Goal: Communication & Community: Answer question/provide support

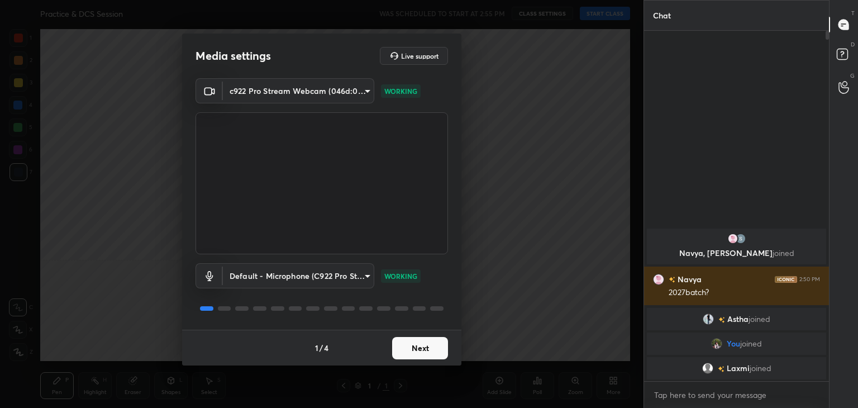
scroll to position [374, 182]
click at [420, 346] on button "Next" at bounding box center [420, 348] width 56 height 22
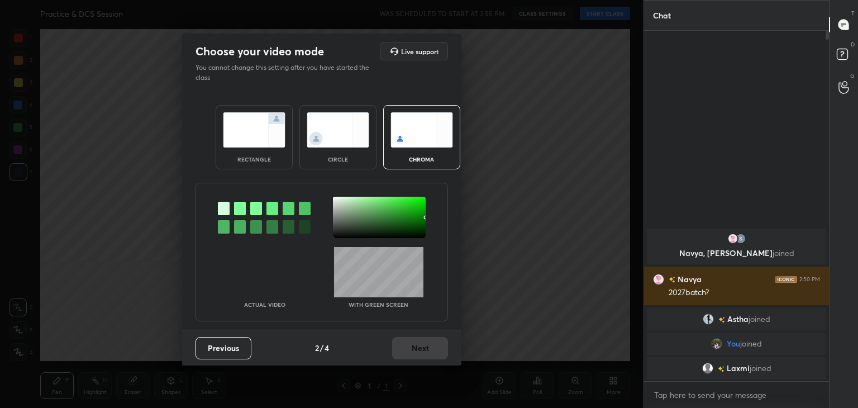
click at [329, 128] on img at bounding box center [338, 129] width 63 height 35
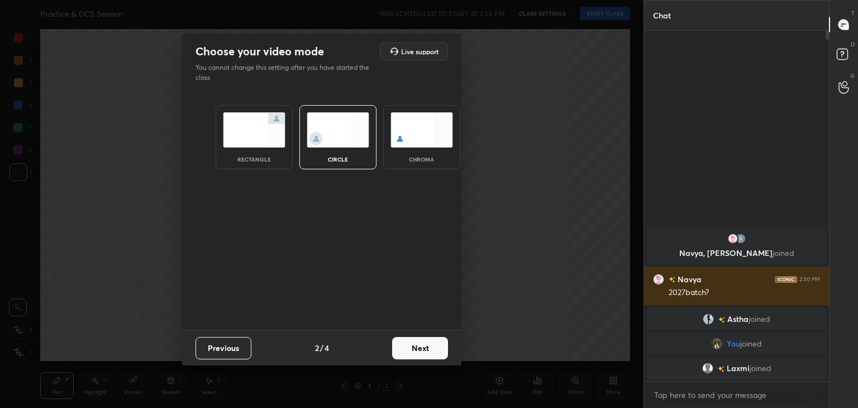
click at [425, 352] on button "Next" at bounding box center [420, 348] width 56 height 22
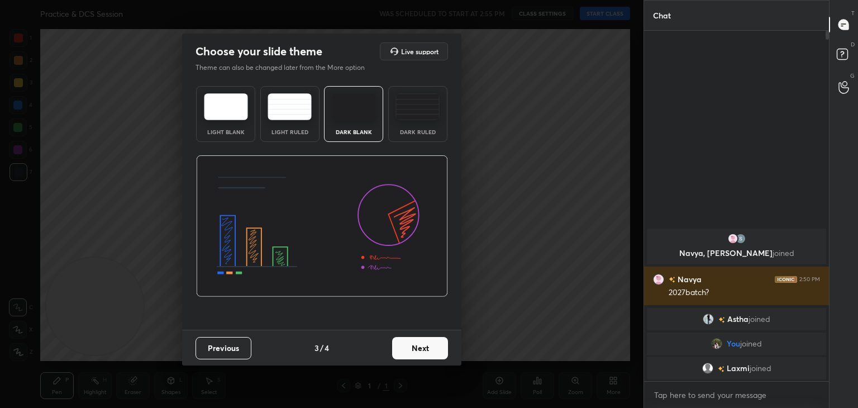
click at [425, 352] on button "Next" at bounding box center [420, 348] width 56 height 22
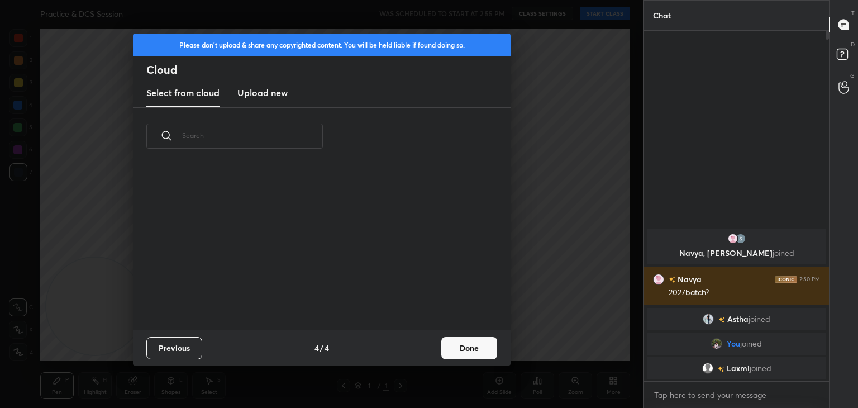
scroll to position [165, 359]
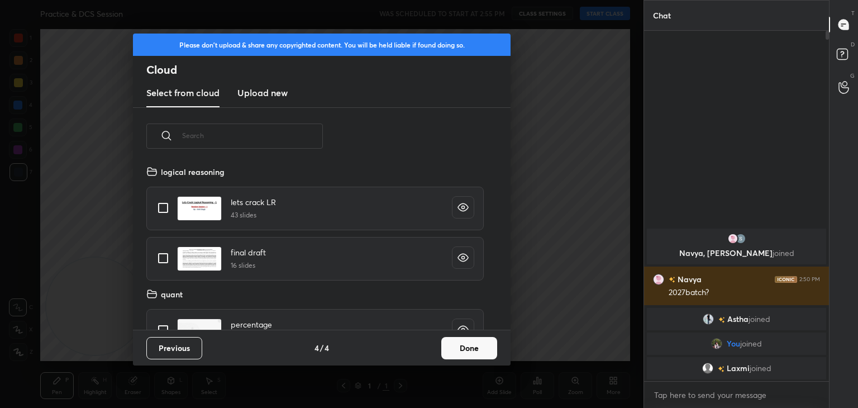
click at [481, 343] on button "Done" at bounding box center [470, 348] width 56 height 22
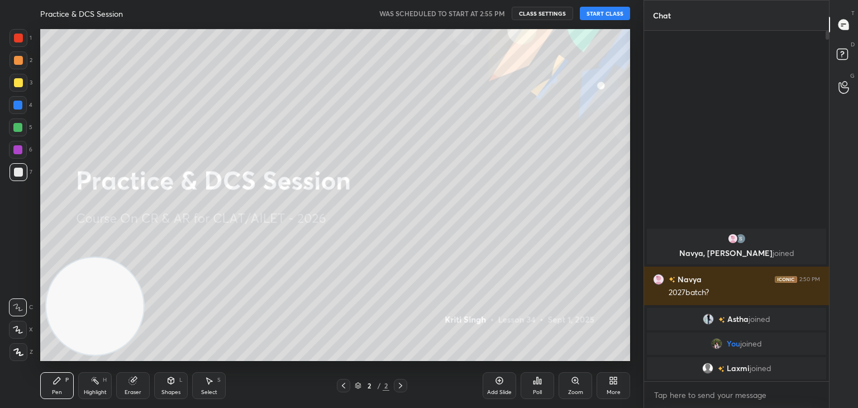
click at [612, 13] on button "START CLASS" at bounding box center [605, 13] width 50 height 13
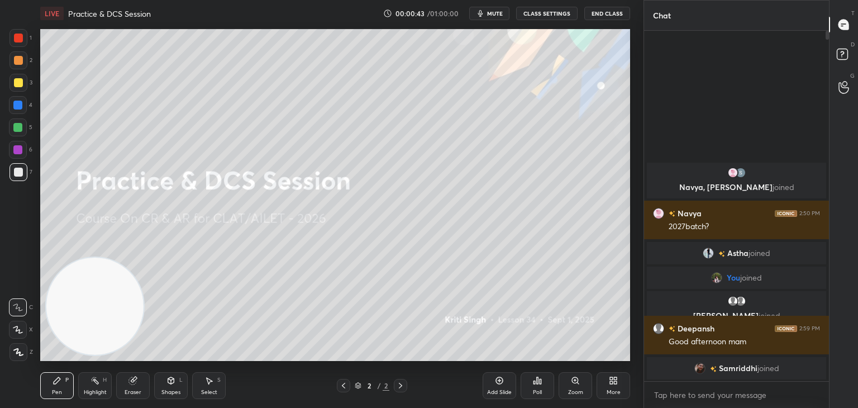
scroll to position [4, 3]
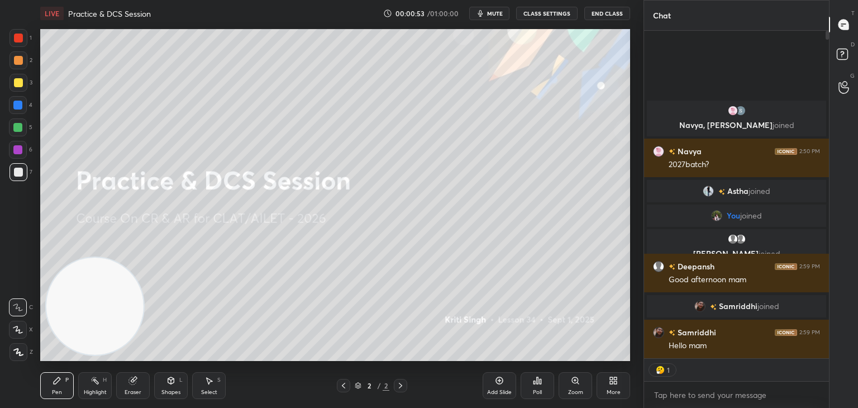
type textarea "x"
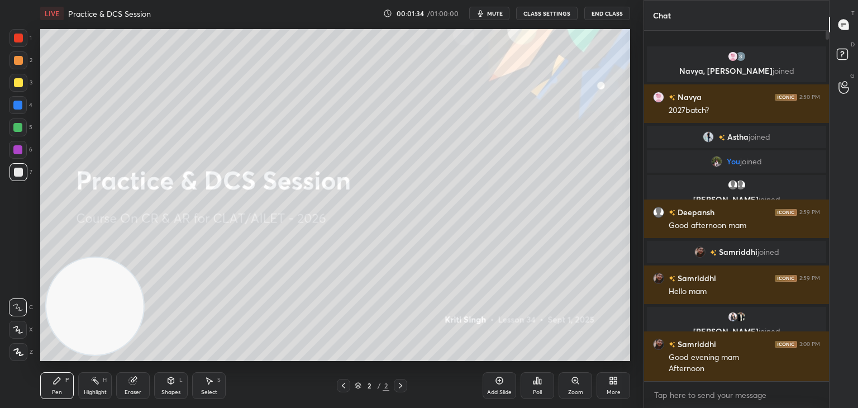
click at [614, 385] on icon at bounding box center [613, 380] width 9 height 9
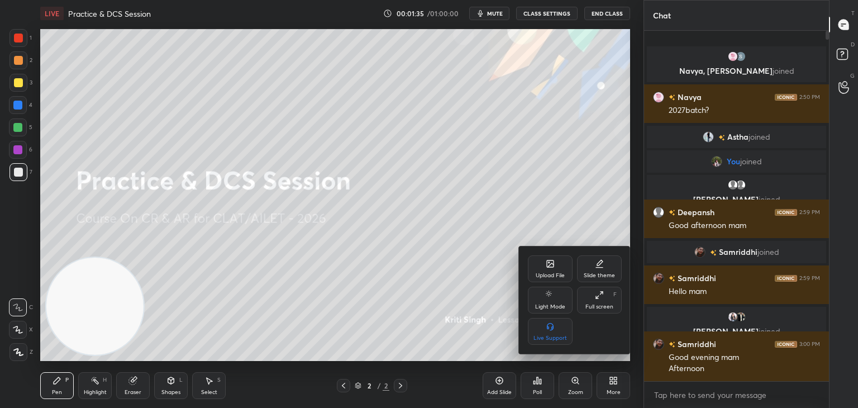
click at [551, 284] on div "Upload File Slide theme Light Mode Full screen F Live Support" at bounding box center [575, 299] width 94 height 89
click at [542, 274] on div "Upload File" at bounding box center [550, 276] width 29 height 6
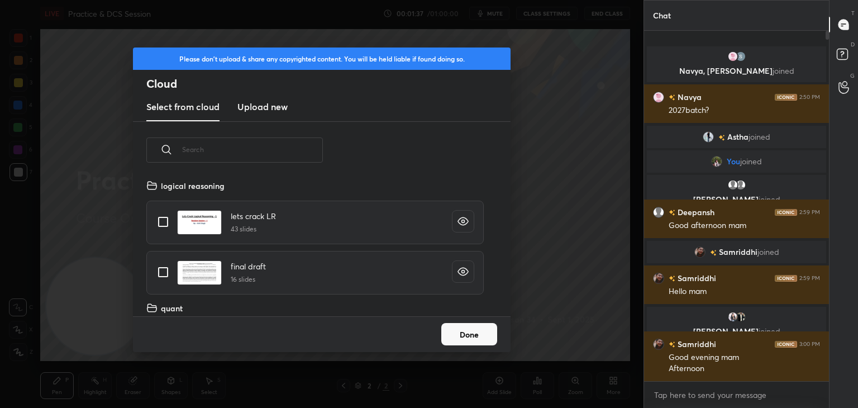
scroll to position [137, 359]
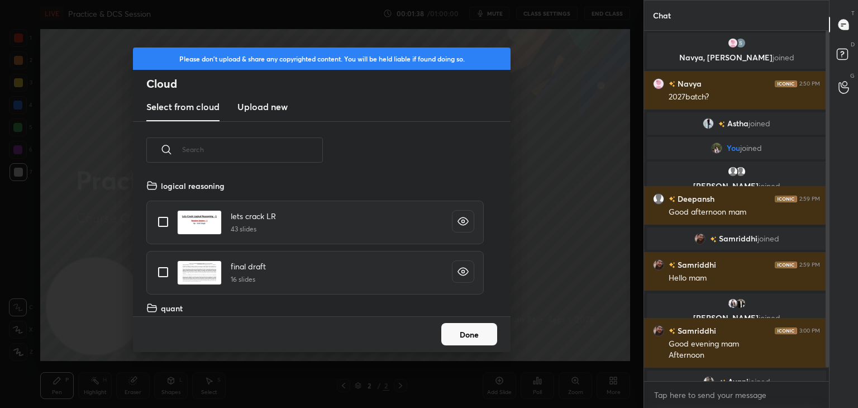
click at [283, 109] on h3 "Upload new" at bounding box center [263, 106] width 50 height 13
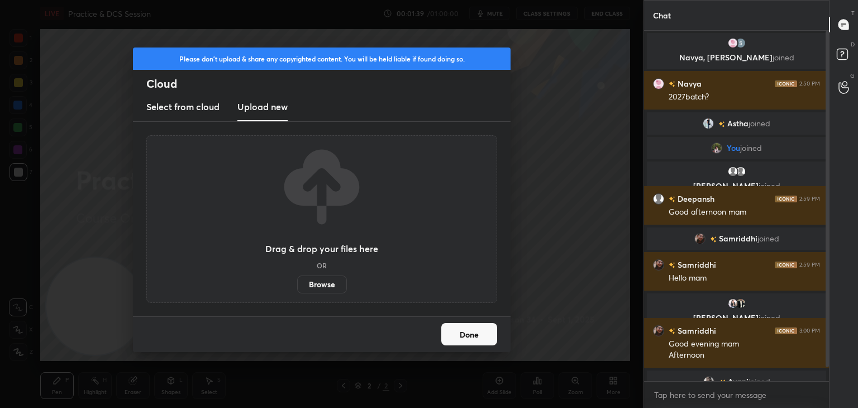
click at [320, 283] on label "Browse" at bounding box center [322, 285] width 50 height 18
click at [297, 283] on input "Browse" at bounding box center [297, 285] width 0 height 18
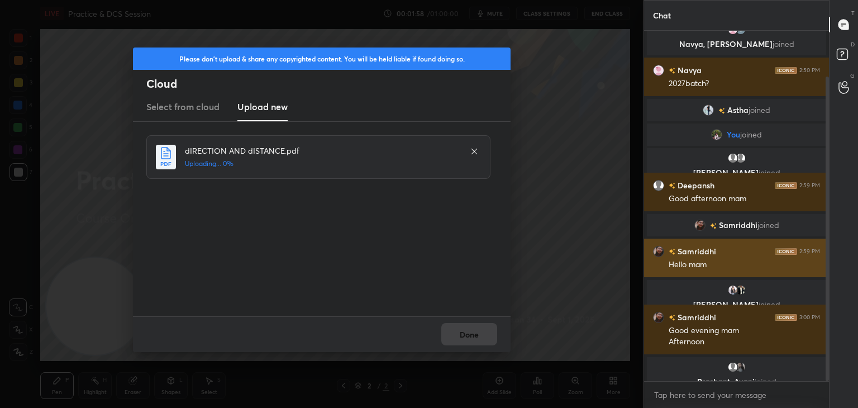
scroll to position [53, 0]
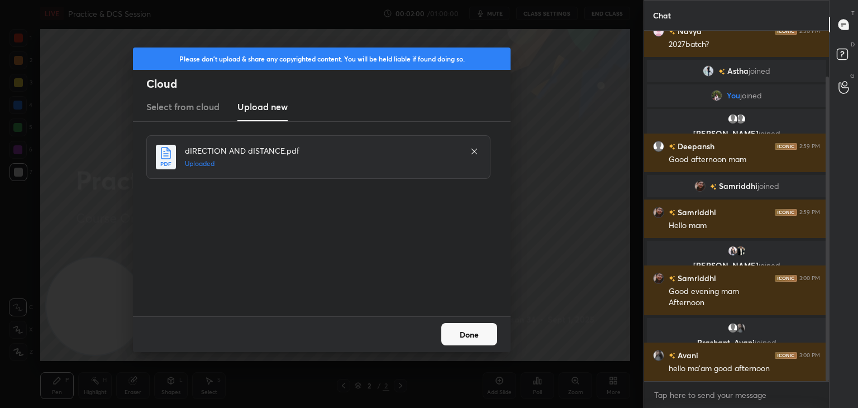
click at [474, 334] on button "Done" at bounding box center [470, 334] width 56 height 22
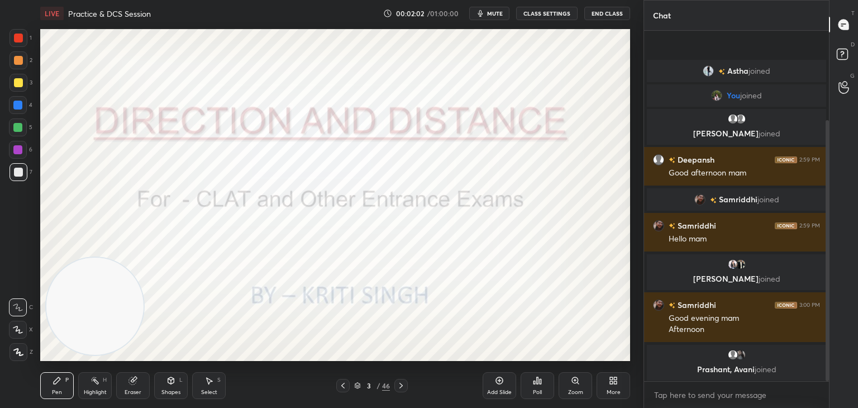
scroll to position [120, 0]
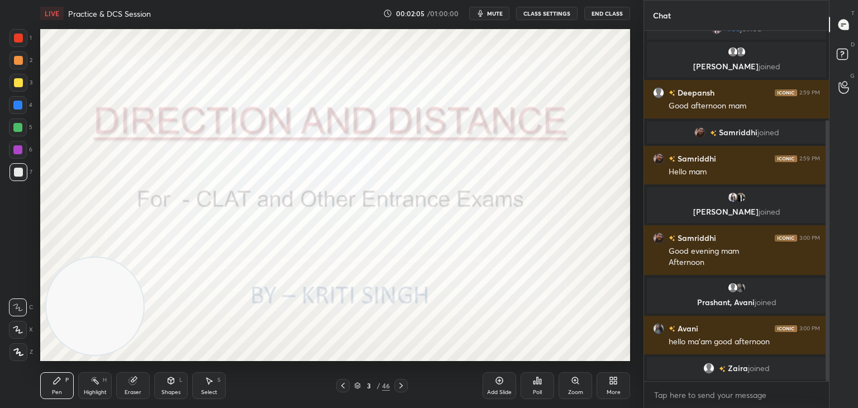
click at [23, 46] on div at bounding box center [19, 38] width 18 height 18
click at [23, 40] on div at bounding box center [19, 38] width 18 height 18
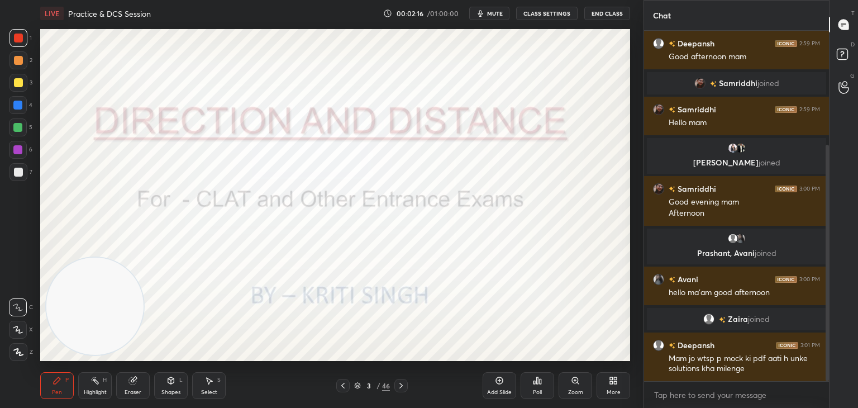
click at [21, 108] on div at bounding box center [17, 105] width 9 height 9
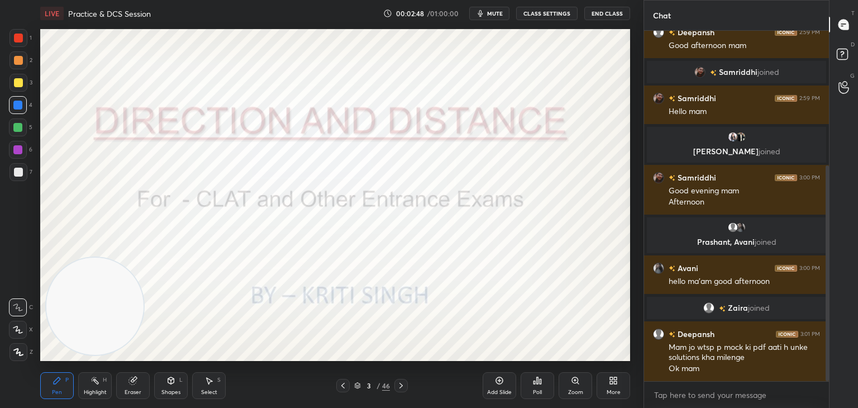
scroll to position [219, 0]
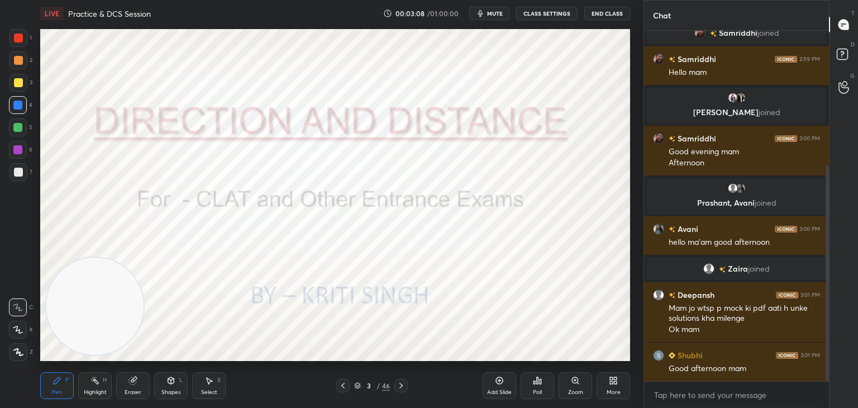
click at [499, 381] on icon at bounding box center [499, 380] width 3 height 3
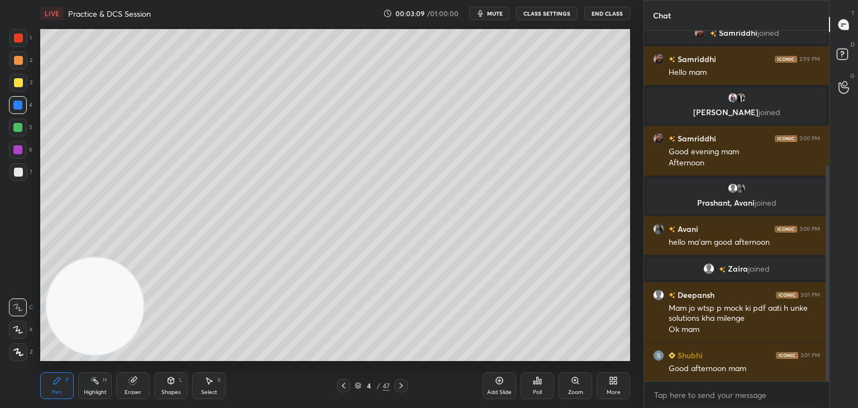
click at [360, 383] on icon at bounding box center [358, 385] width 7 height 7
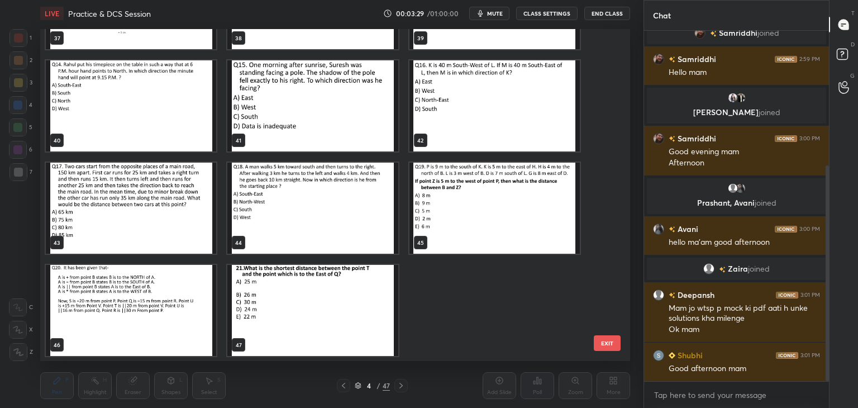
scroll to position [246, 0]
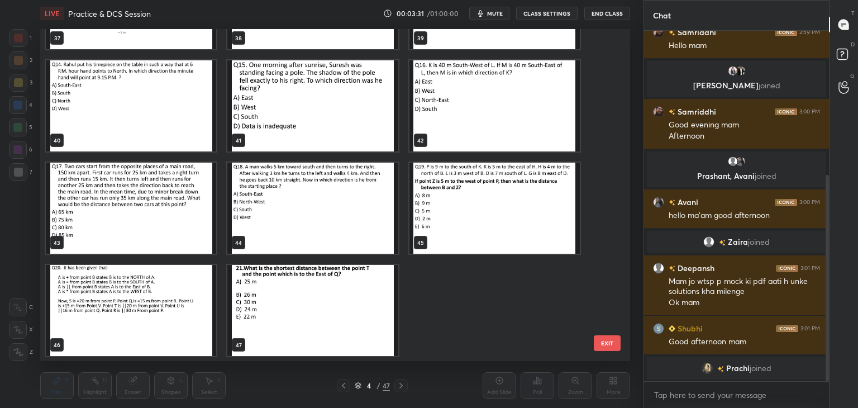
click at [163, 217] on img "grid" at bounding box center [131, 208] width 170 height 91
click at [161, 220] on img "grid" at bounding box center [131, 208] width 170 height 91
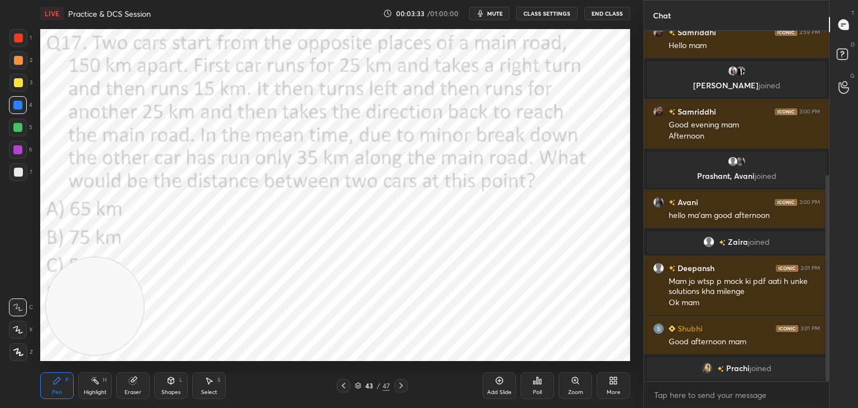
click at [17, 41] on div at bounding box center [18, 38] width 9 height 9
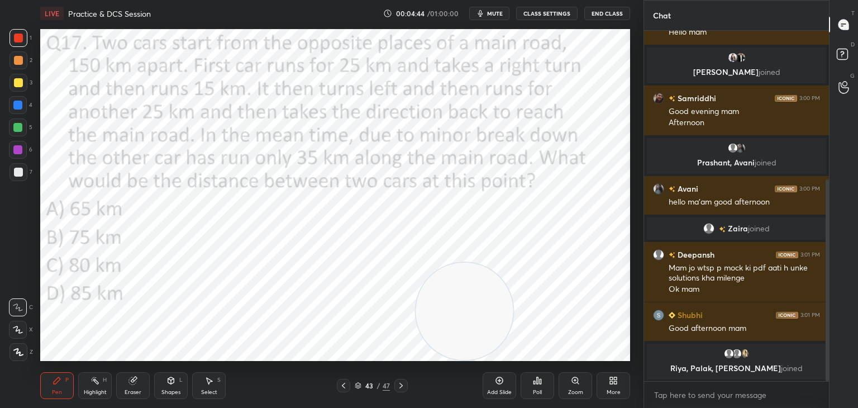
scroll to position [298, 0]
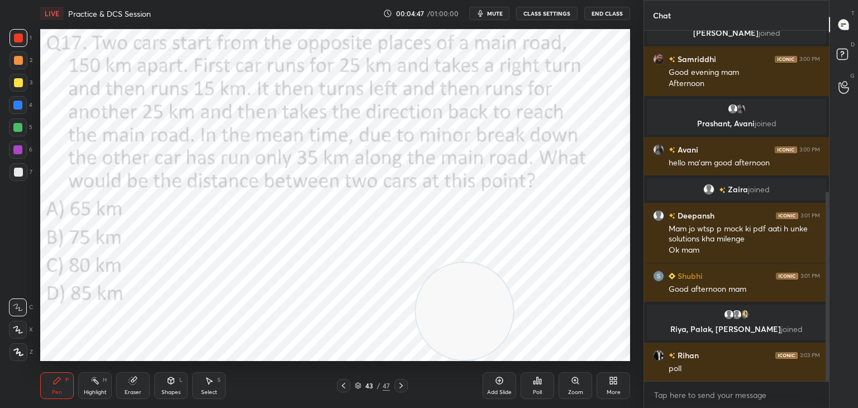
click at [545, 386] on div "Poll" at bounding box center [538, 385] width 34 height 27
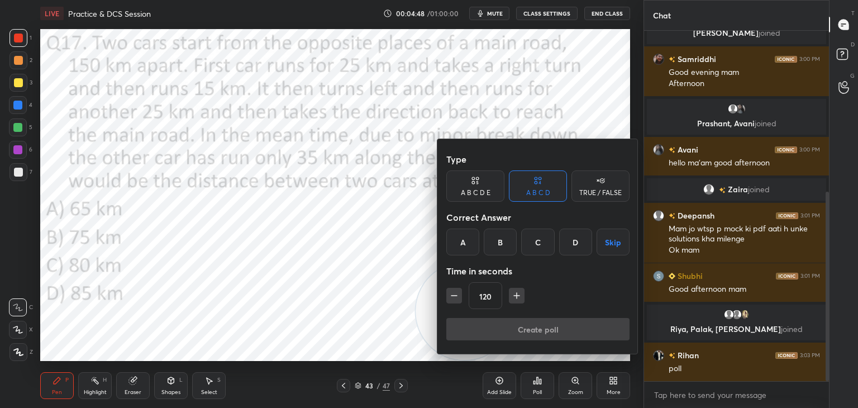
click at [462, 246] on div "A" at bounding box center [463, 242] width 33 height 27
click at [463, 246] on div "A" at bounding box center [463, 242] width 33 height 27
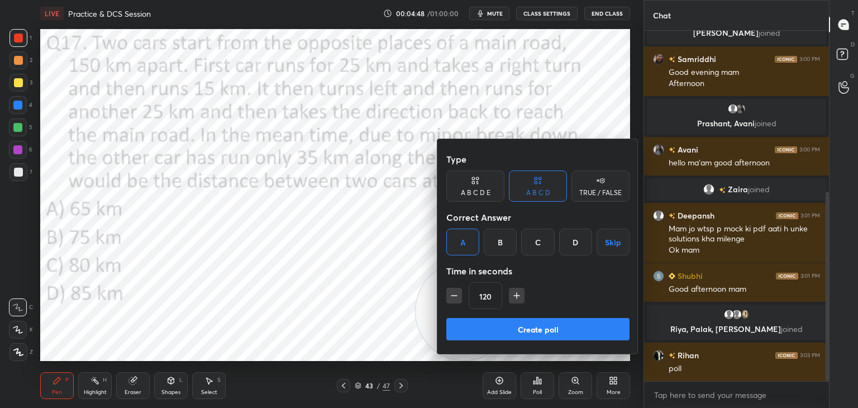
click at [456, 293] on icon "button" at bounding box center [454, 295] width 11 height 11
click at [456, 292] on icon "button" at bounding box center [454, 295] width 11 height 11
click at [455, 294] on icon "button" at bounding box center [454, 295] width 11 height 11
type input "60"
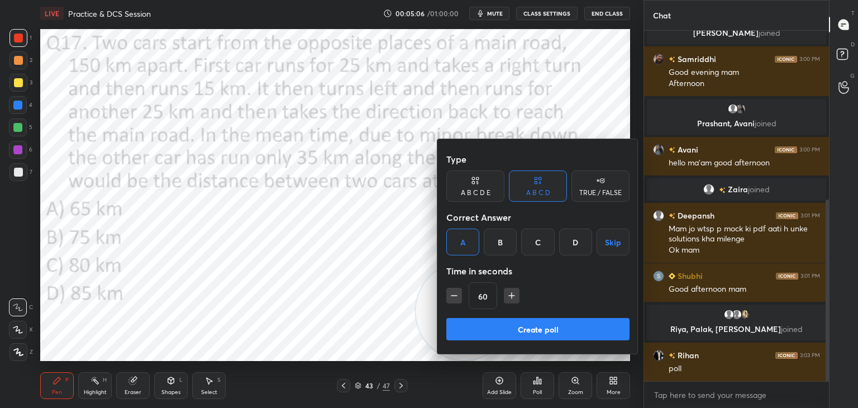
scroll to position [325, 0]
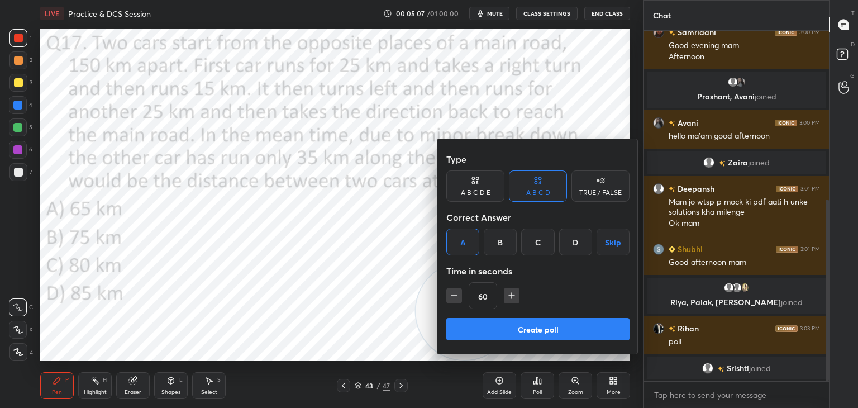
click at [527, 325] on button "Create poll" at bounding box center [538, 329] width 183 height 22
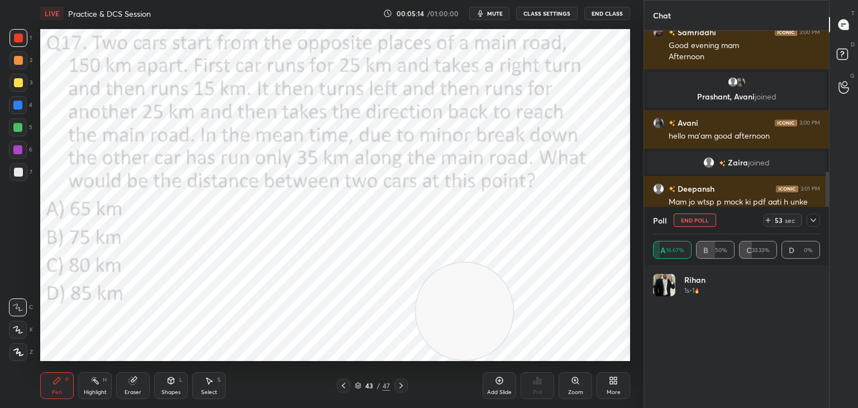
scroll to position [383, 0]
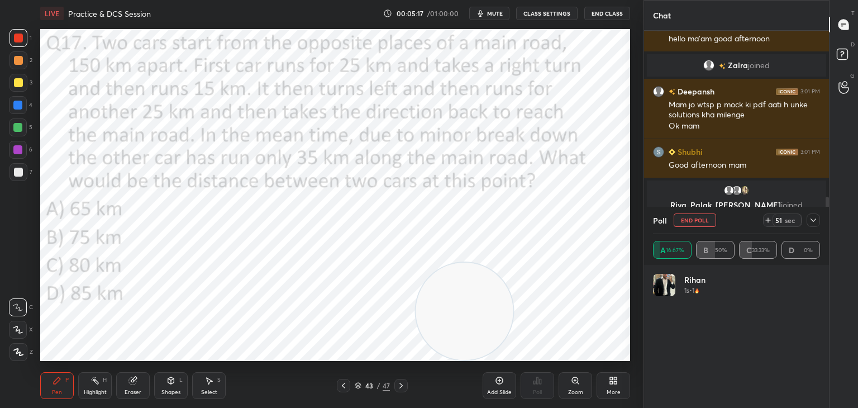
click at [800, 232] on div "Poll End Poll 51 sec" at bounding box center [736, 220] width 167 height 27
click at [814, 224] on icon at bounding box center [813, 220] width 9 height 9
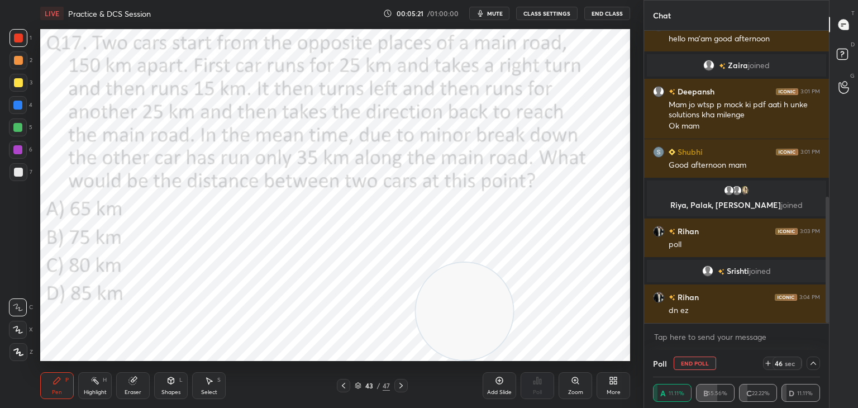
scroll to position [410, 0]
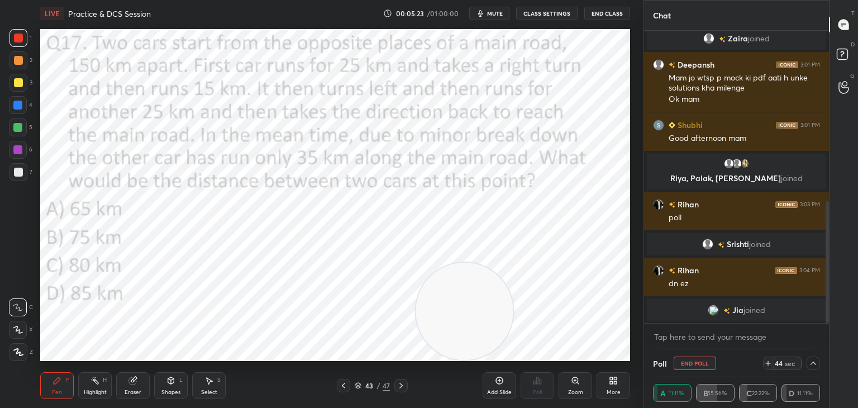
click at [814, 363] on icon at bounding box center [814, 363] width 6 height 3
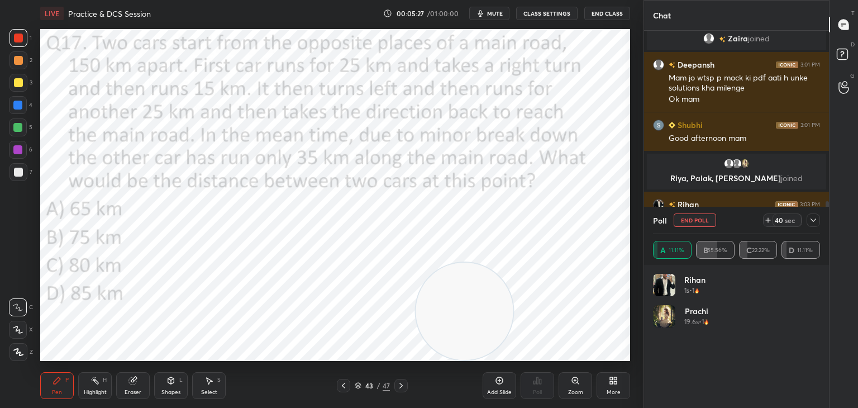
scroll to position [476, 0]
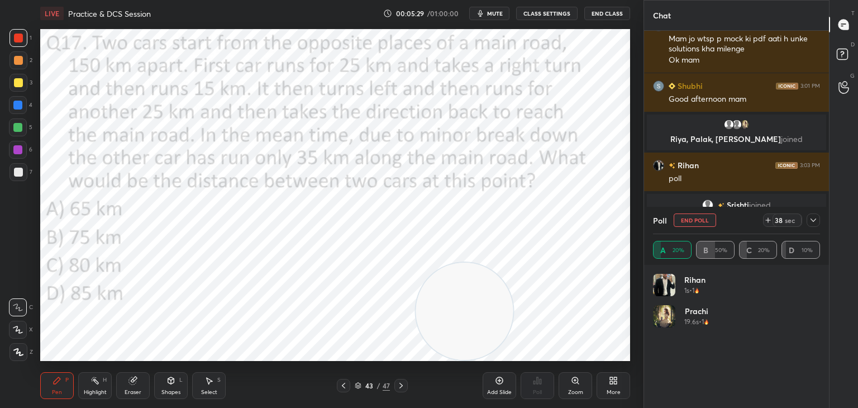
click at [811, 222] on icon at bounding box center [813, 220] width 9 height 9
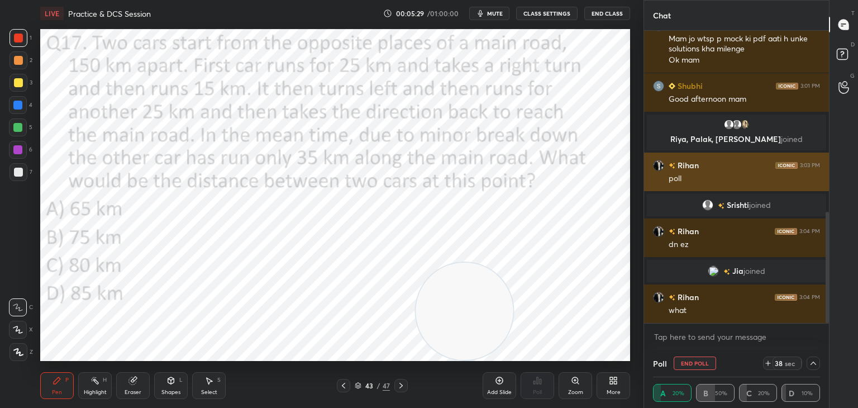
scroll to position [0, 0]
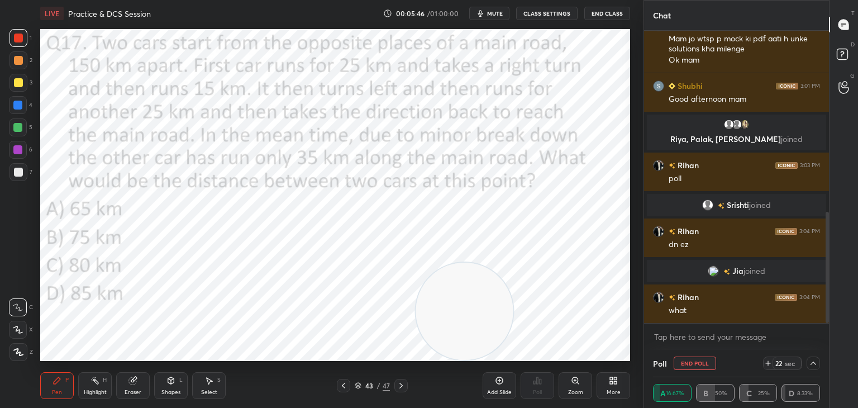
click at [809, 361] on div at bounding box center [813, 363] width 13 height 13
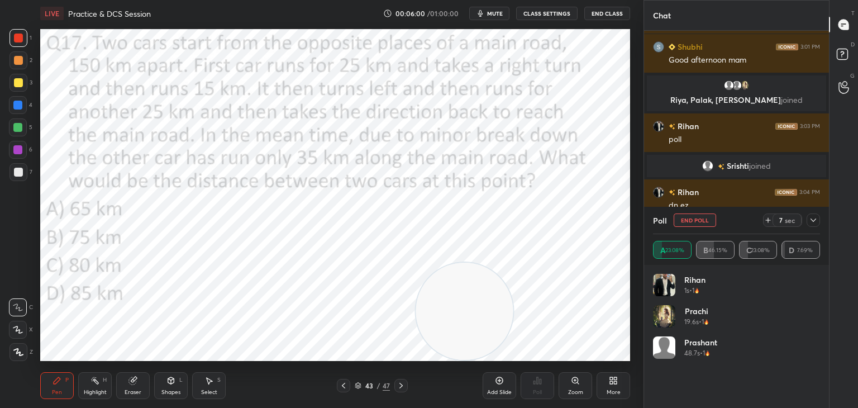
click at [502, 11] on span "mute" at bounding box center [495, 14] width 16 height 8
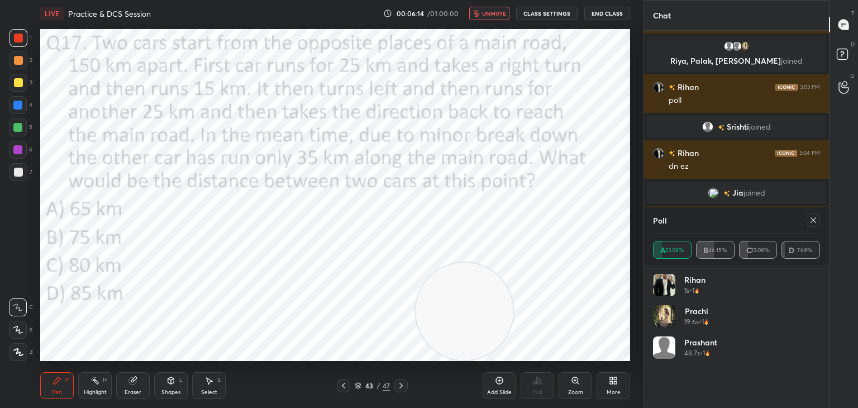
scroll to position [581, 0]
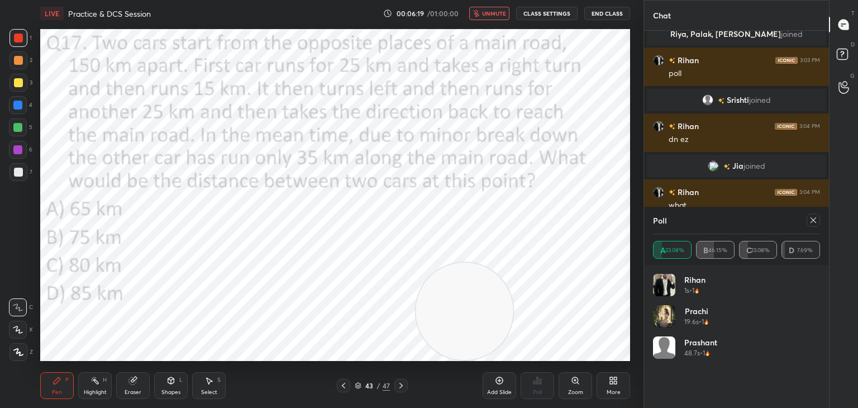
click at [497, 17] on button "unmute" at bounding box center [489, 13] width 40 height 13
click at [18, 103] on div at bounding box center [17, 105] width 9 height 9
click at [177, 374] on div "Shapes L" at bounding box center [171, 385] width 34 height 27
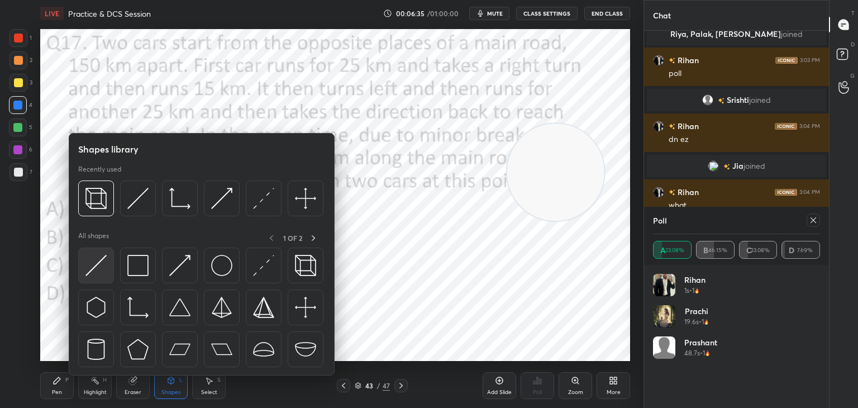
click at [94, 271] on img at bounding box center [96, 265] width 21 height 21
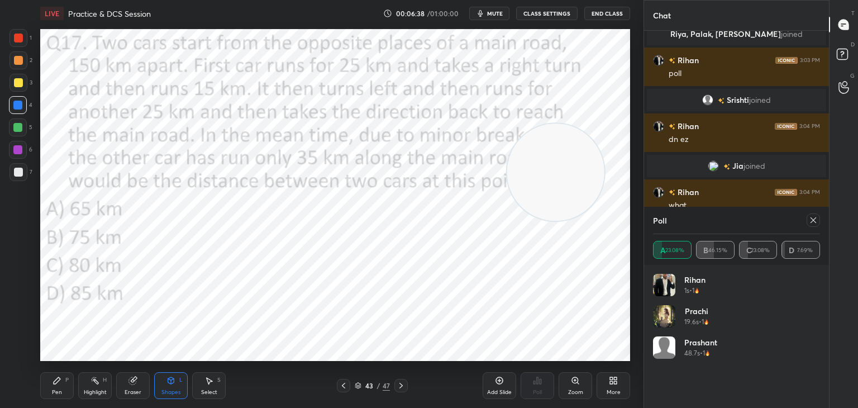
click at [58, 380] on icon at bounding box center [57, 380] width 7 height 7
click at [20, 330] on icon at bounding box center [18, 330] width 10 height 8
click at [18, 48] on div "1" at bounding box center [21, 40] width 22 height 22
click at [806, 223] on div at bounding box center [812, 219] width 18 height 13
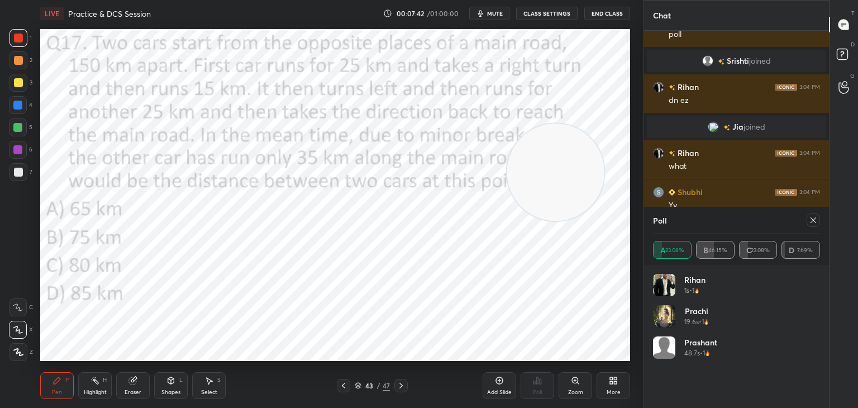
scroll to position [653, 0]
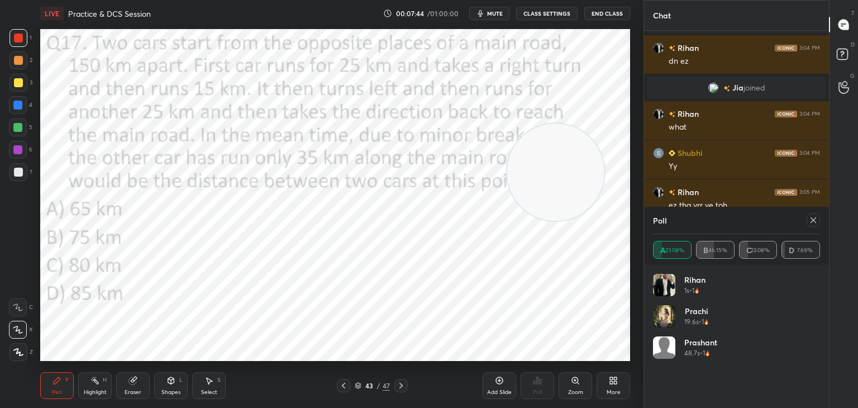
click at [812, 222] on icon at bounding box center [814, 220] width 6 height 6
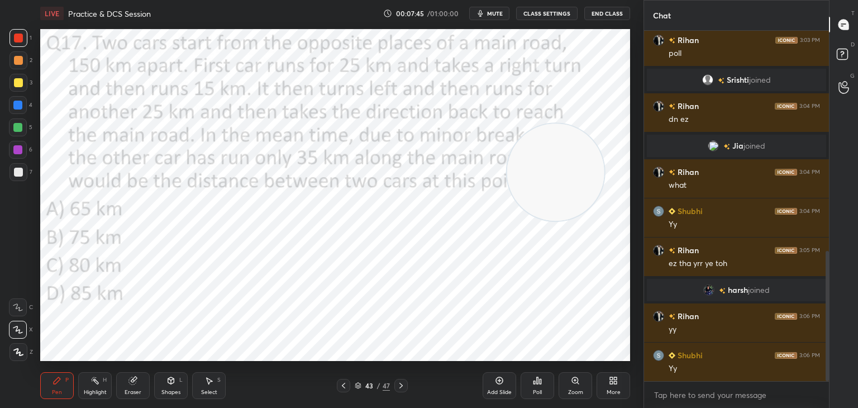
scroll to position [634, 0]
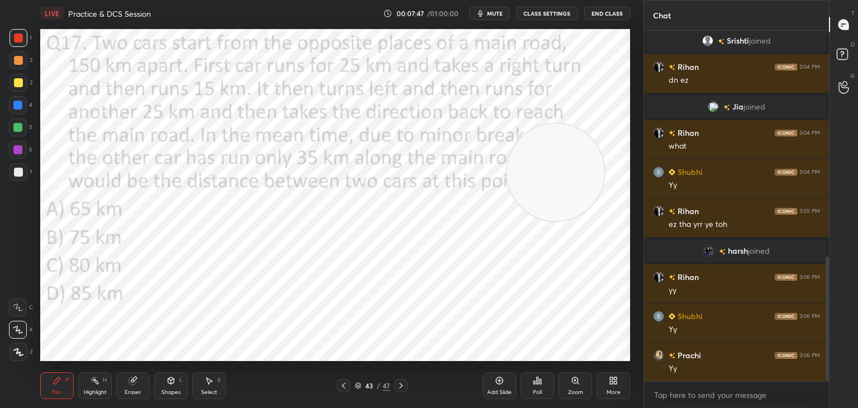
click at [358, 385] on icon at bounding box center [358, 385] width 7 height 7
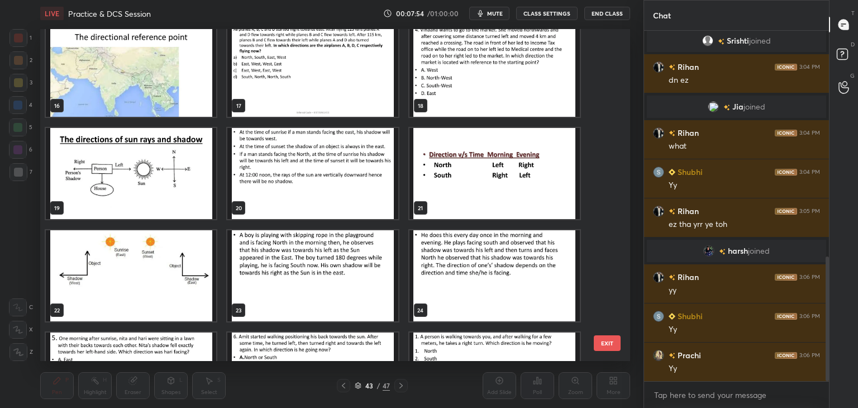
scroll to position [497, 0]
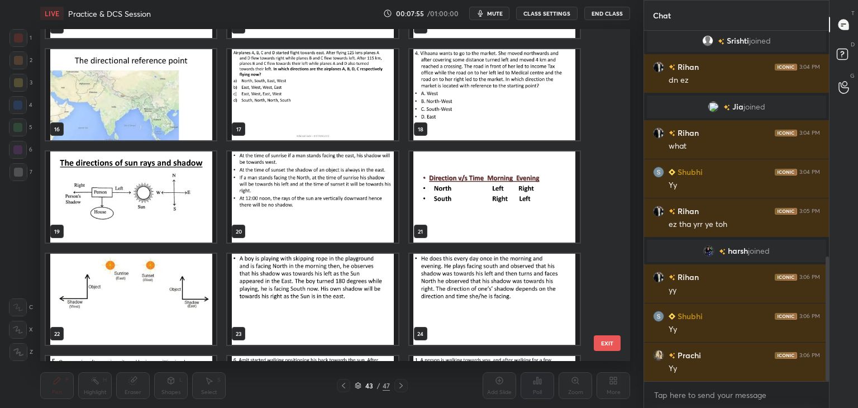
click at [158, 217] on img "grid" at bounding box center [131, 196] width 170 height 91
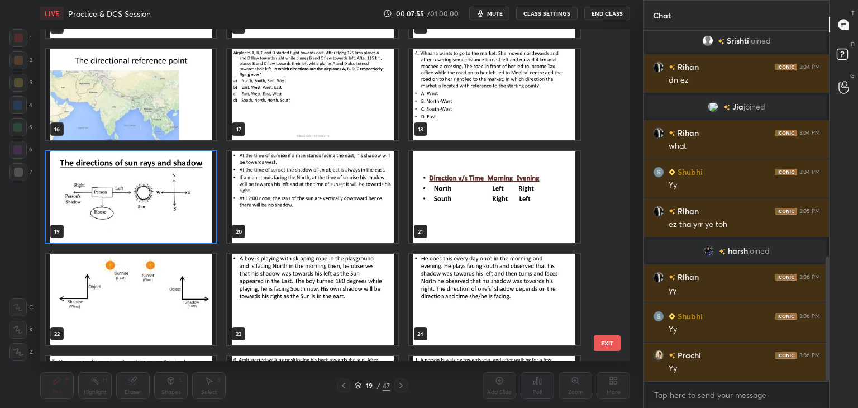
click at [164, 217] on img "grid" at bounding box center [131, 196] width 170 height 91
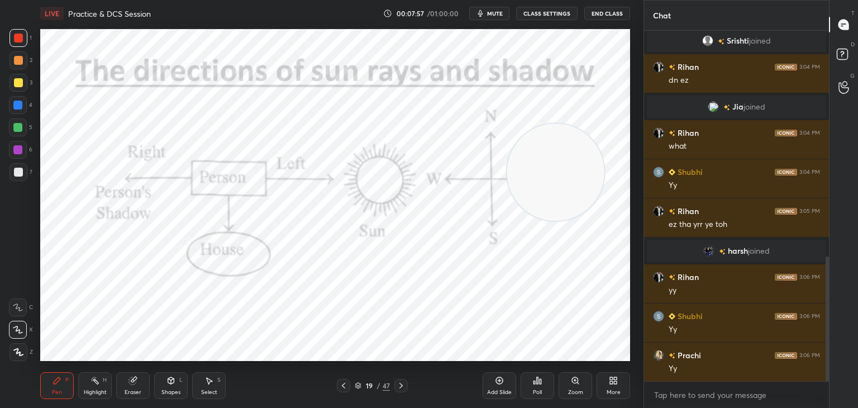
click at [497, 378] on icon at bounding box center [499, 380] width 9 height 9
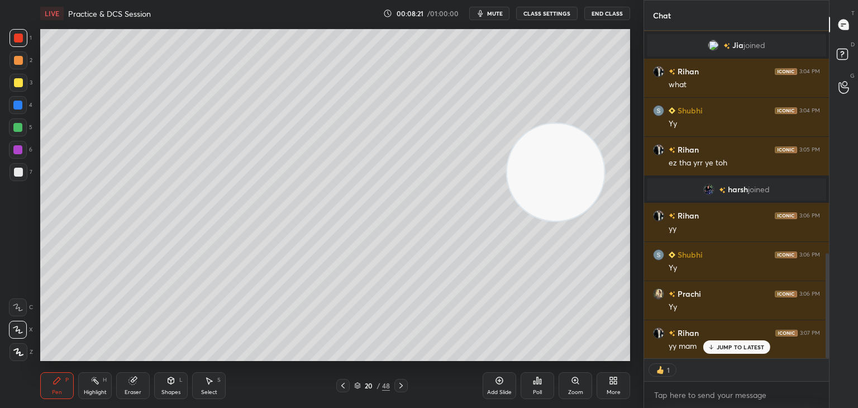
scroll to position [735, 0]
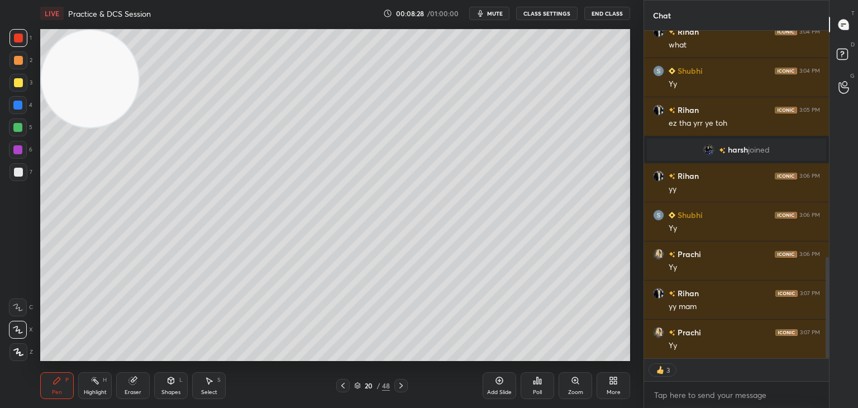
click at [16, 82] on div at bounding box center [18, 82] width 9 height 9
click at [497, 381] on icon at bounding box center [499, 380] width 9 height 9
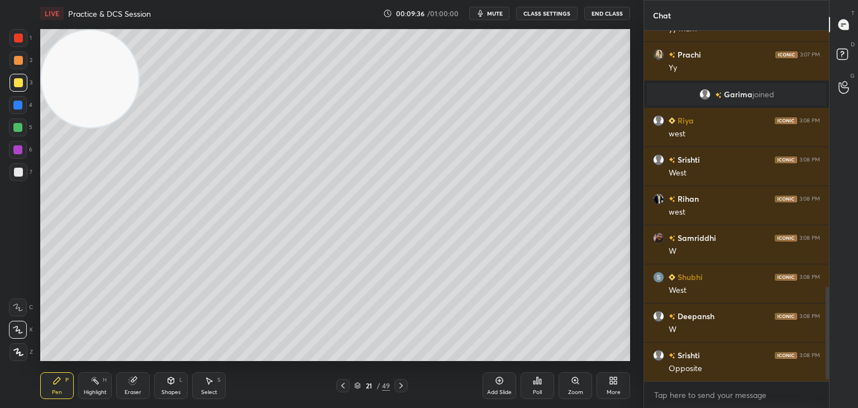
scroll to position [974, 0]
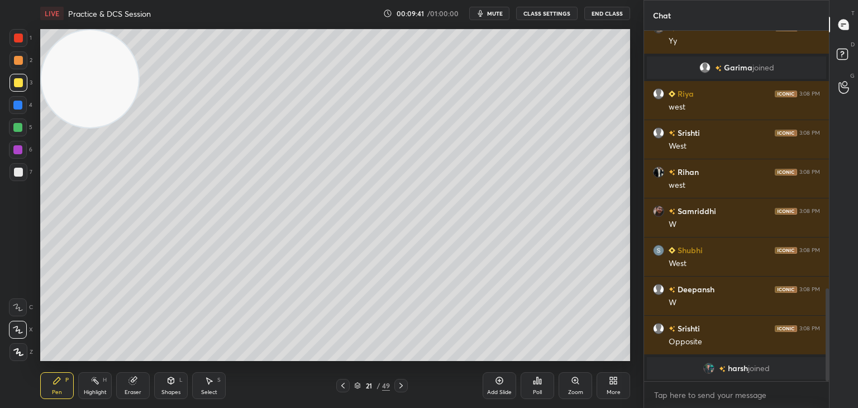
click at [503, 379] on icon at bounding box center [499, 380] width 7 height 7
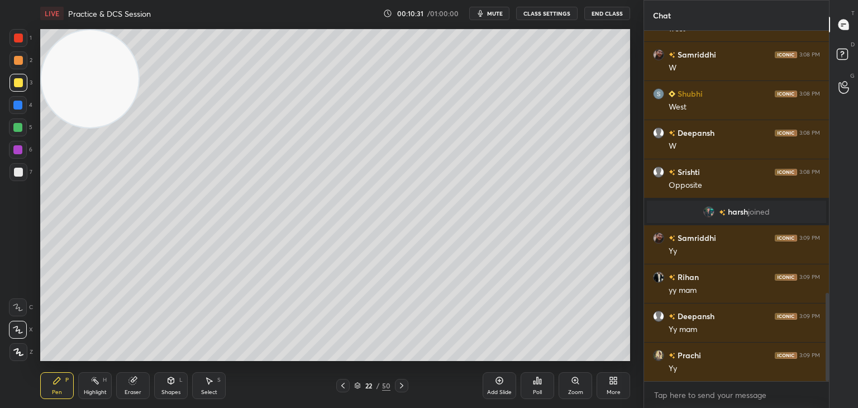
scroll to position [1080, 0]
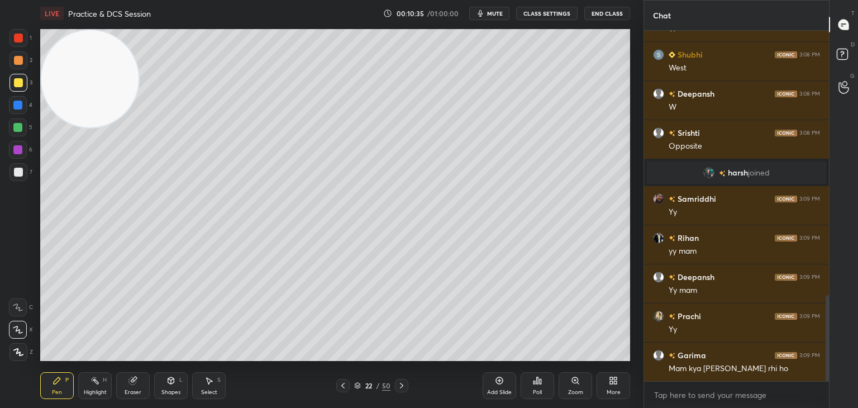
click at [501, 378] on icon at bounding box center [499, 380] width 7 height 7
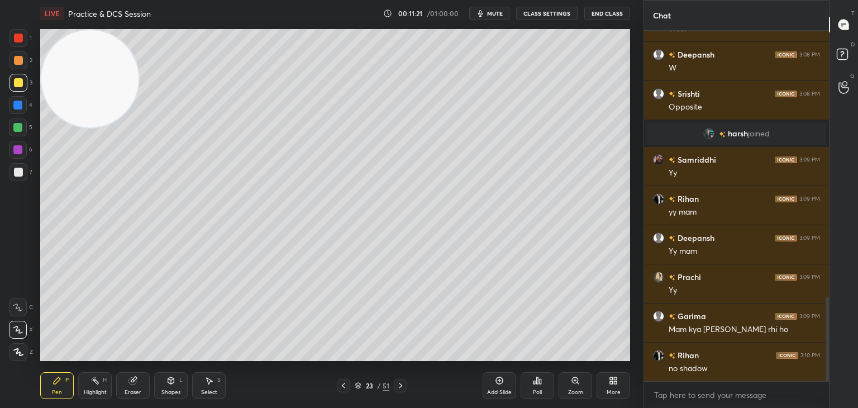
click at [502, 381] on icon at bounding box center [499, 380] width 9 height 9
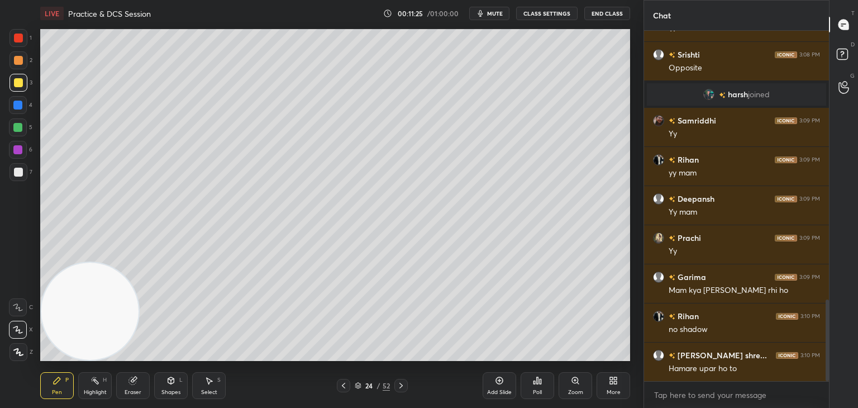
click at [346, 387] on icon at bounding box center [343, 385] width 9 height 9
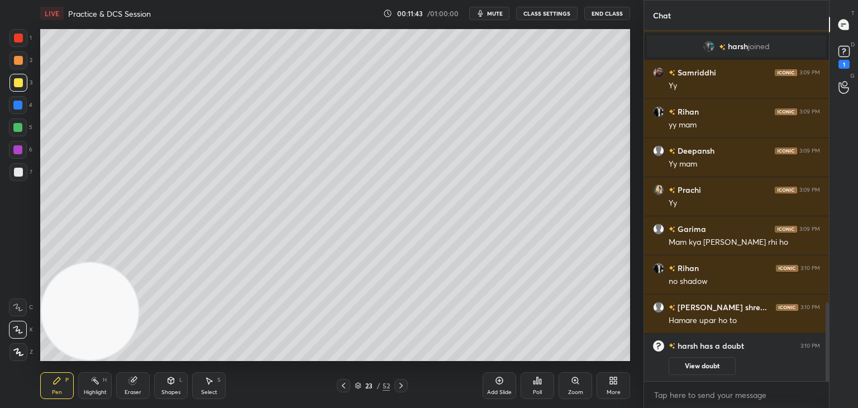
scroll to position [1181, 0]
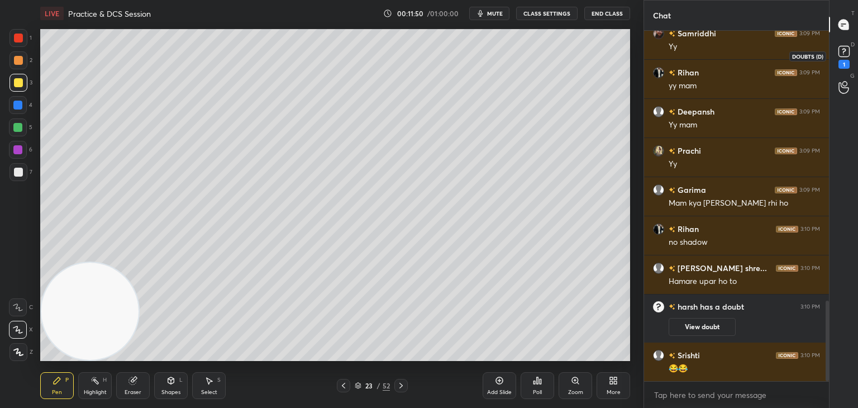
click at [843, 61] on div "1" at bounding box center [844, 64] width 11 height 9
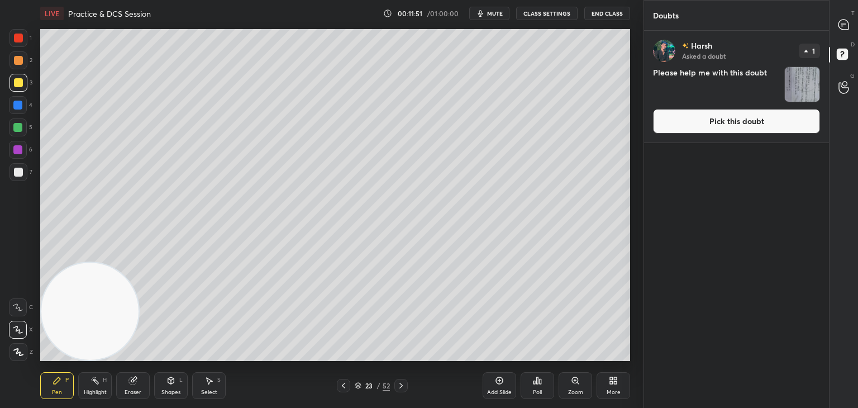
click at [749, 122] on button "Pick this doubt" at bounding box center [736, 121] width 167 height 25
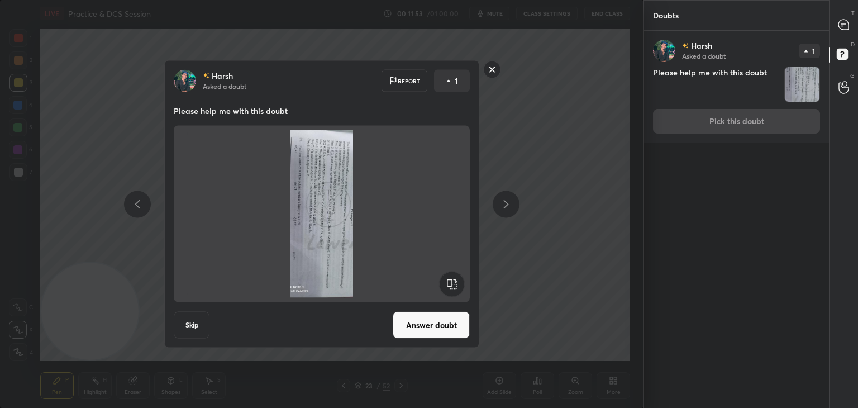
click at [454, 288] on rect at bounding box center [451, 284] width 25 height 25
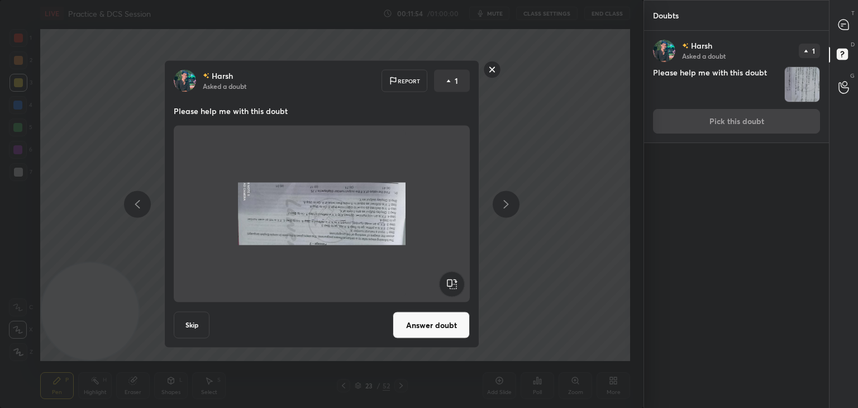
click at [456, 285] on rect at bounding box center [451, 284] width 25 height 25
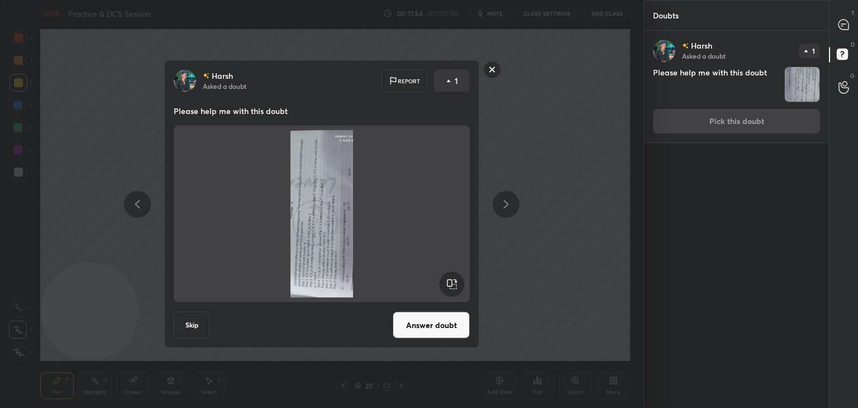
click at [456, 285] on rect at bounding box center [451, 284] width 25 height 25
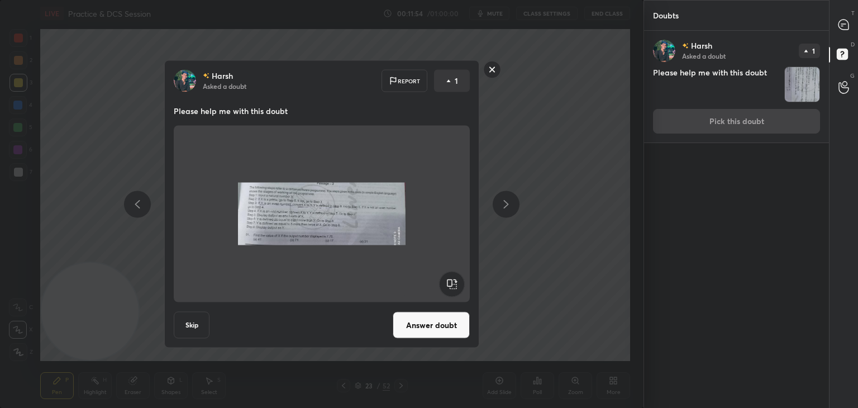
click at [457, 286] on rect at bounding box center [451, 284] width 25 height 25
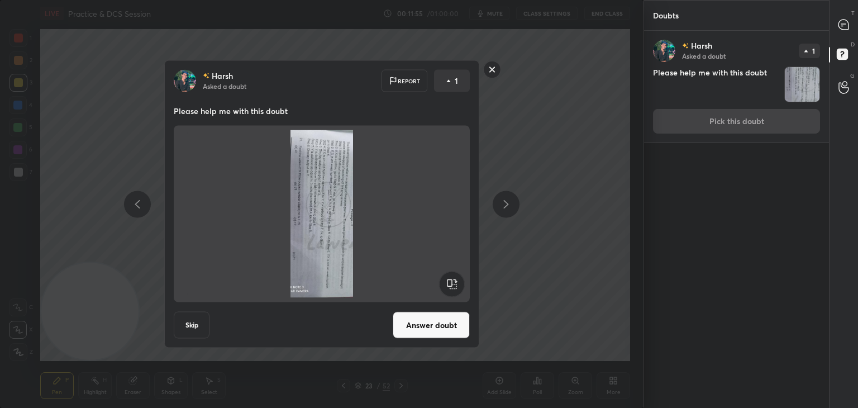
click at [455, 285] on rect at bounding box center [451, 284] width 25 height 25
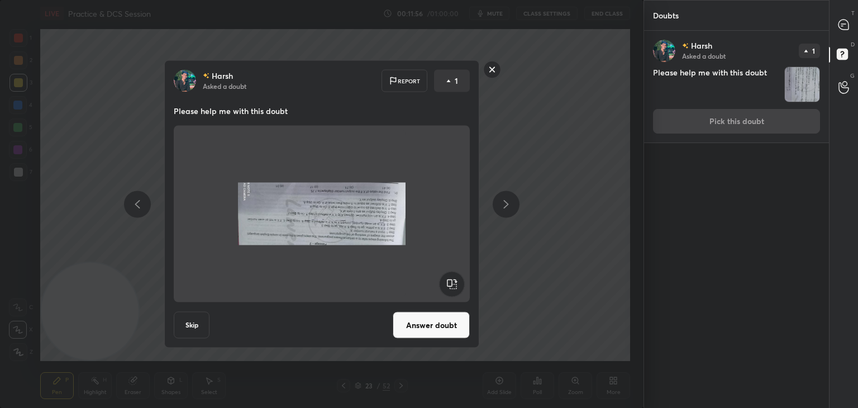
click at [455, 285] on rect at bounding box center [451, 284] width 25 height 25
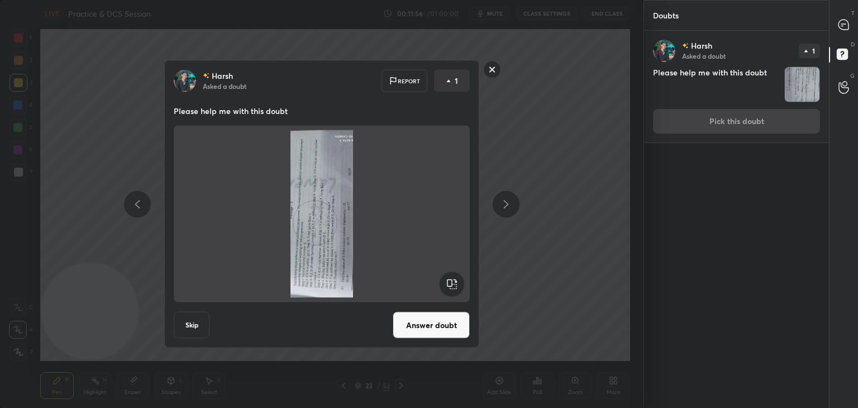
click at [455, 285] on rect at bounding box center [451, 284] width 25 height 25
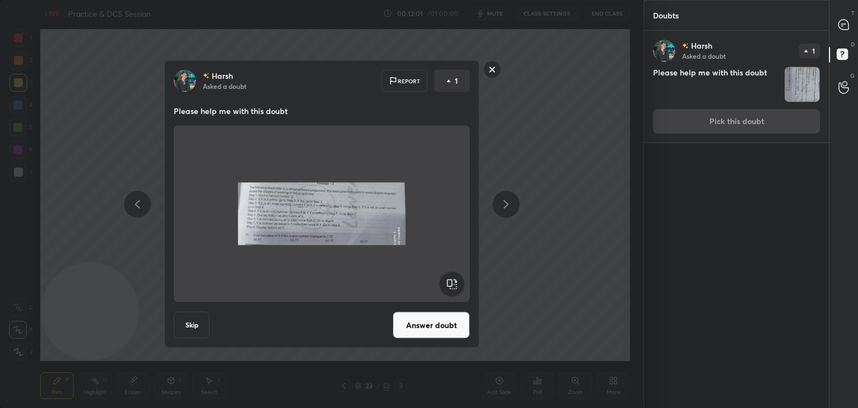
click at [496, 73] on rect at bounding box center [492, 69] width 17 height 17
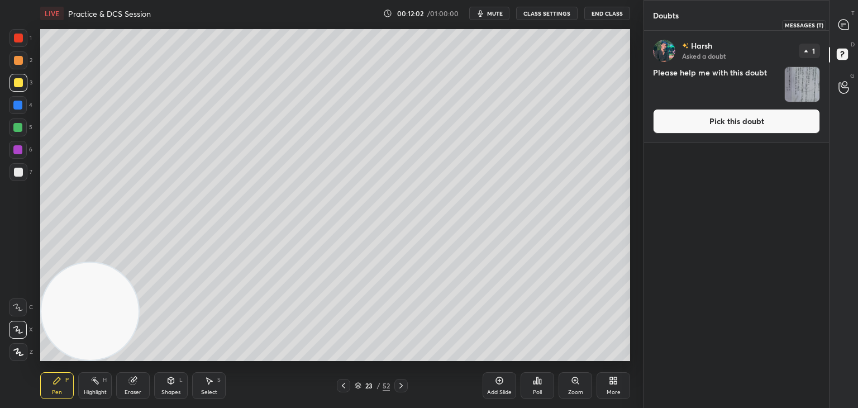
click at [846, 36] on div "T Messages (T)" at bounding box center [844, 24] width 29 height 31
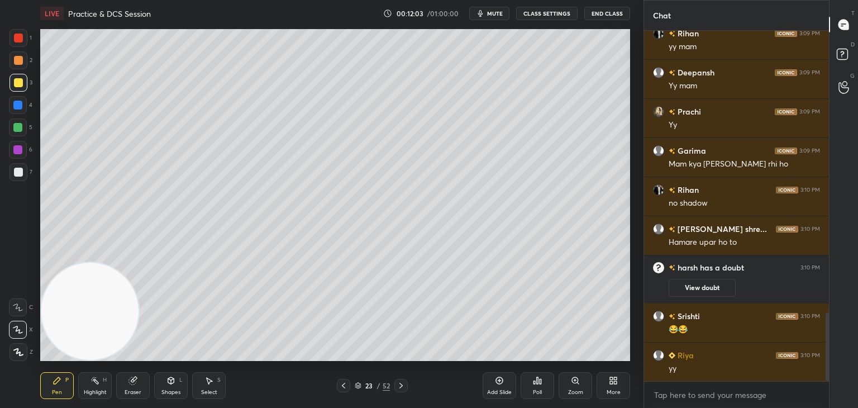
scroll to position [4, 3]
click at [496, 383] on icon at bounding box center [499, 380] width 9 height 9
click at [17, 173] on div at bounding box center [18, 172] width 9 height 9
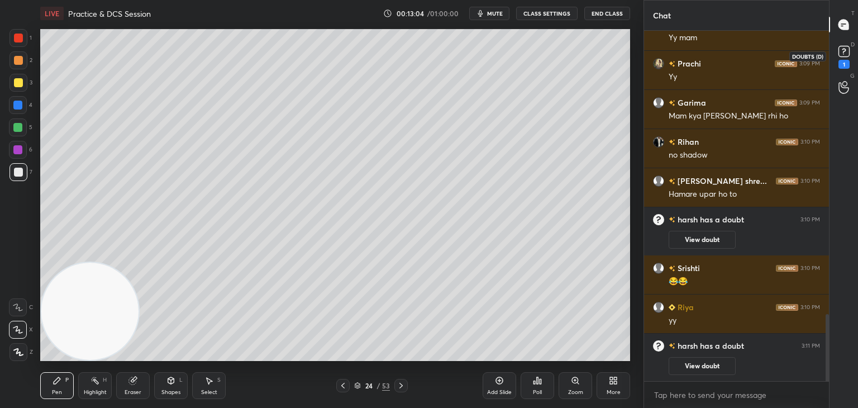
click at [847, 61] on div "1" at bounding box center [844, 64] width 11 height 9
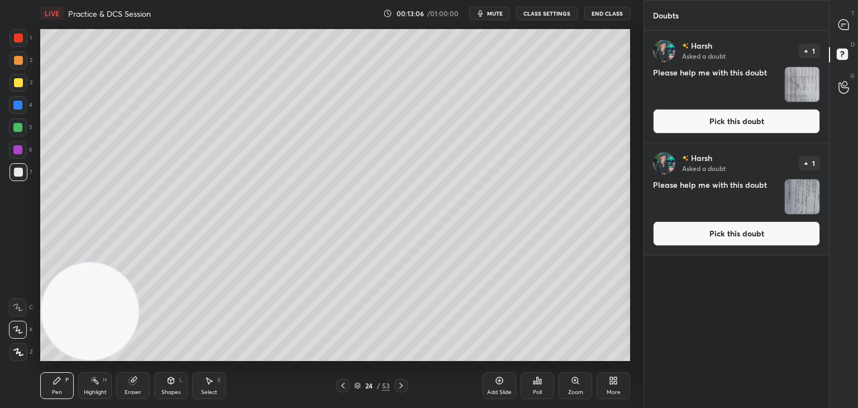
click at [766, 120] on button "Pick this doubt" at bounding box center [736, 121] width 167 height 25
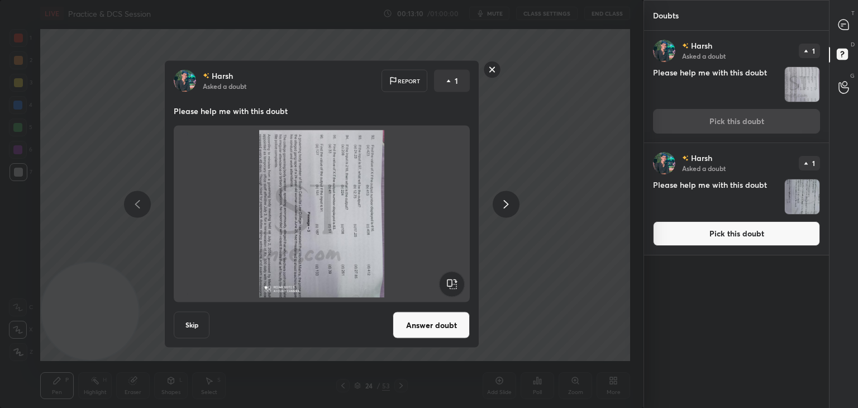
click at [456, 284] on rect at bounding box center [451, 284] width 25 height 25
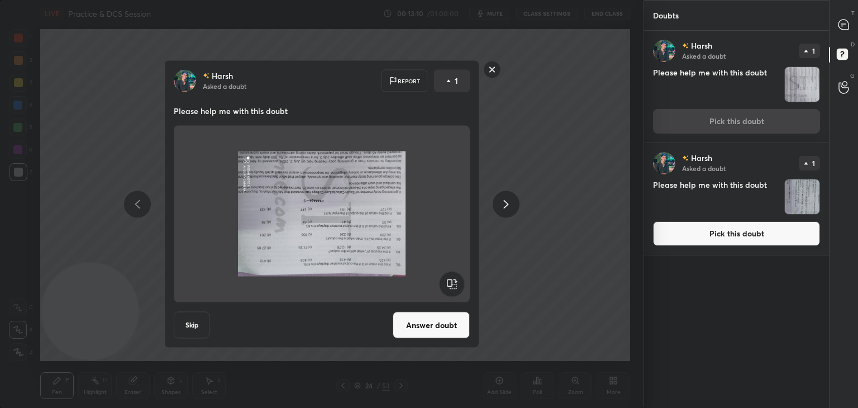
click at [457, 283] on rect at bounding box center [451, 284] width 25 height 25
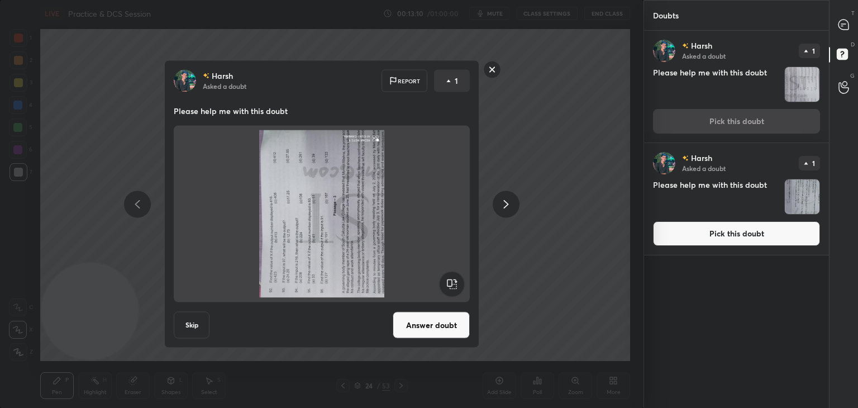
click at [456, 283] on rect at bounding box center [451, 284] width 25 height 25
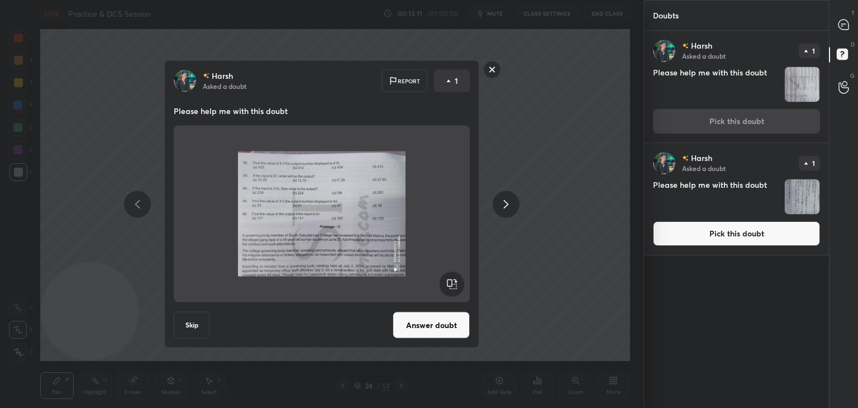
click at [457, 283] on rect at bounding box center [451, 284] width 25 height 25
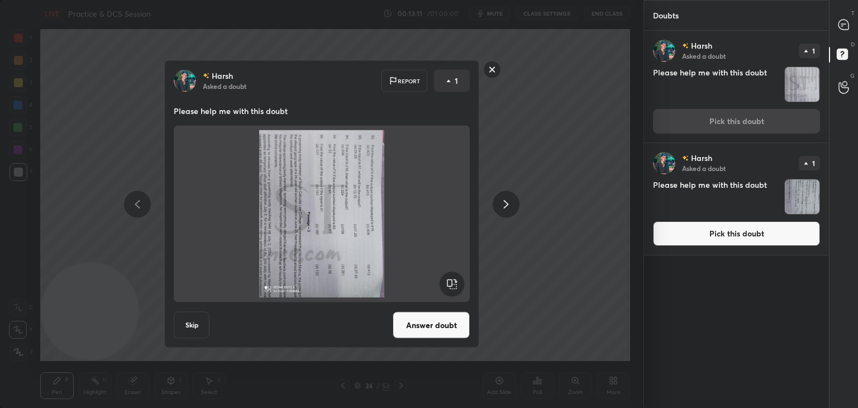
click at [455, 283] on rect at bounding box center [451, 284] width 25 height 25
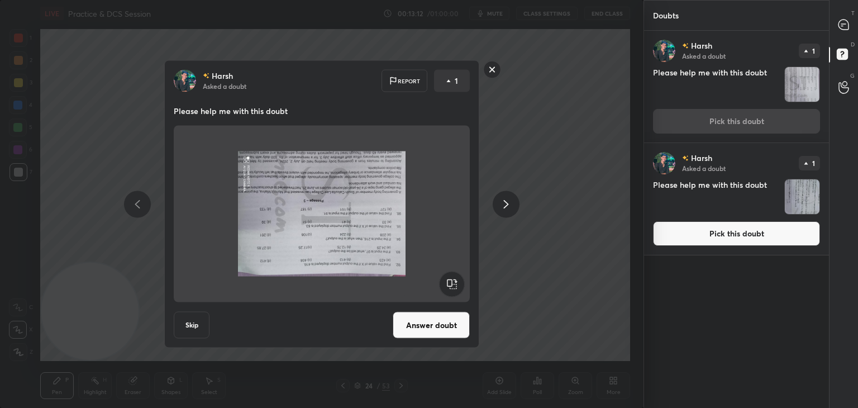
click at [456, 282] on rect at bounding box center [451, 284] width 25 height 25
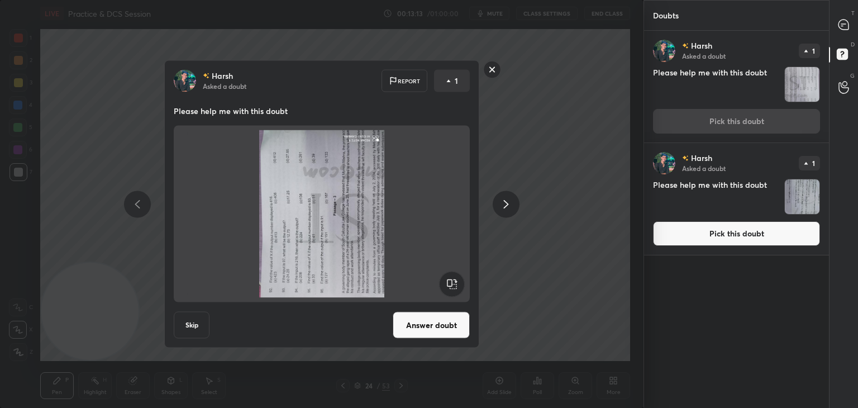
click at [456, 282] on rect at bounding box center [451, 284] width 25 height 25
click at [455, 282] on rect at bounding box center [451, 284] width 25 height 25
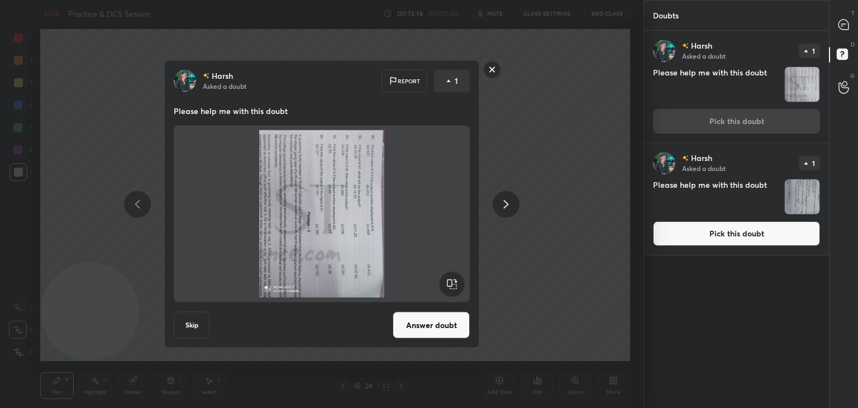
click at [454, 279] on rect at bounding box center [451, 284] width 25 height 25
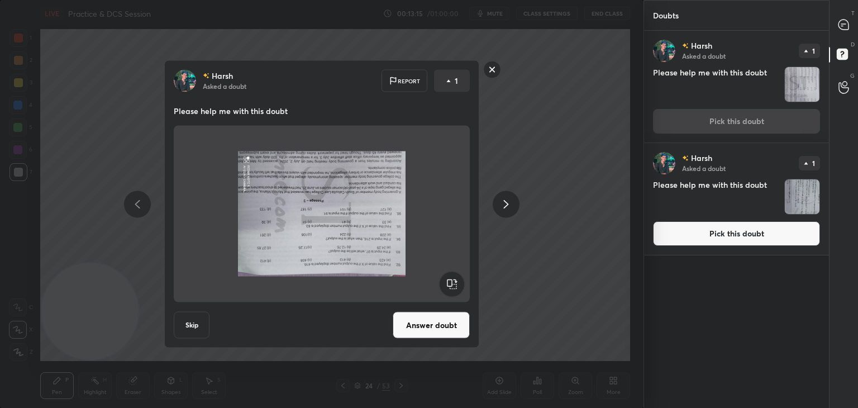
click at [454, 279] on rect at bounding box center [451, 284] width 25 height 25
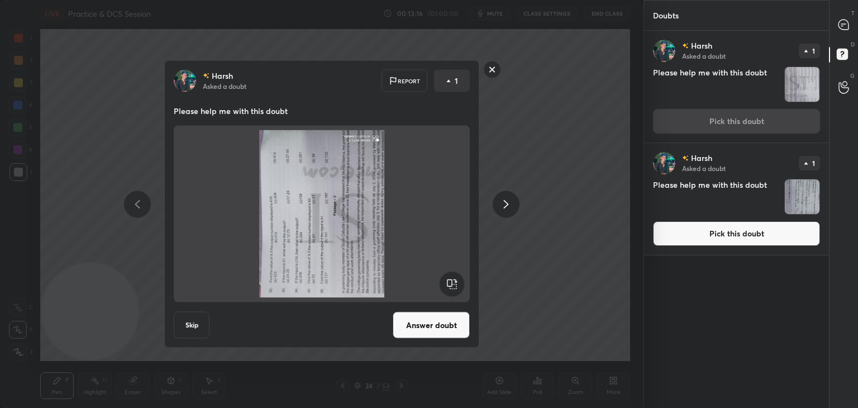
click at [454, 280] on rect at bounding box center [451, 284] width 25 height 25
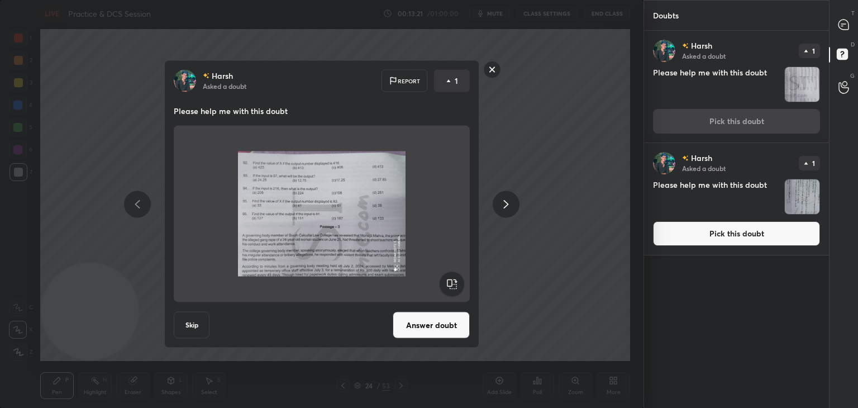
click at [493, 74] on rect at bounding box center [492, 69] width 17 height 17
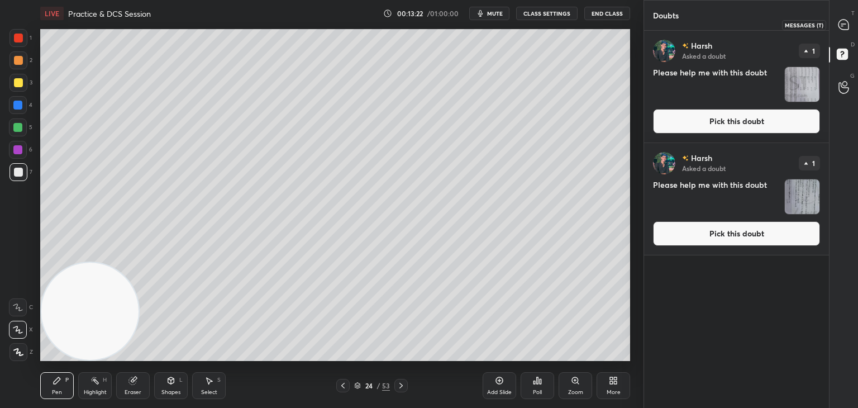
click at [838, 27] on icon at bounding box center [844, 25] width 12 height 12
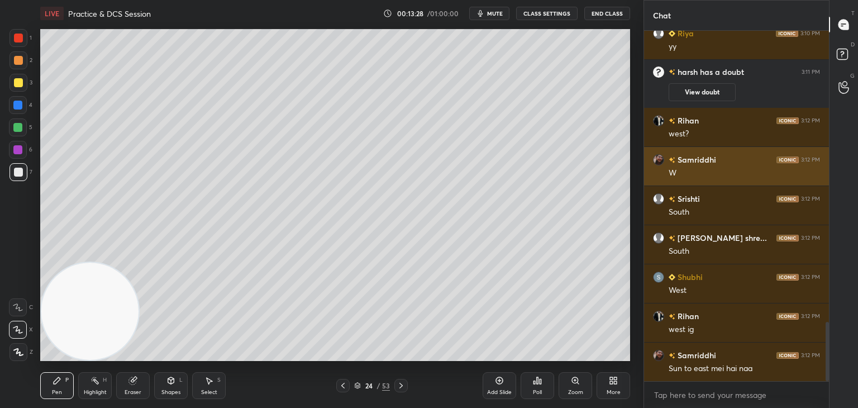
scroll to position [1765, 0]
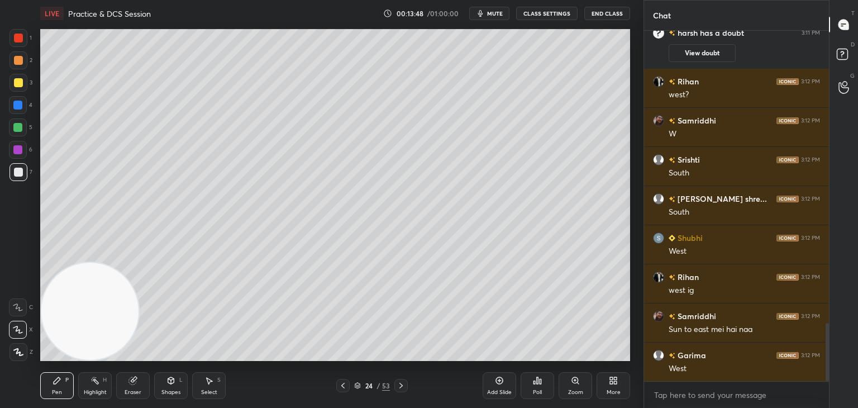
click at [496, 376] on icon at bounding box center [499, 380] width 9 height 9
click at [18, 82] on div at bounding box center [18, 82] width 9 height 9
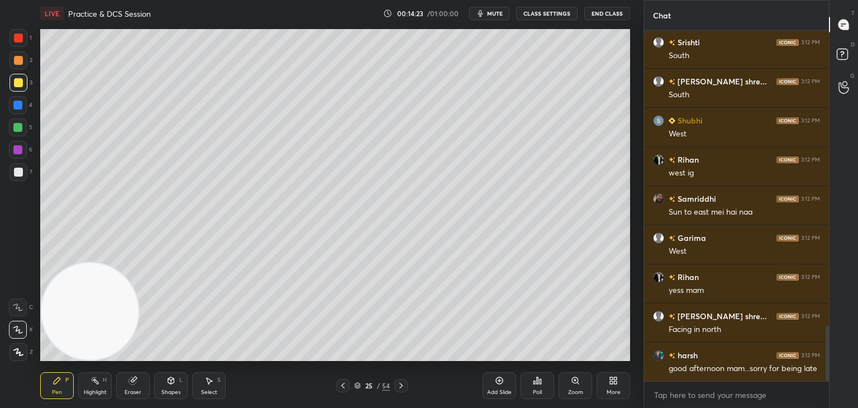
scroll to position [1921, 0]
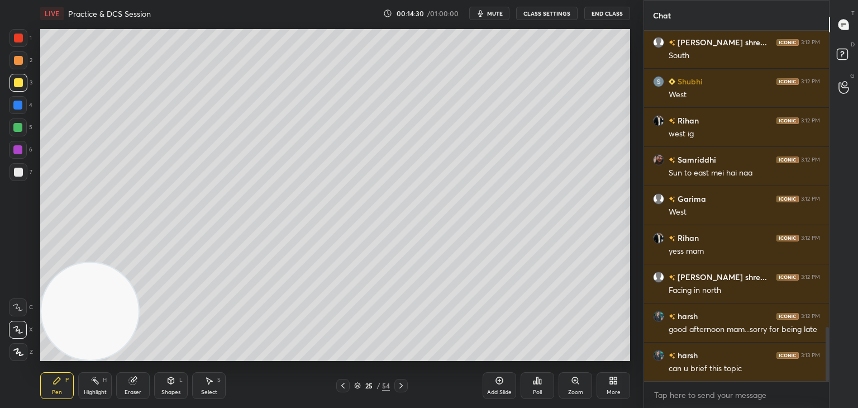
click at [138, 376] on div "Eraser" at bounding box center [133, 385] width 34 height 27
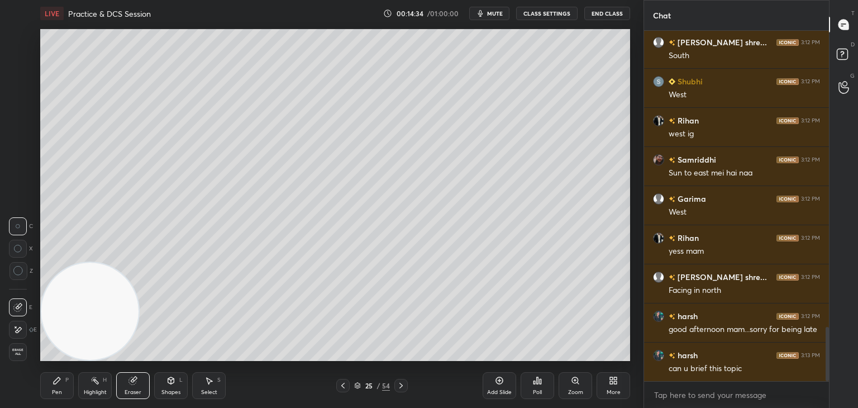
click at [58, 388] on div "Pen P" at bounding box center [57, 385] width 34 height 27
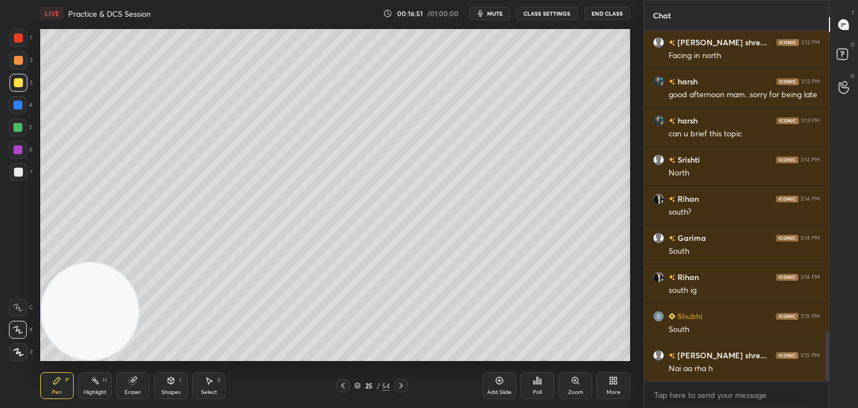
scroll to position [2195, 0]
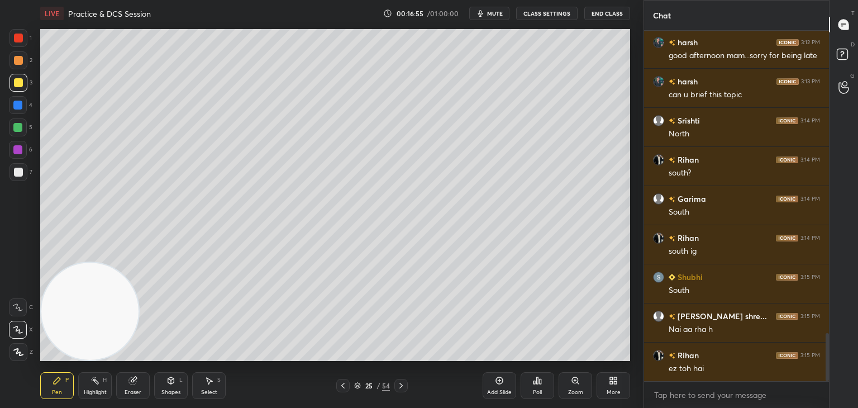
click at [104, 390] on div "Highlight" at bounding box center [95, 393] width 23 height 6
click at [18, 175] on div at bounding box center [18, 172] width 9 height 9
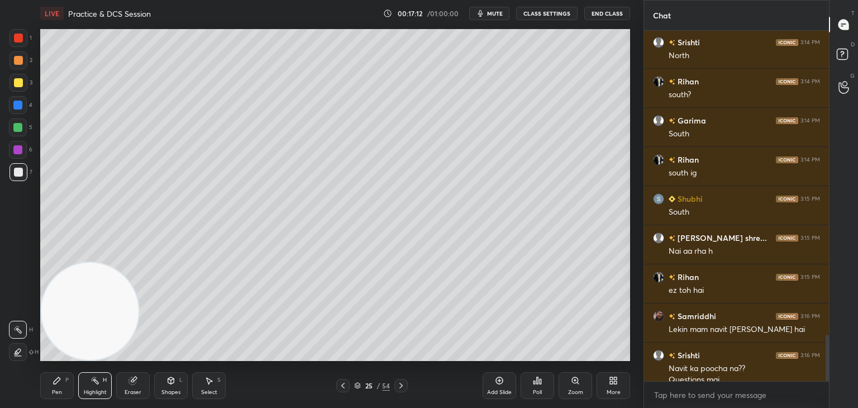
scroll to position [2285, 0]
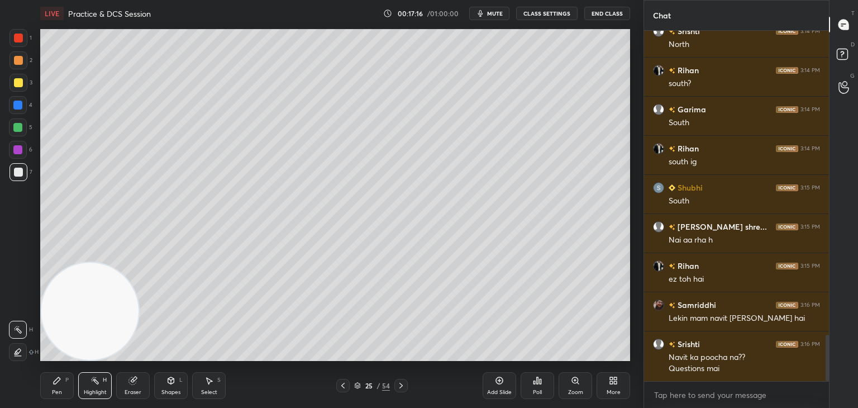
click at [141, 392] on div "Eraser" at bounding box center [133, 393] width 17 height 6
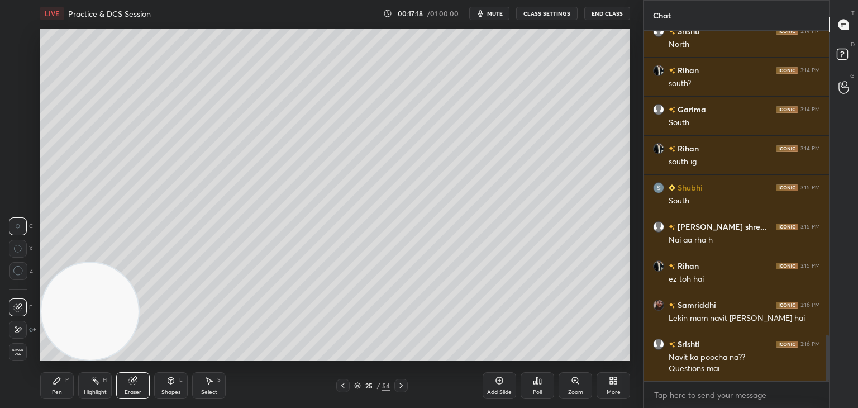
click at [17, 249] on icon at bounding box center [18, 249] width 8 height 8
click at [58, 388] on div "Pen P" at bounding box center [57, 385] width 34 height 27
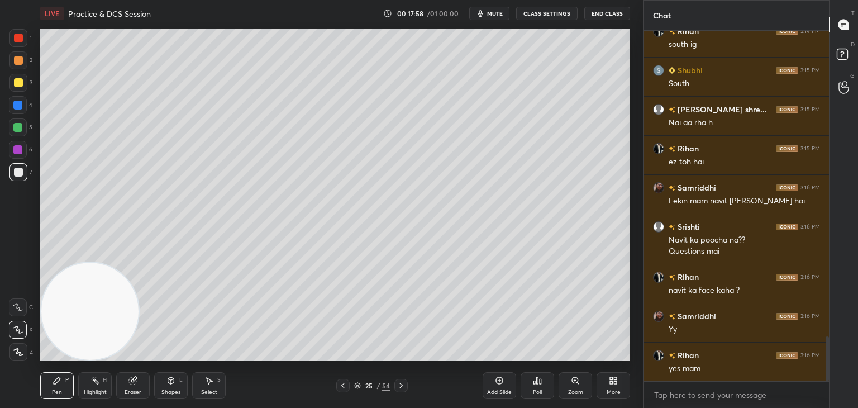
scroll to position [4, 3]
click at [359, 388] on icon at bounding box center [358, 388] width 6 height 2
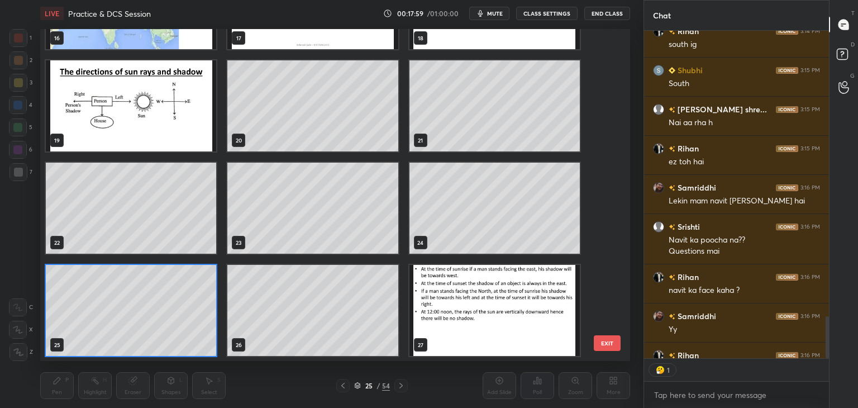
scroll to position [2464, 0]
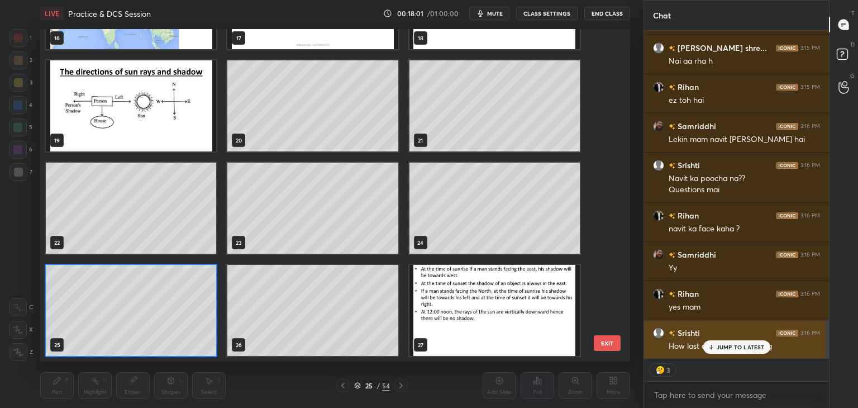
click at [734, 346] on p "JUMP TO LATEST" at bounding box center [741, 347] width 48 height 7
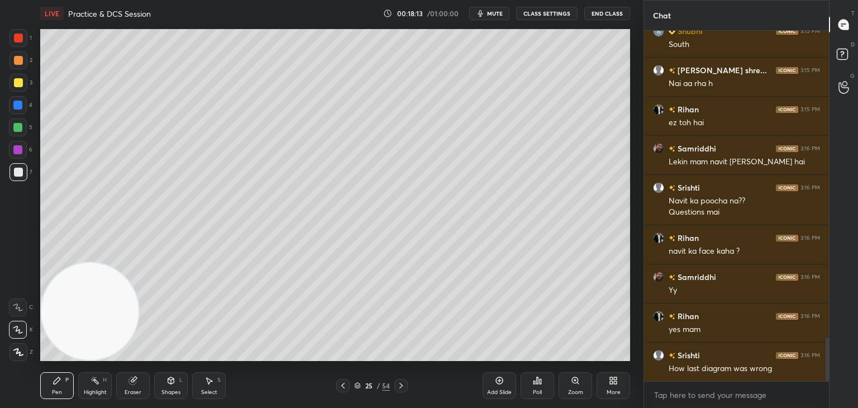
scroll to position [2480, 0]
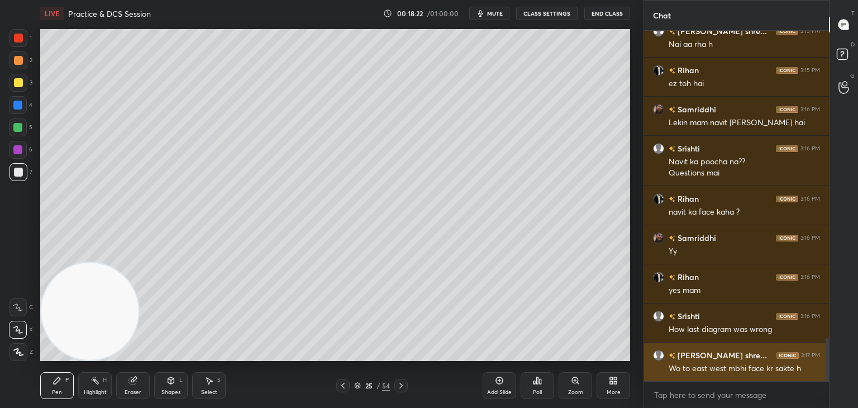
click at [773, 374] on div "Wo to east west mbhi face kr sakte h" at bounding box center [744, 368] width 151 height 11
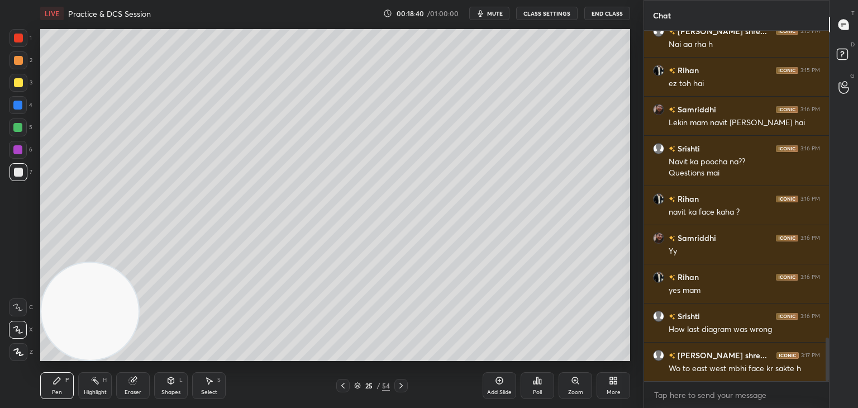
click at [361, 387] on div "25 / 54" at bounding box center [372, 386] width 36 height 10
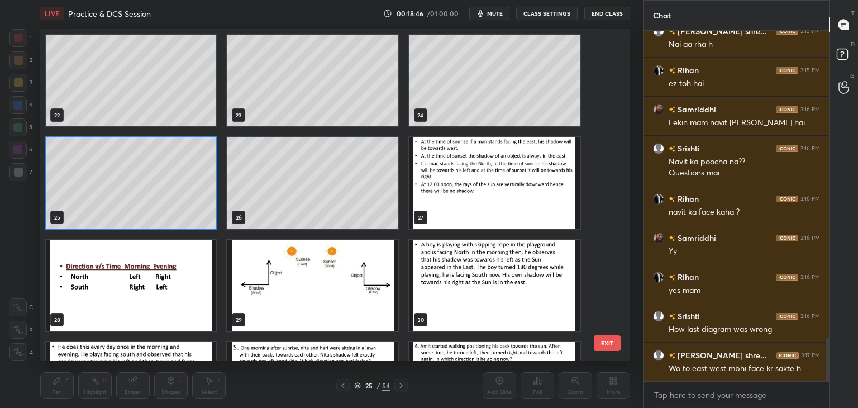
scroll to position [718, 0]
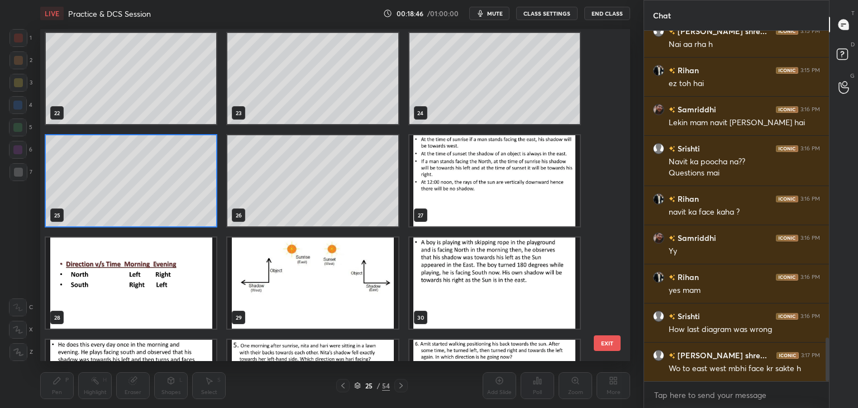
click at [493, 200] on img "grid" at bounding box center [495, 180] width 170 height 91
click at [495, 200] on img "grid" at bounding box center [495, 180] width 170 height 91
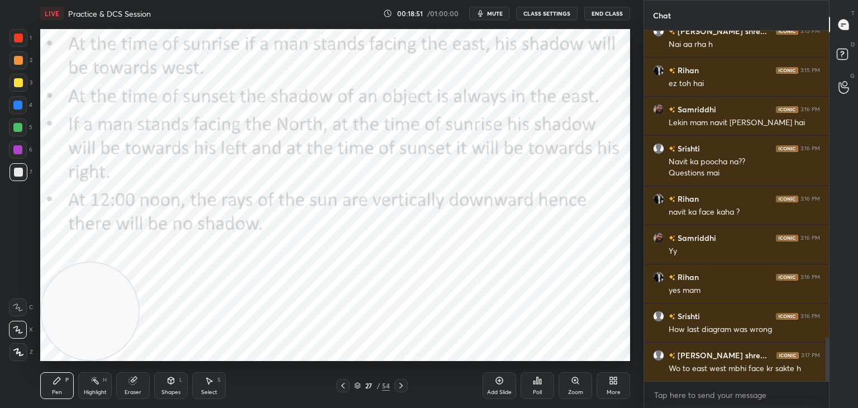
click at [17, 39] on div at bounding box center [18, 38] width 9 height 9
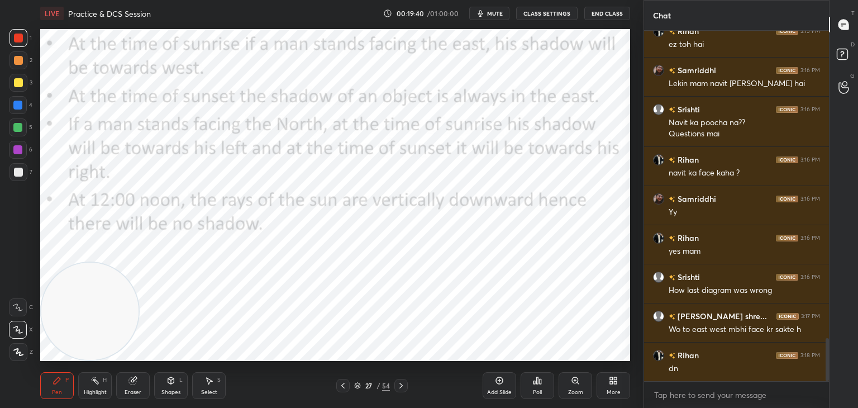
click at [363, 387] on div "27" at bounding box center [368, 385] width 11 height 7
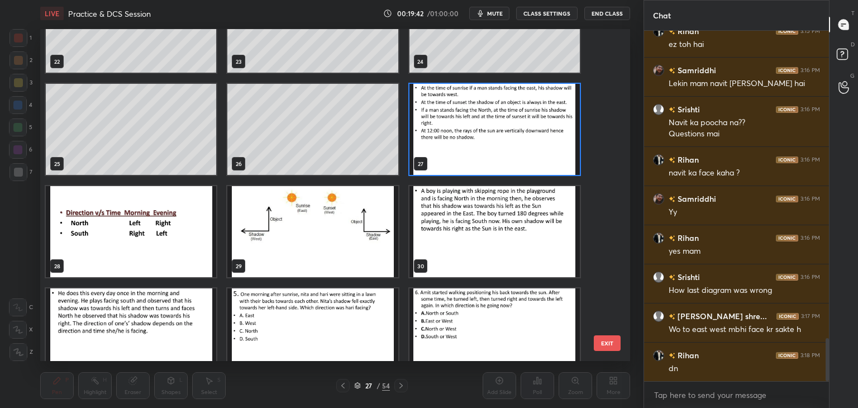
scroll to position [786, 0]
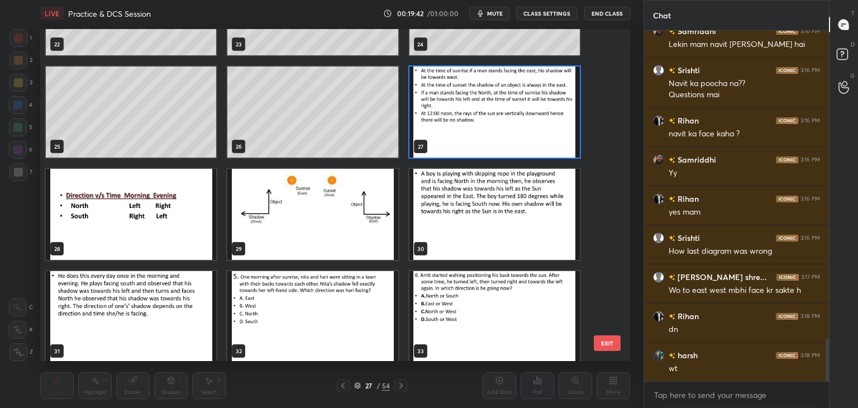
click at [317, 255] on img "grid" at bounding box center [312, 214] width 170 height 91
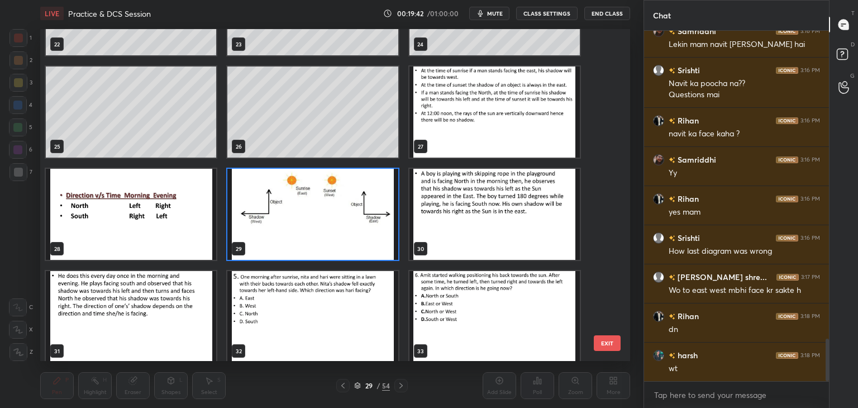
click at [316, 255] on img "grid" at bounding box center [312, 214] width 170 height 91
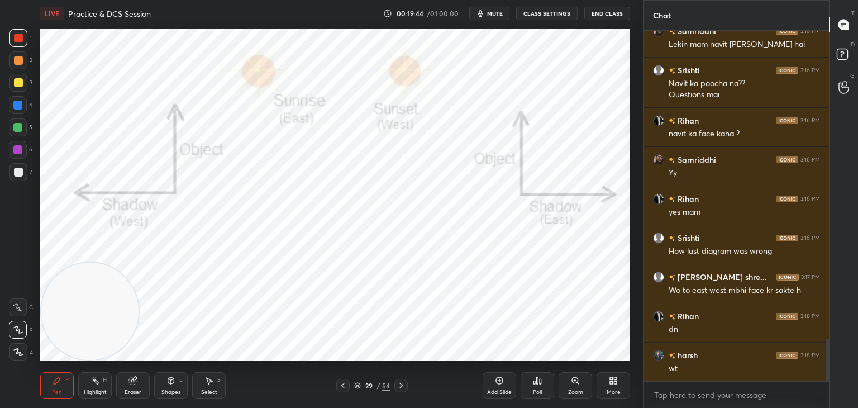
click at [401, 383] on icon at bounding box center [401, 385] width 9 height 9
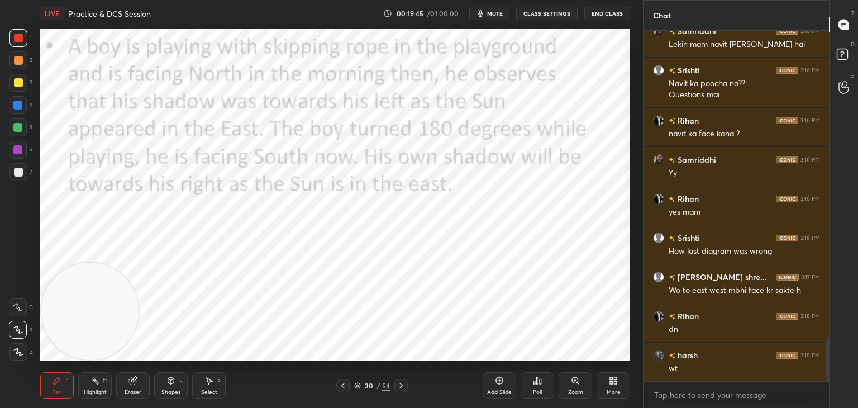
click at [373, 363] on div "Setting up your live class Poll for secs No correct answer Start poll" at bounding box center [335, 195] width 599 height 336
click at [402, 381] on div at bounding box center [401, 385] width 13 height 13
click at [402, 382] on icon at bounding box center [401, 385] width 9 height 9
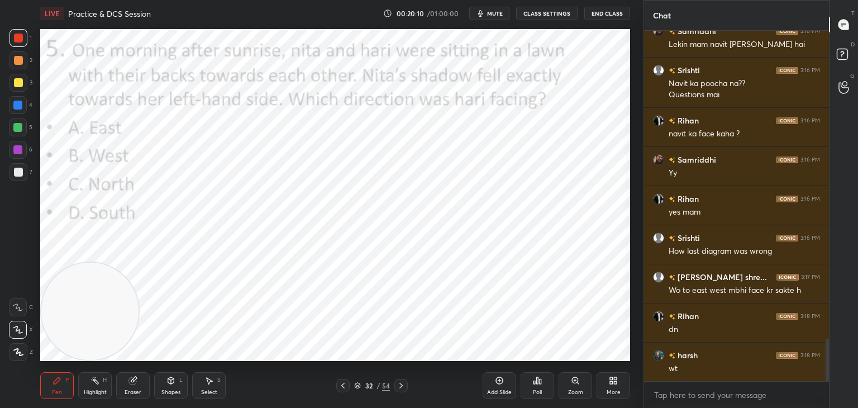
click at [22, 311] on icon at bounding box center [18, 307] width 10 height 8
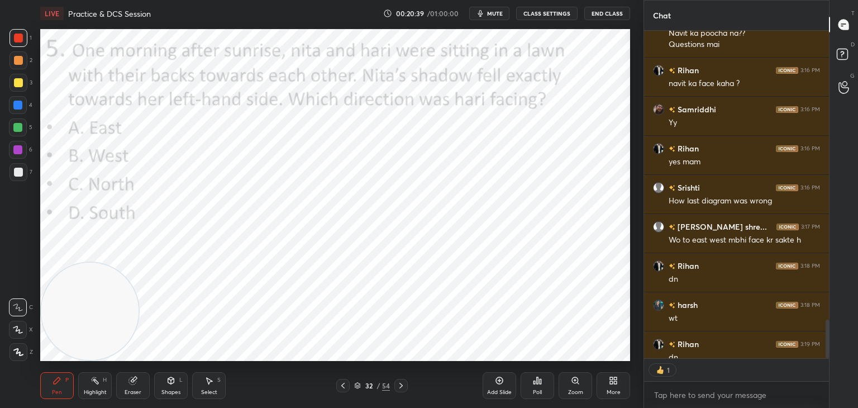
scroll to position [4, 3]
click at [539, 391] on div "Poll" at bounding box center [537, 393] width 9 height 6
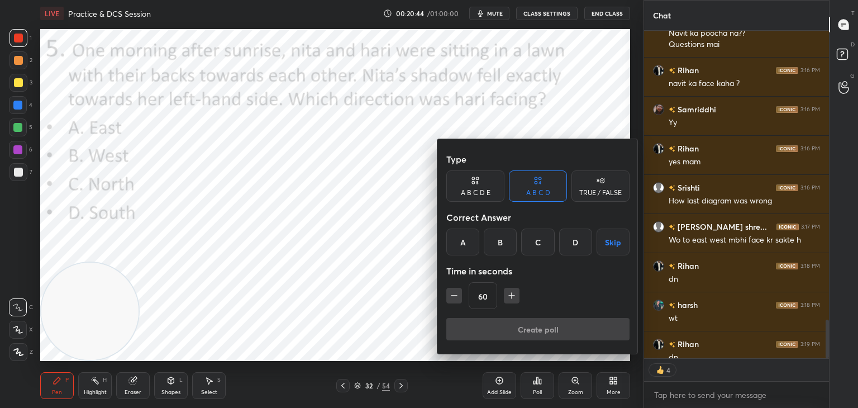
click at [568, 246] on div "D" at bounding box center [575, 242] width 33 height 27
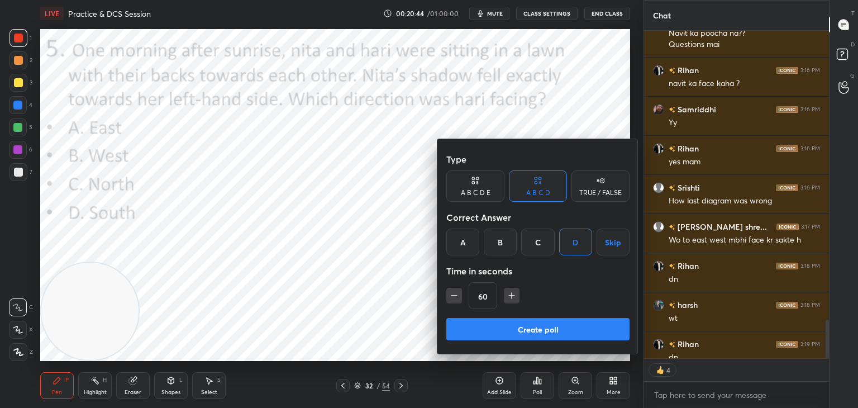
click at [525, 327] on button "Create poll" at bounding box center [538, 329] width 183 height 22
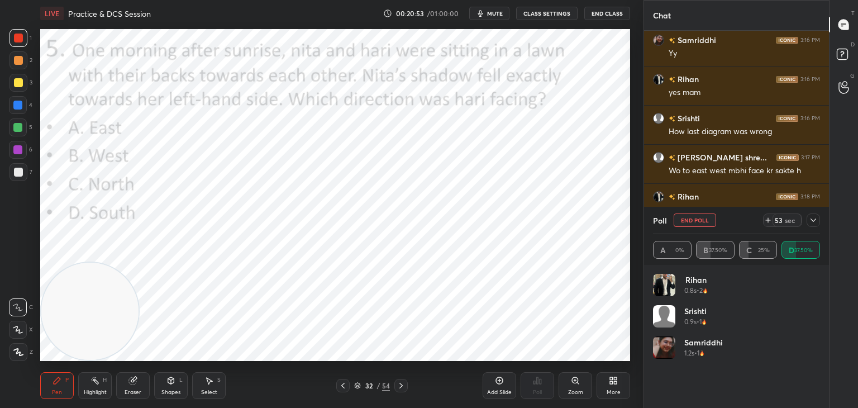
scroll to position [3, 3]
click at [816, 219] on icon at bounding box center [814, 220] width 6 height 3
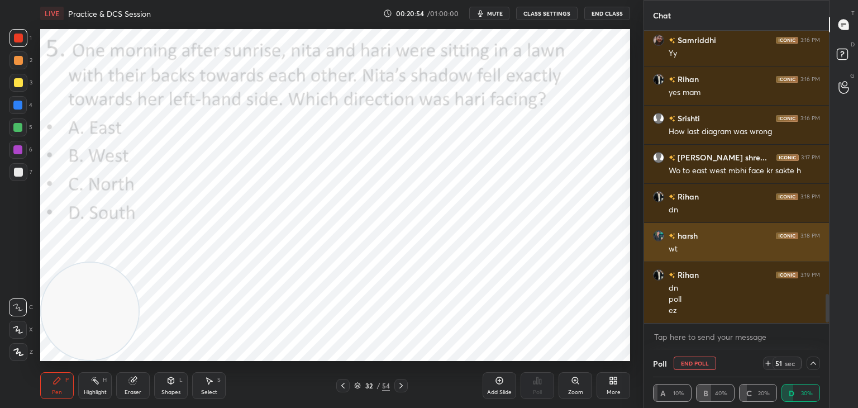
scroll to position [0, 3]
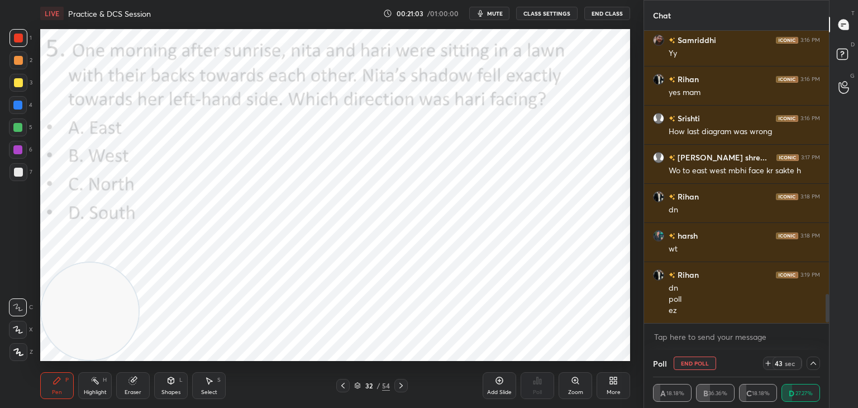
click at [813, 364] on icon at bounding box center [813, 363] width 9 height 9
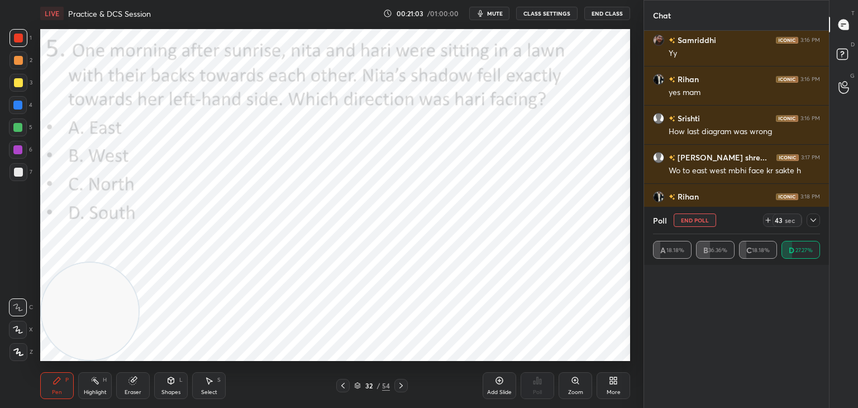
scroll to position [112, 164]
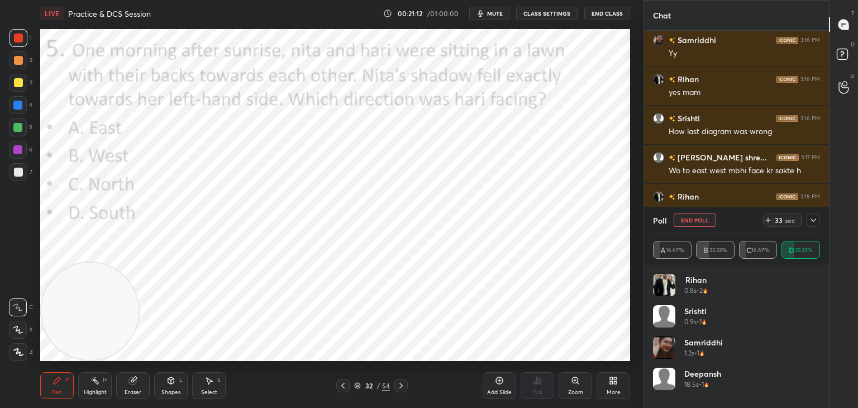
click at [354, 386] on icon at bounding box center [357, 385] width 7 height 7
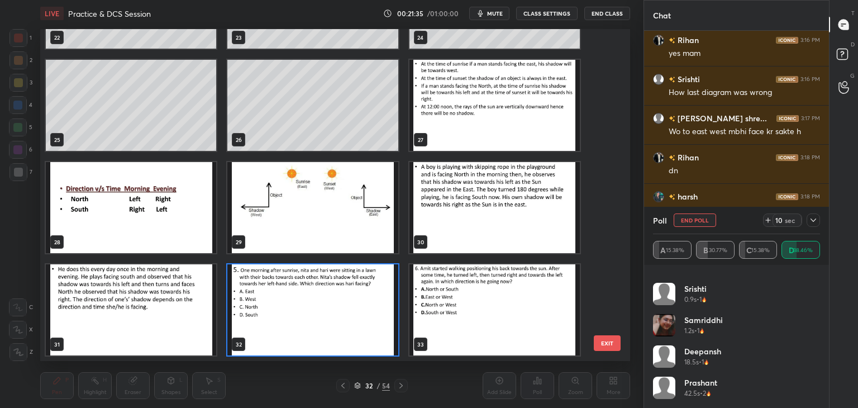
click at [691, 220] on button "End Poll" at bounding box center [695, 219] width 42 height 13
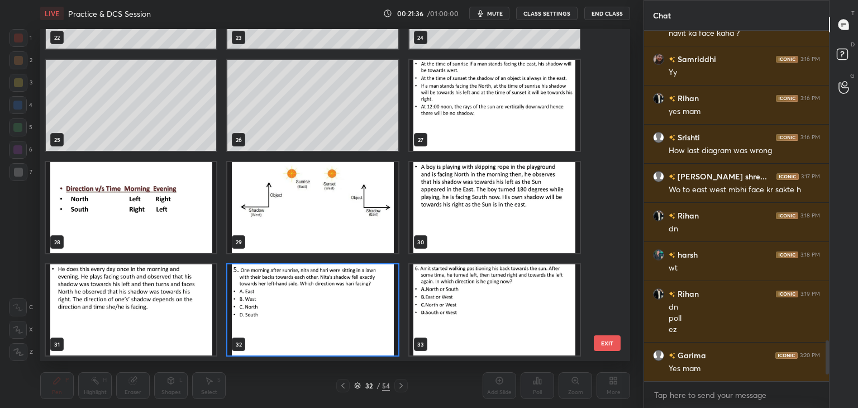
click at [414, 311] on img "grid" at bounding box center [495, 309] width 170 height 91
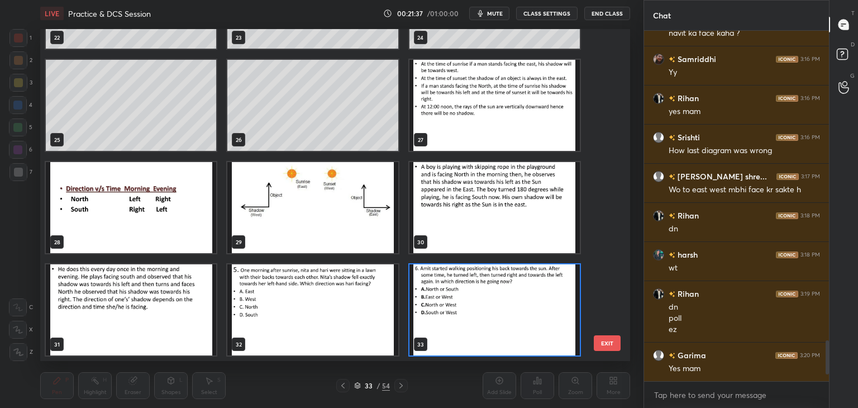
click at [414, 311] on img "grid" at bounding box center [495, 309] width 170 height 91
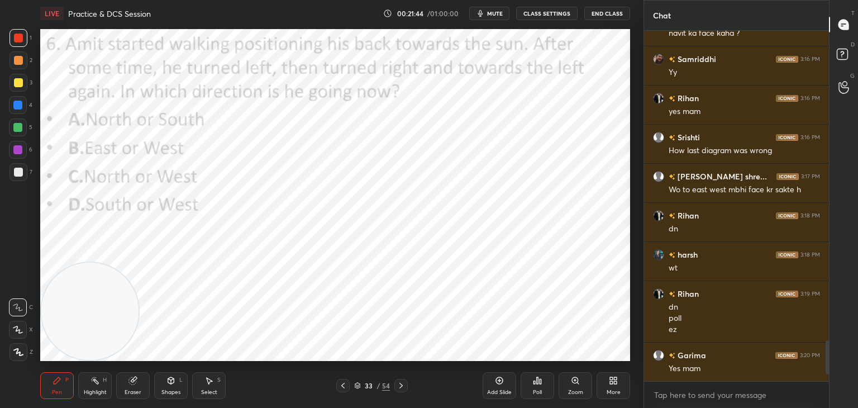
click at [340, 385] on icon at bounding box center [343, 385] width 9 height 9
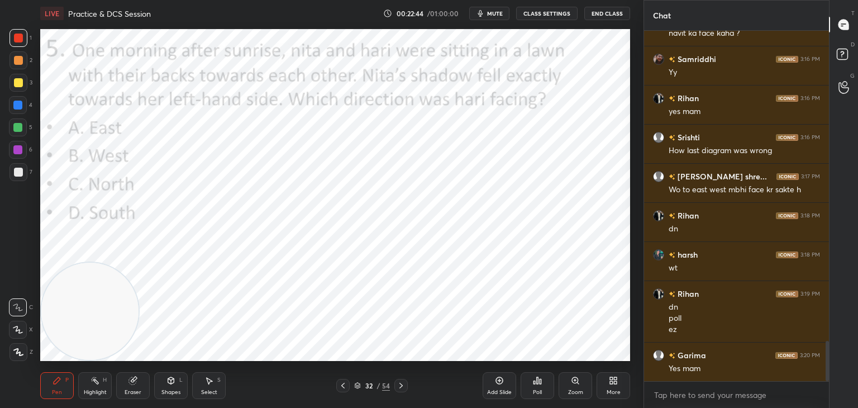
scroll to position [2698, 0]
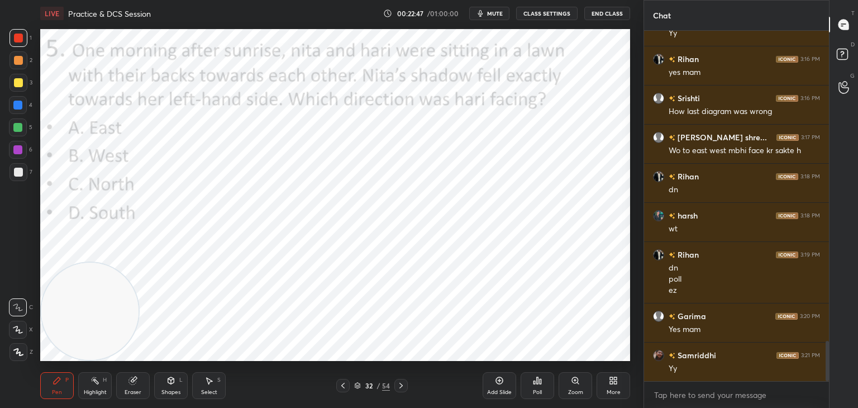
click at [359, 386] on icon at bounding box center [357, 385] width 7 height 7
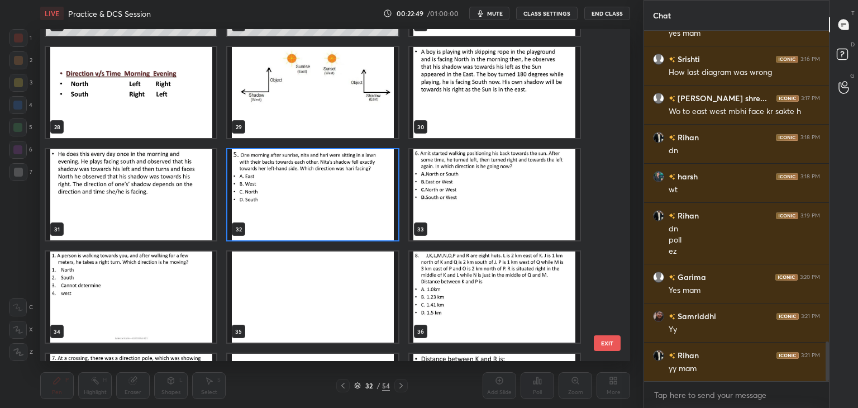
scroll to position [908, 0]
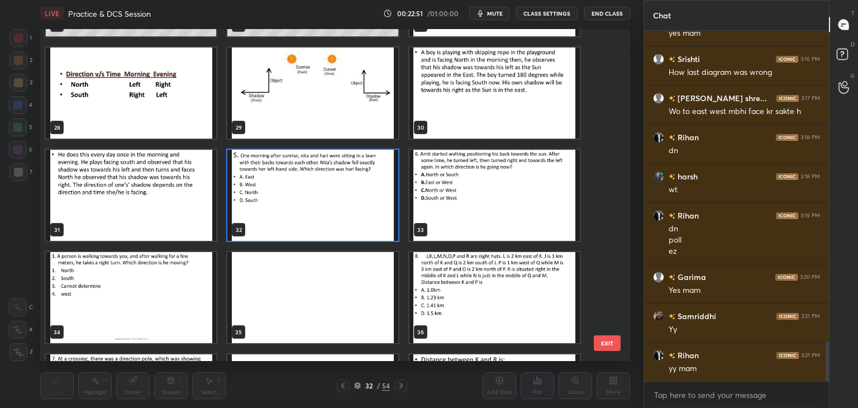
click at [165, 282] on img "grid" at bounding box center [131, 297] width 170 height 91
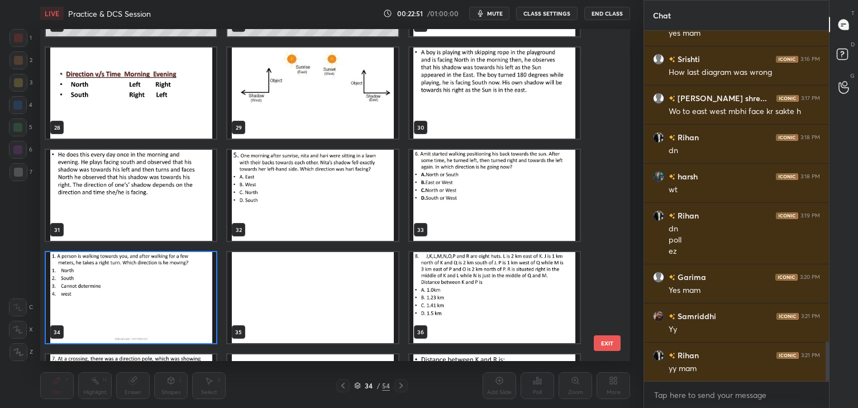
click at [164, 282] on img "grid" at bounding box center [131, 297] width 170 height 91
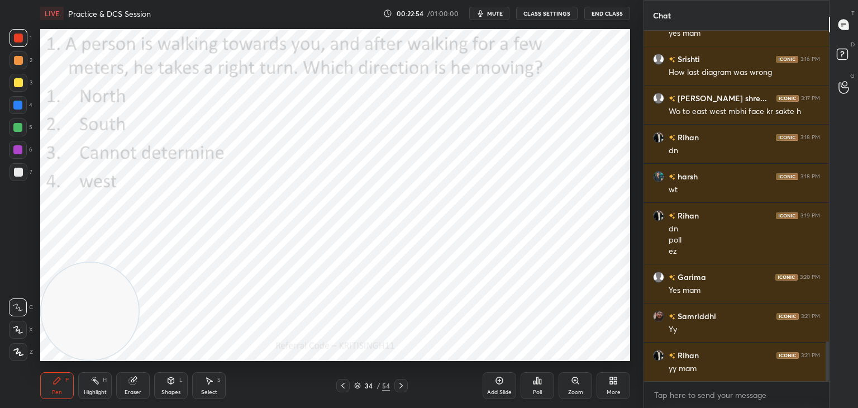
click at [344, 387] on icon at bounding box center [342, 386] width 3 height 6
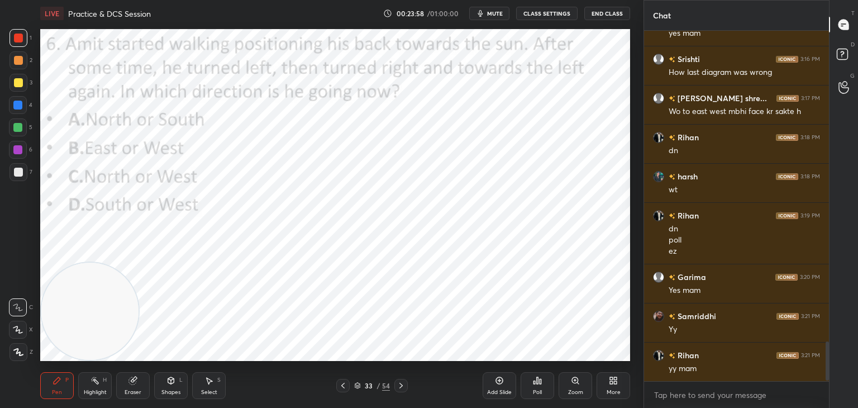
scroll to position [2777, 0]
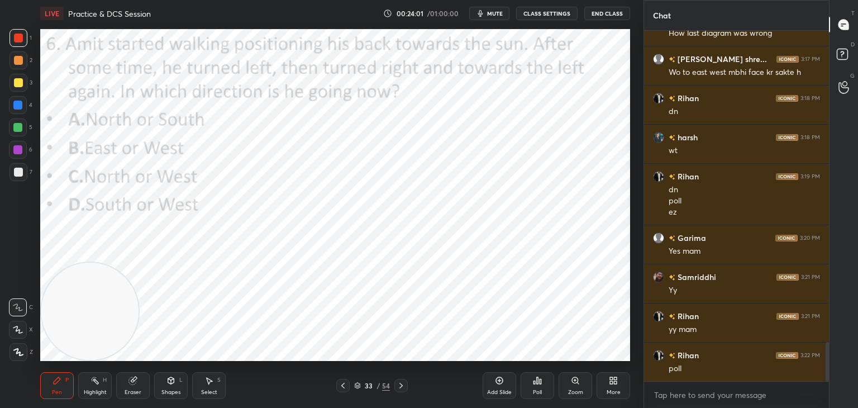
click at [538, 386] on div "Poll" at bounding box center [538, 385] width 34 height 27
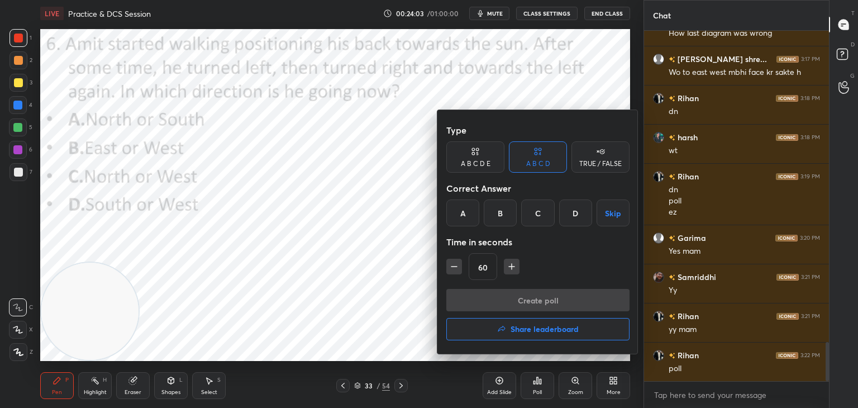
click at [464, 212] on div "A" at bounding box center [463, 213] width 33 height 27
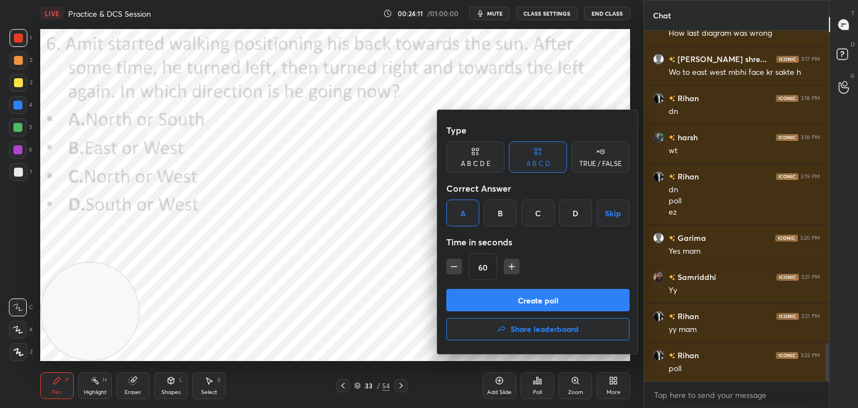
scroll to position [2826, 0]
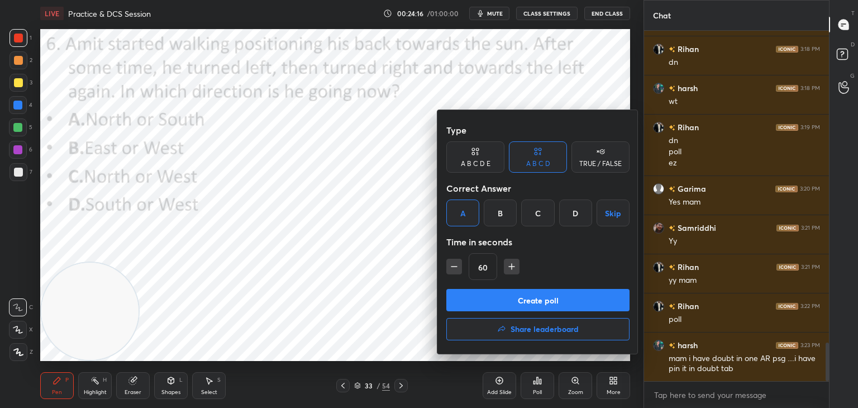
click at [533, 301] on button "Create poll" at bounding box center [538, 300] width 183 height 22
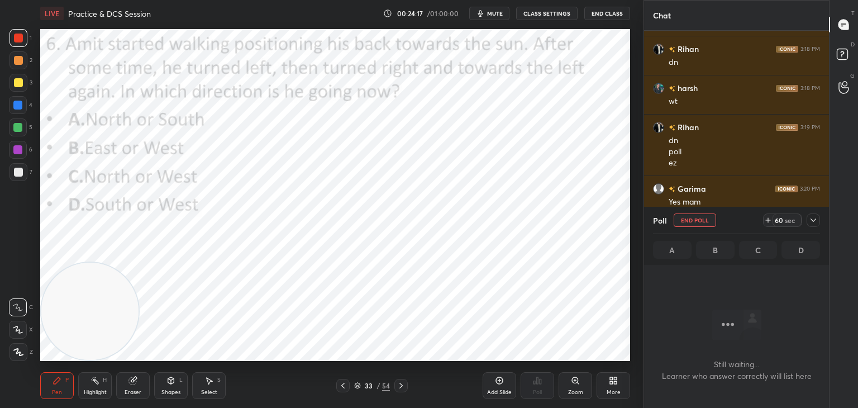
scroll to position [3, 3]
click at [839, 59] on rect at bounding box center [842, 54] width 11 height 11
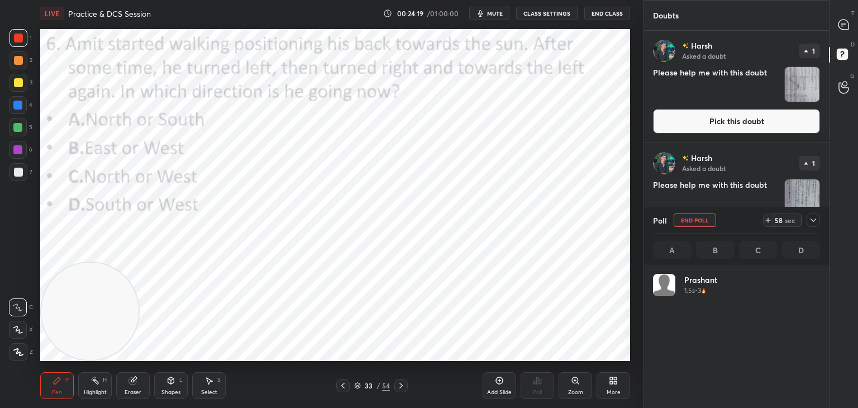
click at [744, 123] on button "Pick this doubt" at bounding box center [736, 121] width 167 height 25
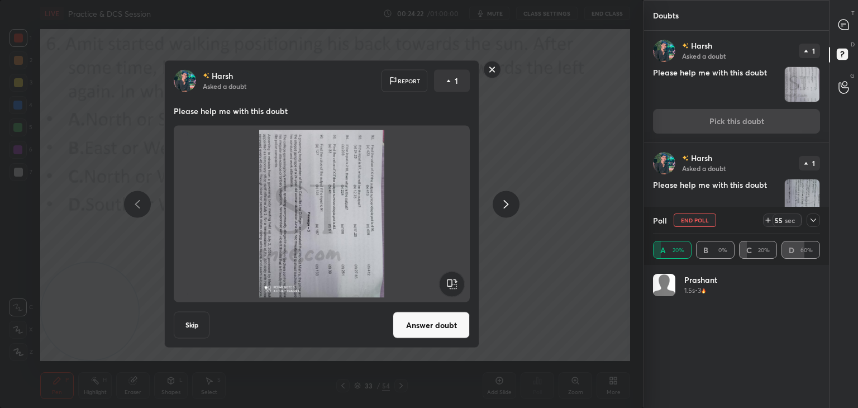
click at [451, 287] on rect at bounding box center [451, 284] width 25 height 25
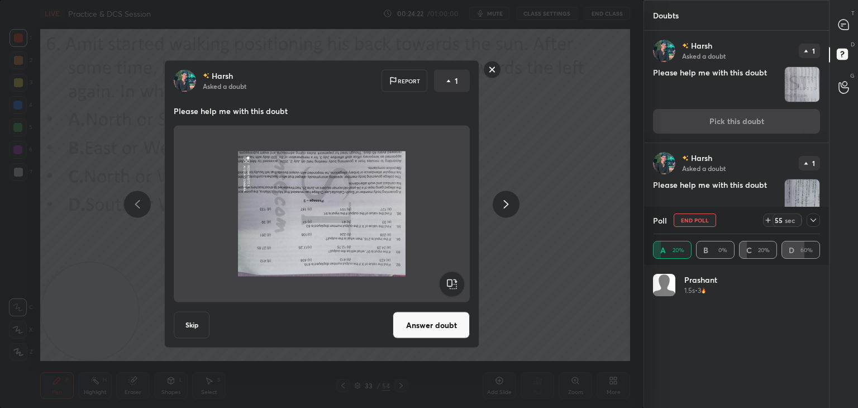
click at [450, 287] on rect at bounding box center [451, 284] width 25 height 25
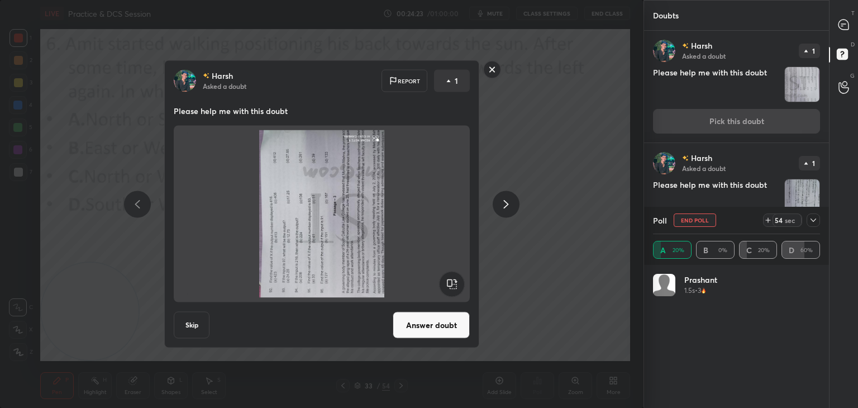
click at [450, 287] on rect at bounding box center [451, 284] width 25 height 25
click at [449, 287] on rect at bounding box center [451, 284] width 25 height 25
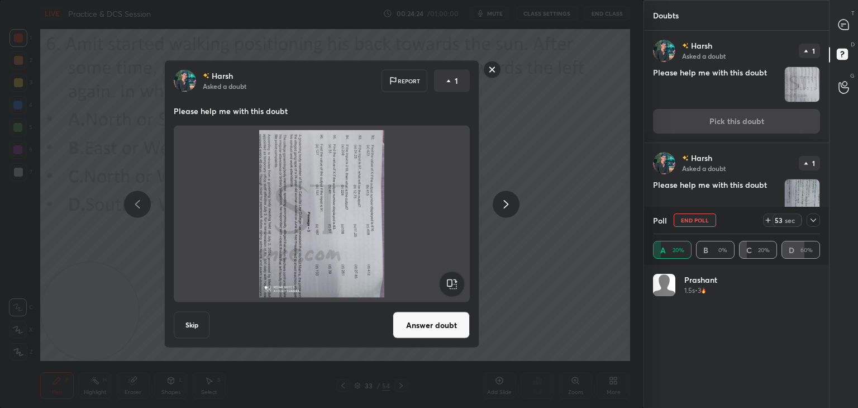
click at [447, 287] on rect at bounding box center [451, 284] width 25 height 25
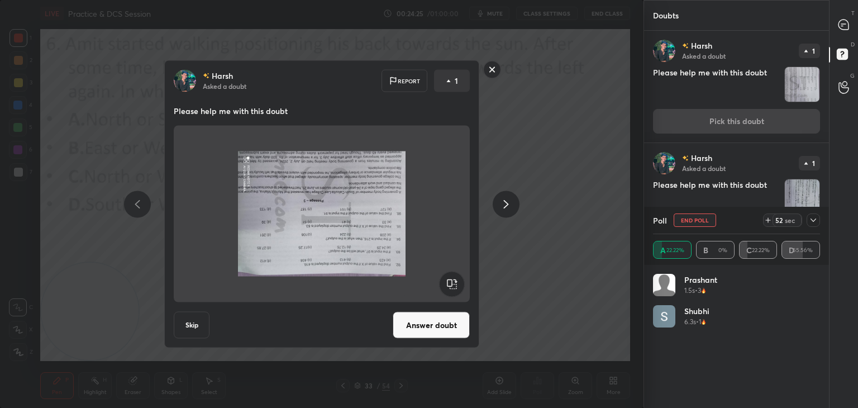
click at [447, 288] on rect at bounding box center [451, 284] width 25 height 25
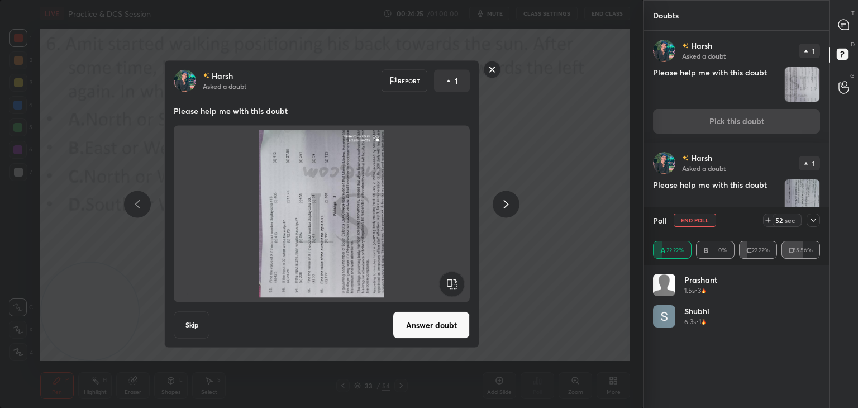
click at [447, 288] on rect at bounding box center [451, 284] width 25 height 25
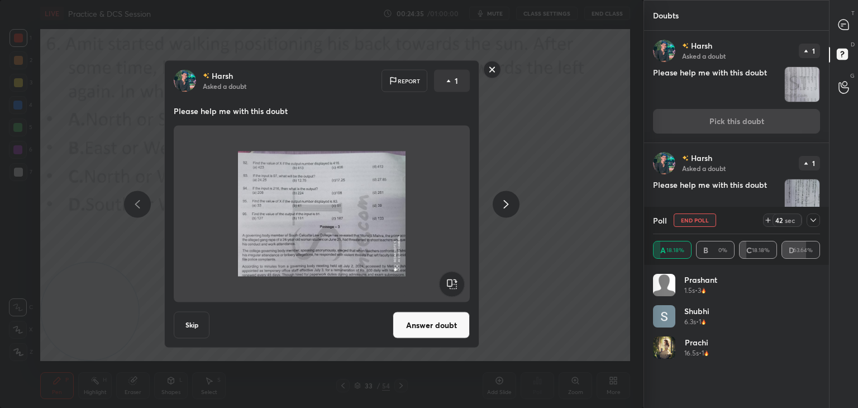
click at [143, 201] on icon at bounding box center [137, 203] width 13 height 13
click at [500, 211] on div at bounding box center [506, 204] width 27 height 27
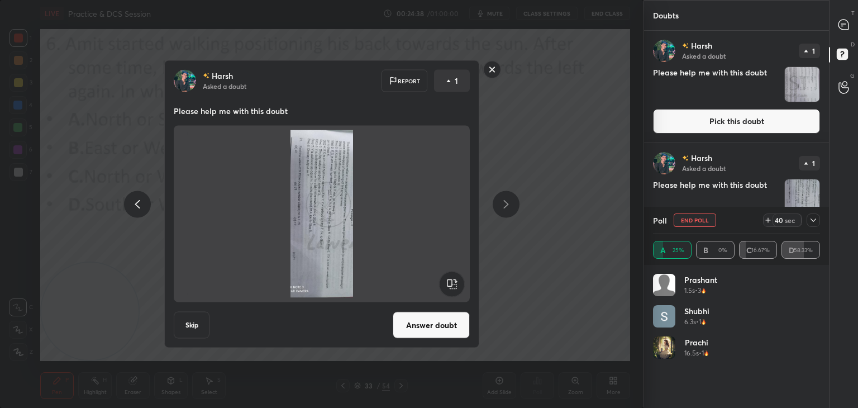
click at [454, 282] on rect at bounding box center [451, 284] width 25 height 25
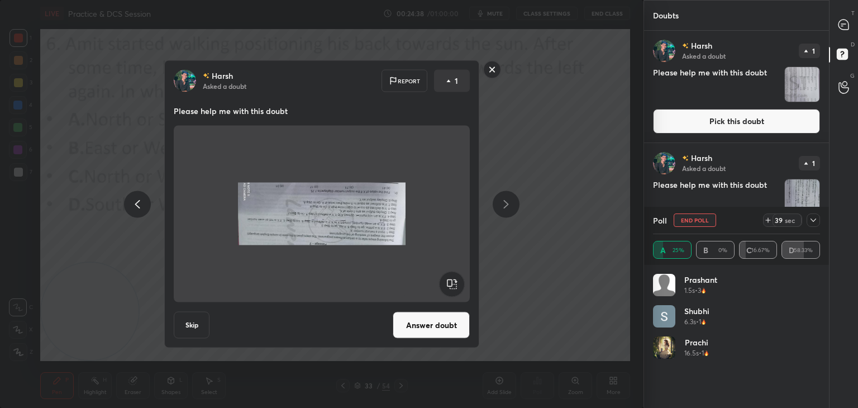
click at [454, 282] on rect at bounding box center [451, 284] width 25 height 25
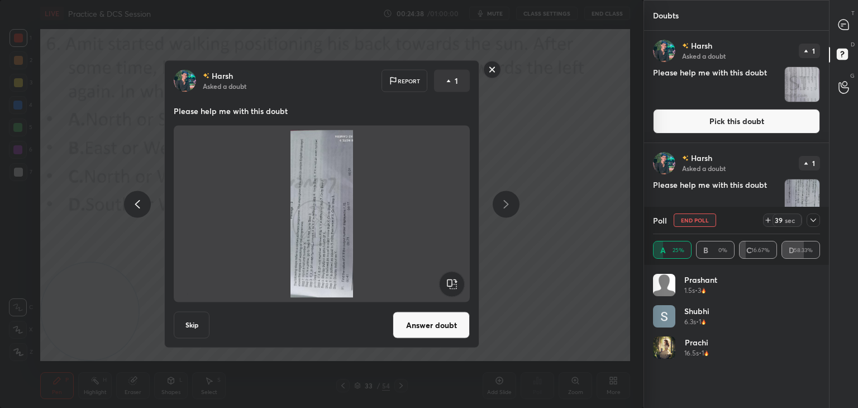
click at [452, 282] on rect at bounding box center [451, 284] width 25 height 25
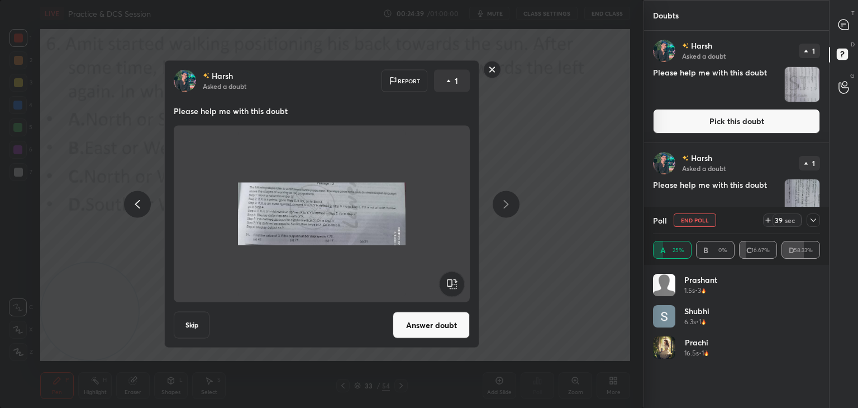
click at [452, 280] on rect at bounding box center [451, 284] width 25 height 25
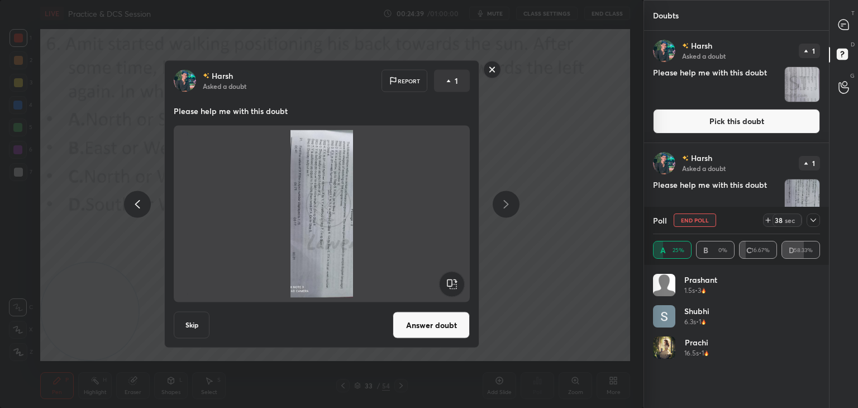
click at [447, 277] on rect at bounding box center [451, 284] width 25 height 25
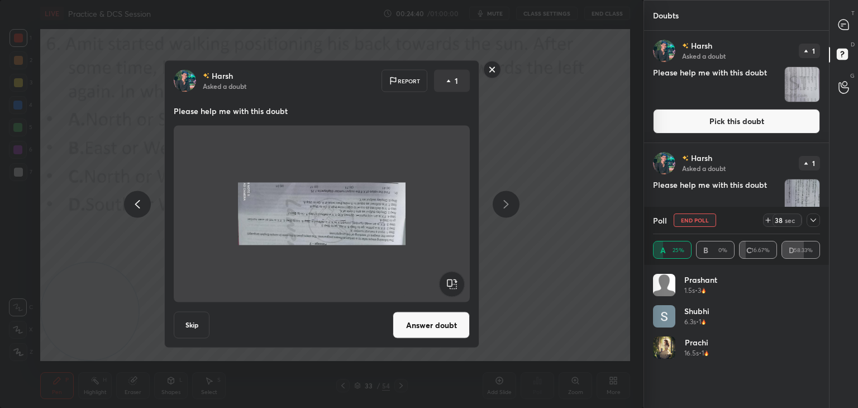
click at [447, 277] on rect at bounding box center [451, 284] width 25 height 25
click at [449, 277] on rect at bounding box center [451, 284] width 25 height 25
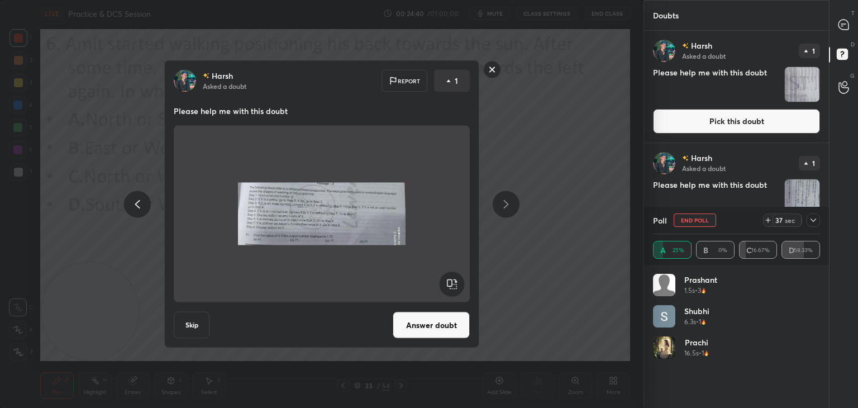
click at [450, 278] on rect at bounding box center [451, 284] width 25 height 25
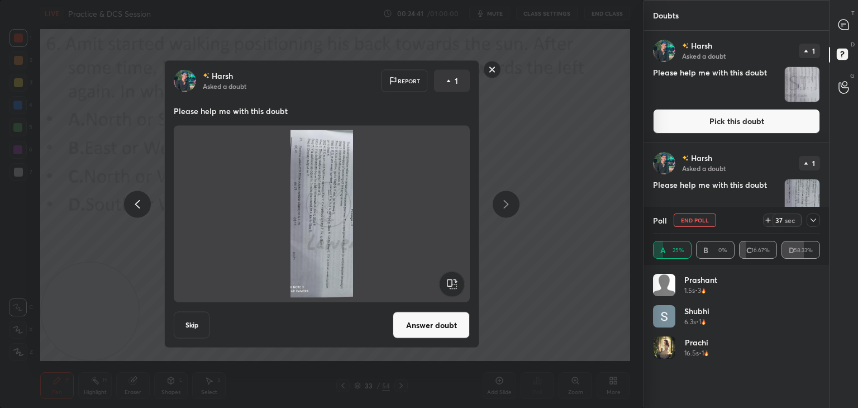
click at [449, 278] on rect at bounding box center [451, 284] width 25 height 25
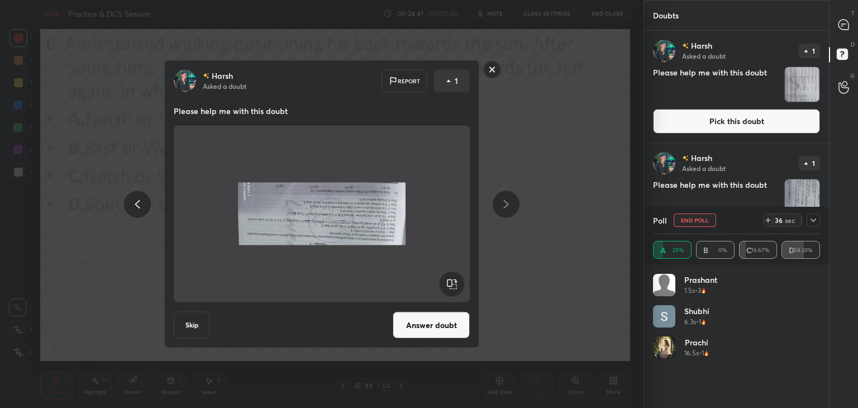
click at [448, 279] on rect at bounding box center [451, 284] width 25 height 25
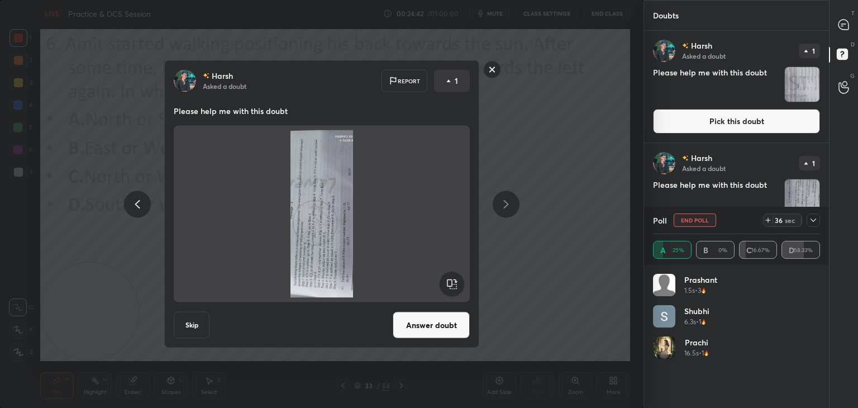
click at [448, 279] on rect at bounding box center [451, 284] width 25 height 25
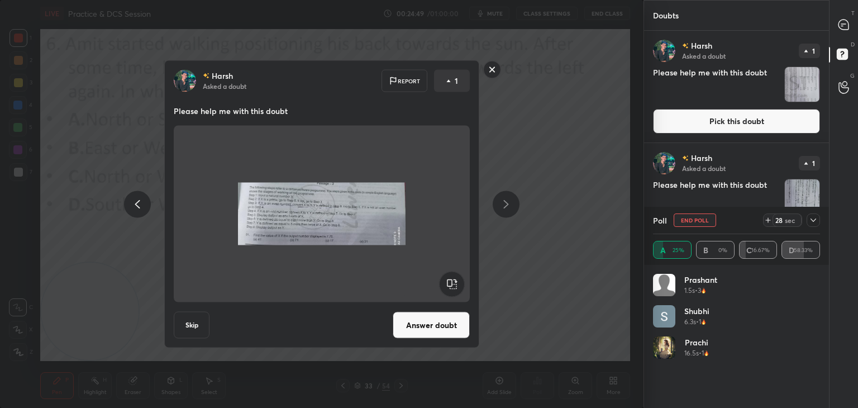
click at [494, 72] on rect at bounding box center [492, 69] width 17 height 17
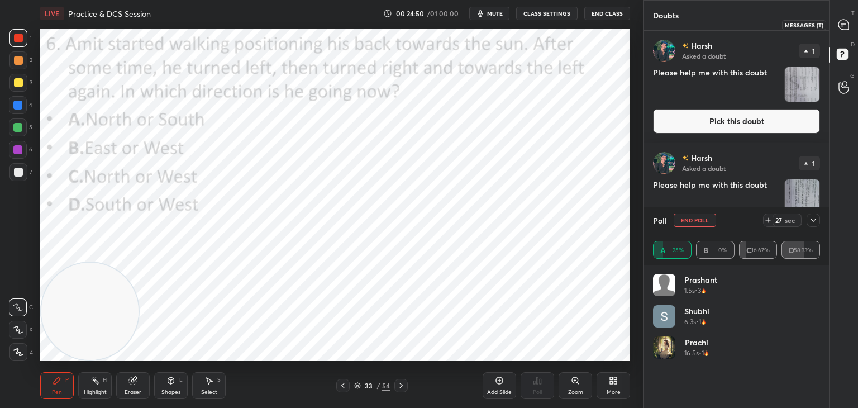
click at [842, 27] on icon at bounding box center [844, 25] width 10 height 10
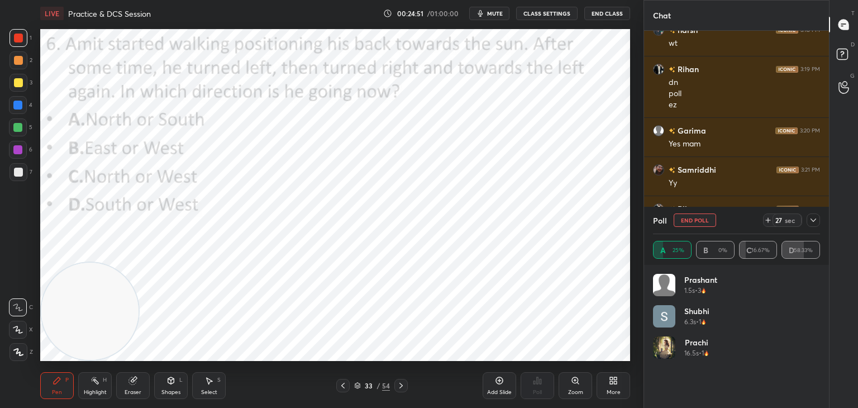
scroll to position [289, 182]
click at [815, 218] on icon at bounding box center [813, 220] width 9 height 9
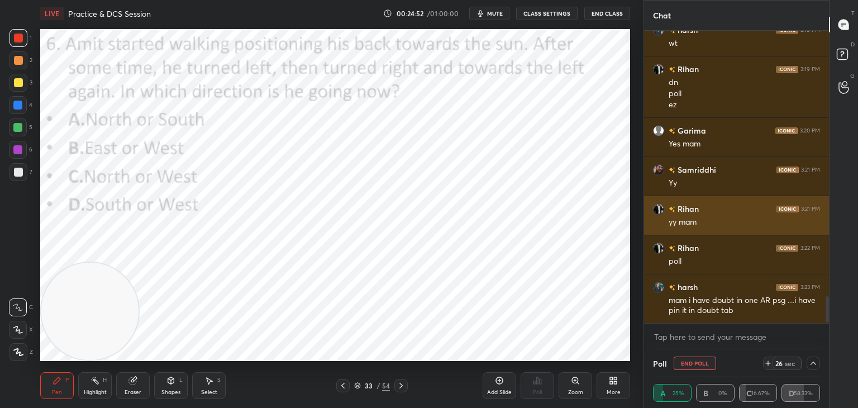
scroll to position [0, 3]
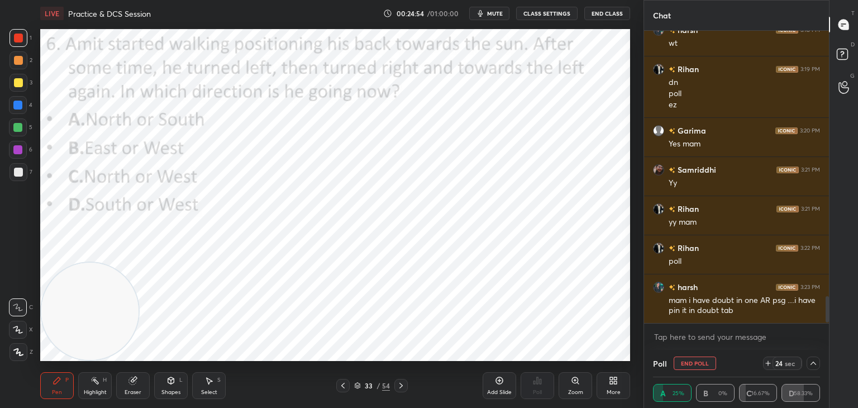
click at [812, 363] on icon at bounding box center [813, 363] width 9 height 9
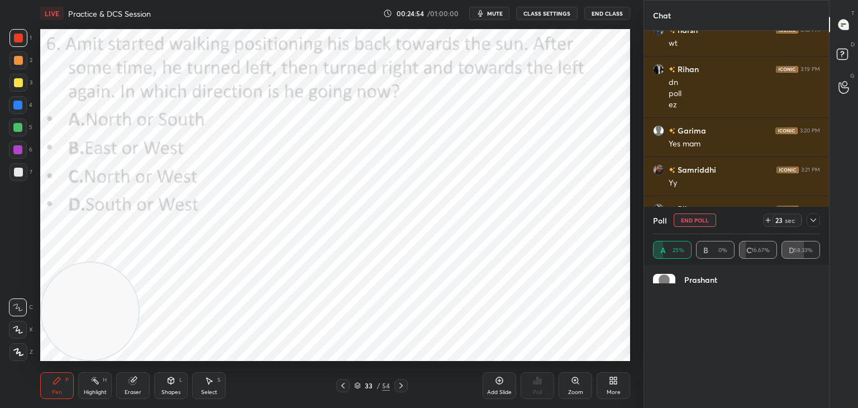
scroll to position [130, 164]
click at [694, 215] on button "End Poll" at bounding box center [695, 219] width 42 height 13
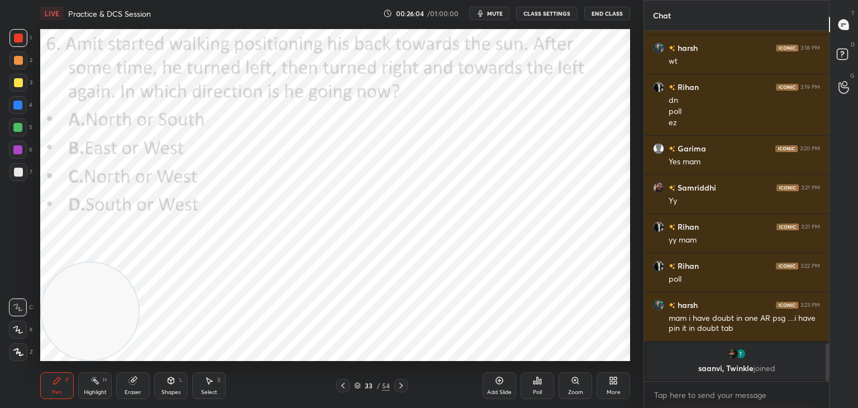
click at [150, 379] on div "Pen P Highlight H Eraser Shapes L Select S" at bounding box center [150, 385] width 221 height 27
click at [136, 385] on icon at bounding box center [133, 380] width 9 height 9
click at [61, 388] on div "Pen P" at bounding box center [57, 385] width 34 height 27
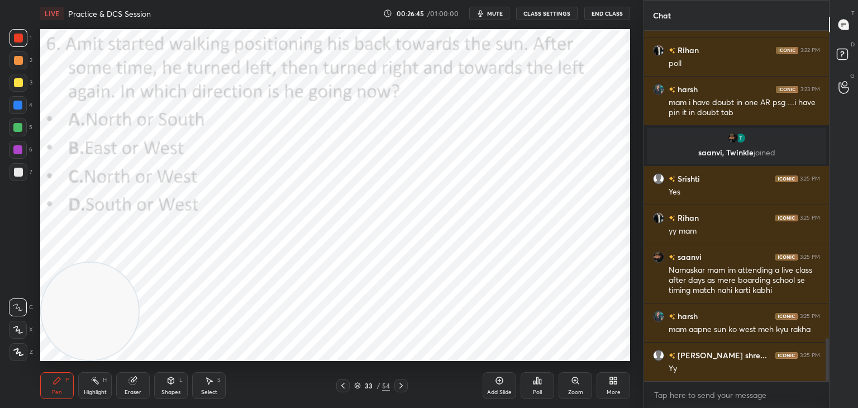
scroll to position [2531, 0]
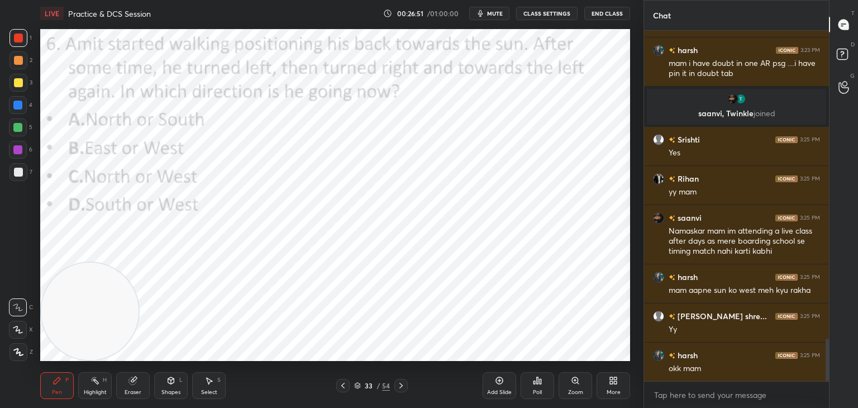
click at [358, 384] on icon at bounding box center [357, 385] width 7 height 7
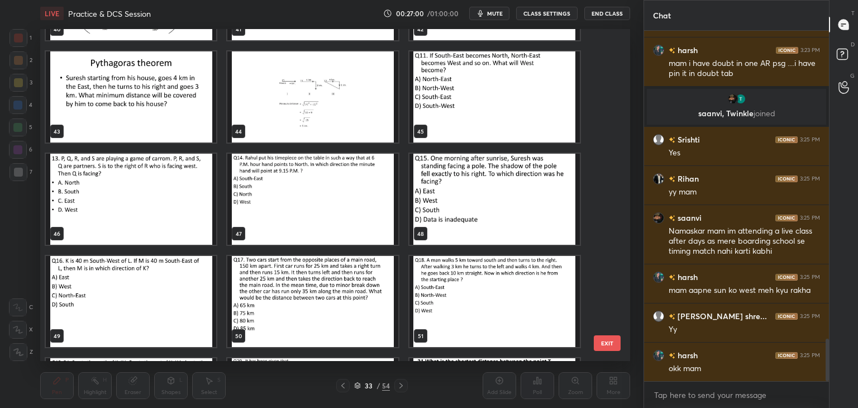
scroll to position [1417, 0]
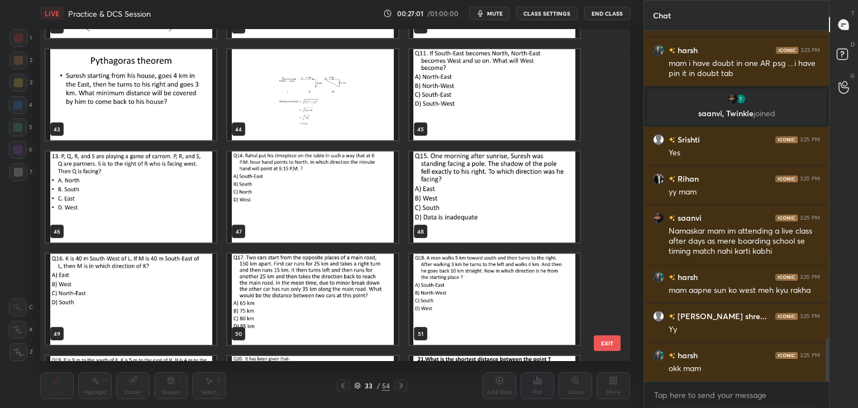
click at [539, 200] on img "grid" at bounding box center [495, 196] width 170 height 91
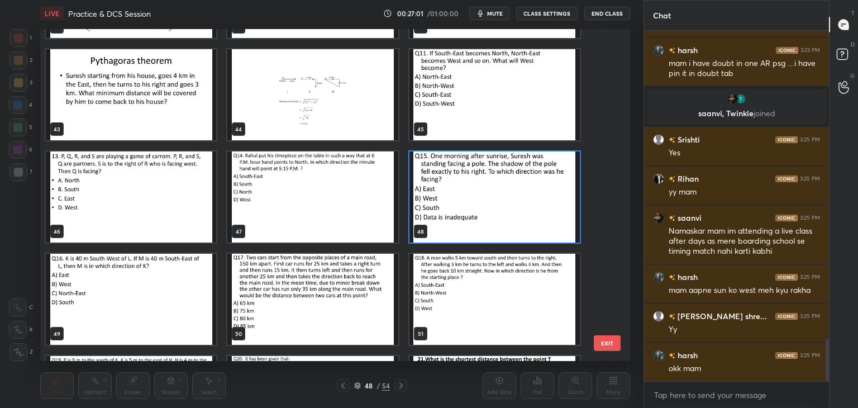
click at [536, 202] on img "grid" at bounding box center [495, 196] width 170 height 91
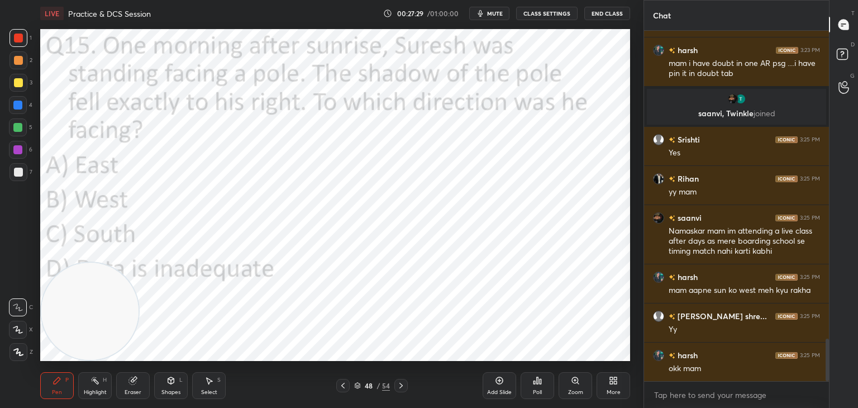
click at [540, 381] on icon at bounding box center [541, 381] width 2 height 5
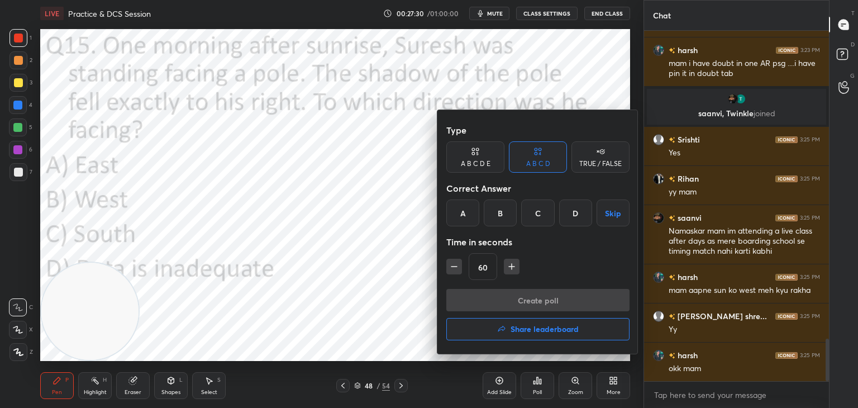
click at [544, 213] on div "C" at bounding box center [537, 213] width 33 height 27
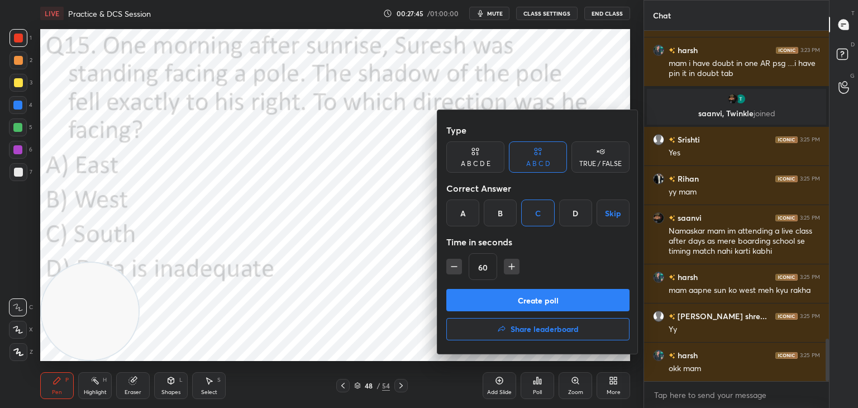
scroll to position [2570, 0]
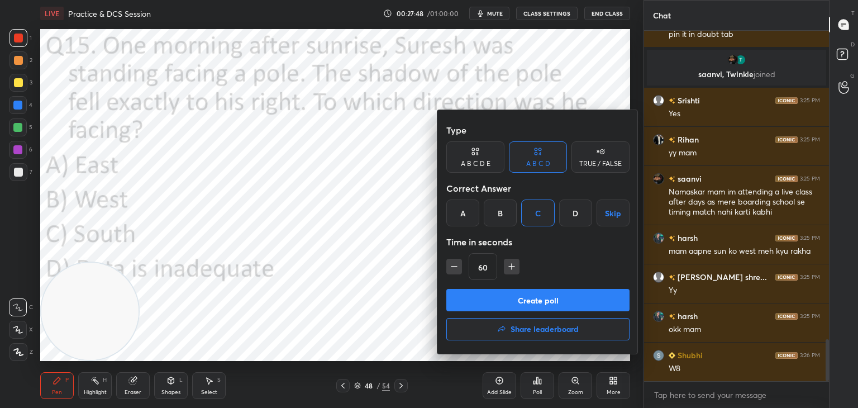
click at [543, 300] on button "Create poll" at bounding box center [538, 300] width 183 height 22
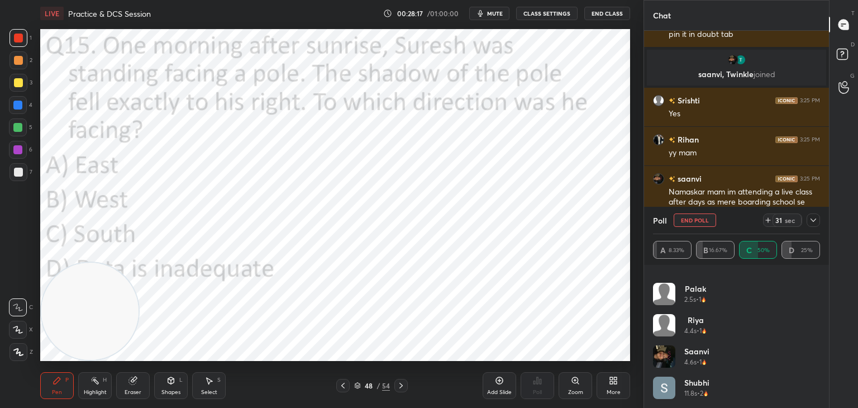
scroll to position [85, 0]
click at [700, 222] on button "End Poll" at bounding box center [695, 219] width 42 height 13
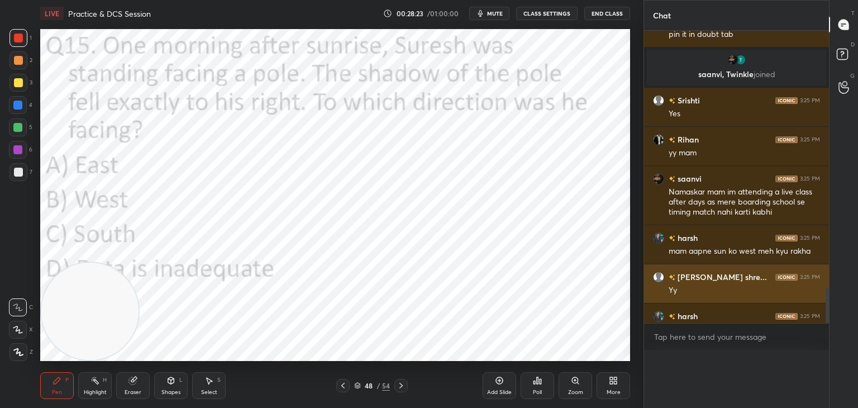
scroll to position [355, 182]
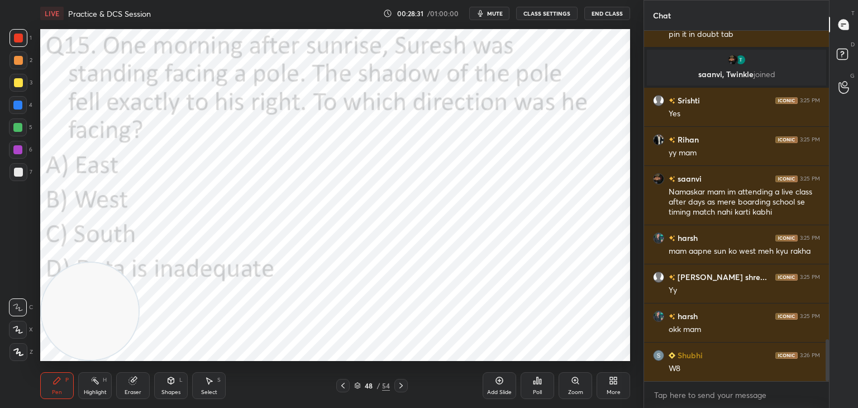
click at [20, 336] on div at bounding box center [18, 330] width 18 height 18
click at [145, 387] on div "Eraser" at bounding box center [133, 385] width 34 height 27
click at [61, 390] on div "Pen" at bounding box center [57, 393] width 10 height 6
click at [359, 388] on icon at bounding box center [357, 385] width 7 height 7
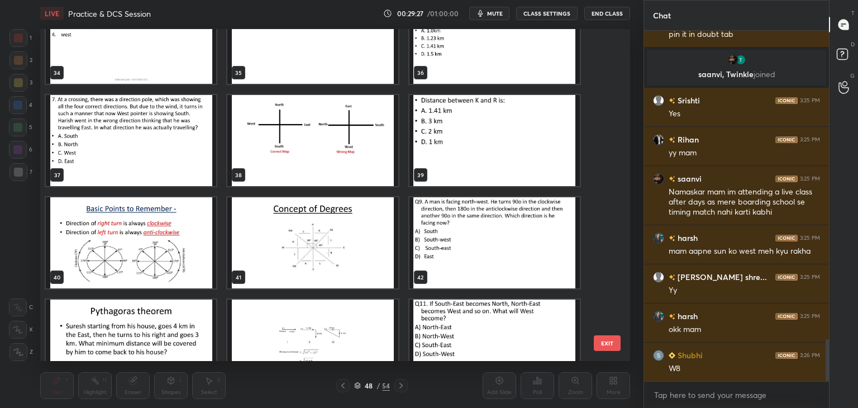
scroll to position [1172, 0]
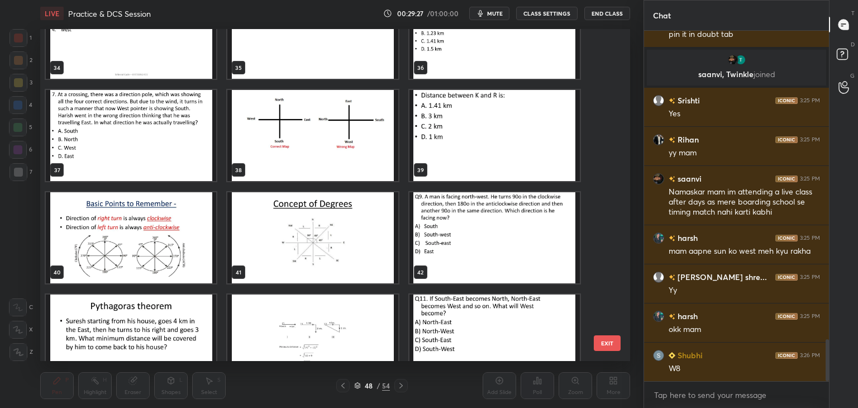
click at [190, 241] on img "grid" at bounding box center [131, 237] width 170 height 91
click at [189, 244] on img "grid" at bounding box center [131, 237] width 170 height 91
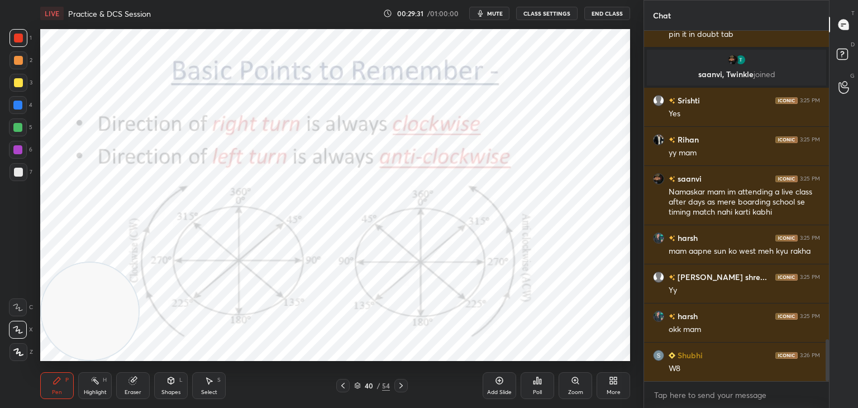
click at [402, 386] on icon at bounding box center [401, 386] width 3 height 6
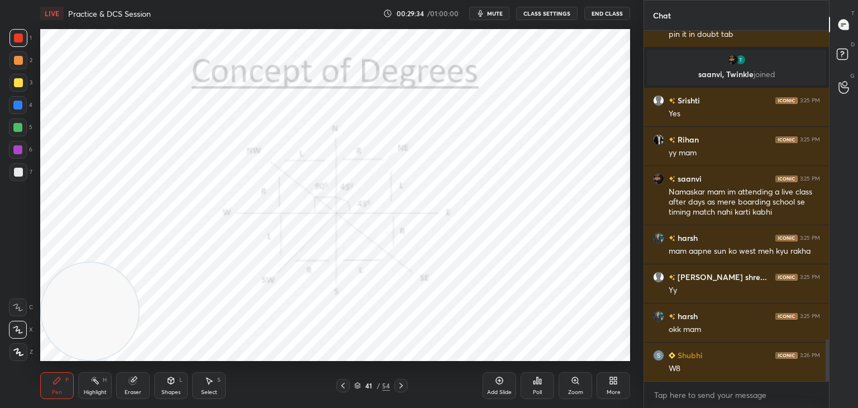
click at [501, 381] on icon at bounding box center [499, 380] width 9 height 9
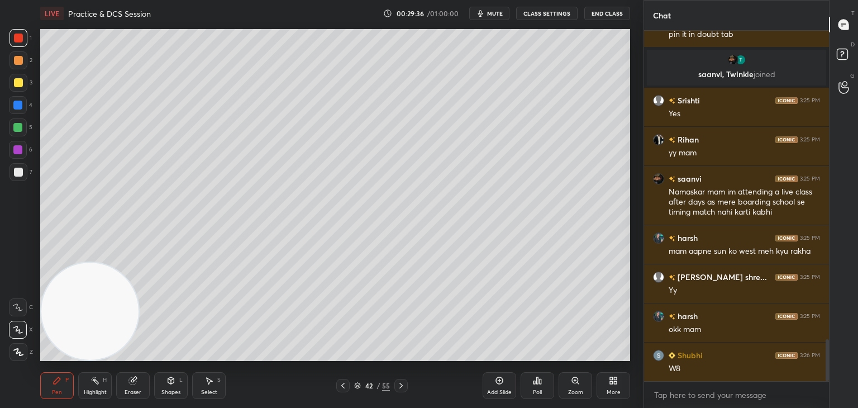
click at [10, 174] on div at bounding box center [19, 172] width 18 height 18
click at [181, 385] on div "Shapes L" at bounding box center [171, 385] width 34 height 27
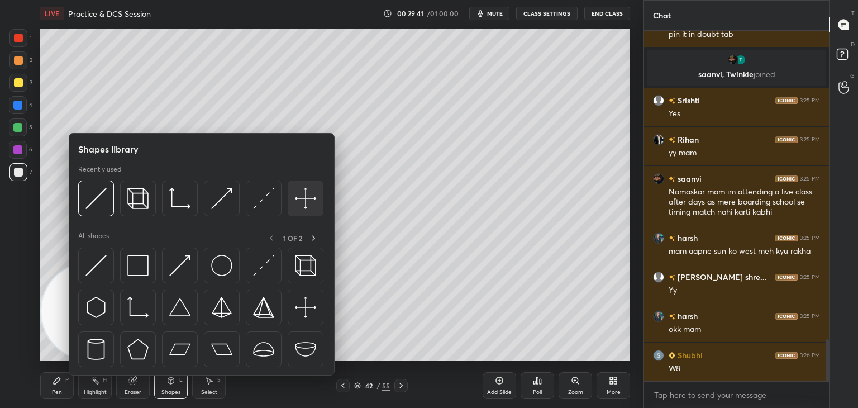
click at [306, 196] on img at bounding box center [305, 198] width 21 height 21
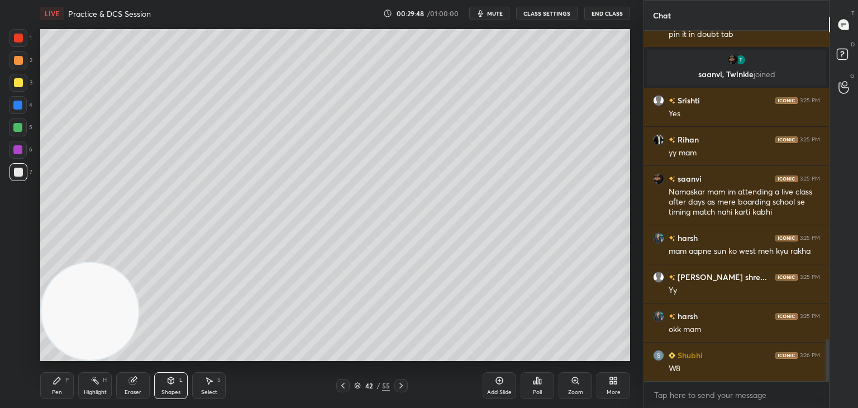
click at [60, 392] on div "Pen" at bounding box center [57, 393] width 10 height 6
click at [20, 86] on div at bounding box center [18, 82] width 9 height 9
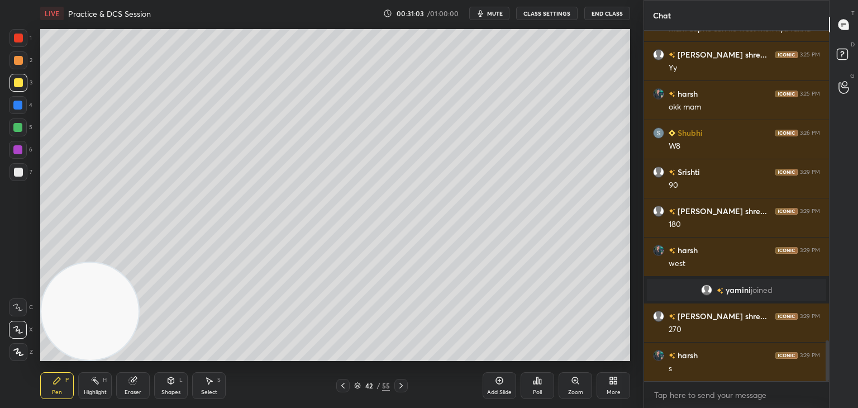
scroll to position [2708, 0]
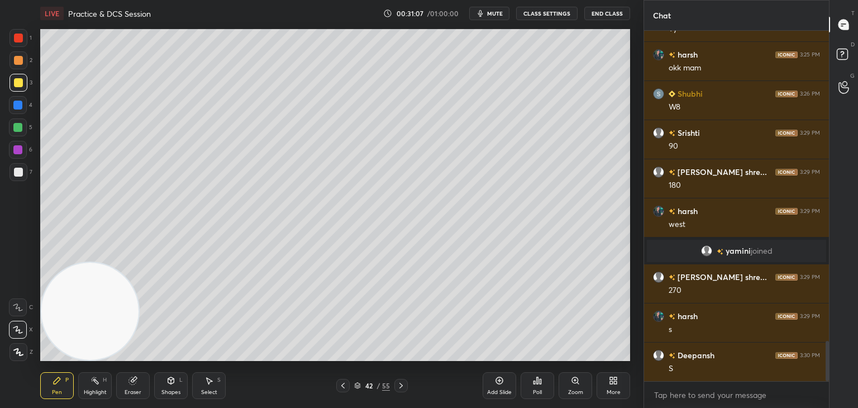
click at [345, 381] on div at bounding box center [342, 385] width 13 height 13
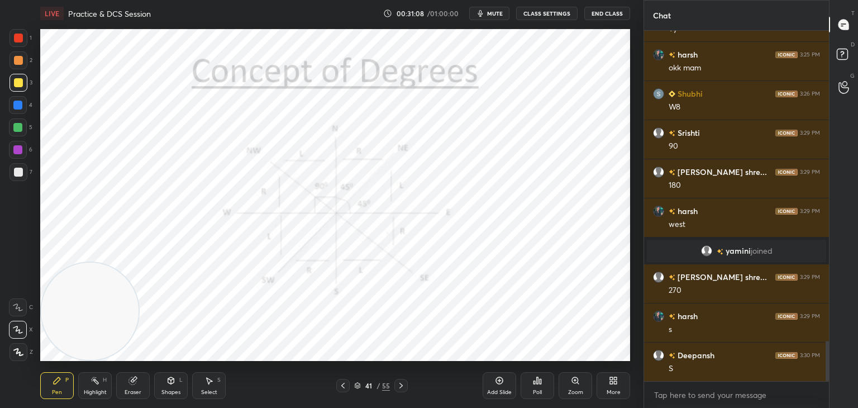
click at [345, 379] on div at bounding box center [342, 385] width 13 height 13
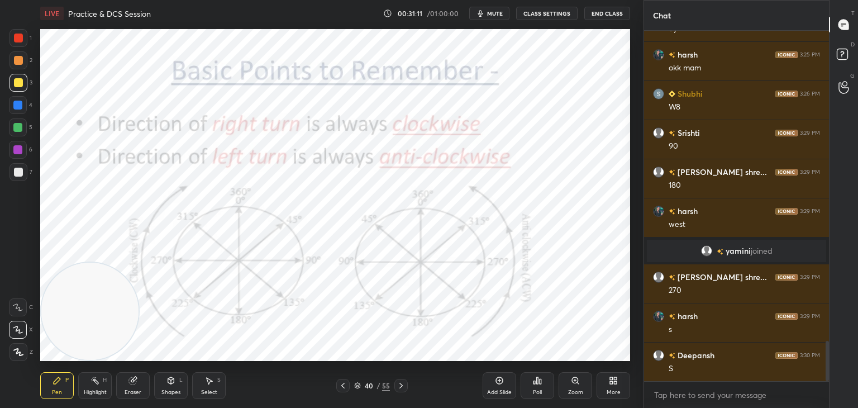
click at [11, 43] on div at bounding box center [19, 38] width 18 height 18
click at [404, 386] on icon at bounding box center [401, 385] width 9 height 9
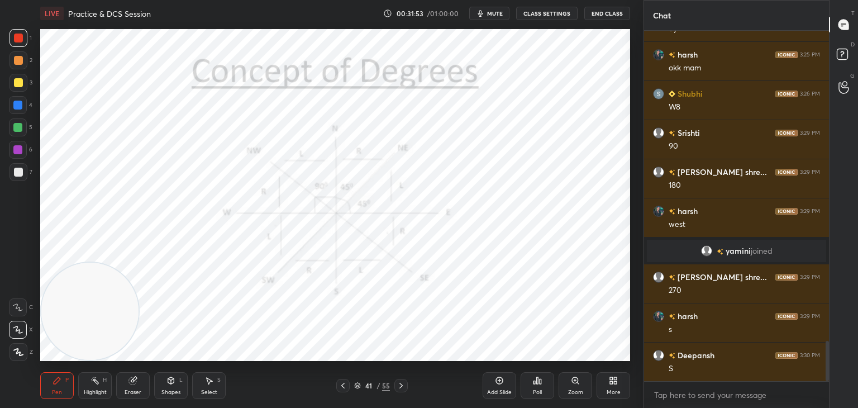
click at [404, 386] on icon at bounding box center [401, 385] width 9 height 9
click at [405, 386] on icon at bounding box center [401, 385] width 9 height 9
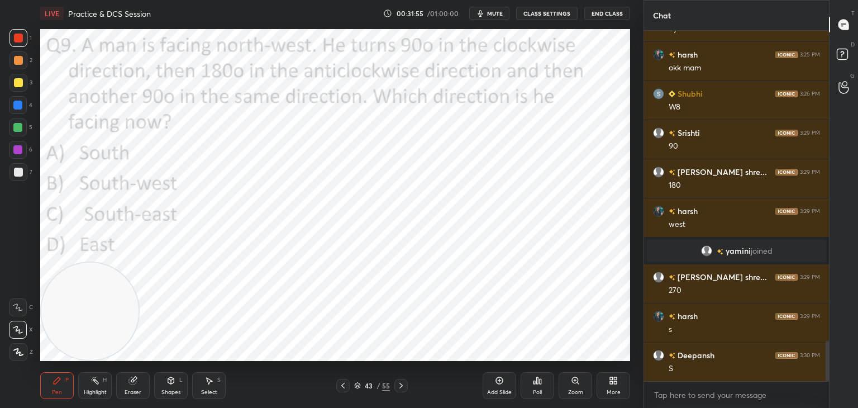
click at [347, 388] on icon at bounding box center [343, 385] width 9 height 9
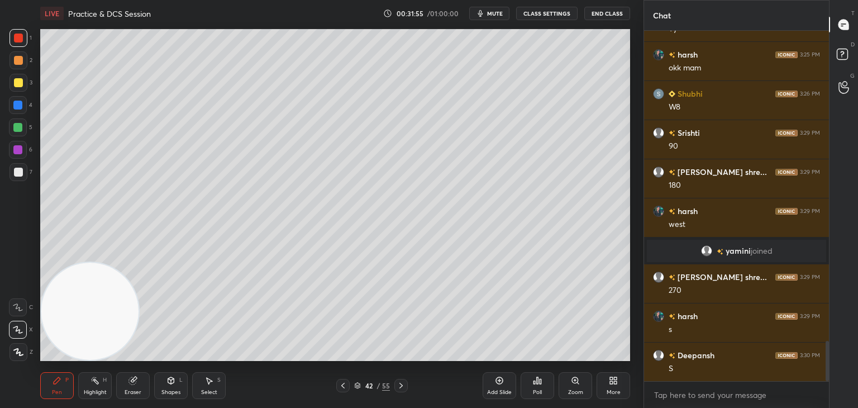
click at [502, 379] on icon at bounding box center [499, 380] width 7 height 7
click at [179, 385] on div "Shapes L" at bounding box center [171, 385] width 34 height 27
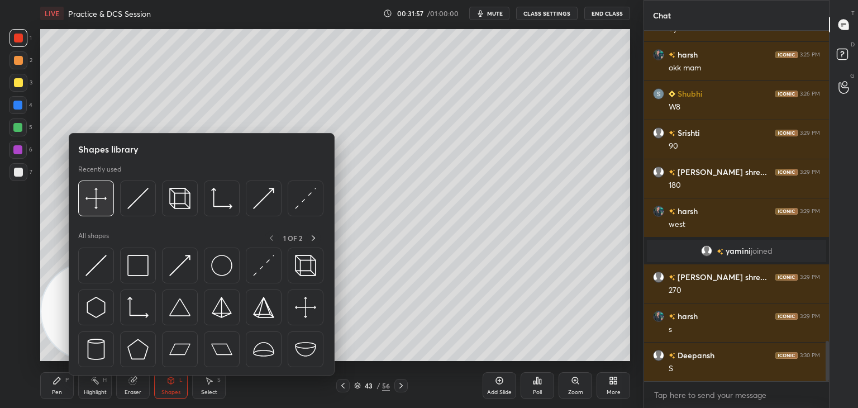
click at [100, 194] on img at bounding box center [96, 198] width 21 height 21
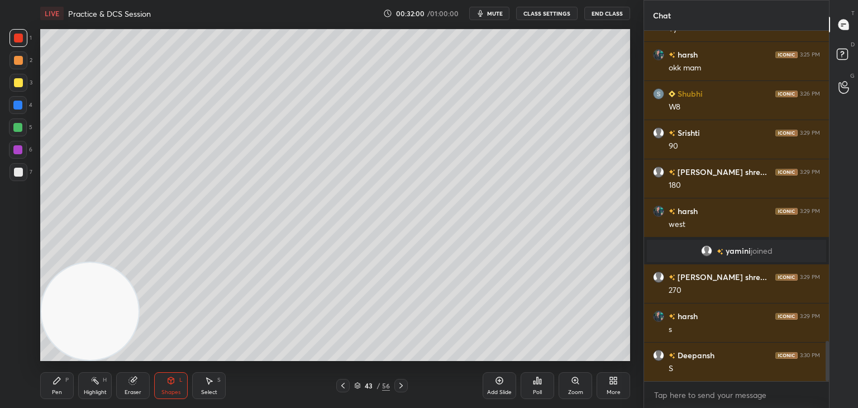
click at [18, 170] on div at bounding box center [18, 172] width 9 height 9
click at [78, 369] on div "Pen P Highlight H Eraser Shapes L Select S 43 / 56 Add Slide Poll Zoom More" at bounding box center [335, 385] width 590 height 45
click at [71, 374] on div "Pen P" at bounding box center [57, 385] width 34 height 27
click at [59, 388] on div "Pen P" at bounding box center [57, 385] width 34 height 27
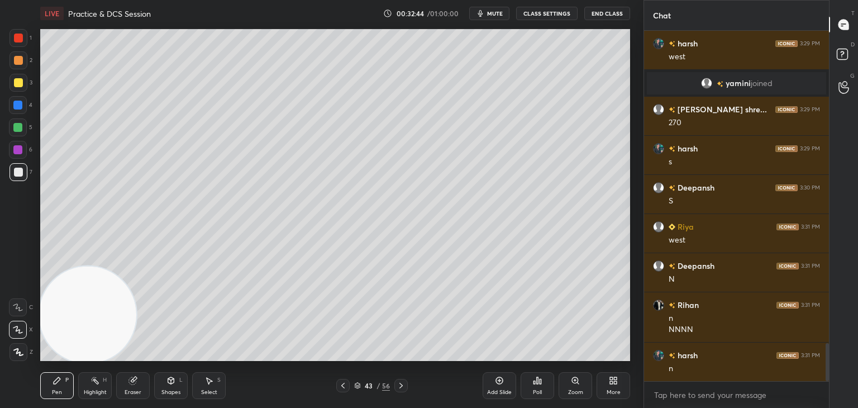
scroll to position [2915, 0]
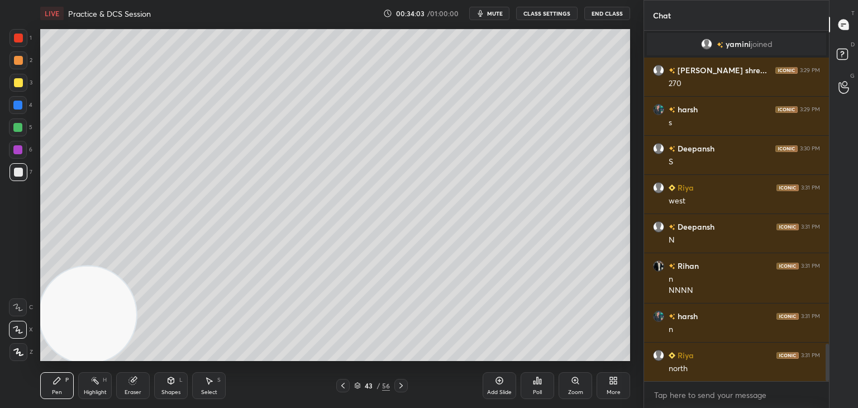
click at [499, 381] on icon at bounding box center [499, 380] width 3 height 3
click at [174, 388] on div "Shapes L" at bounding box center [171, 385] width 34 height 27
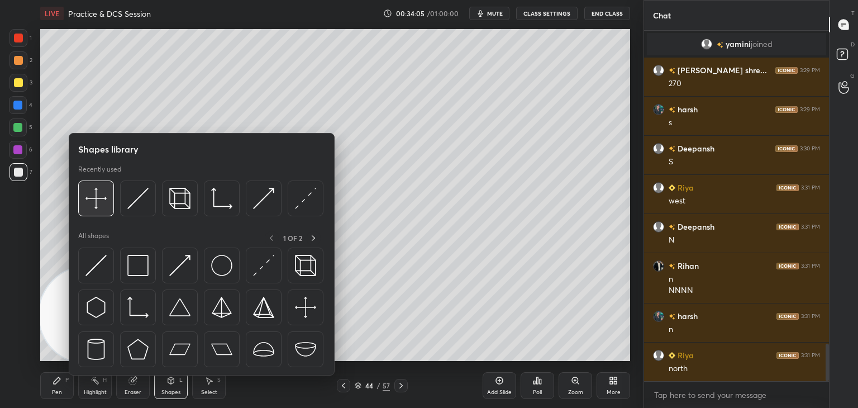
click at [96, 202] on img at bounding box center [96, 198] width 21 height 21
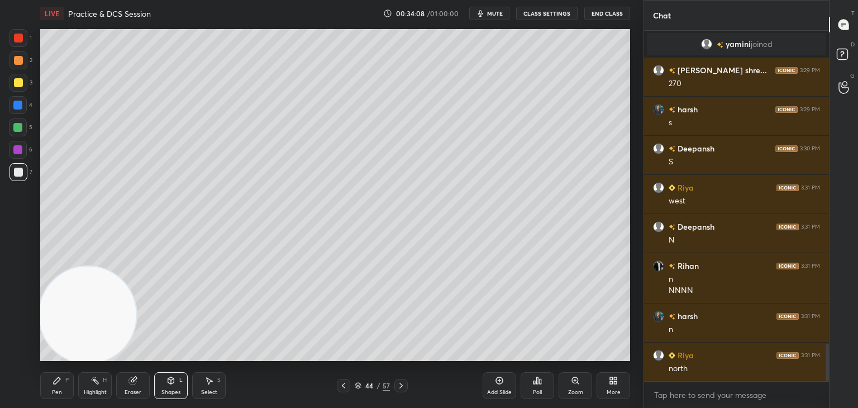
click at [181, 390] on div "Shapes L" at bounding box center [171, 385] width 34 height 27
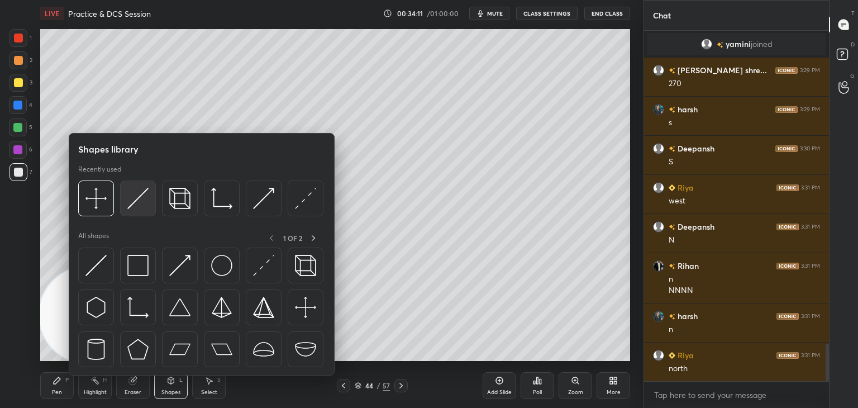
click at [138, 195] on img at bounding box center [137, 198] width 21 height 21
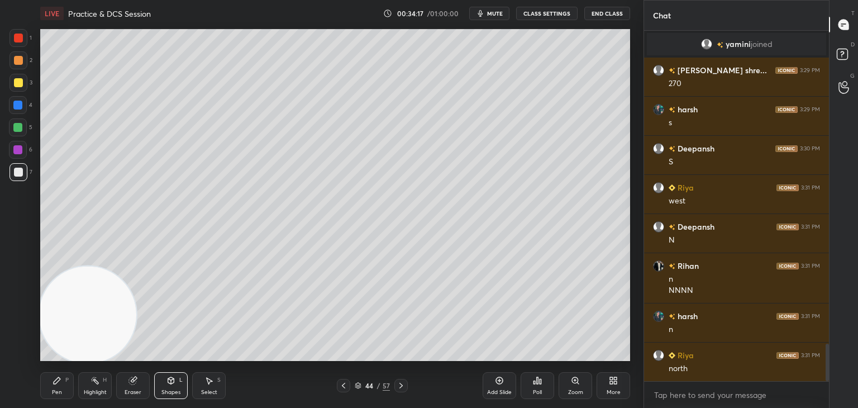
click at [54, 387] on div "Pen P" at bounding box center [57, 385] width 34 height 27
click at [20, 83] on div at bounding box center [18, 82] width 9 height 9
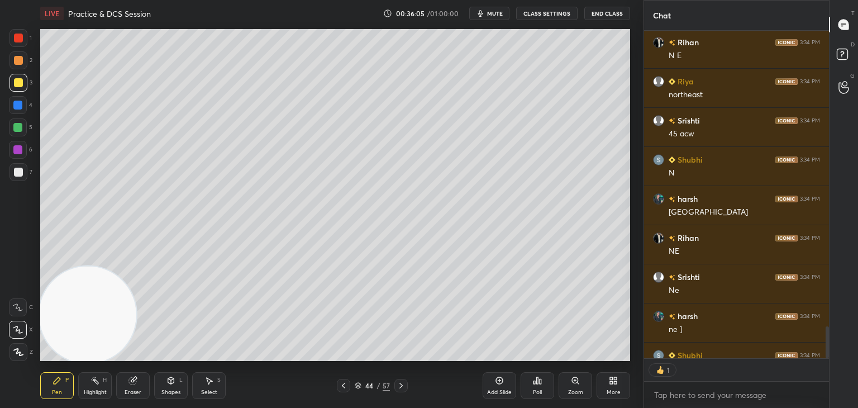
scroll to position [3, 3]
click at [355, 390] on div "44 / 57" at bounding box center [372, 386] width 35 height 10
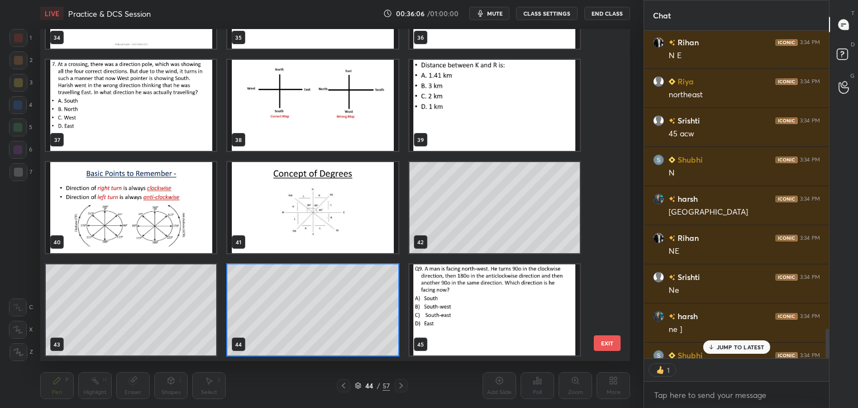
scroll to position [3311, 0]
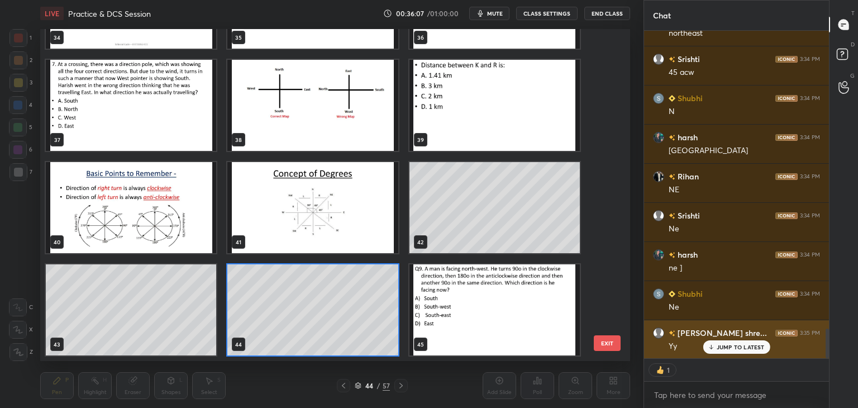
click at [724, 346] on p "JUMP TO LATEST" at bounding box center [741, 347] width 48 height 7
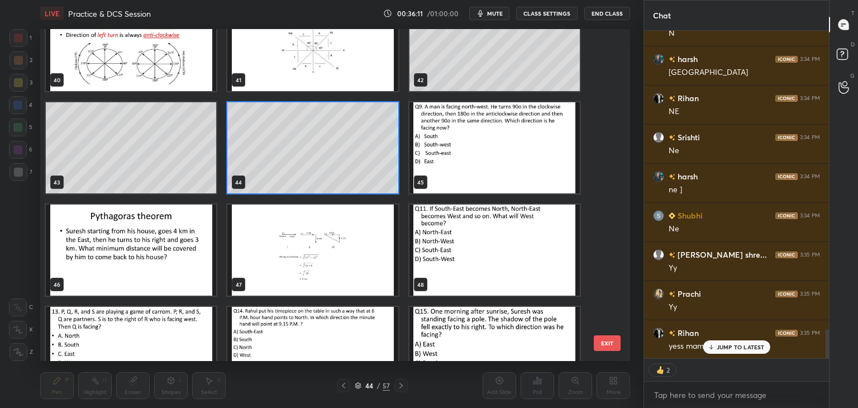
scroll to position [1372, 0]
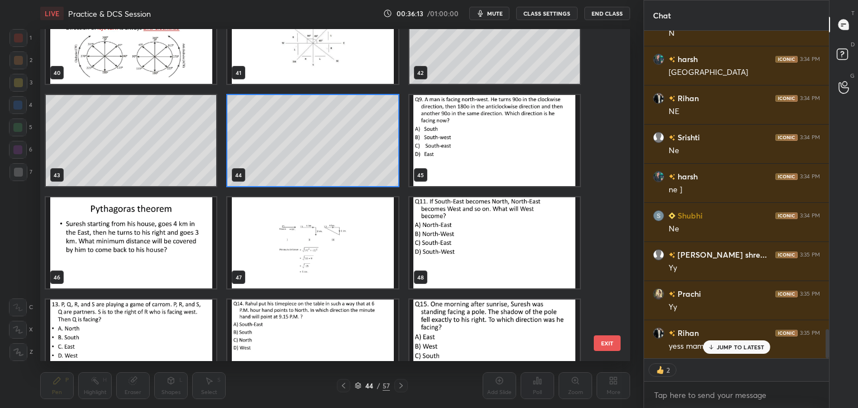
click at [489, 148] on img "grid" at bounding box center [495, 140] width 170 height 91
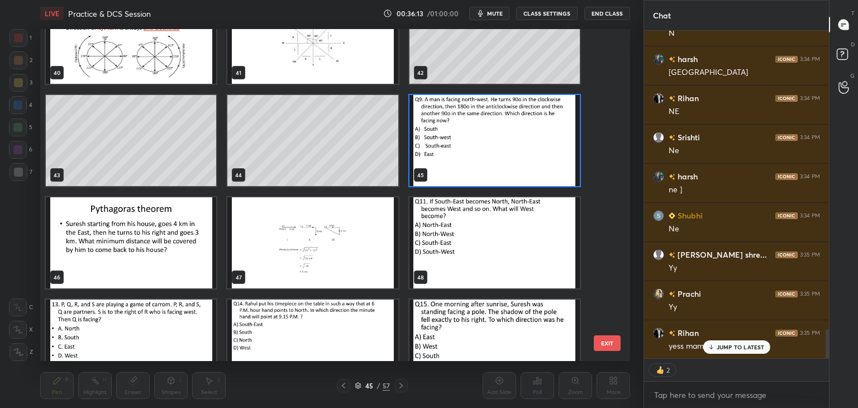
click at [490, 150] on img "grid" at bounding box center [495, 140] width 170 height 91
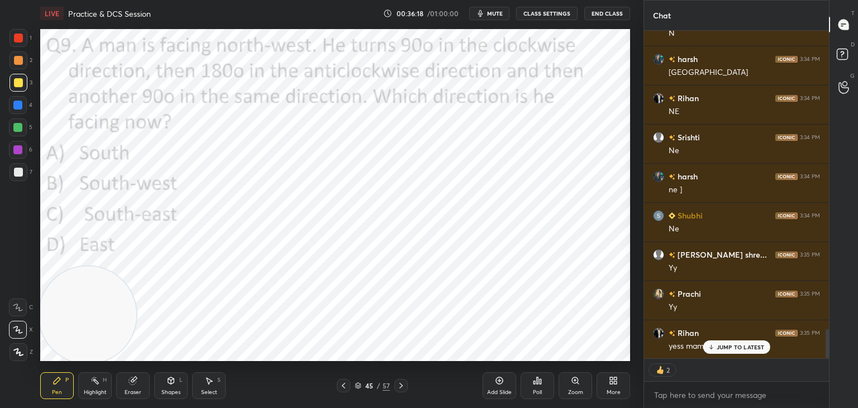
click at [15, 37] on div at bounding box center [18, 38] width 9 height 9
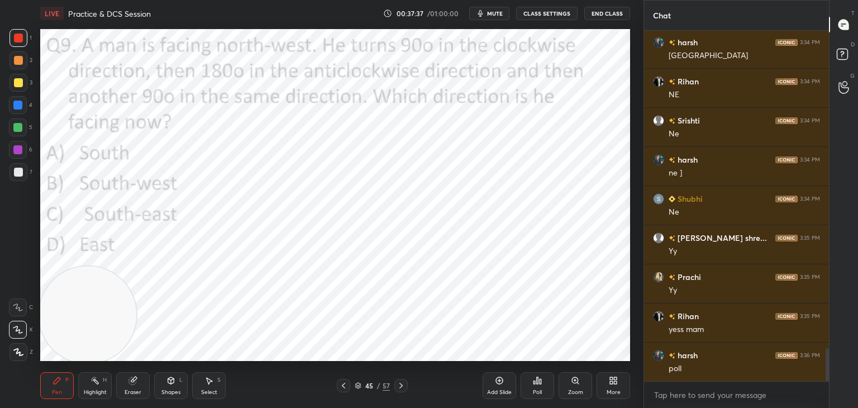
scroll to position [4, 3]
click at [532, 387] on div "Poll" at bounding box center [538, 385] width 34 height 27
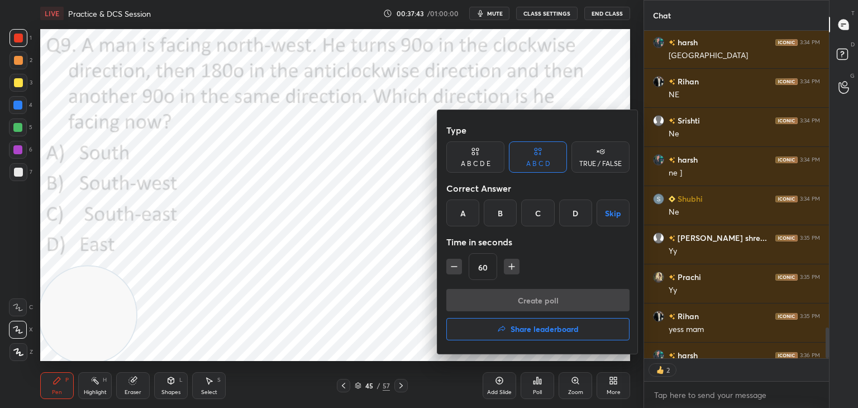
click at [535, 217] on div "C" at bounding box center [537, 213] width 33 height 27
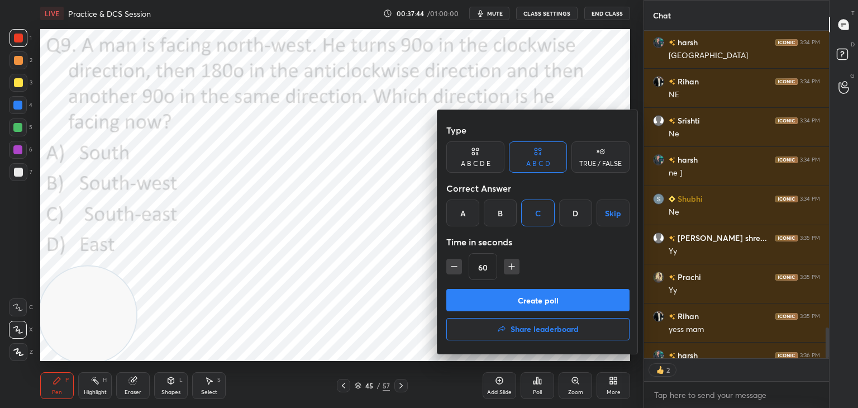
click at [509, 302] on button "Create poll" at bounding box center [538, 300] width 183 height 22
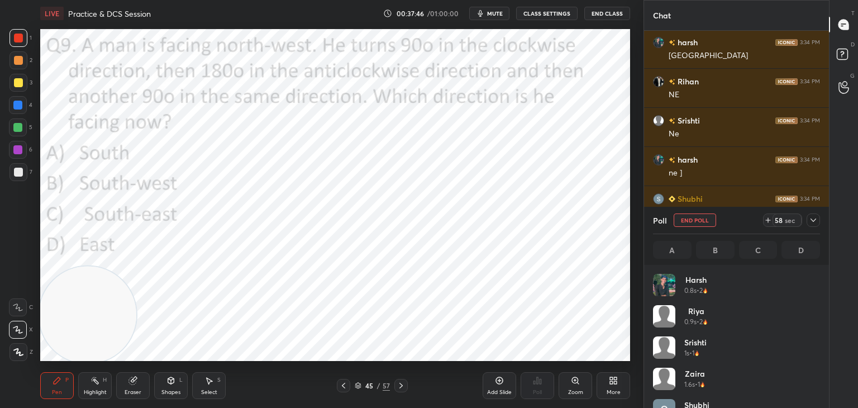
scroll to position [131, 164]
click at [358, 382] on icon at bounding box center [358, 385] width 7 height 7
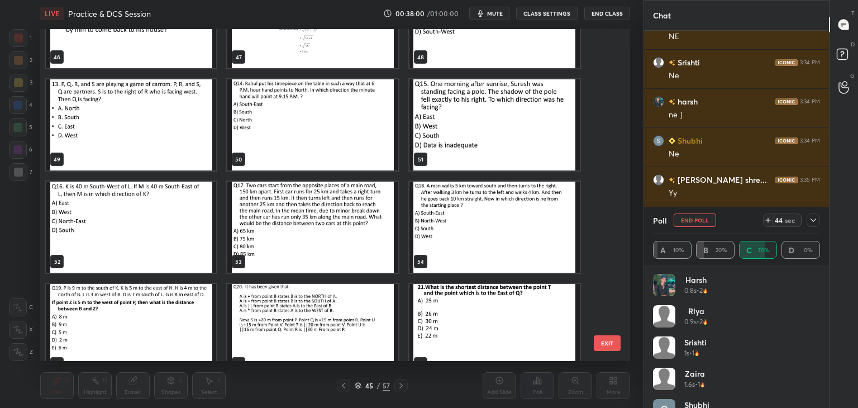
scroll to position [1611, 0]
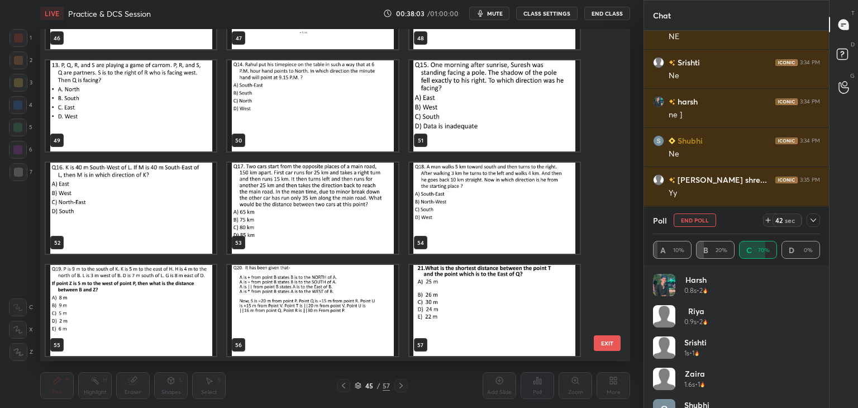
click at [814, 221] on icon at bounding box center [813, 220] width 9 height 9
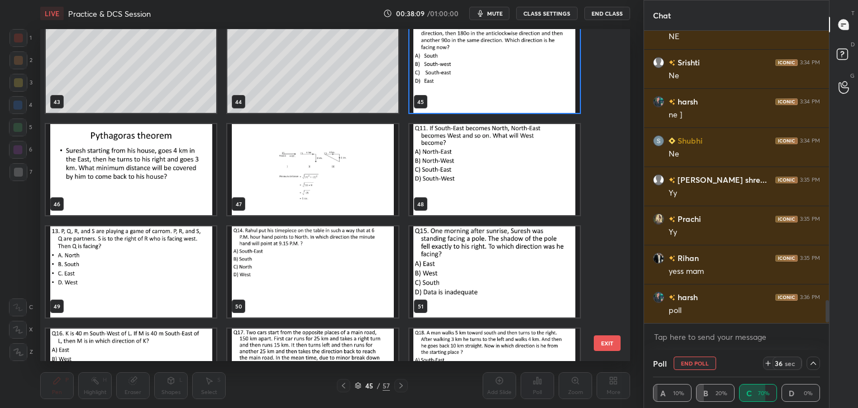
scroll to position [1408, 0]
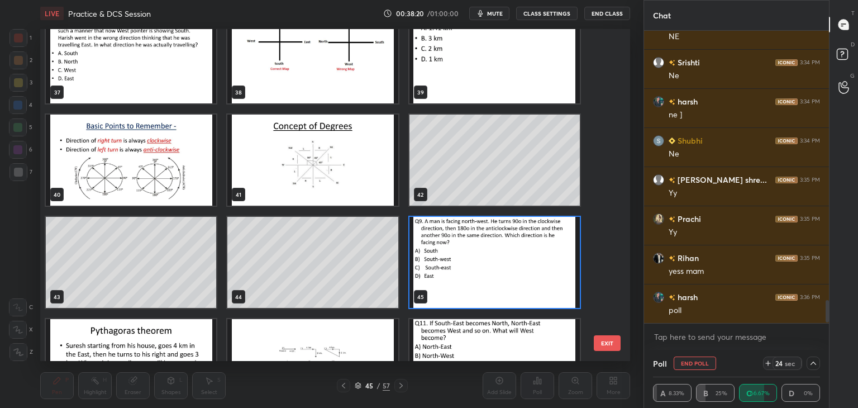
click at [513, 268] on img "grid" at bounding box center [495, 262] width 170 height 91
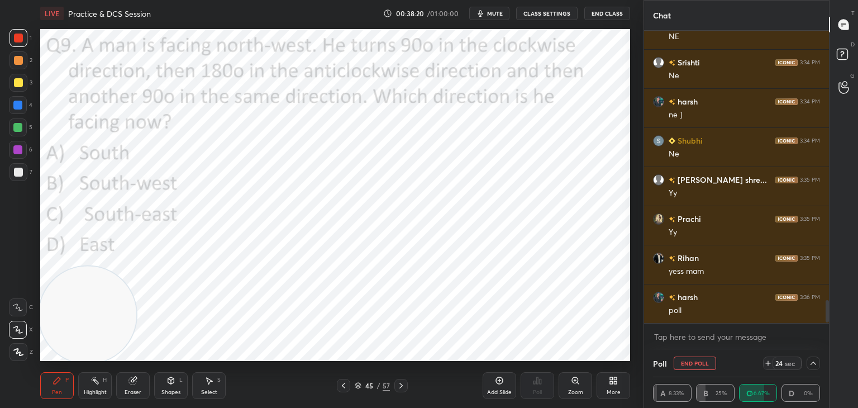
click at [516, 269] on img "grid" at bounding box center [495, 262] width 170 height 91
click at [679, 358] on button "End Poll" at bounding box center [695, 363] width 42 height 13
type textarea "x"
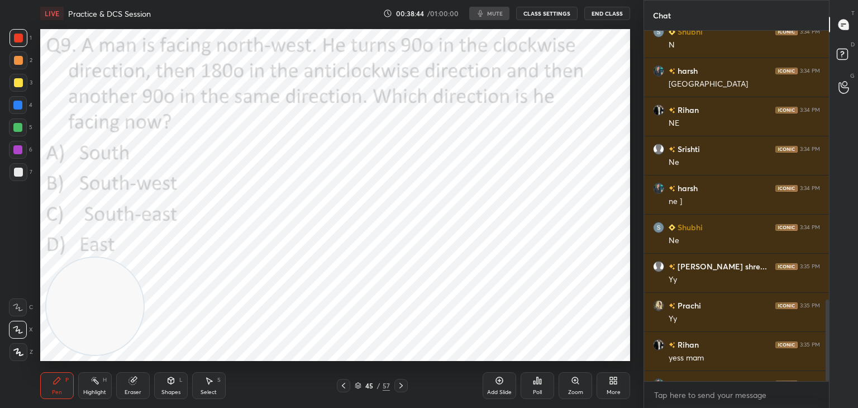
scroll to position [1154, 0]
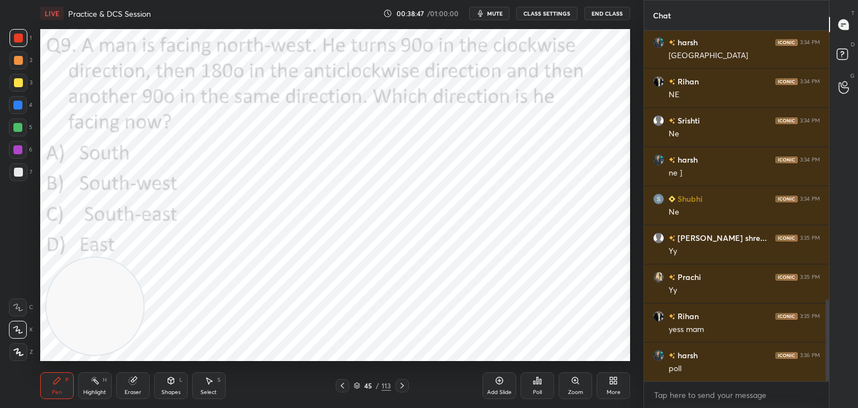
click at [171, 379] on icon at bounding box center [171, 380] width 6 height 2
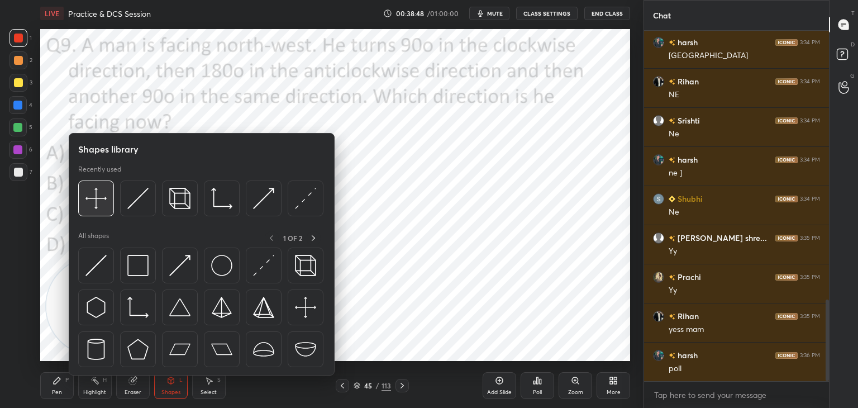
click at [95, 206] on img at bounding box center [96, 198] width 21 height 21
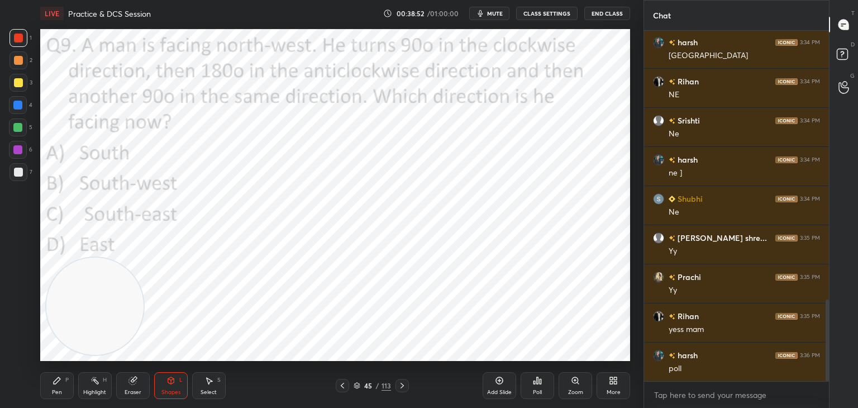
click at [63, 387] on div "Pen P" at bounding box center [57, 385] width 34 height 27
click at [173, 383] on icon at bounding box center [171, 380] width 6 height 7
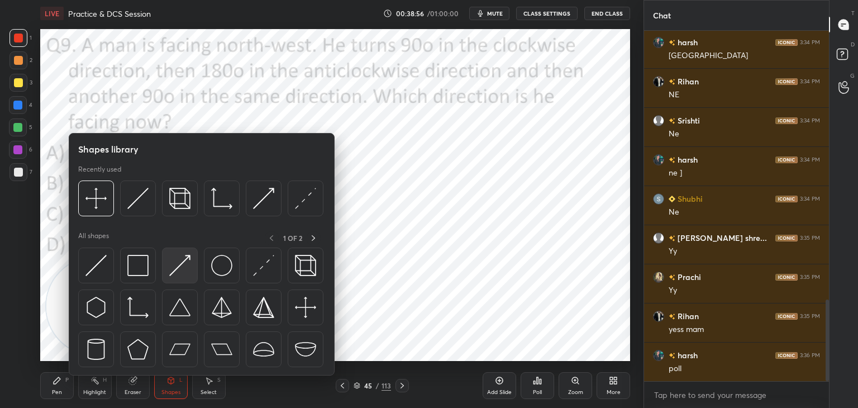
click at [184, 264] on img at bounding box center [179, 265] width 21 height 21
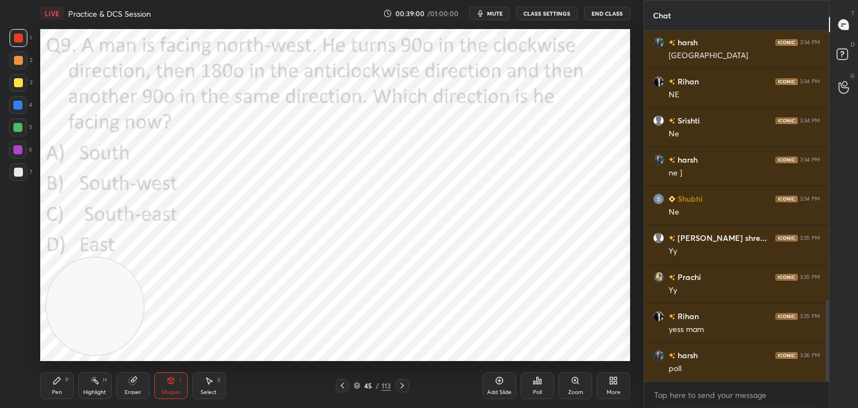
click at [54, 385] on icon at bounding box center [57, 380] width 9 height 9
click at [355, 389] on icon at bounding box center [357, 385] width 7 height 7
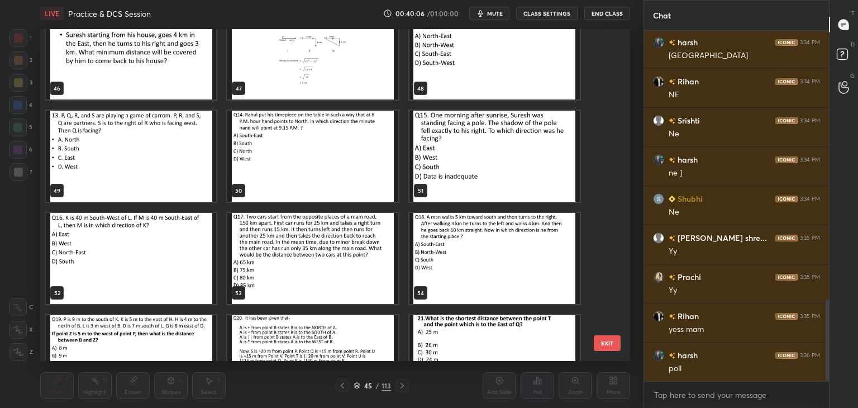
scroll to position [1562, 0]
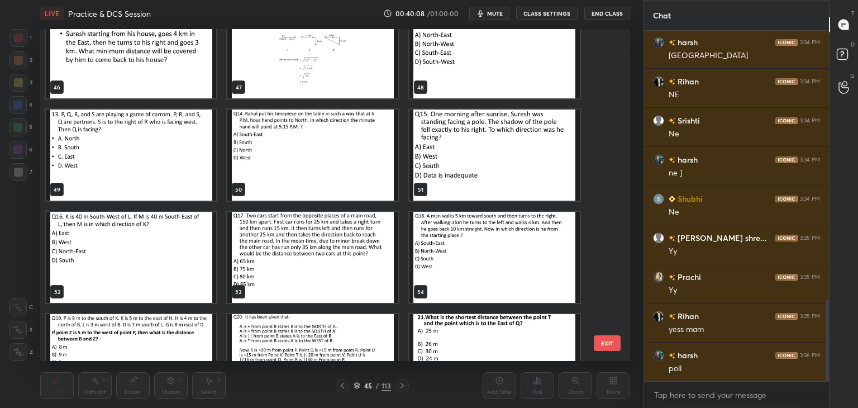
click at [360, 174] on img "grid" at bounding box center [312, 155] width 170 height 91
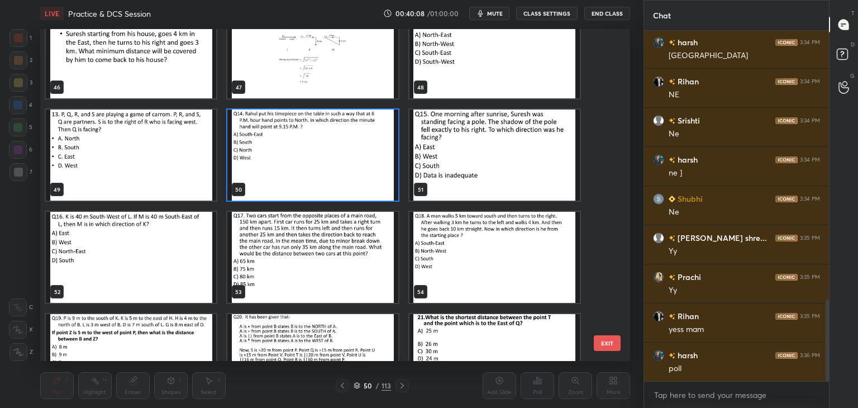
click at [361, 175] on img "grid" at bounding box center [312, 155] width 170 height 91
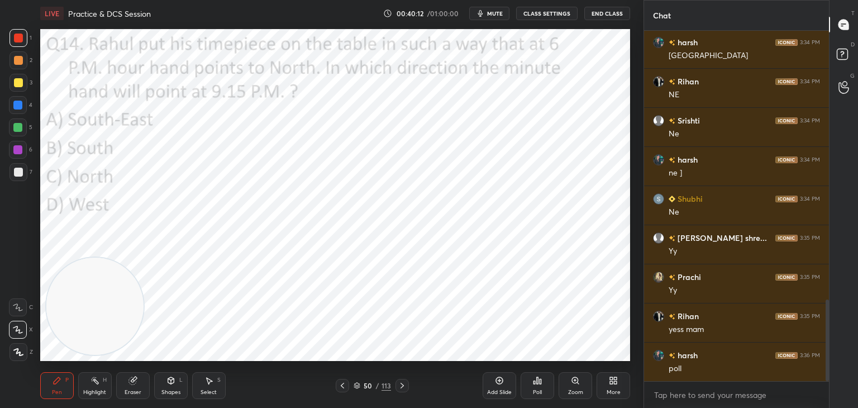
click at [20, 37] on div at bounding box center [18, 38] width 9 height 9
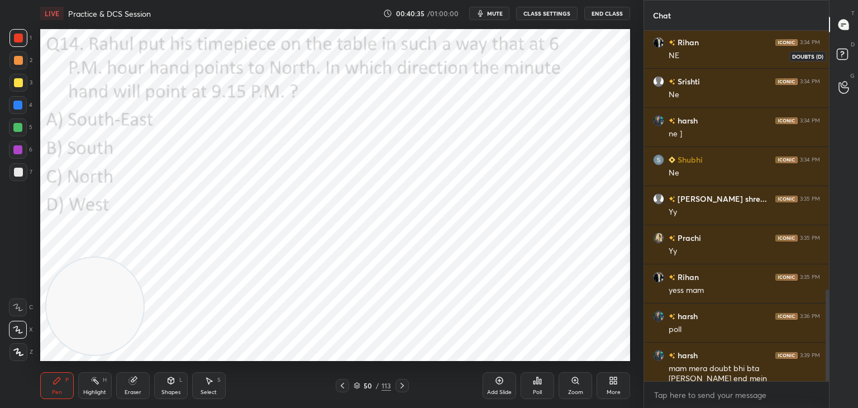
click at [841, 65] on icon at bounding box center [844, 56] width 20 height 20
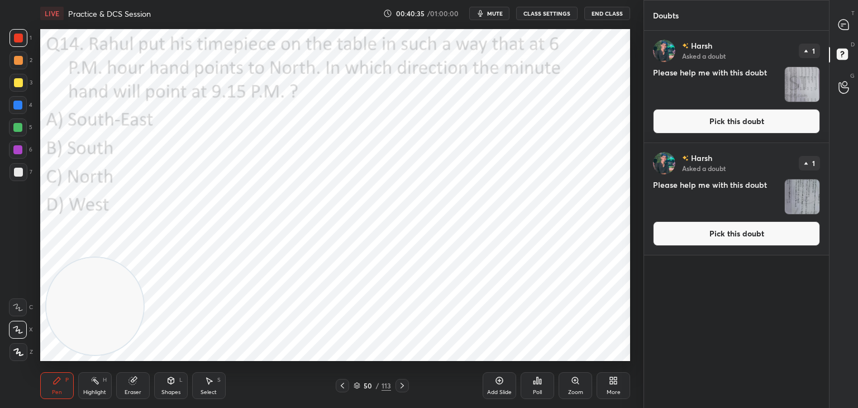
click at [756, 126] on button "Pick this doubt" at bounding box center [736, 121] width 167 height 25
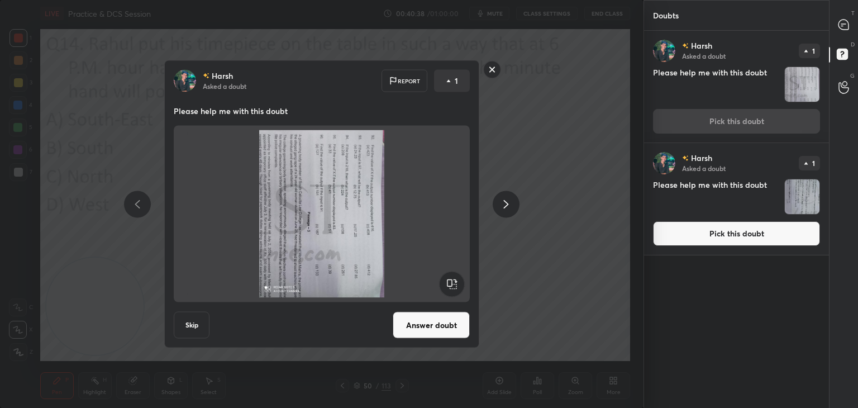
click at [452, 287] on rect at bounding box center [451, 284] width 25 height 25
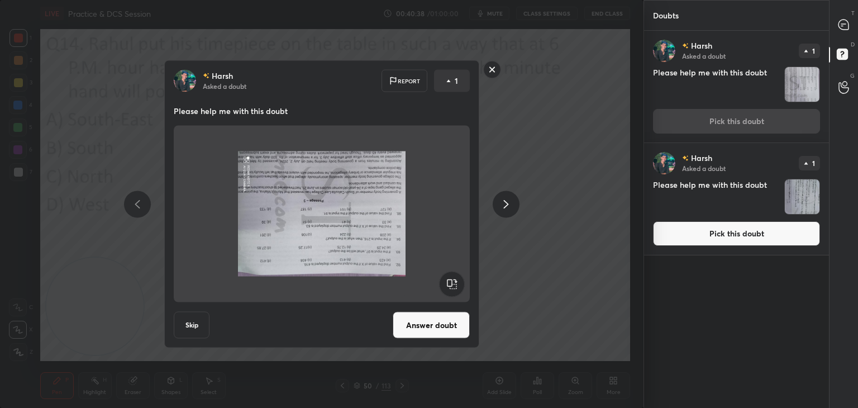
click at [452, 287] on rect at bounding box center [451, 284] width 25 height 25
click at [452, 288] on rect at bounding box center [451, 284] width 25 height 25
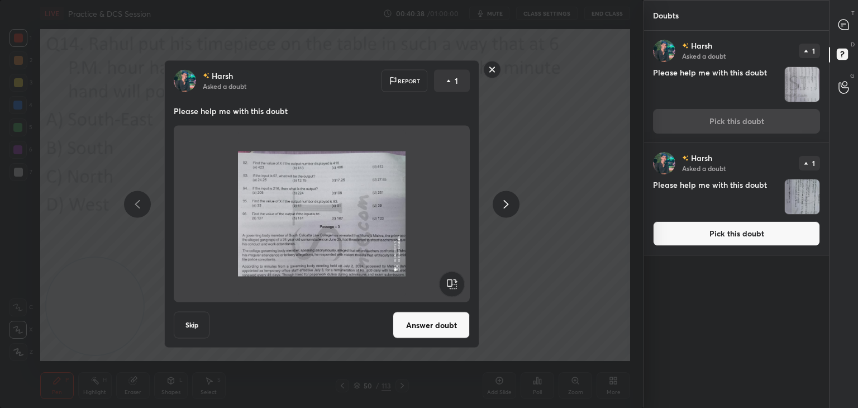
click at [451, 287] on rect at bounding box center [451, 284] width 25 height 25
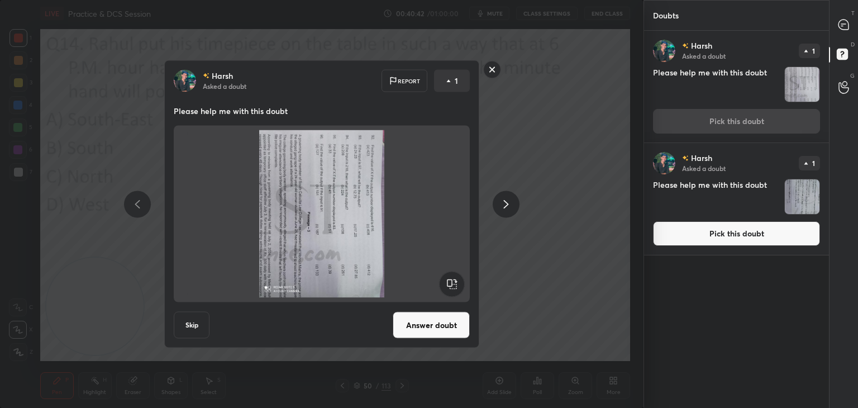
click at [499, 69] on rect at bounding box center [492, 69] width 17 height 17
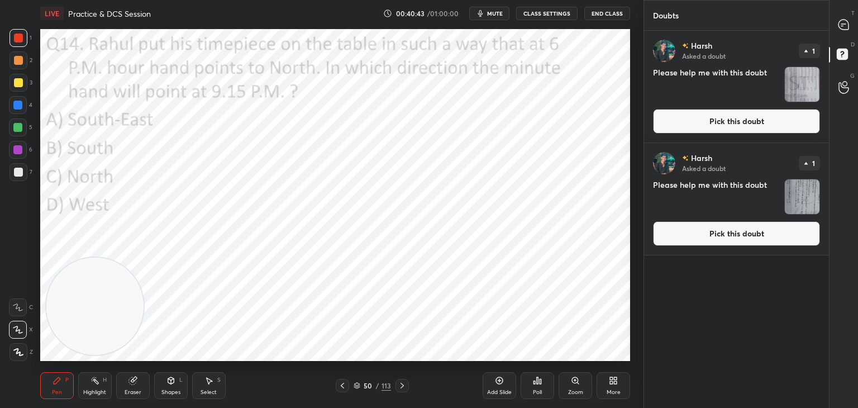
click at [794, 207] on img "grid" at bounding box center [802, 196] width 35 height 35
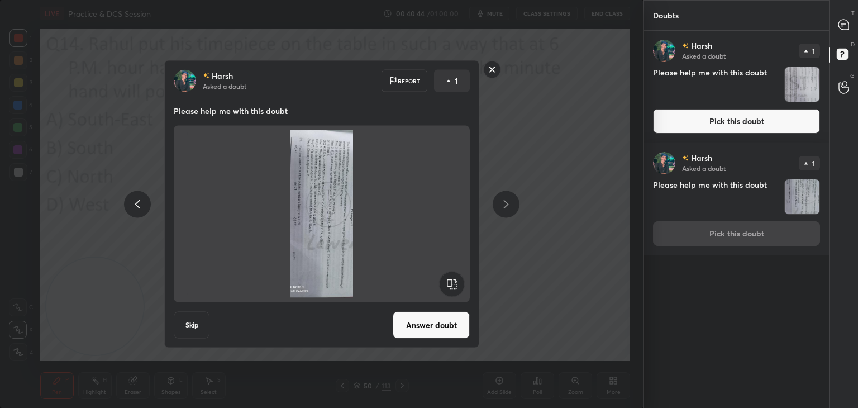
click at [445, 281] on rect at bounding box center [451, 284] width 25 height 25
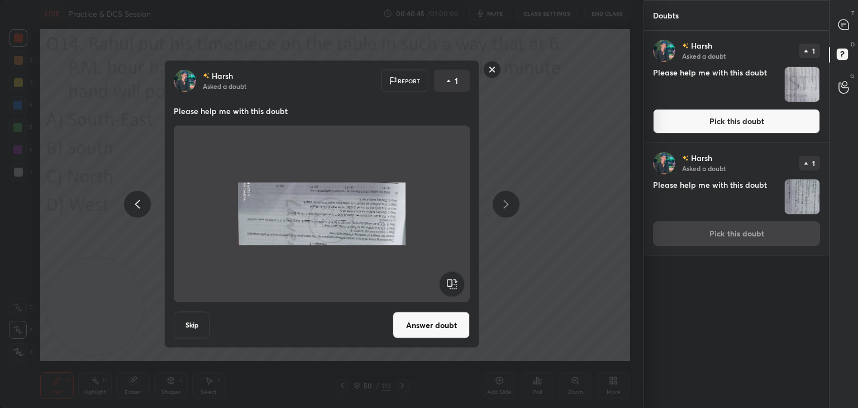
click at [445, 282] on rect at bounding box center [451, 284] width 25 height 25
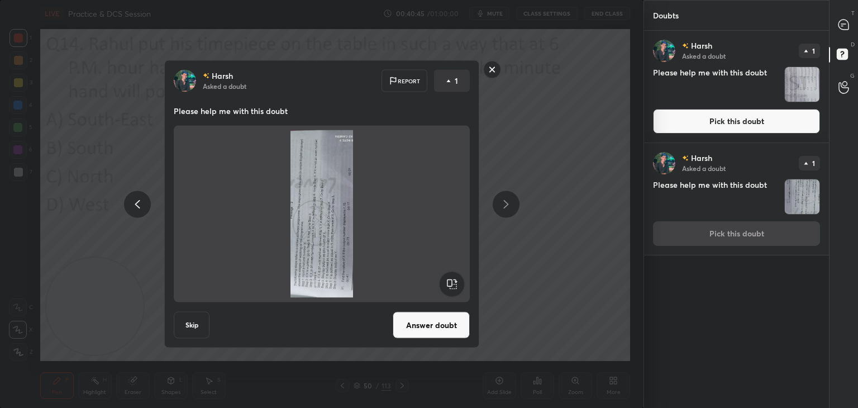
click at [447, 286] on rect at bounding box center [451, 284] width 25 height 25
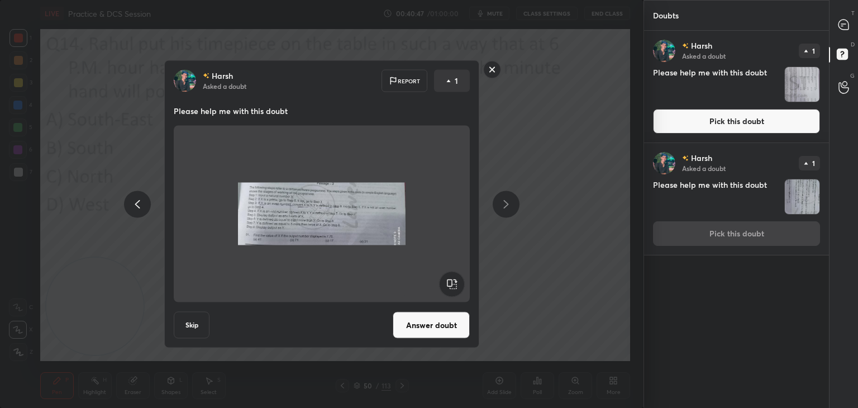
click at [490, 70] on rect at bounding box center [492, 69] width 17 height 17
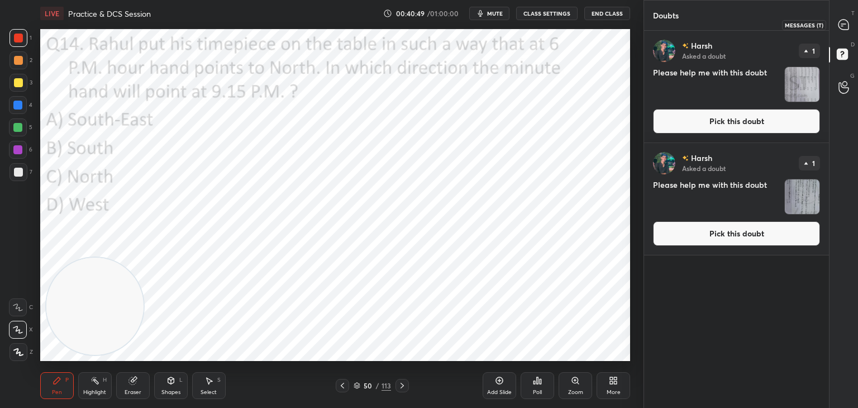
click at [842, 26] on icon at bounding box center [843, 26] width 2 height 0
type textarea "x"
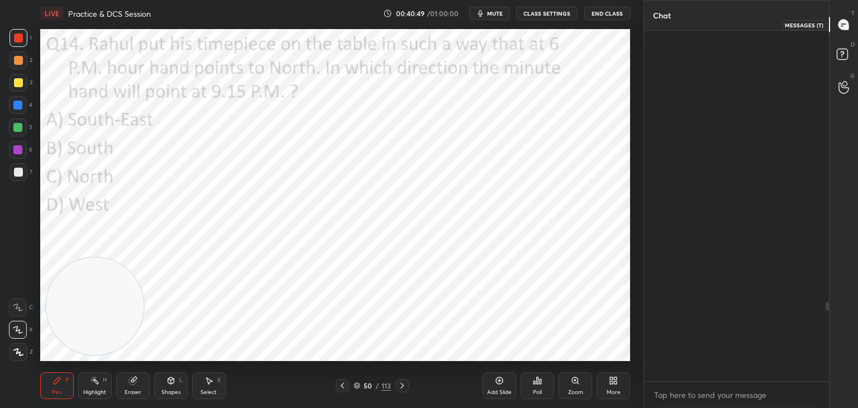
click at [843, 26] on icon at bounding box center [843, 26] width 2 height 0
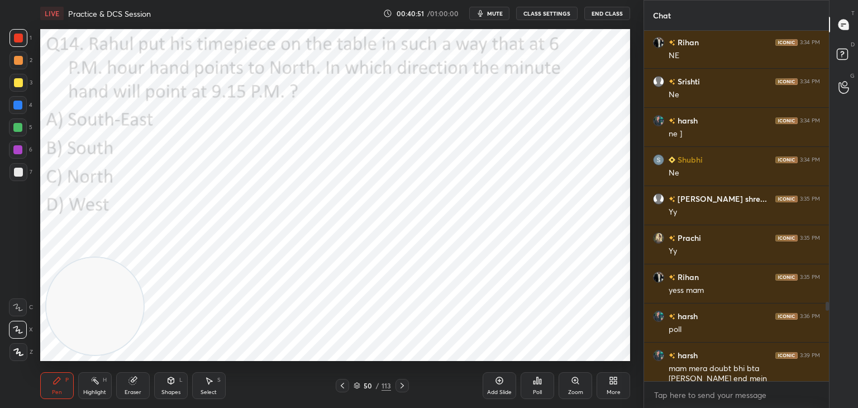
click at [130, 378] on icon at bounding box center [132, 380] width 7 height 7
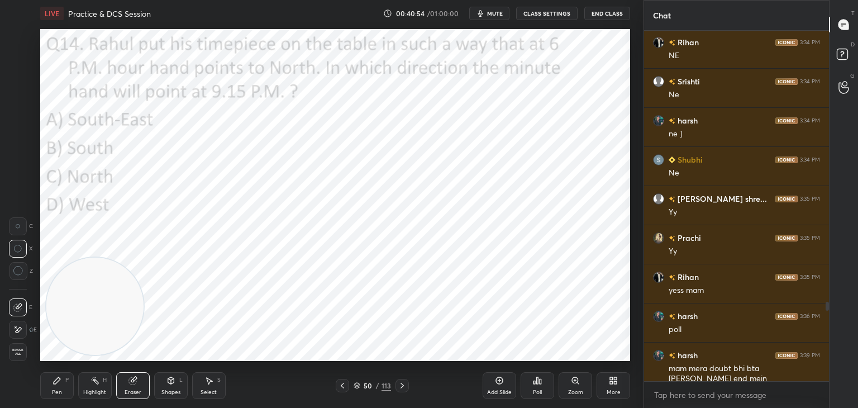
scroll to position [1204, 0]
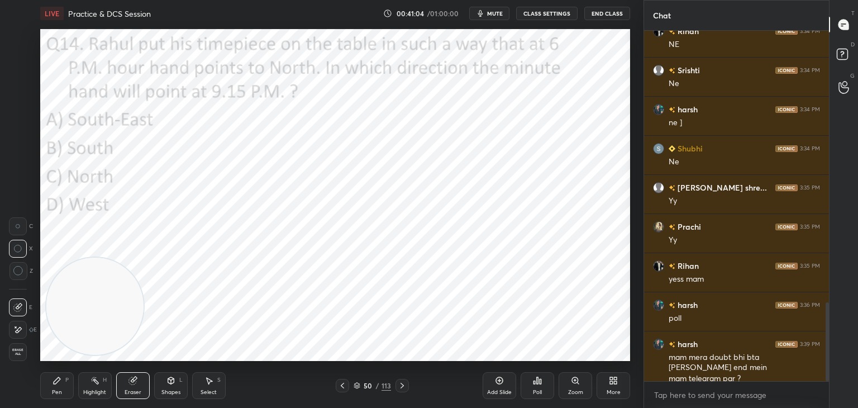
click at [58, 386] on div "Pen P" at bounding box center [57, 385] width 34 height 27
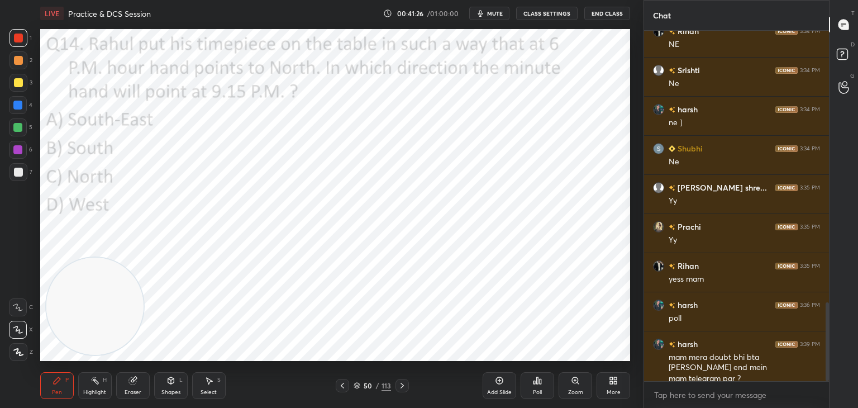
scroll to position [1243, 0]
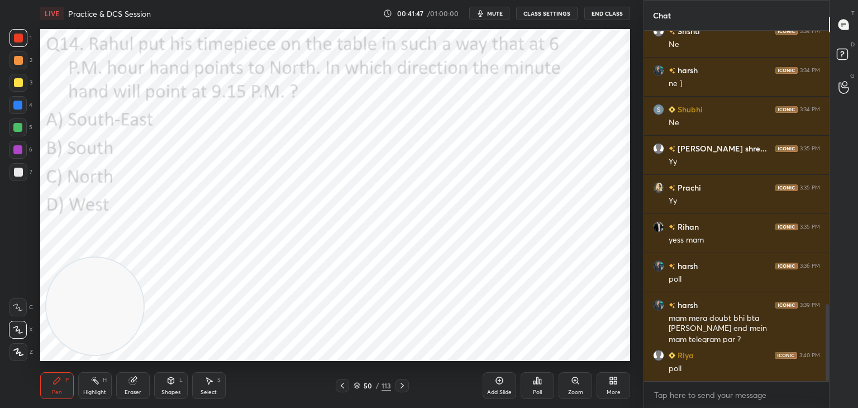
click at [534, 383] on icon at bounding box center [535, 382] width 2 height 3
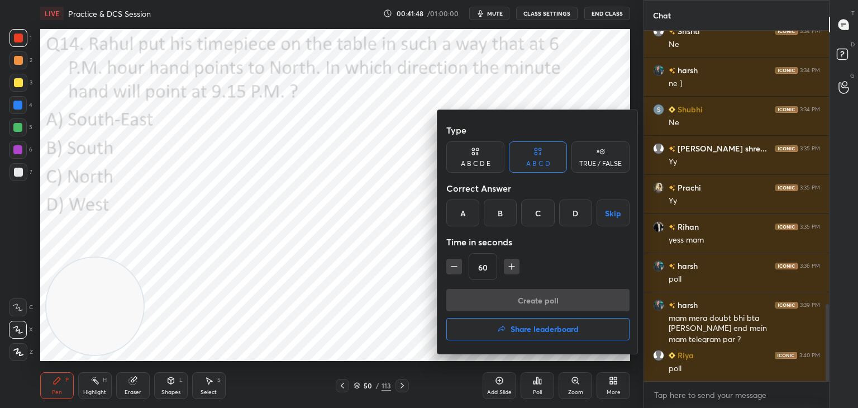
click at [572, 215] on div "D" at bounding box center [575, 213] width 33 height 27
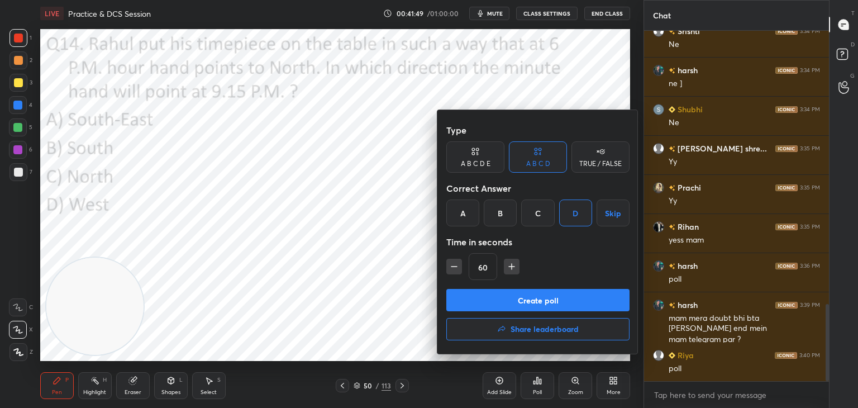
click at [456, 265] on icon "button" at bounding box center [454, 266] width 11 height 11
click at [457, 265] on icon "button" at bounding box center [454, 266] width 11 height 11
click at [456, 267] on icon "button" at bounding box center [455, 267] width 6 height 0
type input "15"
click at [469, 298] on button "Create poll" at bounding box center [538, 300] width 183 height 22
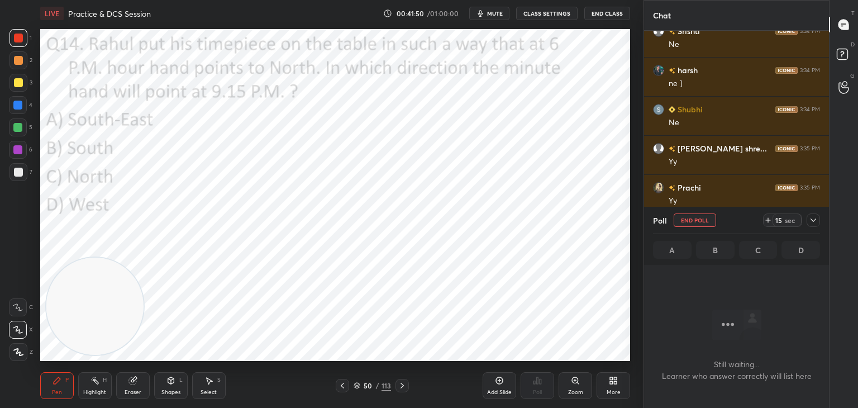
scroll to position [316, 182]
click at [767, 220] on icon at bounding box center [768, 220] width 4 height 0
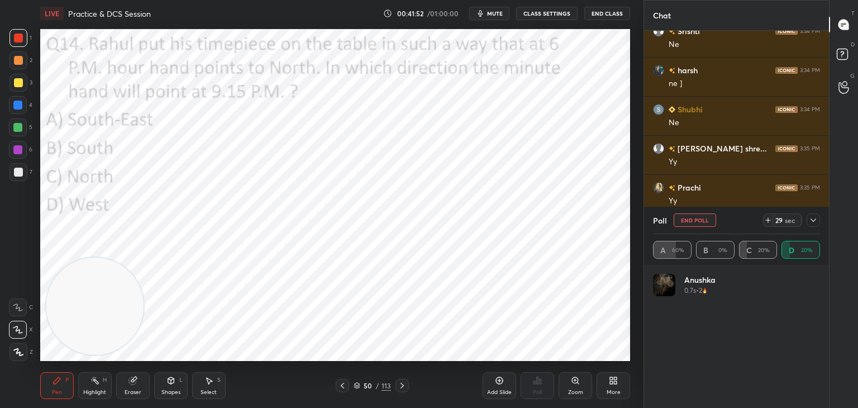
scroll to position [131, 164]
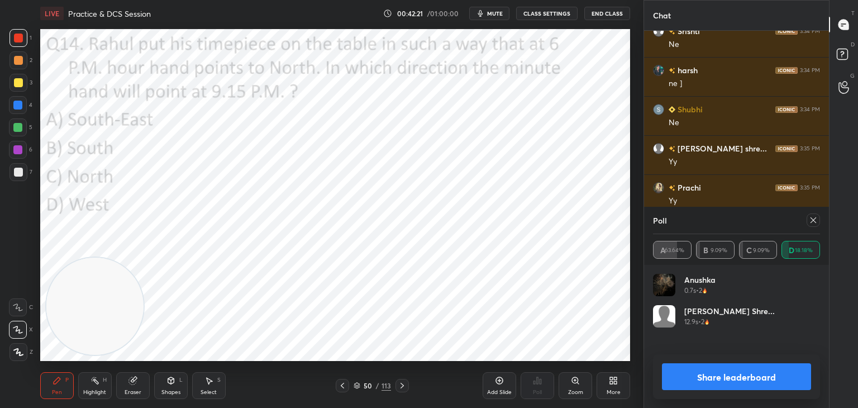
click at [815, 219] on icon at bounding box center [813, 220] width 9 height 9
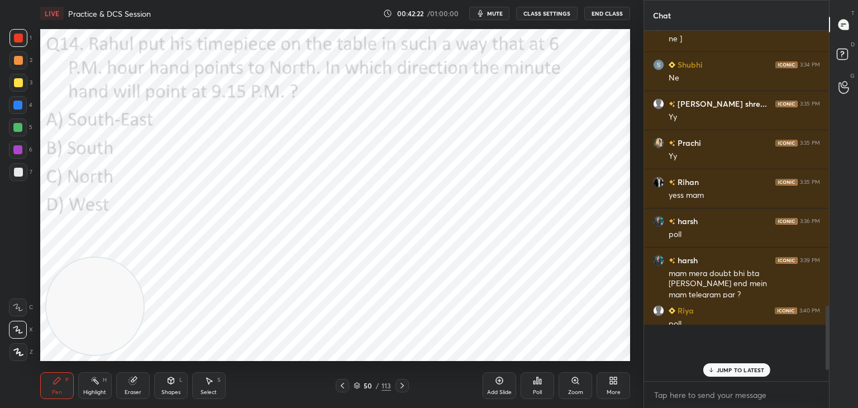
scroll to position [347, 182]
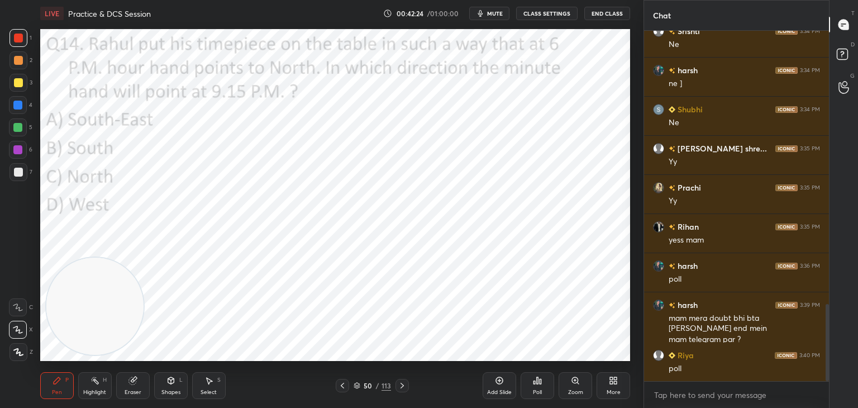
click at [138, 388] on div "Eraser" at bounding box center [133, 385] width 34 height 27
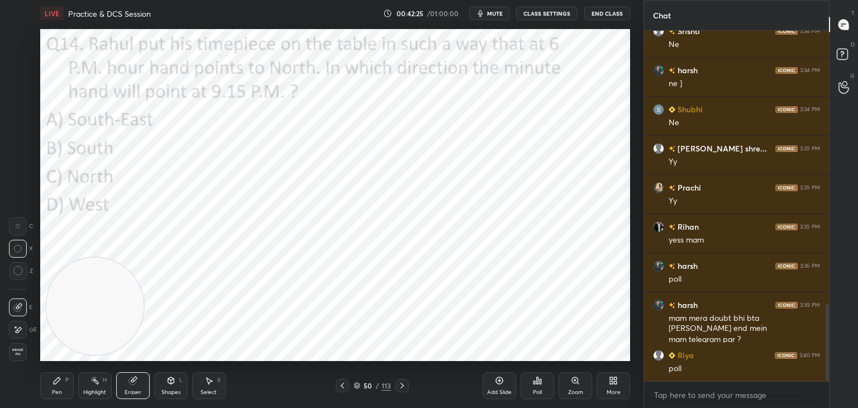
click at [17, 351] on span "Erase all" at bounding box center [18, 352] width 17 height 8
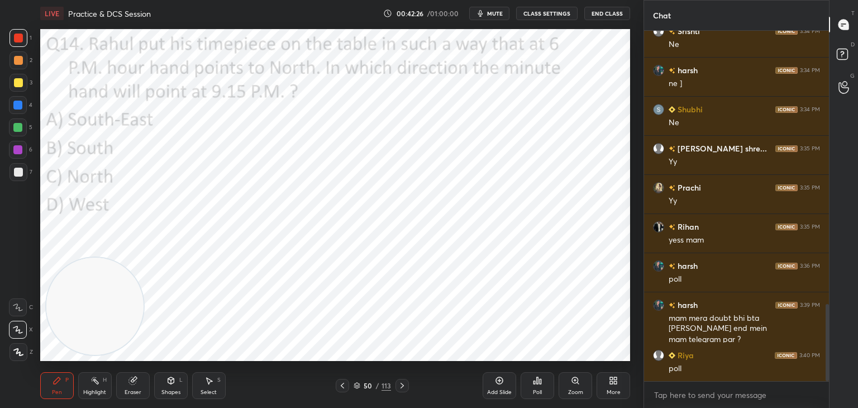
click at [178, 383] on div "Shapes L" at bounding box center [171, 385] width 34 height 27
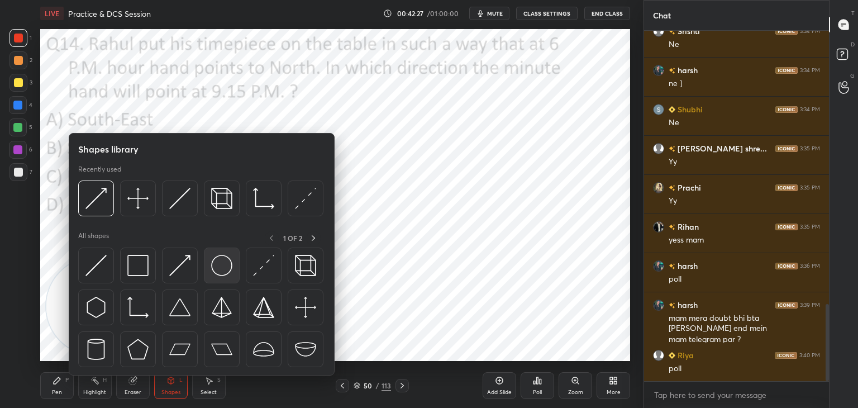
click at [226, 262] on img at bounding box center [221, 265] width 21 height 21
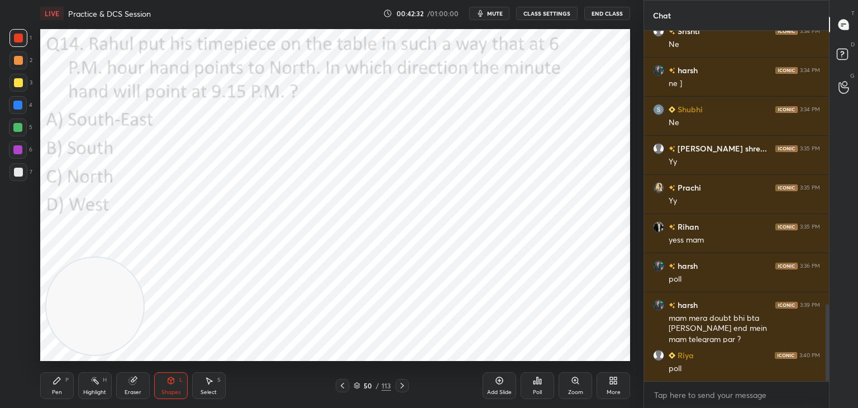
click at [55, 385] on icon at bounding box center [57, 380] width 9 height 9
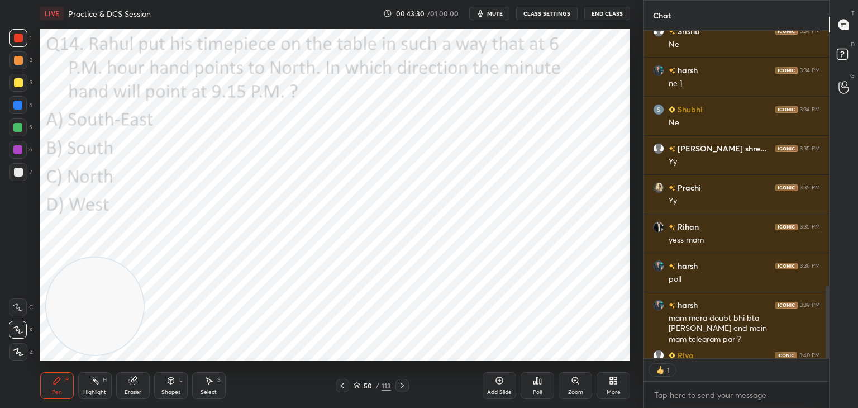
scroll to position [4, 3]
click at [358, 387] on icon at bounding box center [357, 387] width 6 height 2
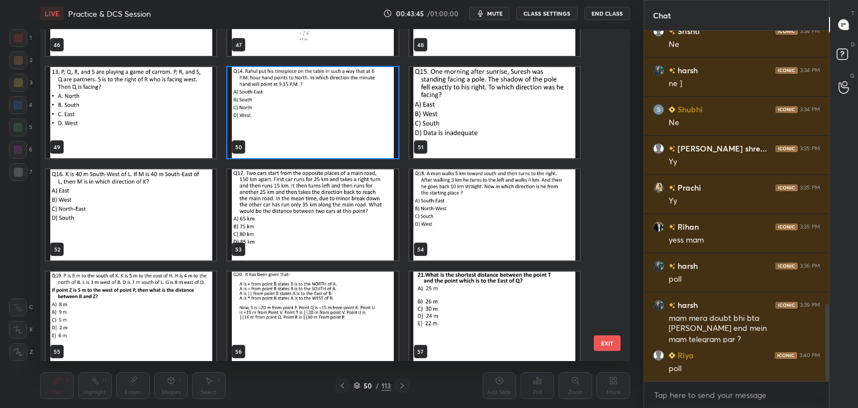
scroll to position [1602, 0]
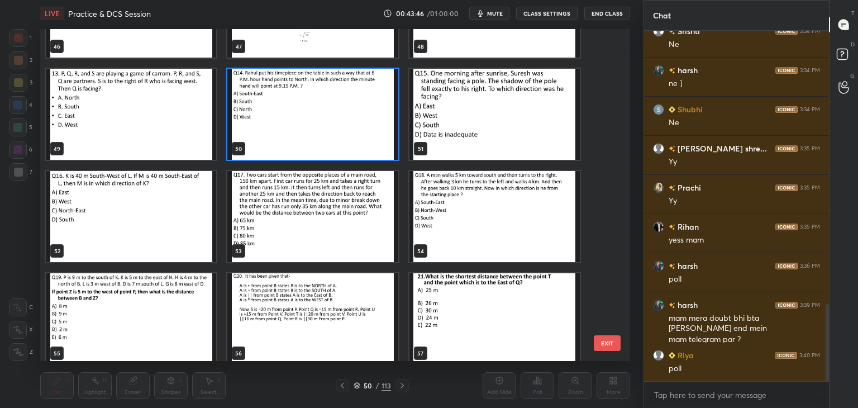
click at [188, 219] on img "grid" at bounding box center [131, 216] width 170 height 91
click at [188, 217] on img "grid" at bounding box center [131, 216] width 170 height 91
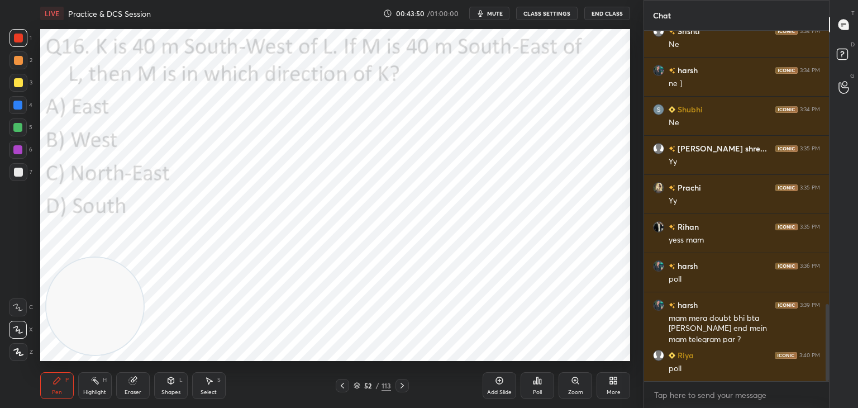
click at [503, 11] on span "mute" at bounding box center [495, 14] width 16 height 8
click at [494, 14] on span "unmute" at bounding box center [494, 14] width 24 height 8
click at [535, 388] on div "Poll" at bounding box center [538, 385] width 34 height 27
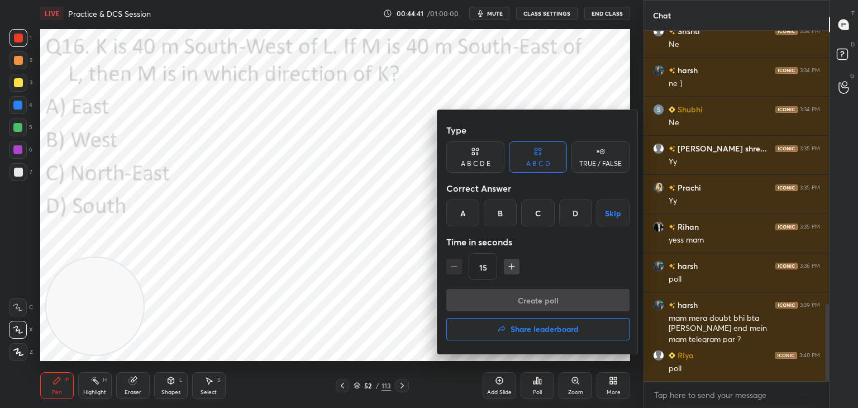
type textarea "x"
click at [499, 221] on div "B" at bounding box center [500, 213] width 33 height 27
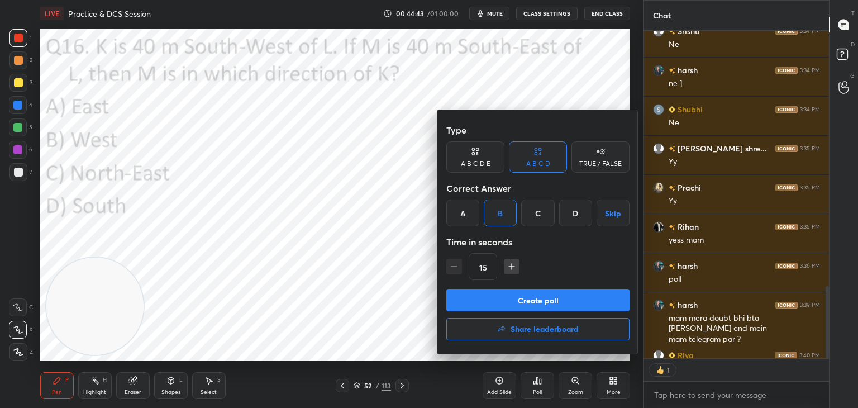
click at [512, 269] on icon "button" at bounding box center [512, 267] width 0 height 6
type input "30"
click at [515, 301] on button "Create poll" at bounding box center [538, 300] width 183 height 22
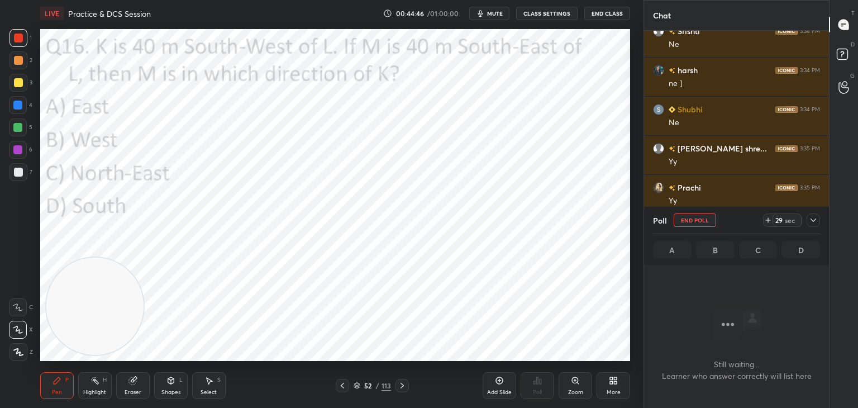
click at [499, 10] on button "mute" at bounding box center [489, 13] width 40 height 13
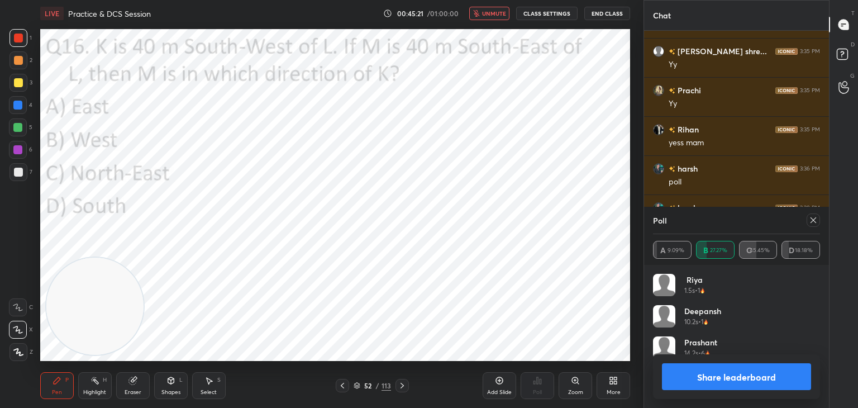
scroll to position [289, 182]
click at [499, 12] on span "unmute" at bounding box center [494, 14] width 24 height 8
click at [813, 220] on icon at bounding box center [813, 220] width 9 height 9
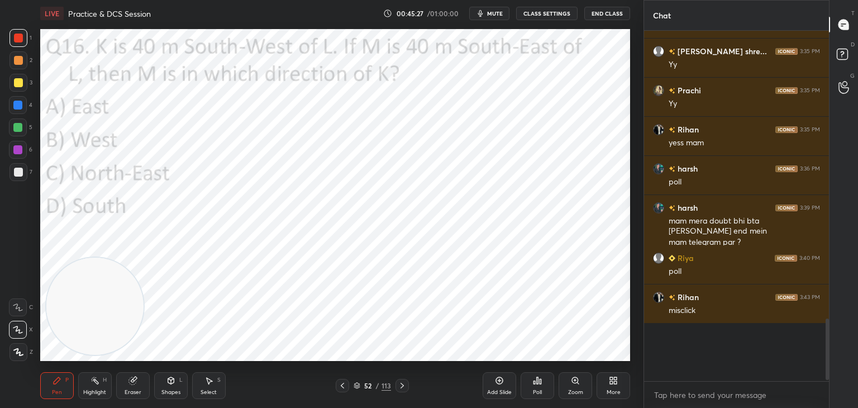
scroll to position [358, 182]
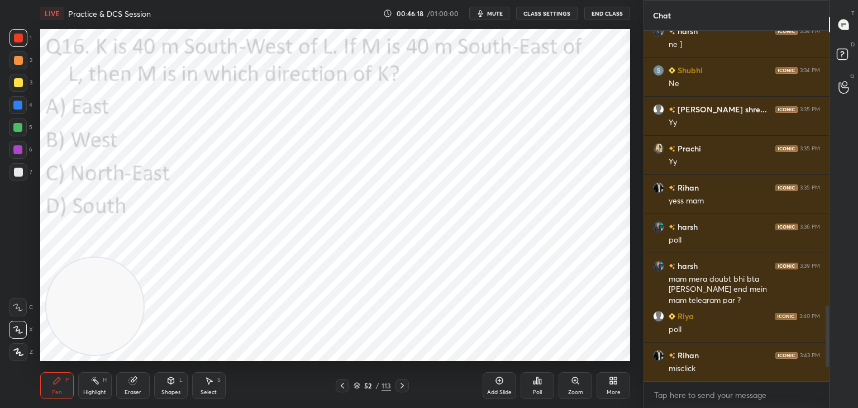
click at [17, 105] on div at bounding box center [17, 105] width 9 height 9
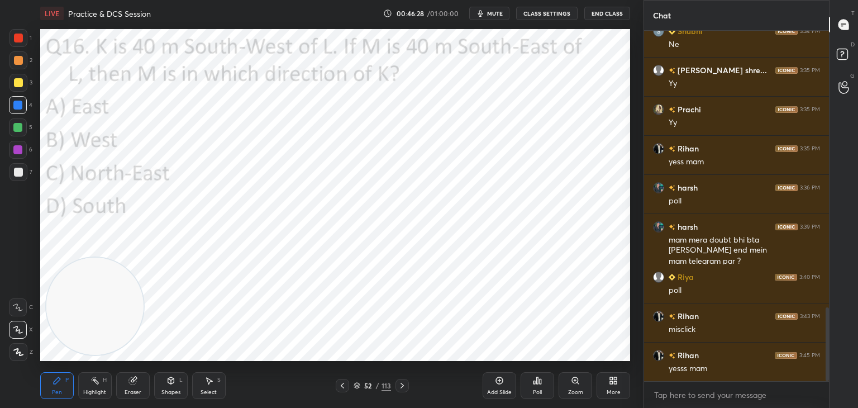
scroll to position [1360, 0]
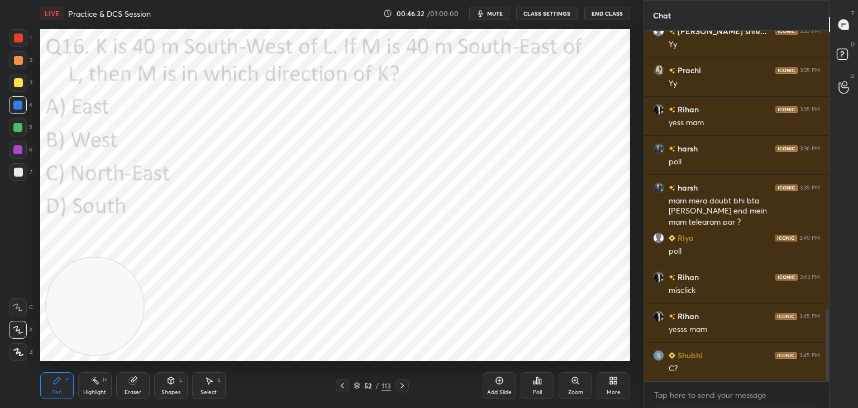
click at [540, 383] on icon at bounding box center [541, 381] width 2 height 5
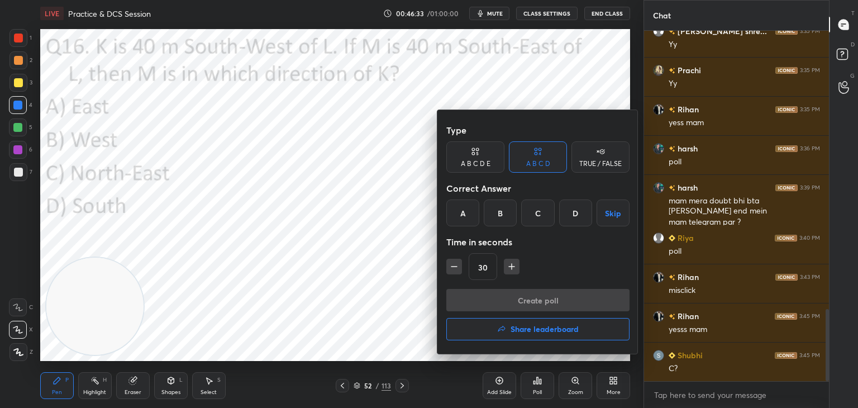
scroll to position [1399, 0]
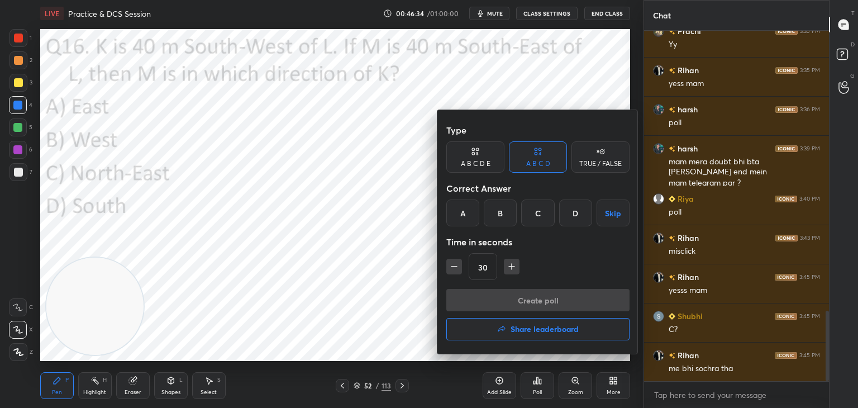
click at [462, 217] on div "A" at bounding box center [463, 213] width 33 height 27
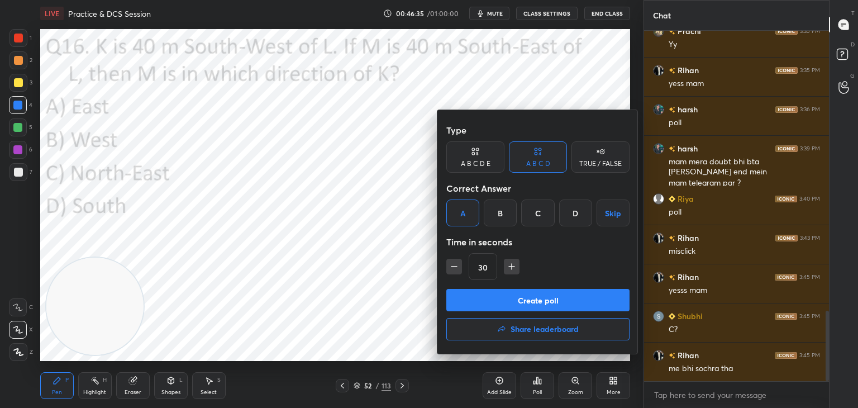
click at [517, 293] on button "Create poll" at bounding box center [538, 300] width 183 height 22
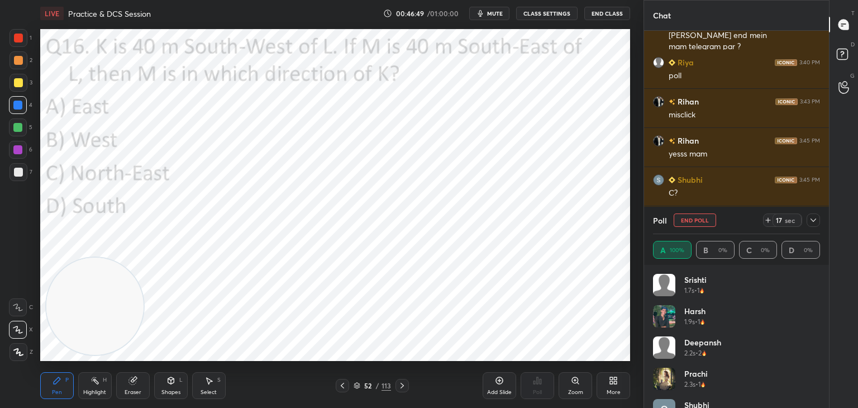
scroll to position [4, 3]
click at [816, 219] on icon at bounding box center [813, 220] width 9 height 9
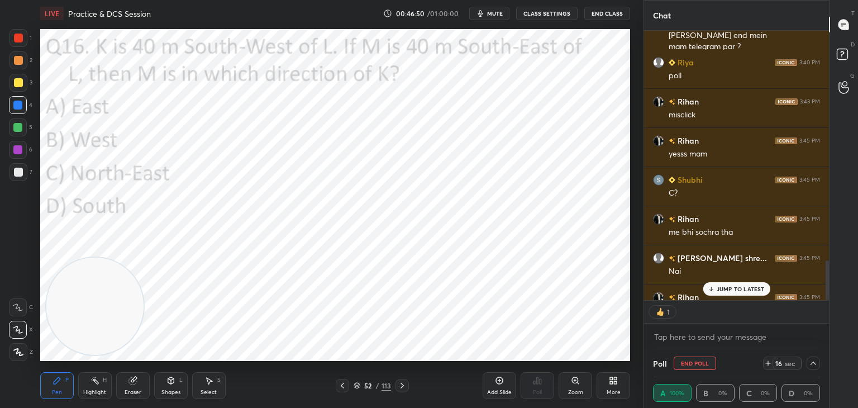
scroll to position [1558, 0]
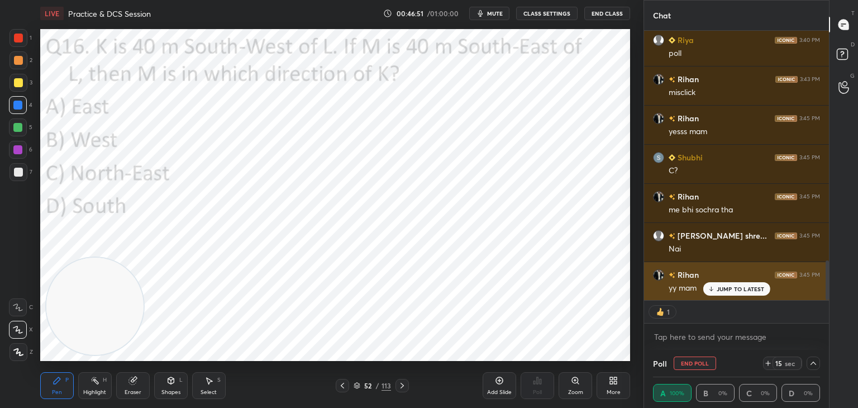
click at [734, 289] on p "JUMP TO LATEST" at bounding box center [741, 289] width 48 height 7
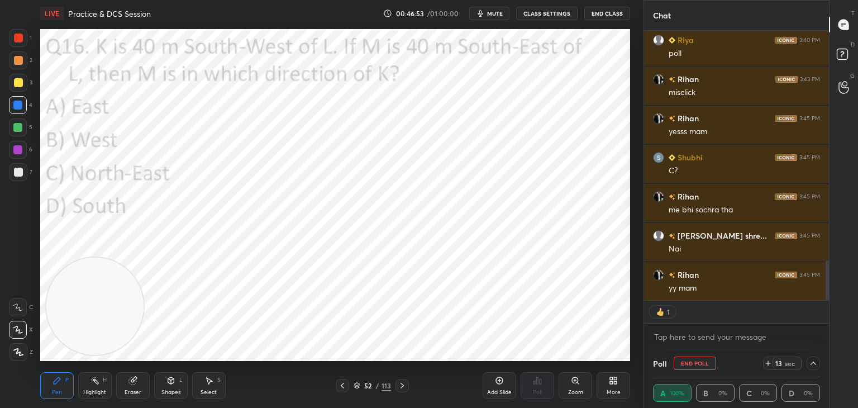
scroll to position [1598, 0]
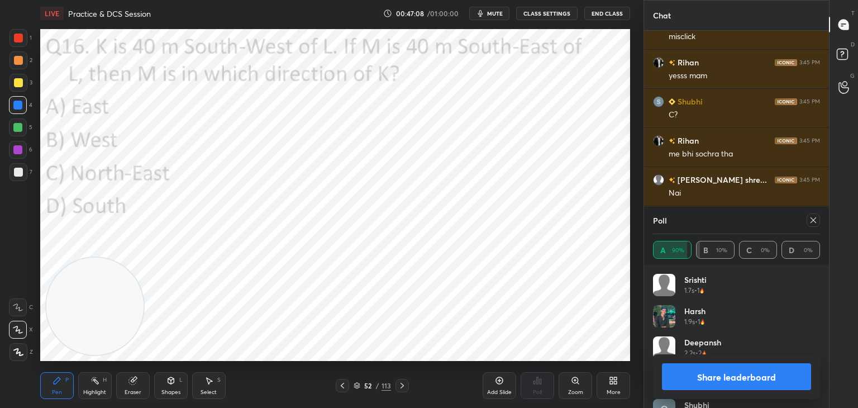
click at [813, 219] on icon at bounding box center [813, 220] width 9 height 9
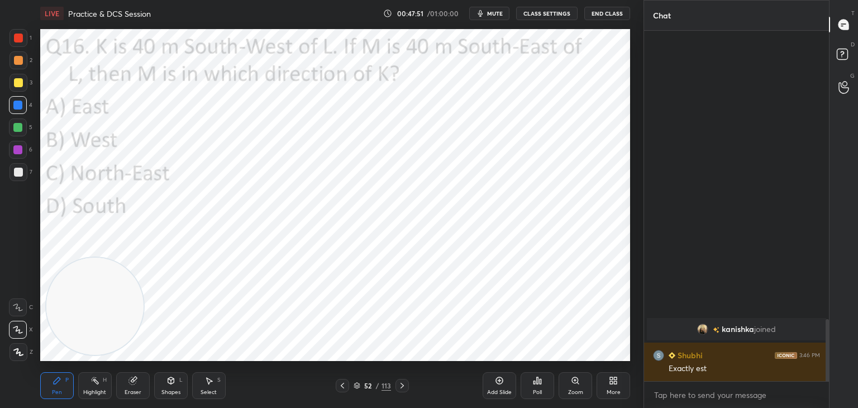
scroll to position [1330, 0]
click at [141, 377] on div "Eraser" at bounding box center [133, 385] width 34 height 27
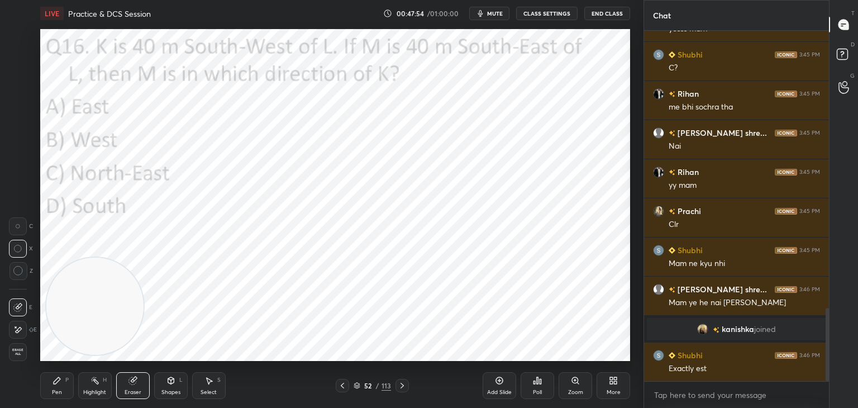
click at [22, 349] on span "Erase all" at bounding box center [18, 352] width 17 height 8
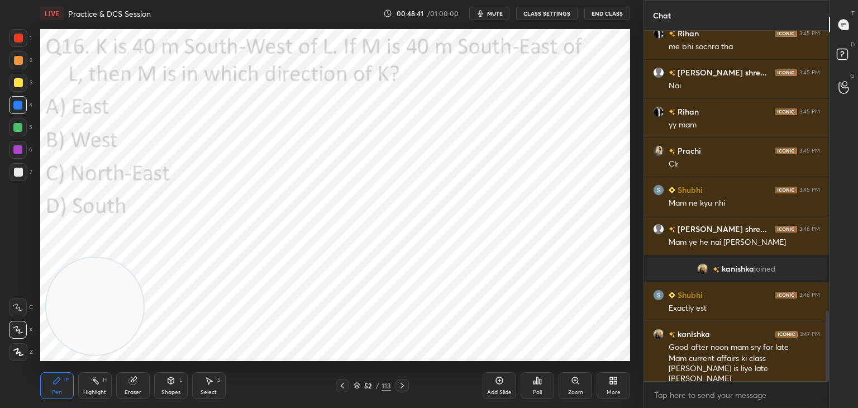
scroll to position [1402, 0]
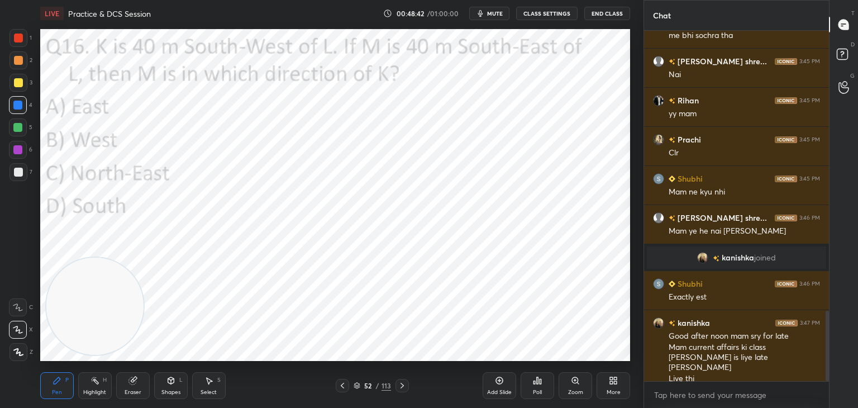
click at [144, 388] on div "Eraser" at bounding box center [133, 385] width 34 height 27
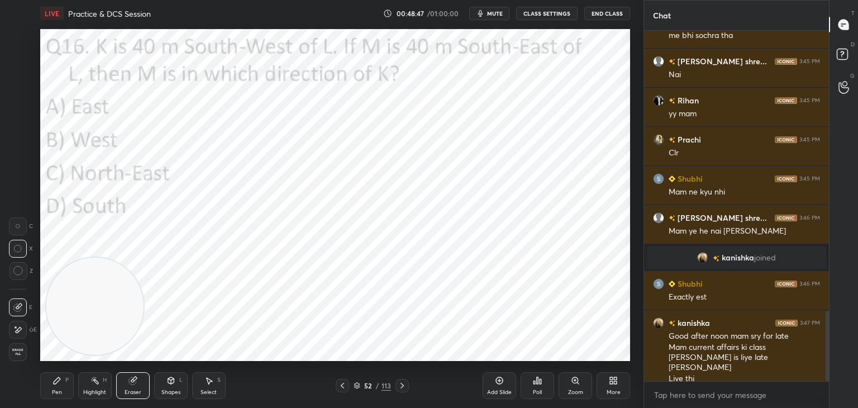
click at [16, 274] on icon at bounding box center [18, 271] width 10 height 10
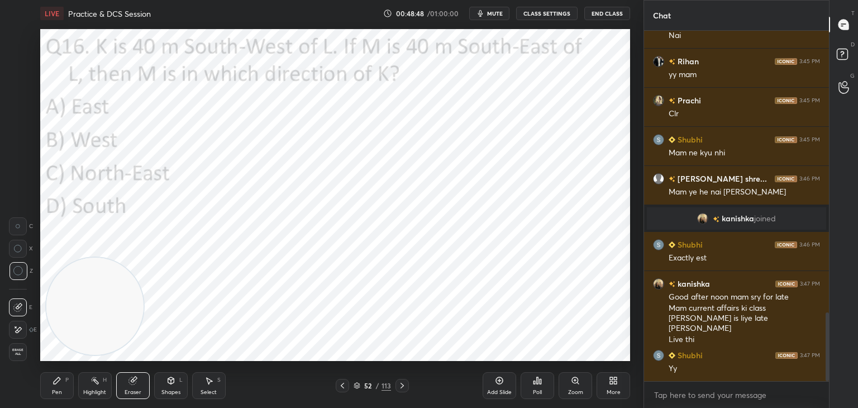
click at [20, 350] on span "Erase all" at bounding box center [18, 352] width 17 height 8
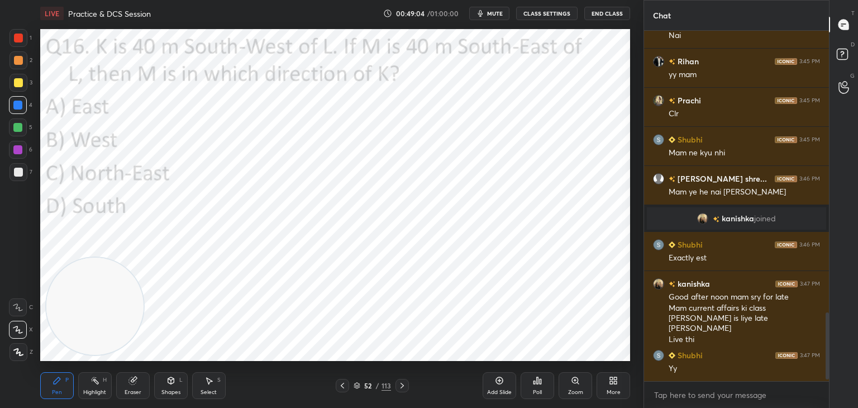
click at [357, 382] on div "52 / 113" at bounding box center [372, 386] width 37 height 10
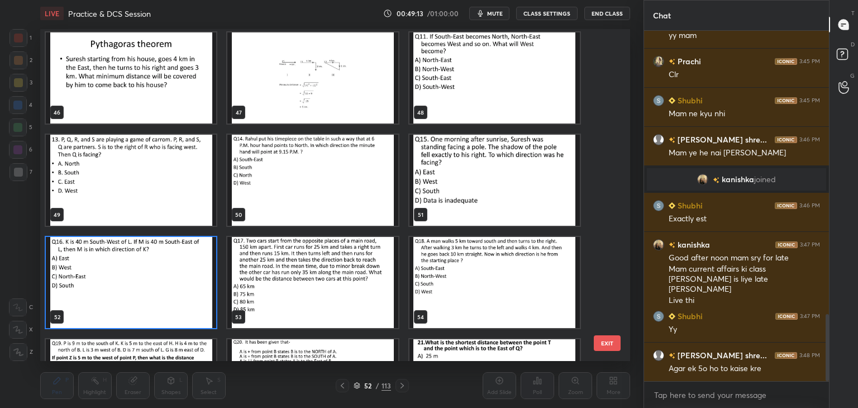
scroll to position [1538, 0]
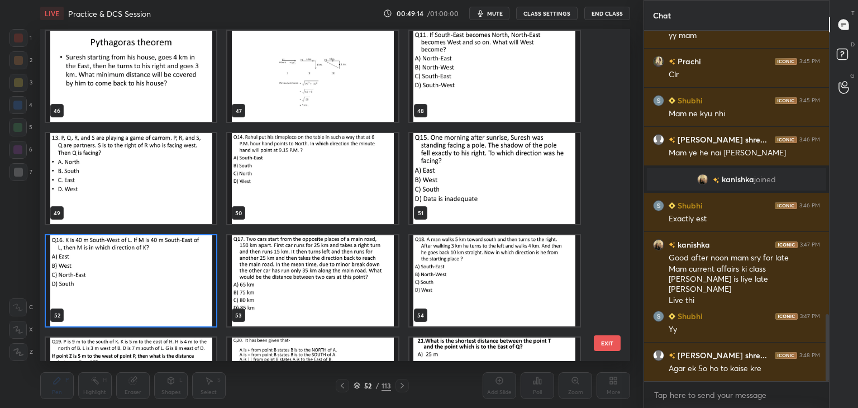
click at [183, 278] on img "grid" at bounding box center [131, 280] width 170 height 91
click at [175, 279] on img "grid" at bounding box center [131, 280] width 170 height 91
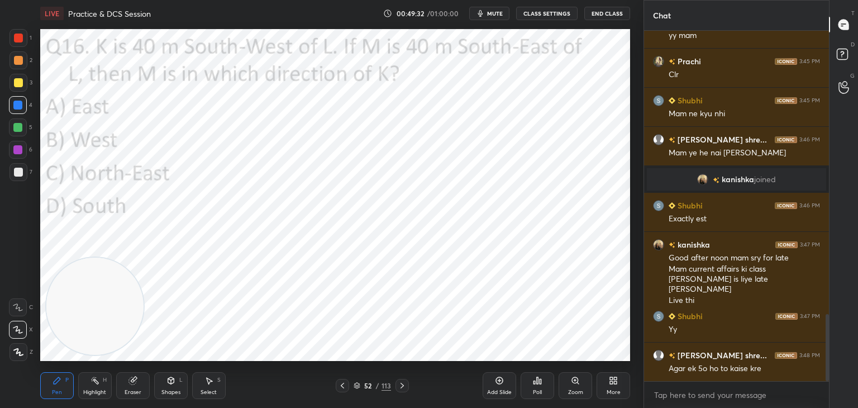
scroll to position [1528, 0]
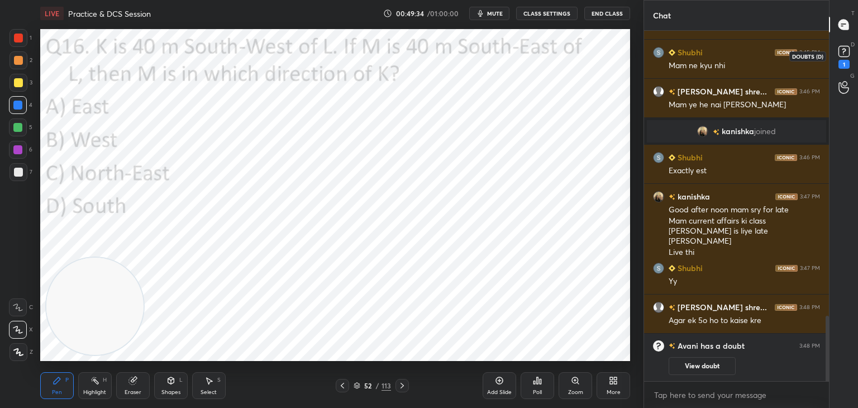
click at [840, 63] on div "1" at bounding box center [844, 64] width 11 height 9
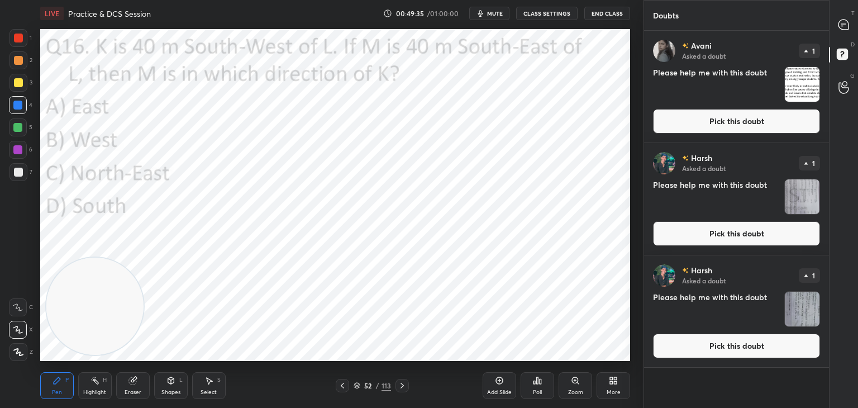
click at [782, 121] on button "Pick this doubt" at bounding box center [736, 121] width 167 height 25
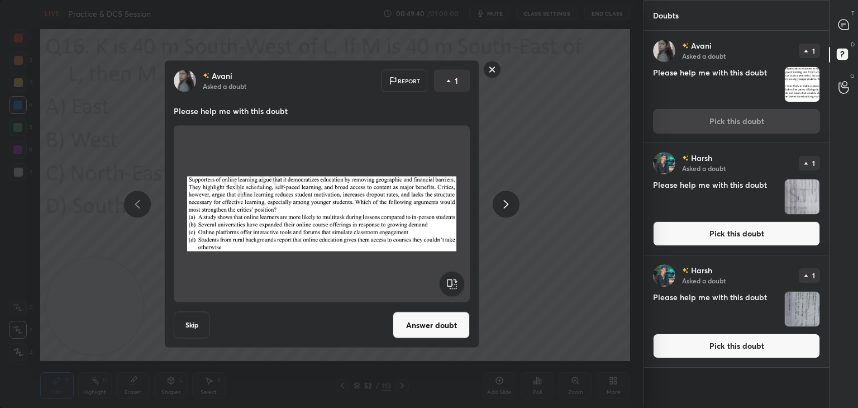
click at [496, 68] on rect at bounding box center [492, 69] width 17 height 17
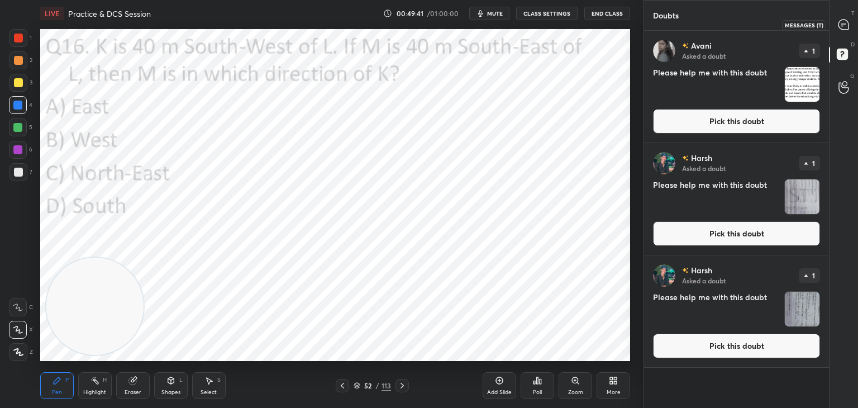
click at [841, 27] on icon at bounding box center [844, 25] width 10 height 10
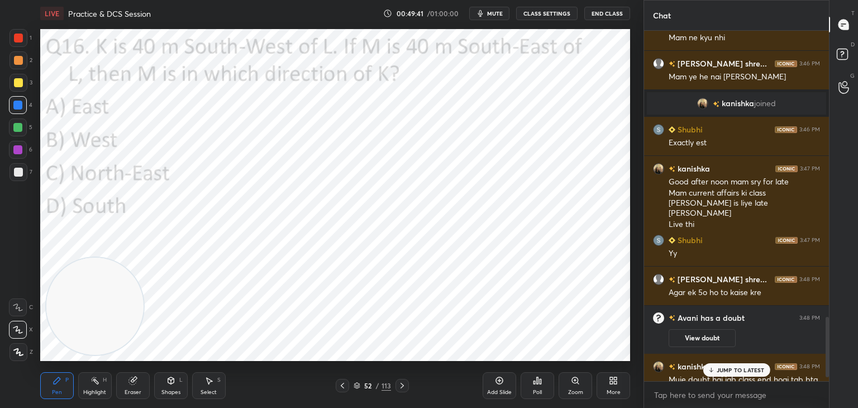
scroll to position [1674, 0]
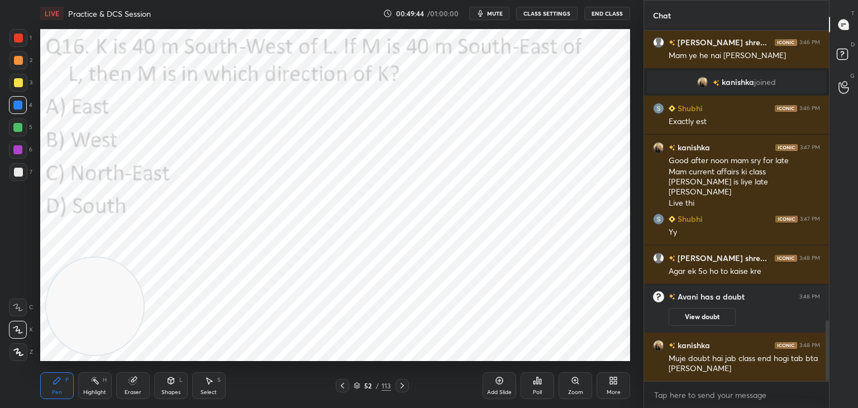
click at [357, 386] on icon at bounding box center [357, 384] width 6 height 3
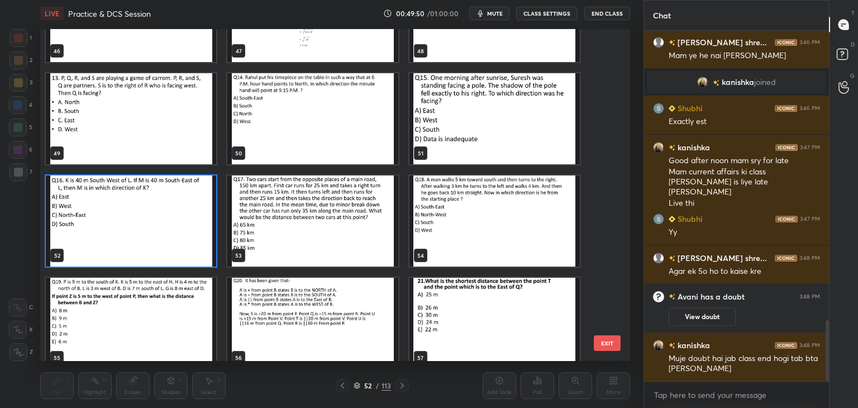
scroll to position [1597, 0]
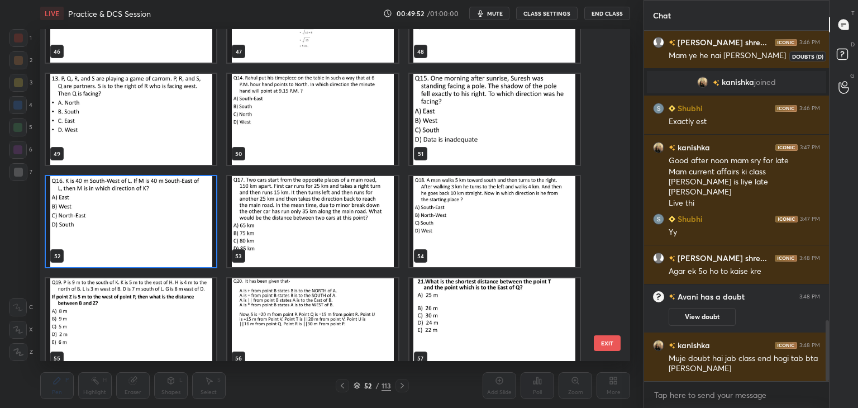
click at [841, 54] on rect at bounding box center [842, 54] width 11 height 11
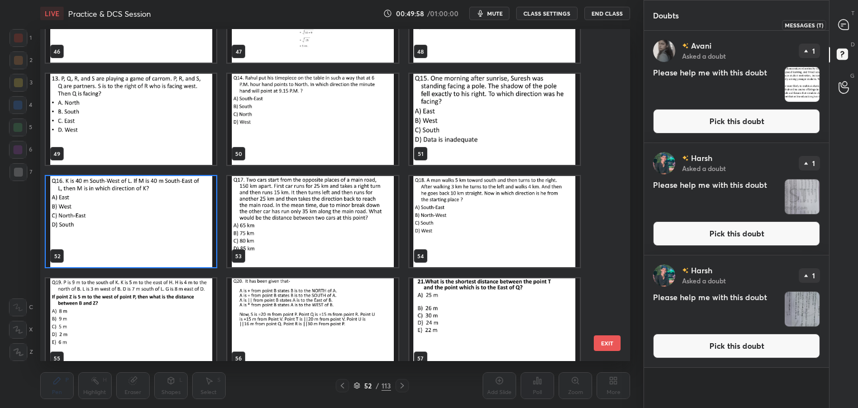
click at [843, 24] on icon at bounding box center [844, 24] width 4 height 0
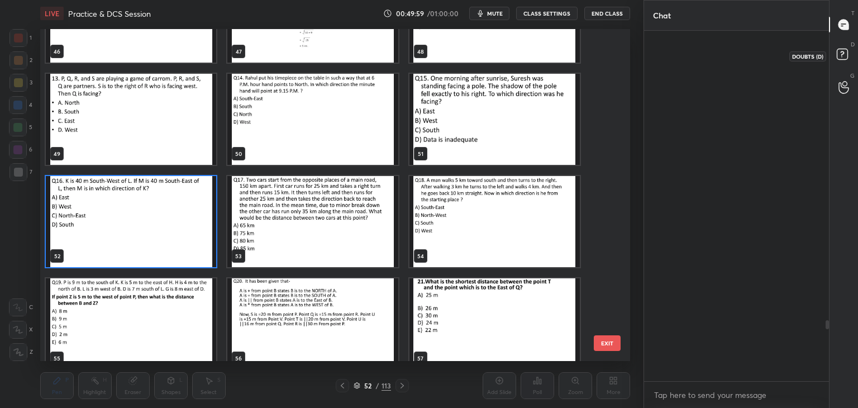
scroll to position [347, 182]
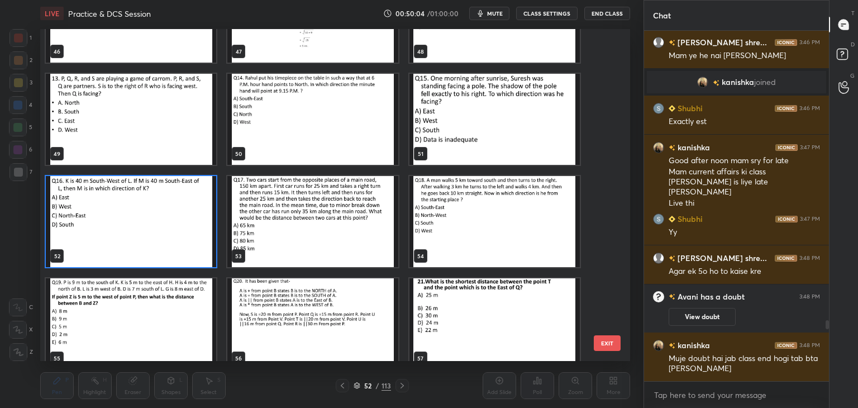
click at [349, 271] on div "53" at bounding box center [313, 221] width 182 height 102
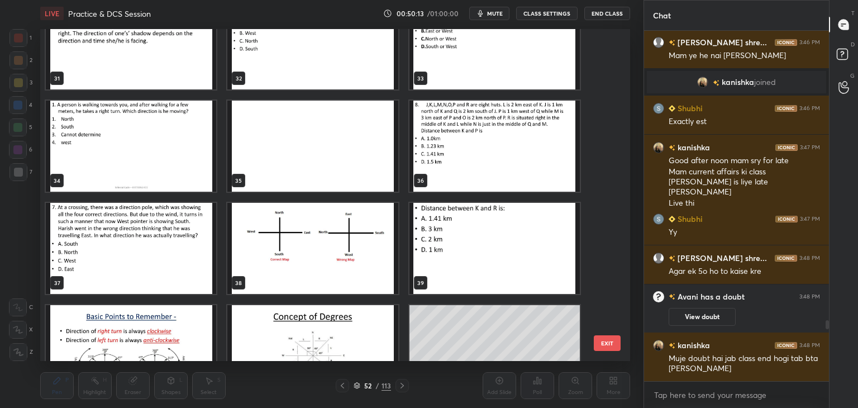
scroll to position [1054, 0]
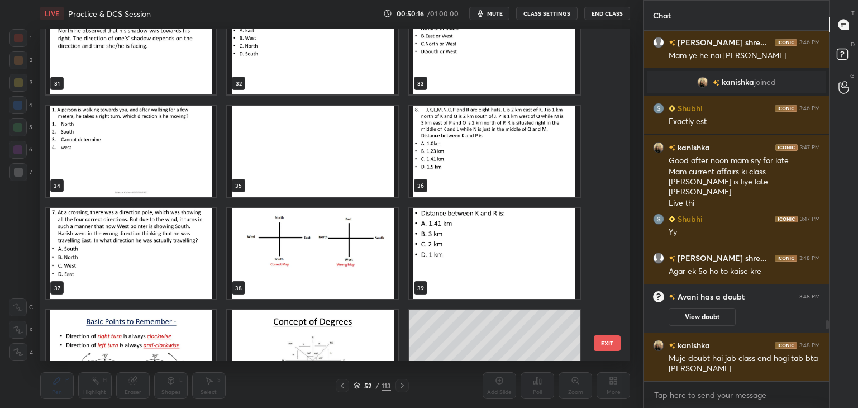
click at [485, 157] on img "grid" at bounding box center [495, 151] width 170 height 91
click at [483, 160] on img "grid" at bounding box center [495, 151] width 170 height 91
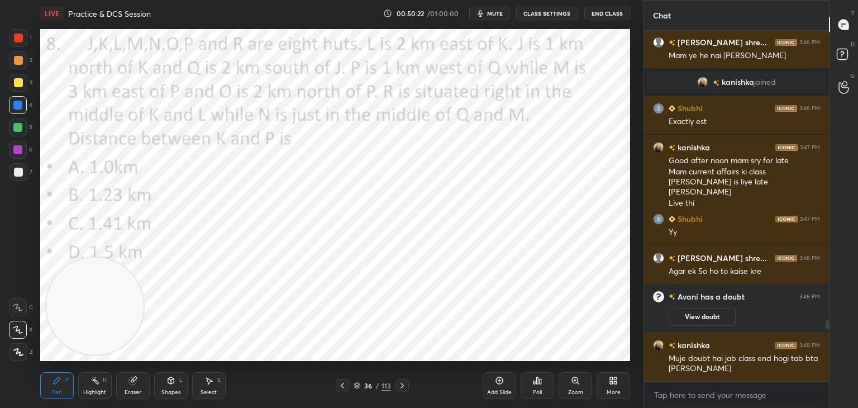
click at [402, 386] on icon at bounding box center [402, 385] width 9 height 9
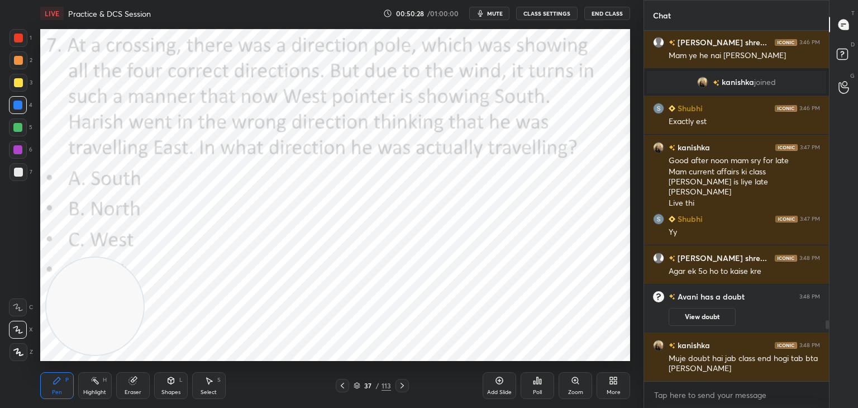
click at [409, 390] on div "37 / 113" at bounding box center [372, 385] width 221 height 13
click at [404, 387] on icon at bounding box center [402, 385] width 9 height 9
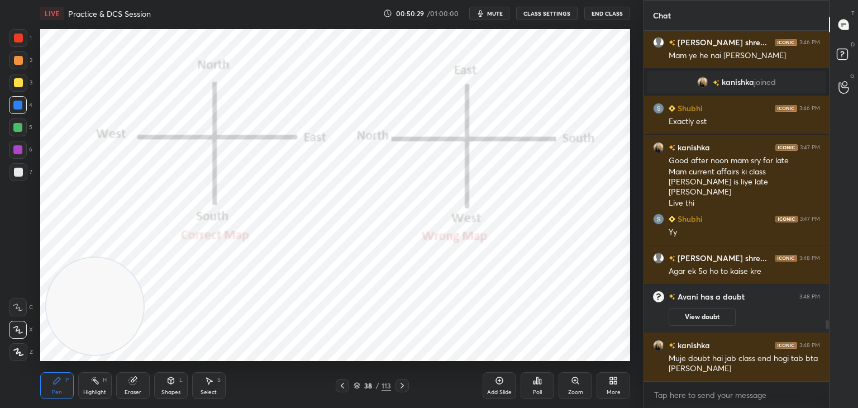
click at [401, 385] on icon at bounding box center [402, 385] width 9 height 9
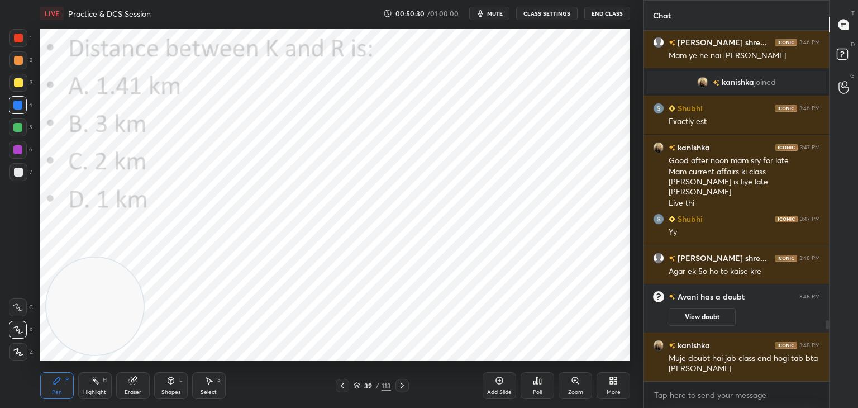
click at [401, 385] on icon at bounding box center [402, 385] width 9 height 9
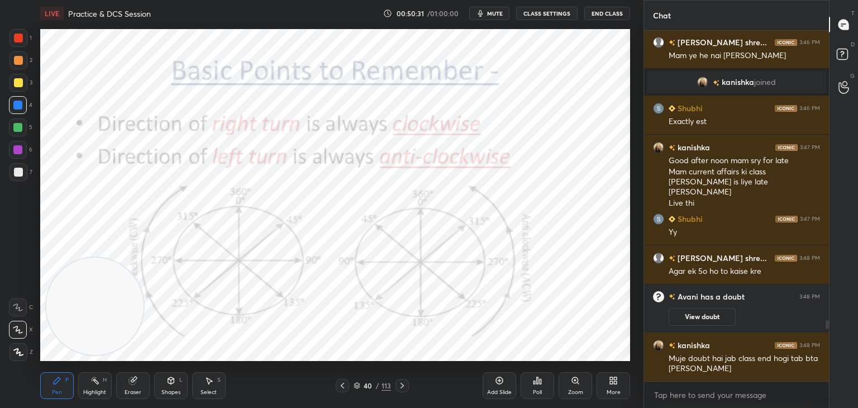
click at [400, 385] on icon at bounding box center [402, 385] width 9 height 9
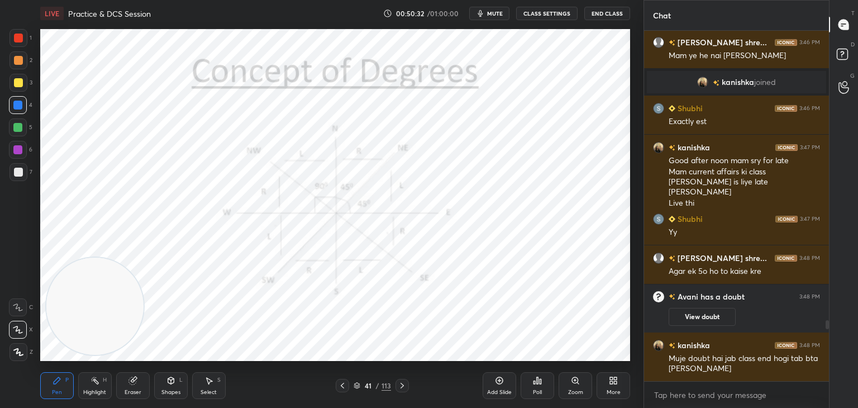
click at [401, 385] on icon at bounding box center [402, 385] width 9 height 9
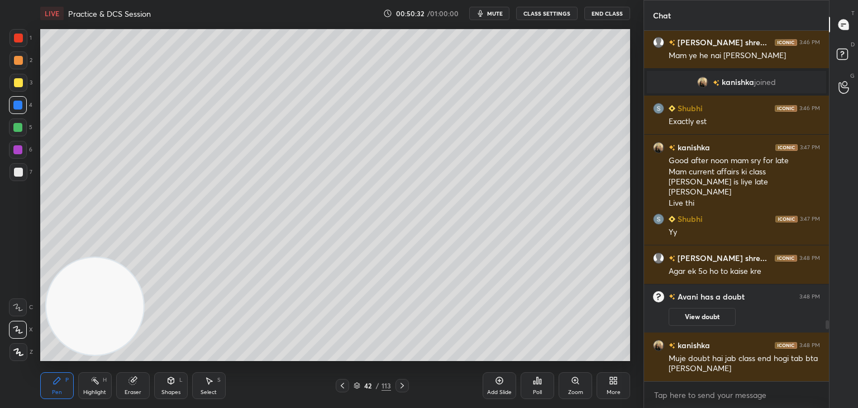
click at [402, 383] on icon at bounding box center [402, 385] width 9 height 9
click at [401, 383] on icon at bounding box center [402, 385] width 9 height 9
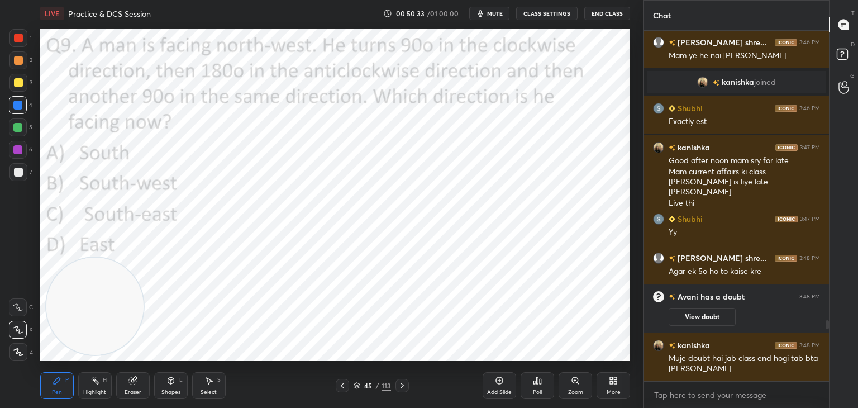
click at [401, 383] on icon at bounding box center [402, 386] width 3 height 6
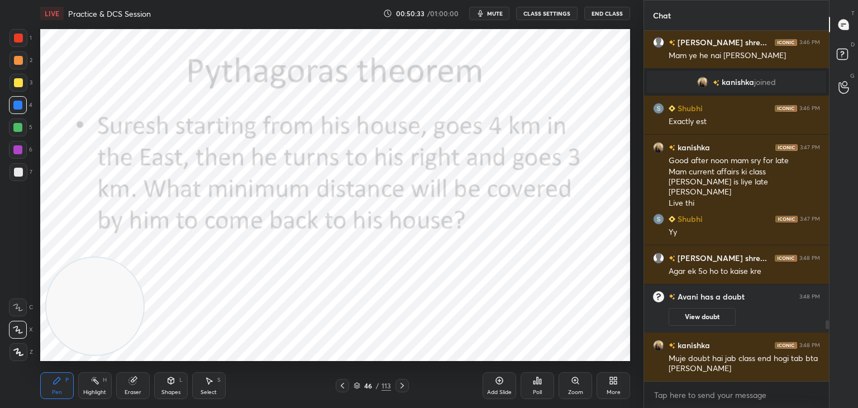
click at [401, 383] on icon at bounding box center [402, 385] width 9 height 9
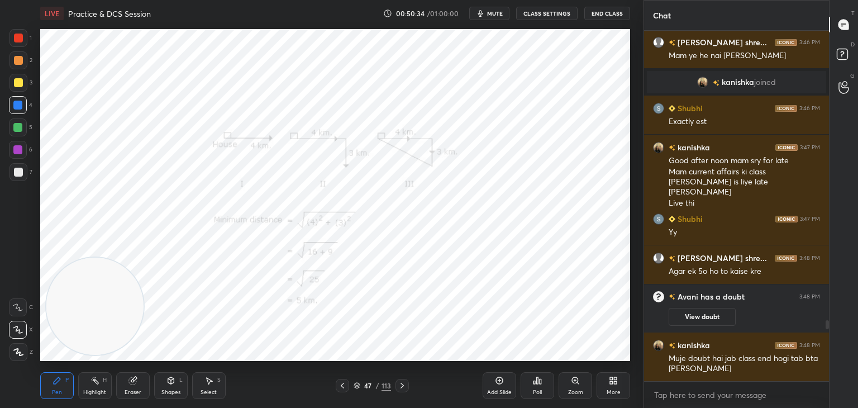
click at [401, 383] on icon at bounding box center [402, 385] width 9 height 9
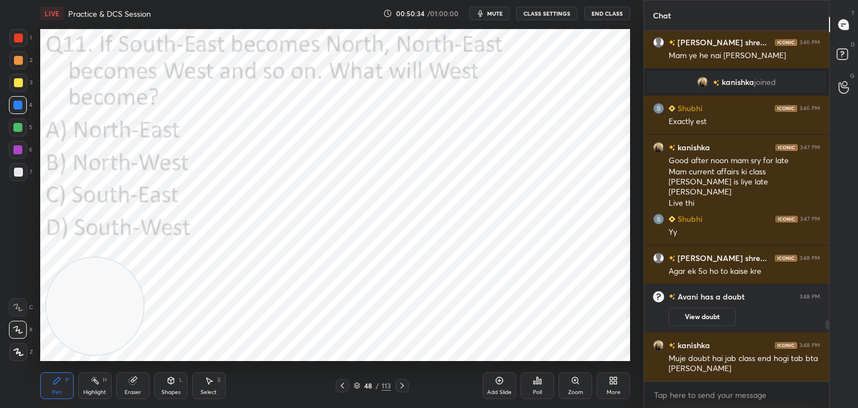
click at [401, 382] on icon at bounding box center [402, 385] width 9 height 9
click at [401, 383] on icon at bounding box center [402, 385] width 9 height 9
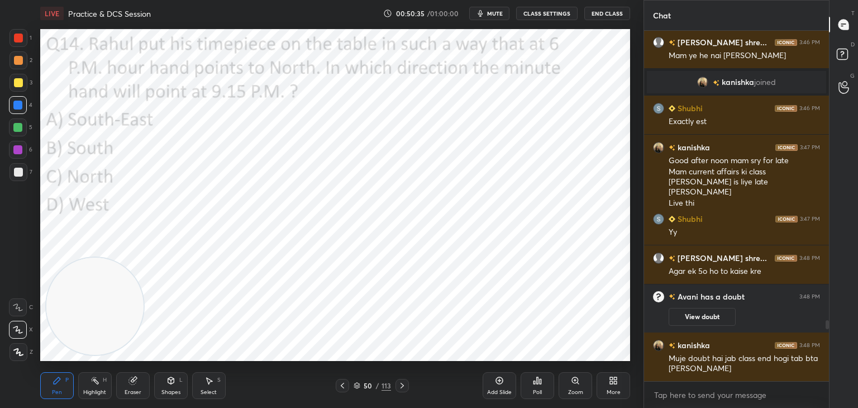
click at [341, 389] on icon at bounding box center [342, 385] width 9 height 9
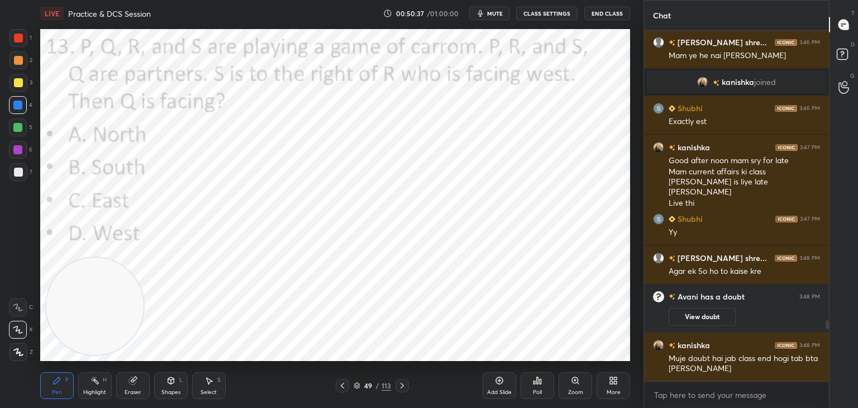
click at [401, 388] on icon at bounding box center [402, 385] width 9 height 9
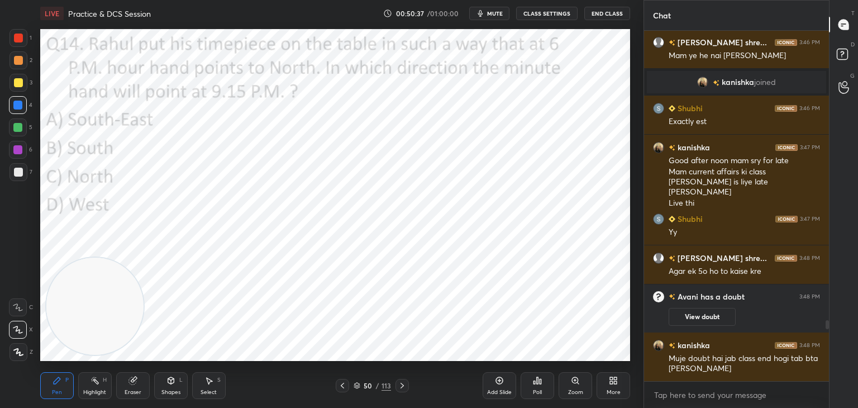
click at [397, 390] on div at bounding box center [402, 385] width 13 height 13
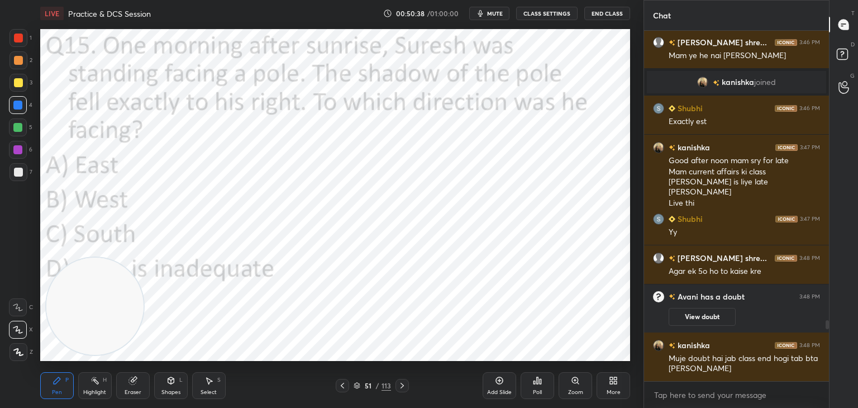
click at [396, 387] on div at bounding box center [402, 385] width 13 height 13
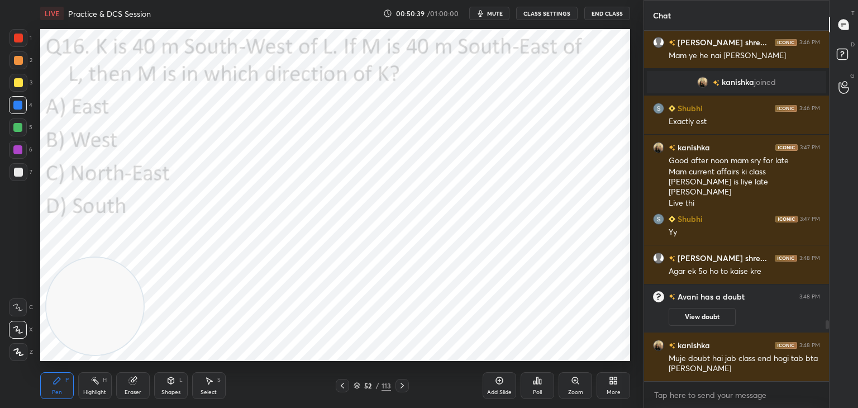
click at [399, 387] on icon at bounding box center [402, 385] width 9 height 9
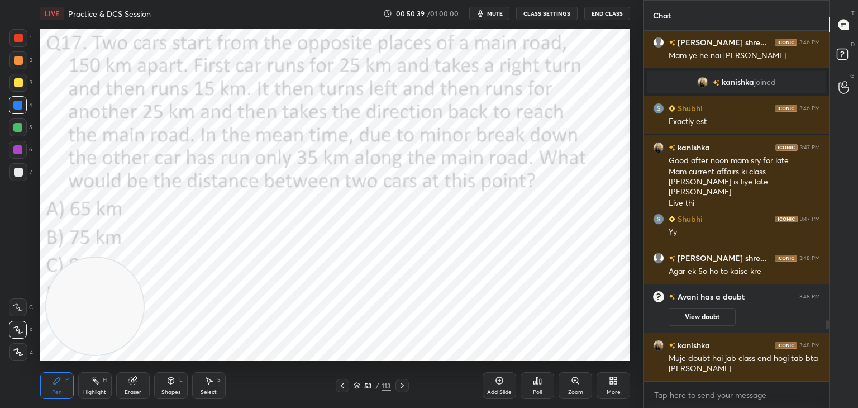
click at [401, 383] on icon at bounding box center [402, 385] width 9 height 9
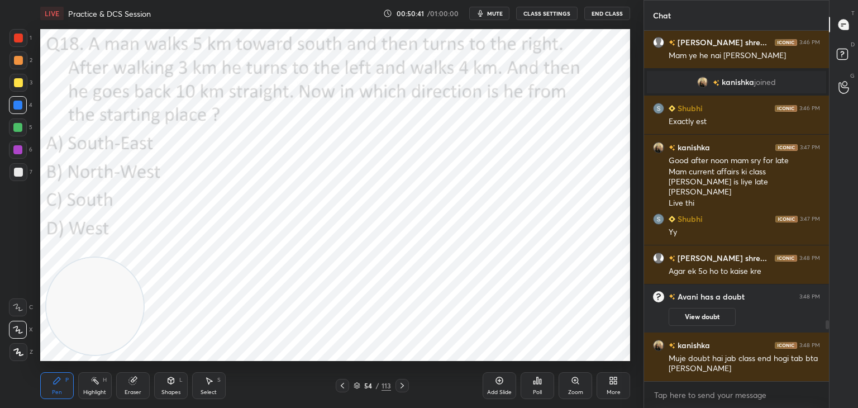
click at [407, 383] on div at bounding box center [402, 385] width 13 height 13
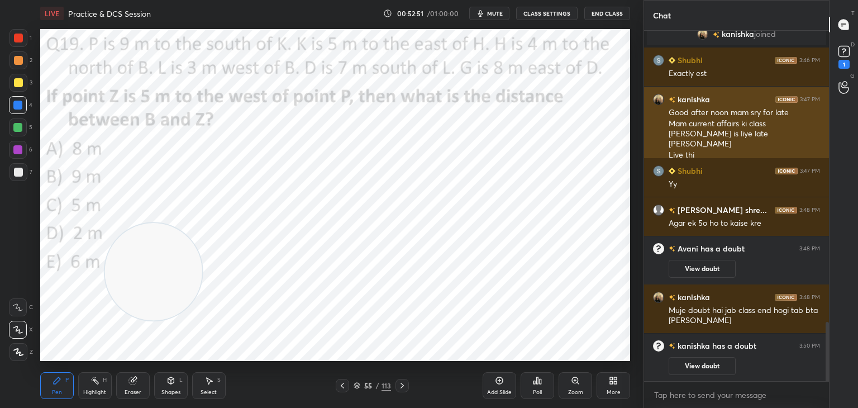
click at [701, 150] on div "Live thi" at bounding box center [744, 155] width 151 height 11
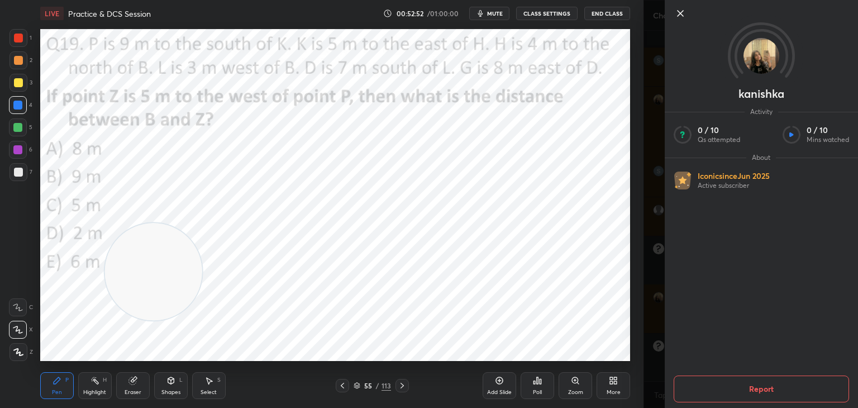
click at [681, 15] on icon at bounding box center [680, 13] width 13 height 13
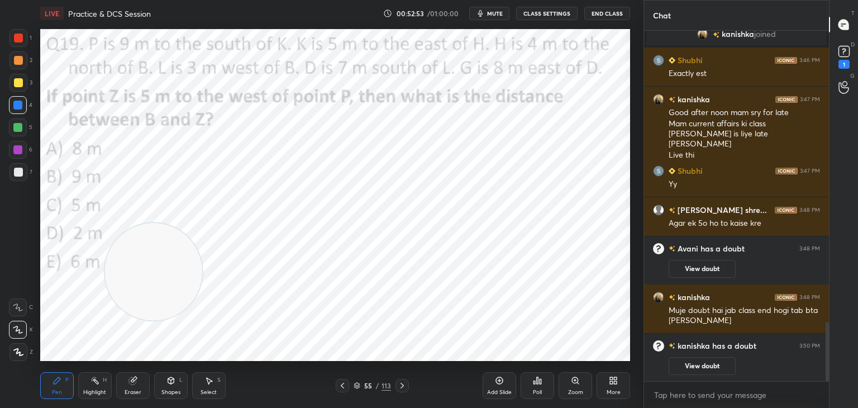
click at [676, 19] on p "Chat" at bounding box center [662, 16] width 36 height 30
click at [853, 54] on div "1" at bounding box center [844, 56] width 22 height 20
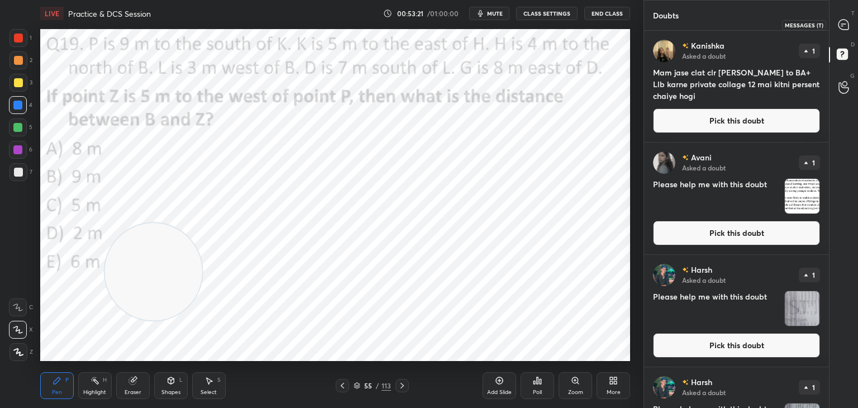
click at [836, 26] on div at bounding box center [844, 25] width 22 height 20
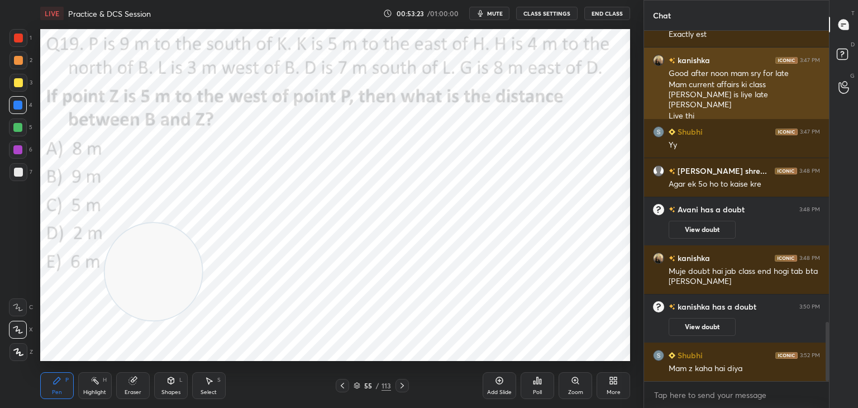
scroll to position [1767, 0]
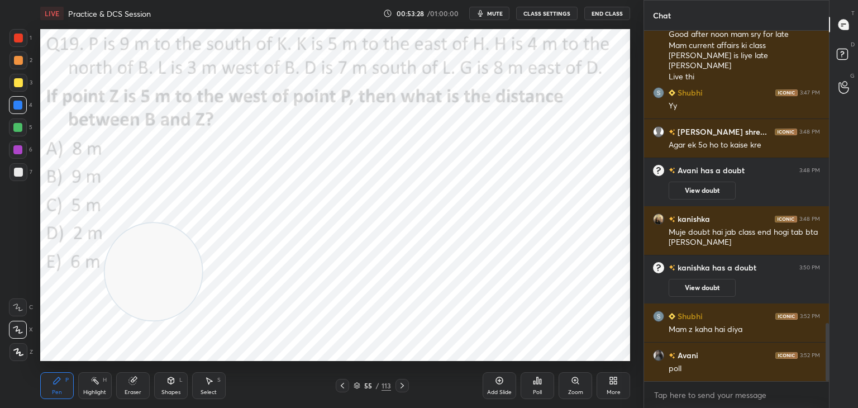
click at [136, 373] on div "Eraser" at bounding box center [133, 385] width 34 height 27
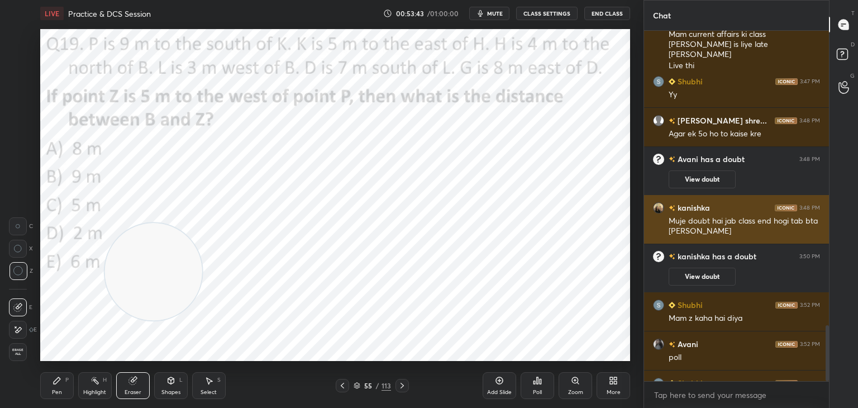
scroll to position [1913, 0]
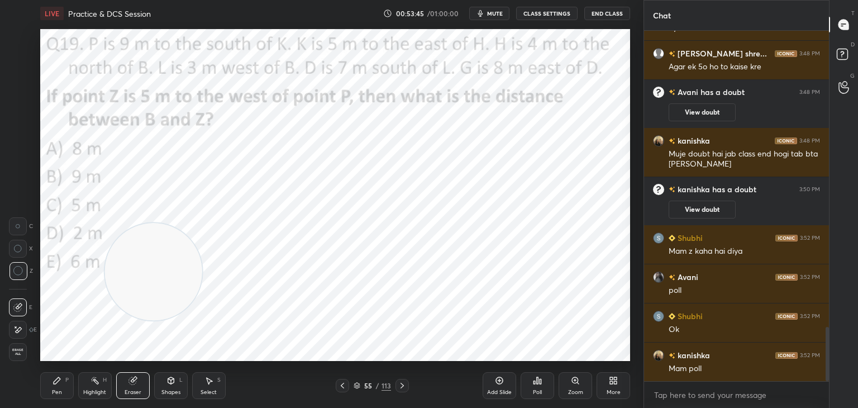
click at [58, 386] on div "Pen P" at bounding box center [57, 385] width 34 height 27
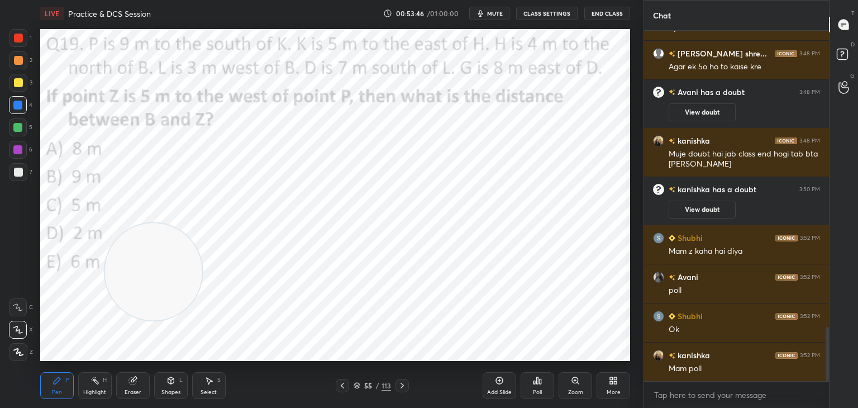
click at [539, 385] on div "Poll" at bounding box center [538, 385] width 34 height 27
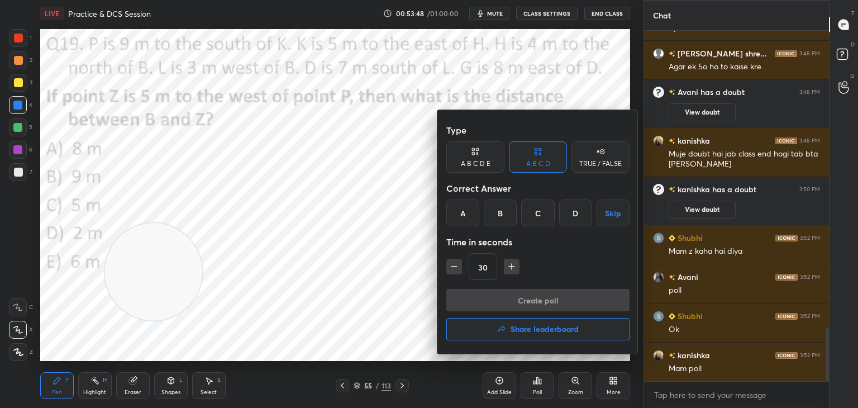
click at [474, 162] on div "A B C D E" at bounding box center [476, 163] width 30 height 7
click at [526, 216] on div "C" at bounding box center [522, 213] width 27 height 27
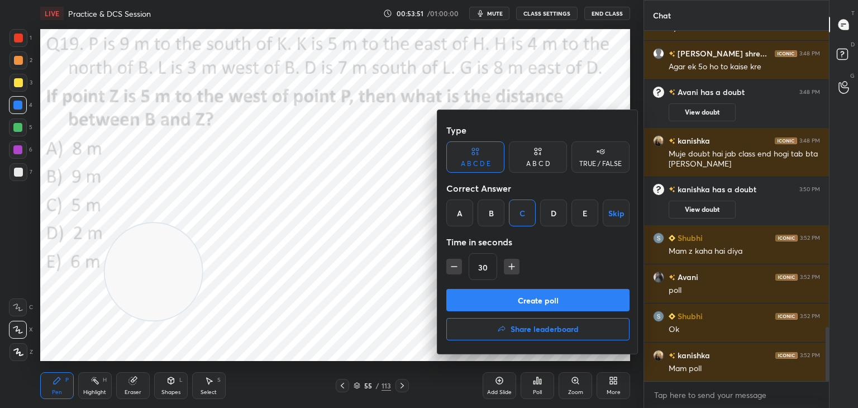
click at [521, 299] on button "Create poll" at bounding box center [538, 300] width 183 height 22
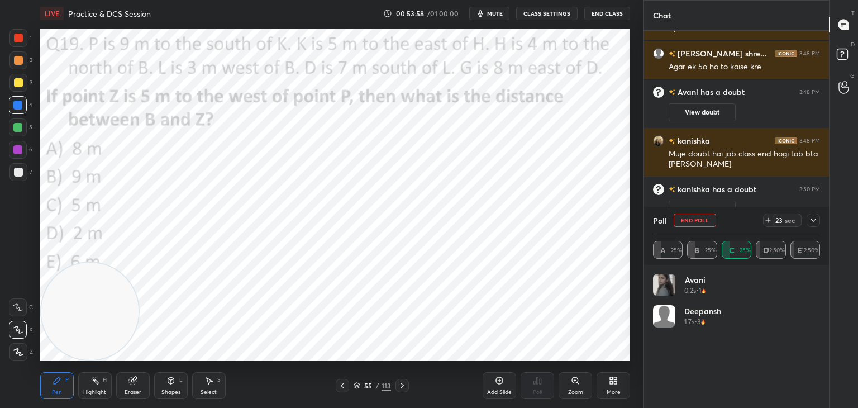
scroll to position [2010, 0]
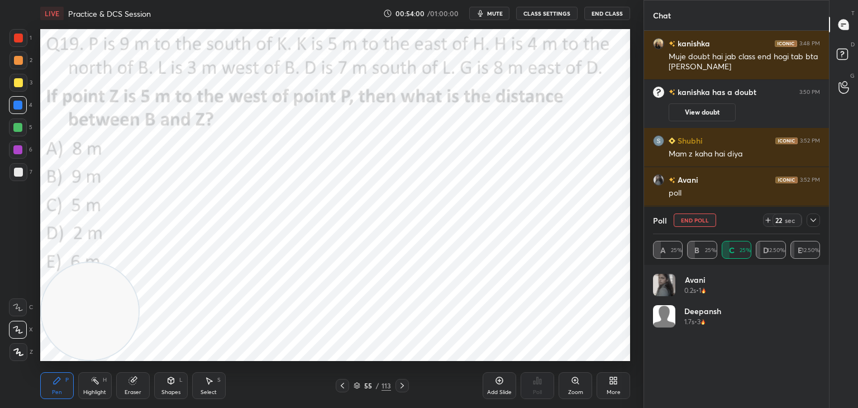
click at [814, 221] on icon at bounding box center [813, 220] width 9 height 9
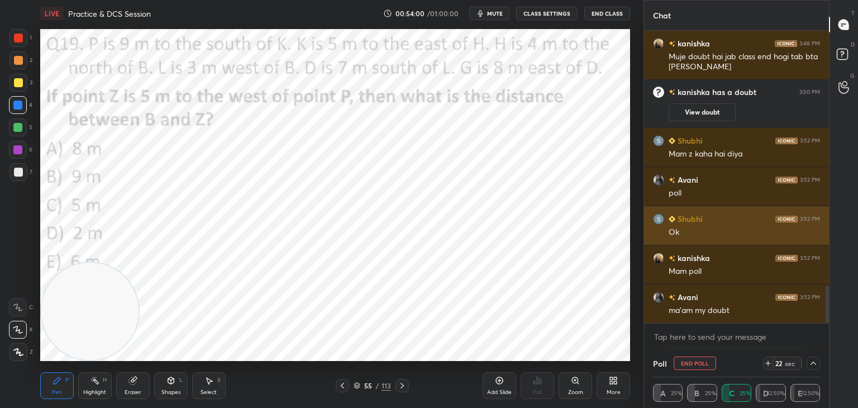
scroll to position [0, 3]
click at [816, 220] on div "3:52 PM" at bounding box center [810, 219] width 20 height 7
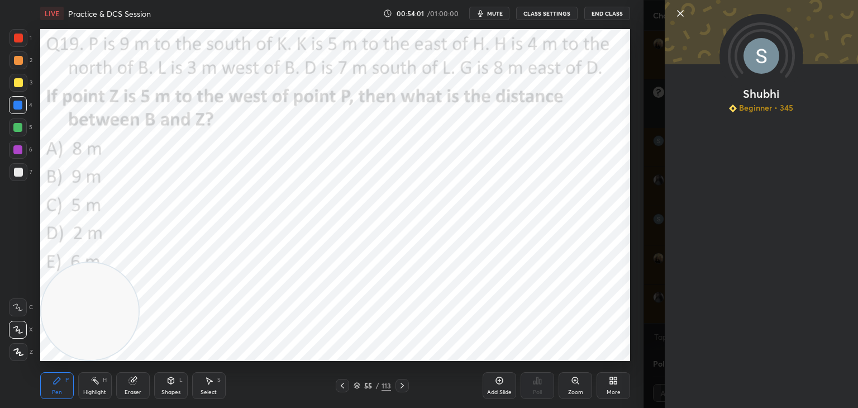
click at [681, 16] on icon at bounding box center [680, 13] width 13 height 13
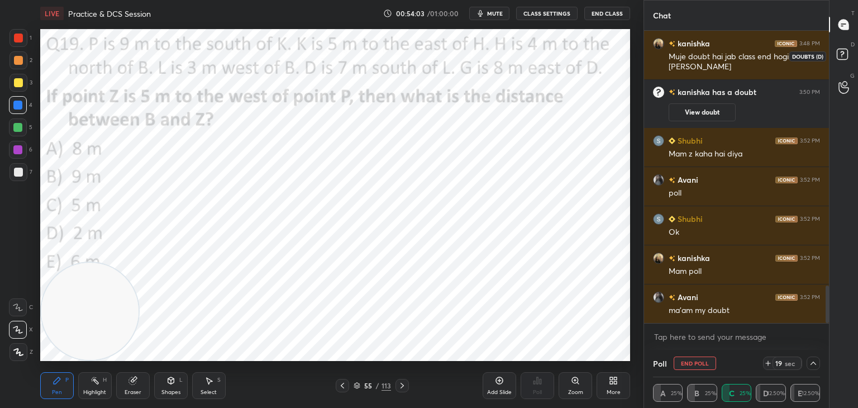
click at [853, 54] on icon at bounding box center [844, 56] width 20 height 20
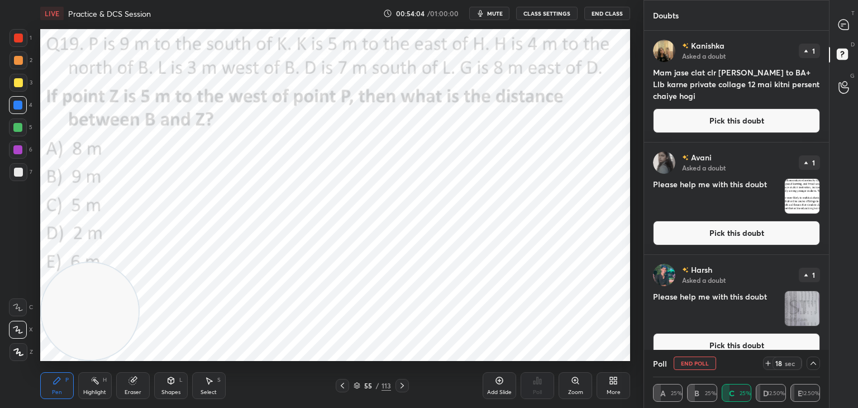
click at [752, 238] on button "Pick this doubt" at bounding box center [736, 233] width 167 height 25
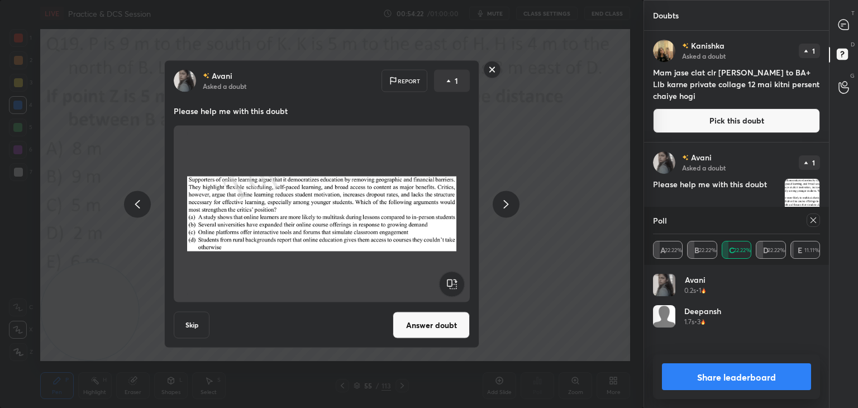
scroll to position [3, 3]
click at [487, 70] on rect at bounding box center [492, 69] width 17 height 17
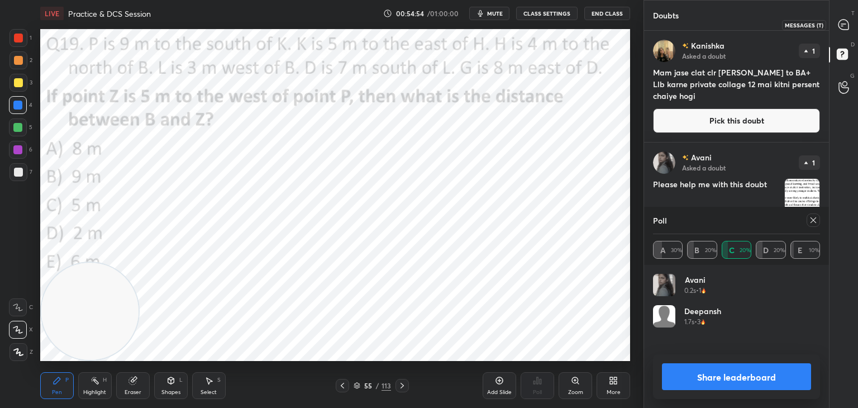
click at [842, 27] on icon at bounding box center [844, 25] width 10 height 10
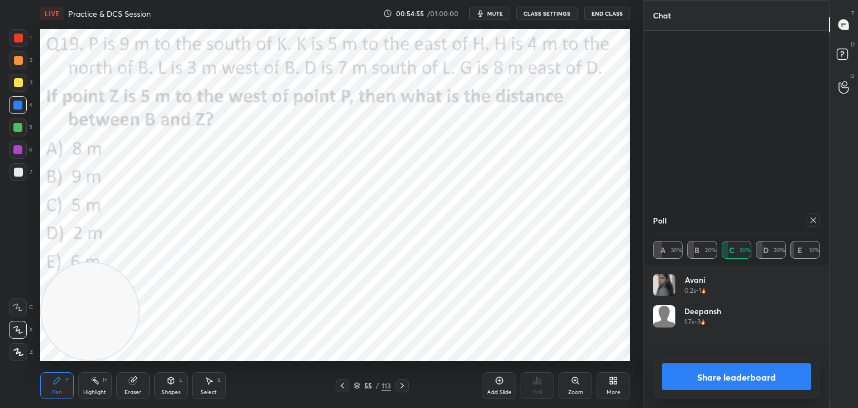
scroll to position [289, 182]
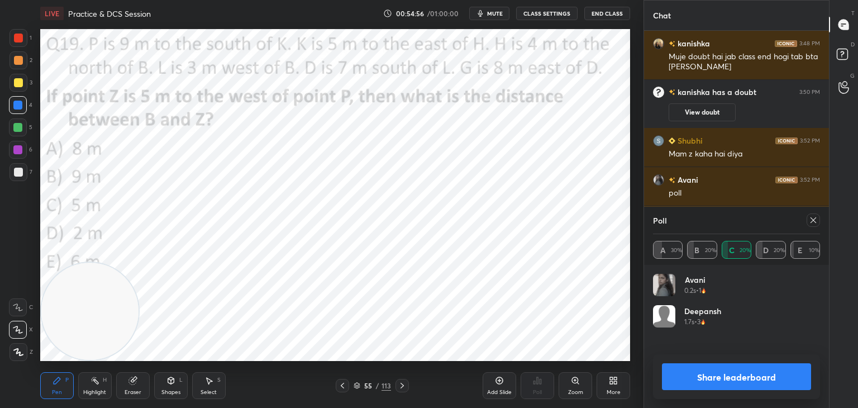
click at [816, 222] on icon at bounding box center [813, 220] width 9 height 9
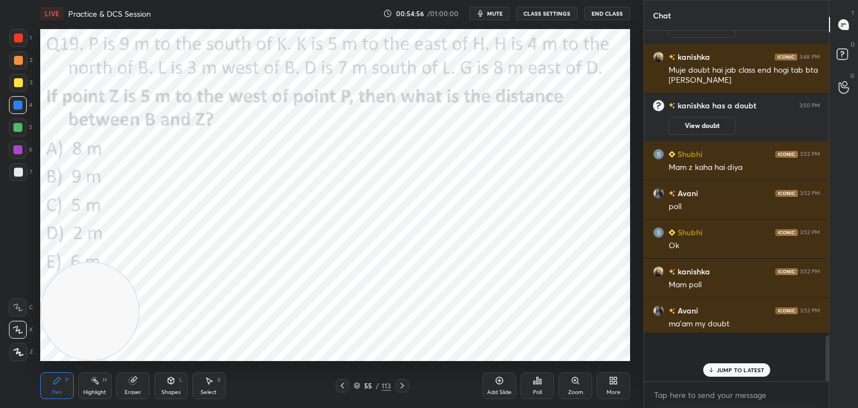
scroll to position [3, 3]
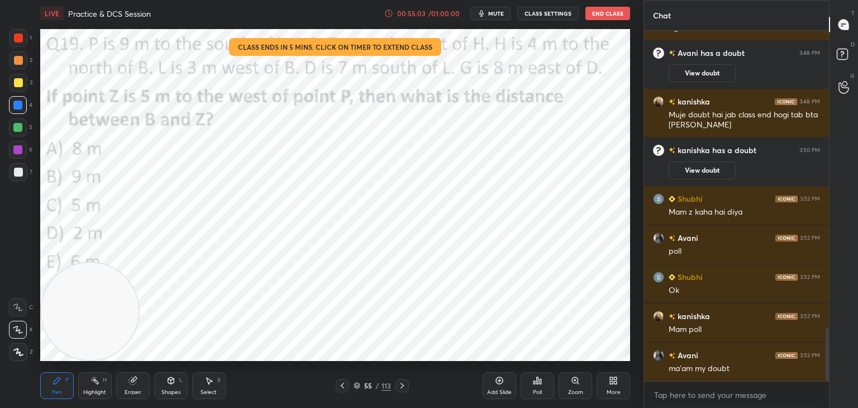
click at [419, 11] on div "00:55:03" at bounding box center [411, 13] width 31 height 7
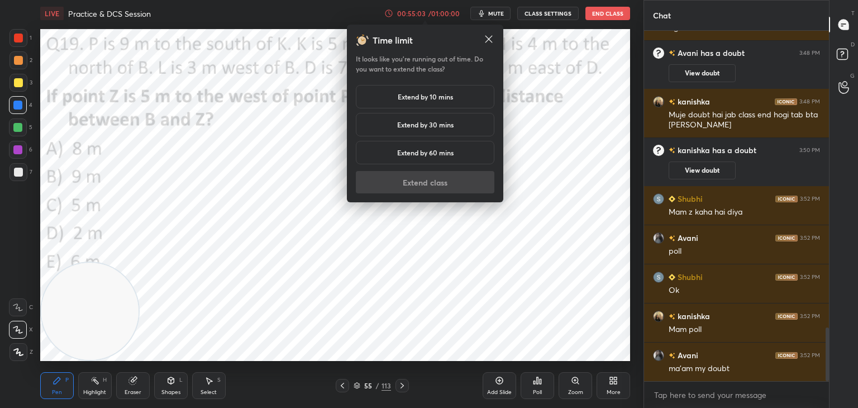
click at [486, 37] on icon at bounding box center [488, 39] width 11 height 11
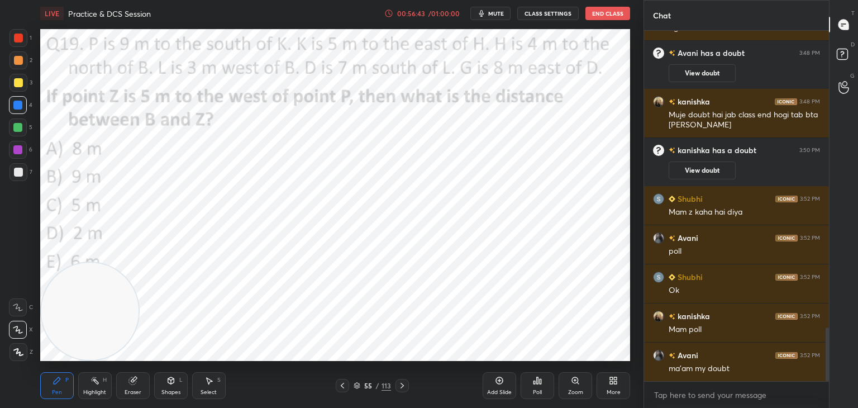
click at [17, 39] on div at bounding box center [18, 38] width 9 height 9
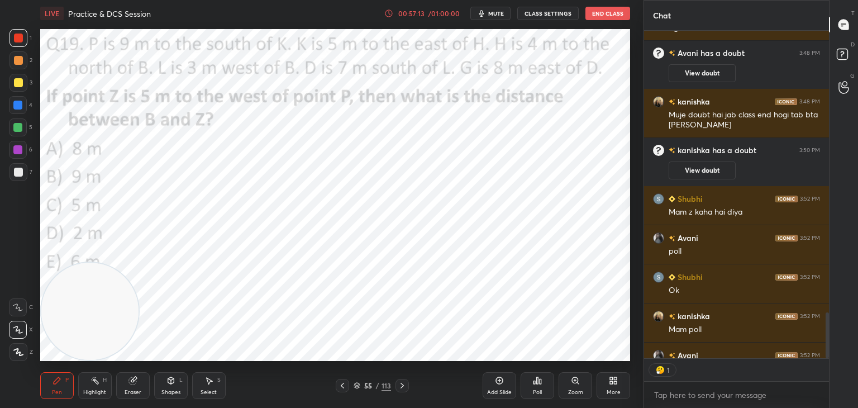
scroll to position [2014, 0]
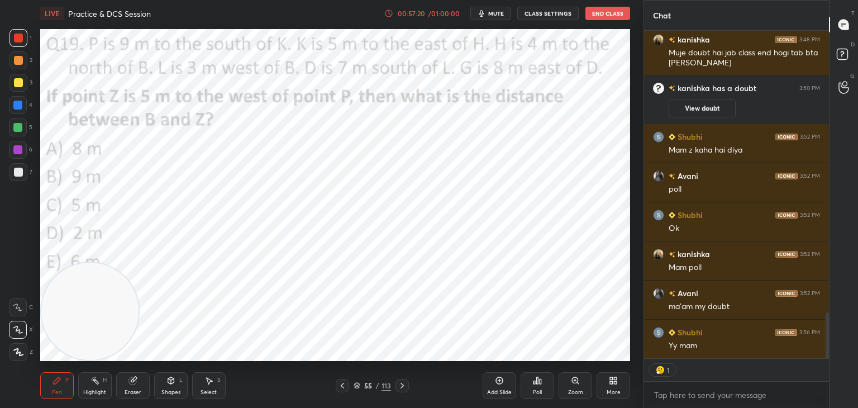
click at [358, 385] on icon at bounding box center [357, 384] width 6 height 3
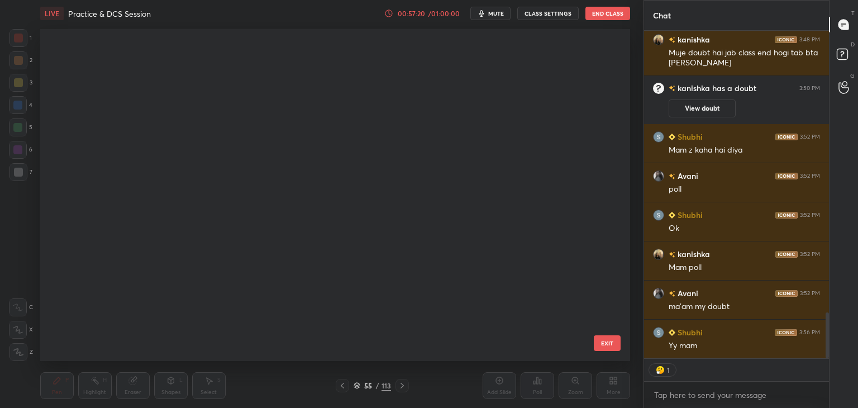
scroll to position [329, 585]
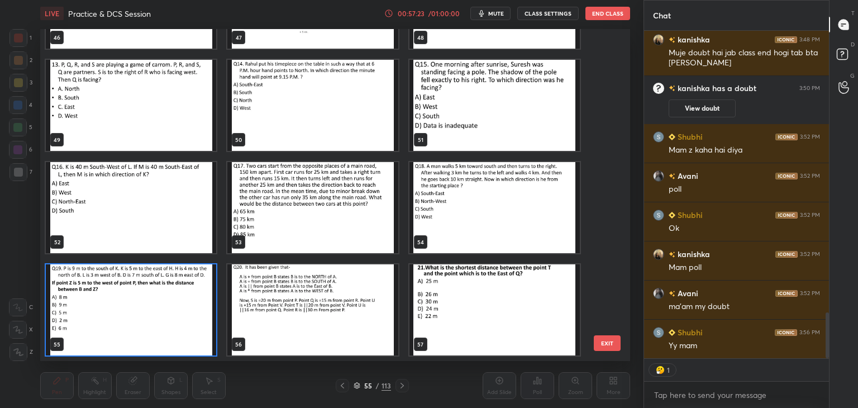
click at [189, 321] on img "grid" at bounding box center [131, 309] width 170 height 91
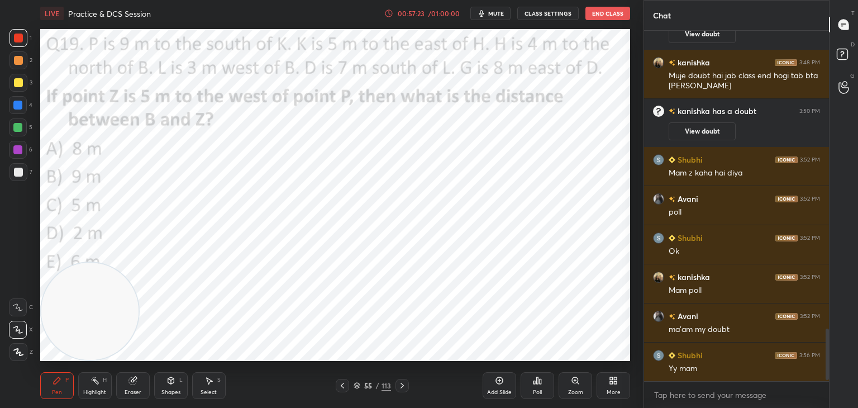
click at [188, 322] on img "grid" at bounding box center [131, 309] width 170 height 91
click at [500, 381] on icon at bounding box center [499, 380] width 3 height 3
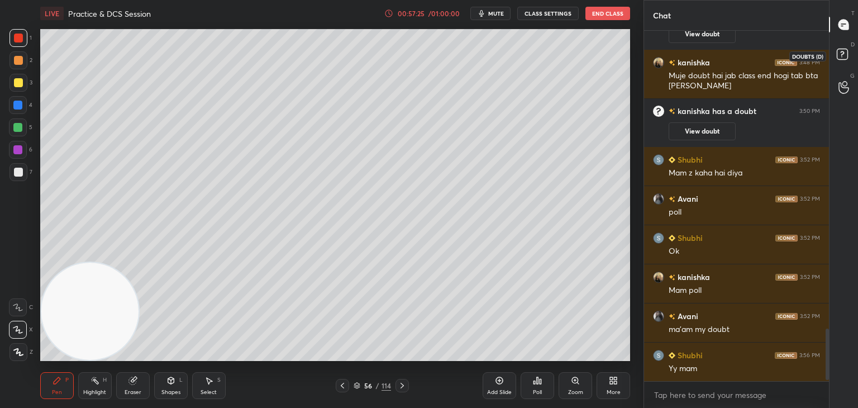
click at [849, 52] on icon at bounding box center [844, 56] width 20 height 20
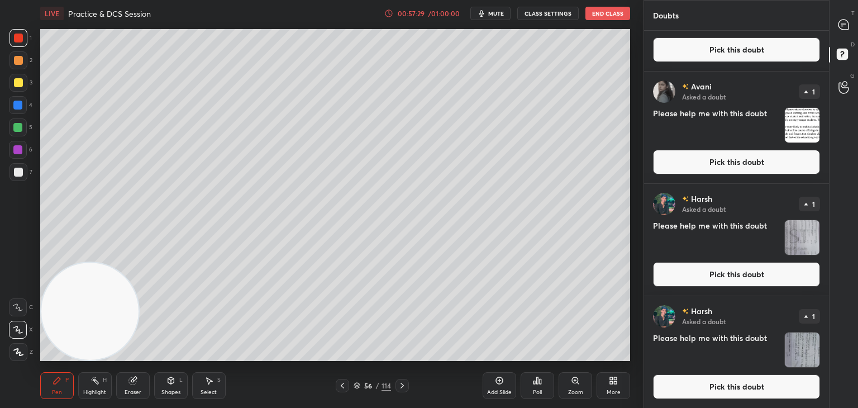
scroll to position [69, 0]
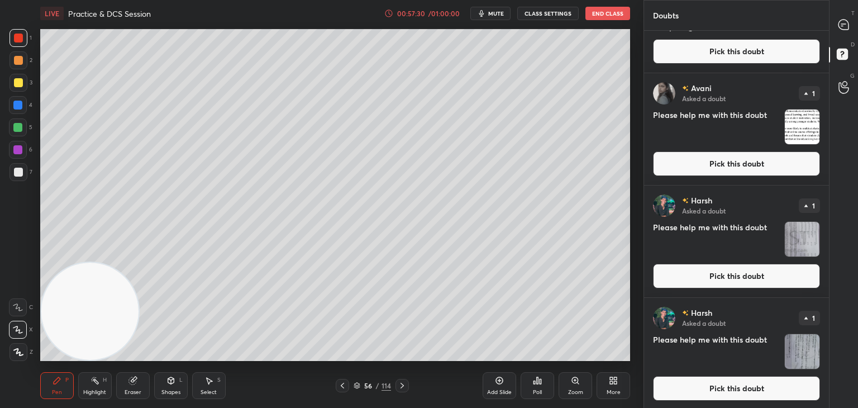
click at [724, 275] on button "Pick this doubt" at bounding box center [736, 276] width 167 height 25
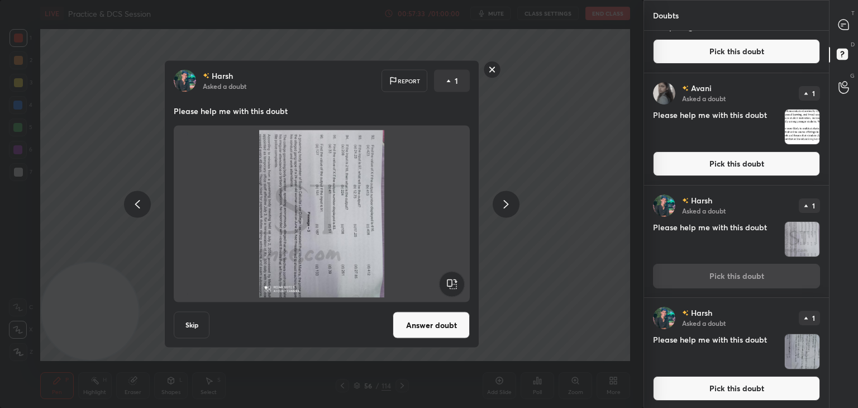
click at [512, 203] on icon at bounding box center [506, 203] width 13 height 13
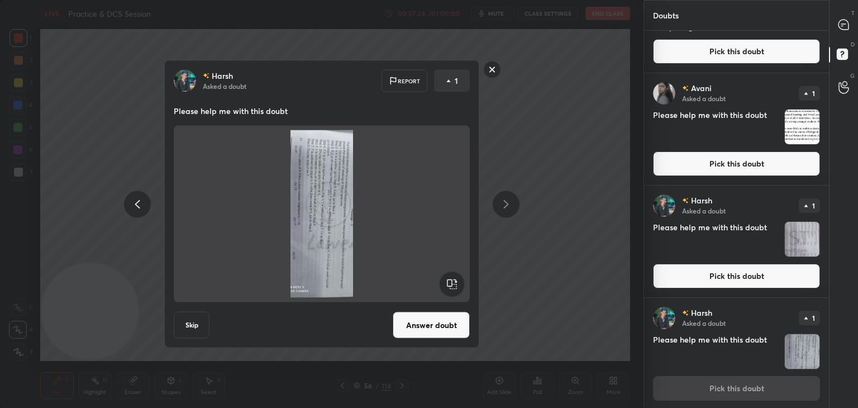
scroll to position [71, 0]
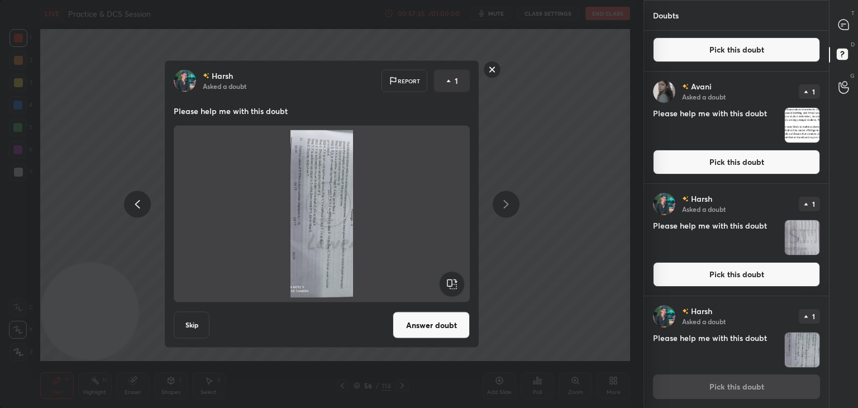
click at [501, 56] on div "Harsh Asked a doubt Report 1 Please help me with this doubt Skip Answer doubt" at bounding box center [322, 204] width 644 height 408
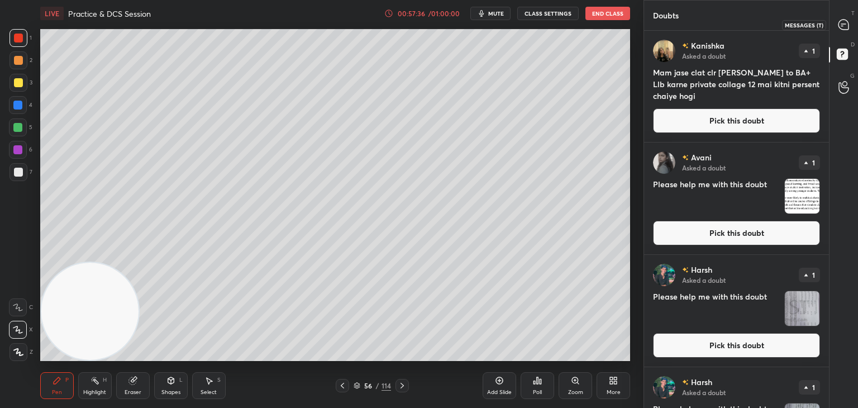
click at [850, 23] on div at bounding box center [844, 25] width 22 height 20
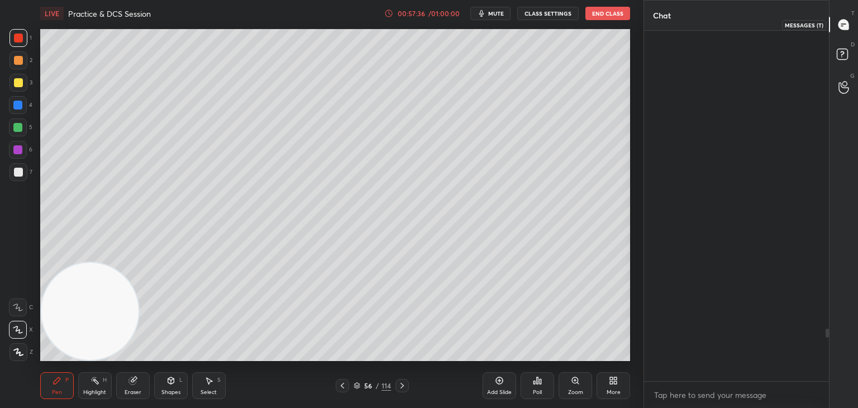
scroll to position [347, 182]
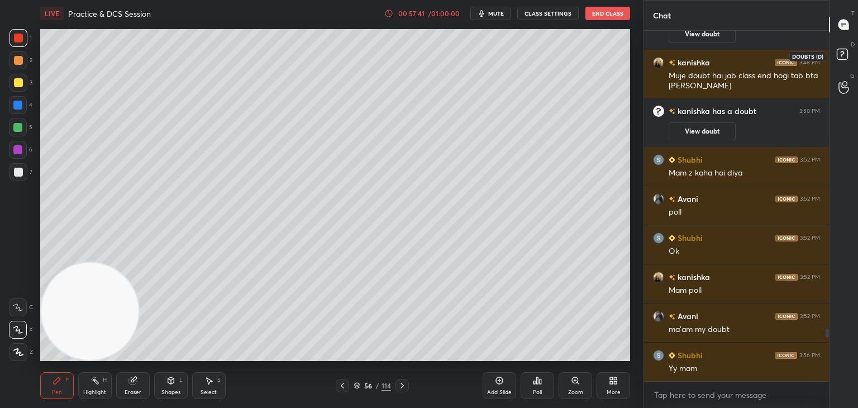
click at [833, 56] on div at bounding box center [844, 56] width 22 height 20
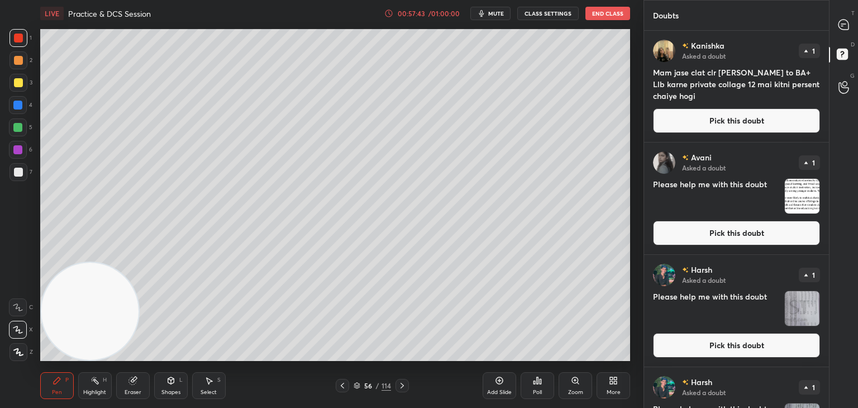
click at [716, 232] on button "Pick this doubt" at bounding box center [736, 233] width 167 height 25
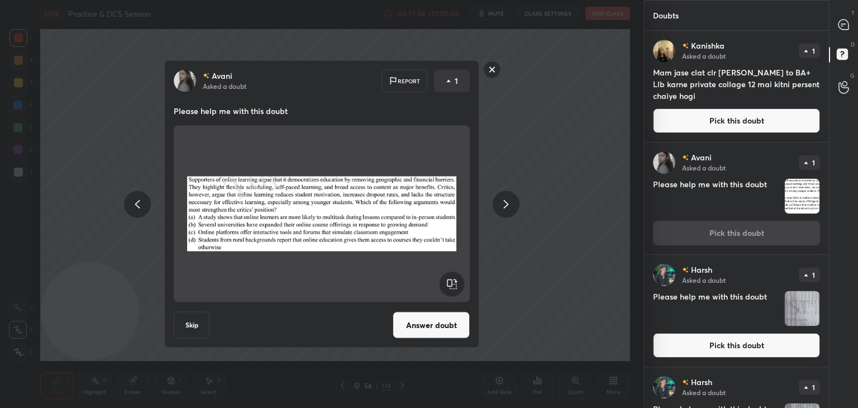
click at [438, 330] on button "Answer doubt" at bounding box center [431, 325] width 77 height 27
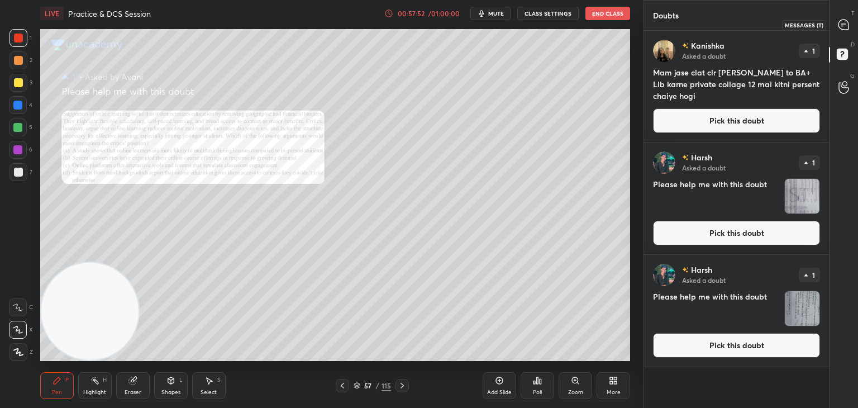
click at [843, 27] on icon at bounding box center [844, 25] width 10 height 10
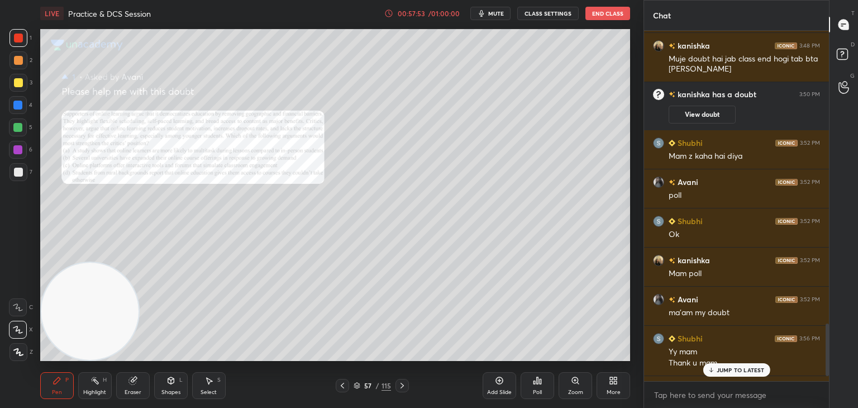
scroll to position [1993, 0]
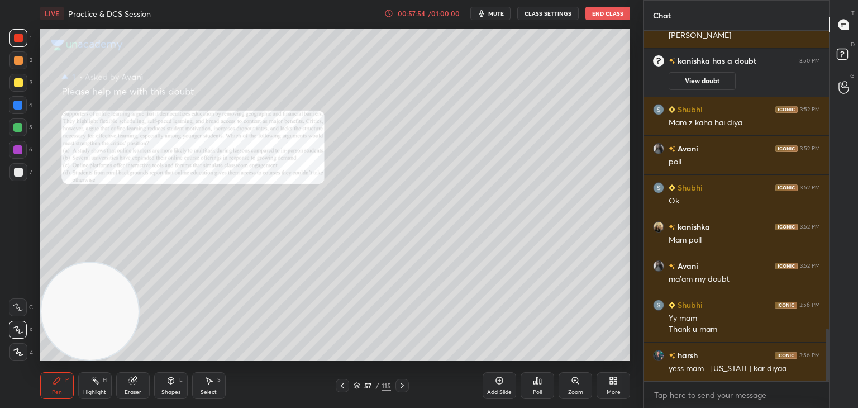
click at [575, 386] on div "Zoom" at bounding box center [576, 385] width 34 height 27
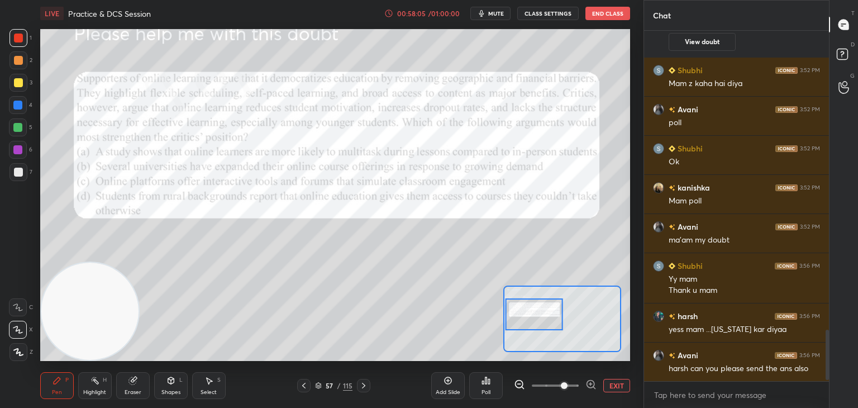
scroll to position [2071, 0]
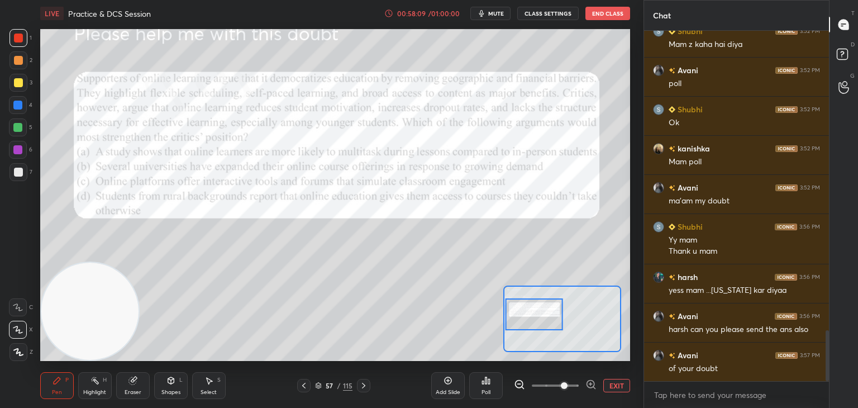
click at [20, 309] on icon at bounding box center [18, 307] width 10 height 8
click at [485, 394] on div "Poll" at bounding box center [486, 393] width 9 height 6
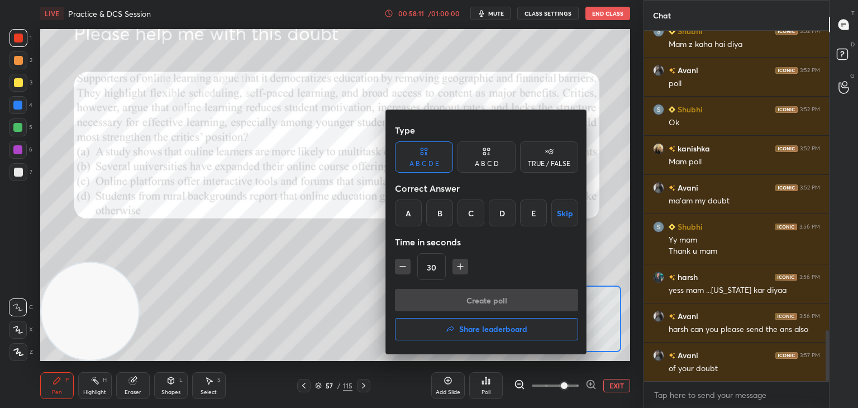
scroll to position [2082, 0]
click at [487, 331] on h4 "Share leaderboard" at bounding box center [493, 329] width 68 height 8
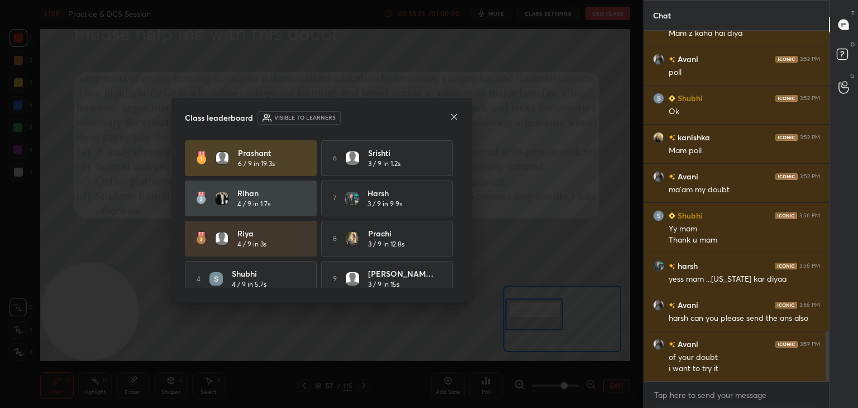
scroll to position [0, 0]
click at [454, 117] on icon at bounding box center [455, 117] width 6 height 6
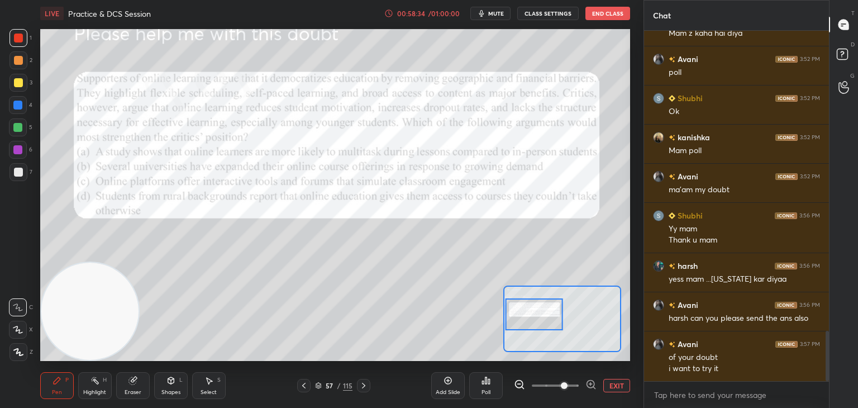
click at [427, 12] on div "00:58:34" at bounding box center [411, 13] width 31 height 7
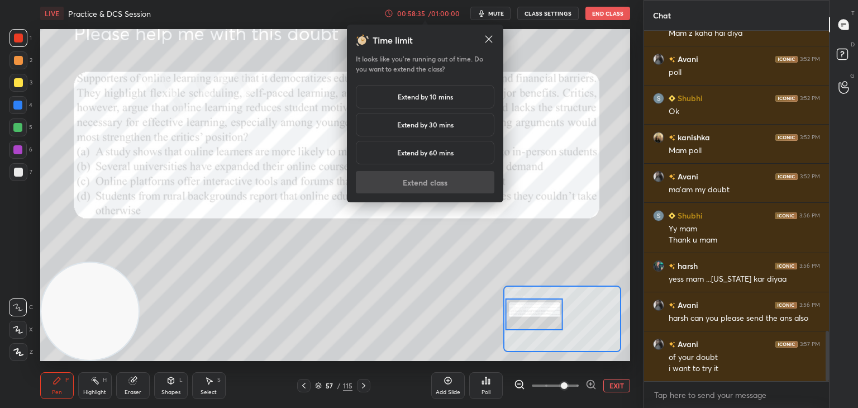
click at [457, 101] on div "Extend by 10 mins" at bounding box center [425, 96] width 139 height 23
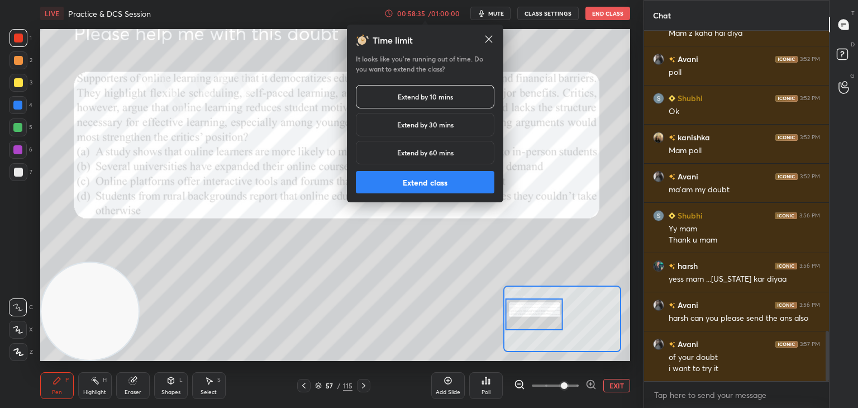
click at [436, 188] on button "Extend class" at bounding box center [425, 182] width 139 height 22
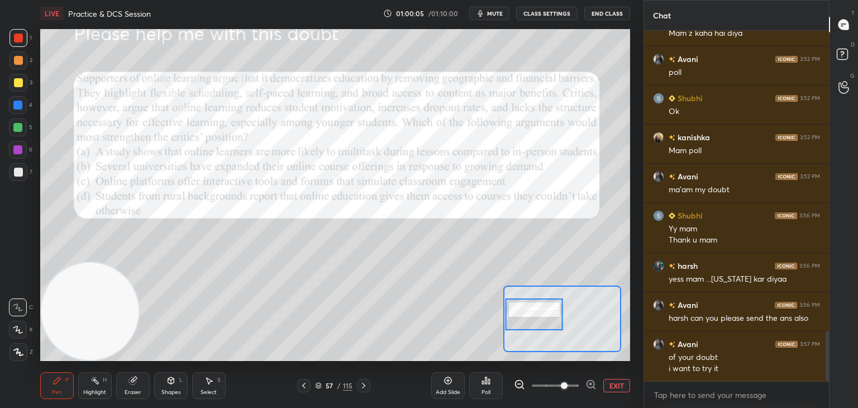
scroll to position [2122, 0]
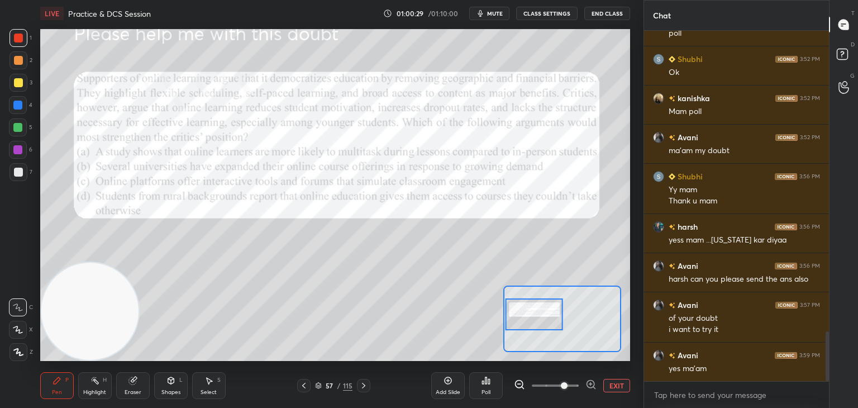
click at [16, 84] on div at bounding box center [18, 82] width 9 height 9
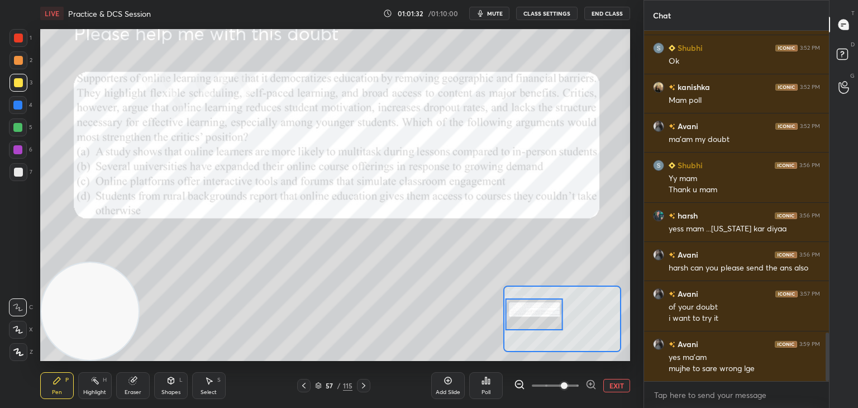
scroll to position [2172, 0]
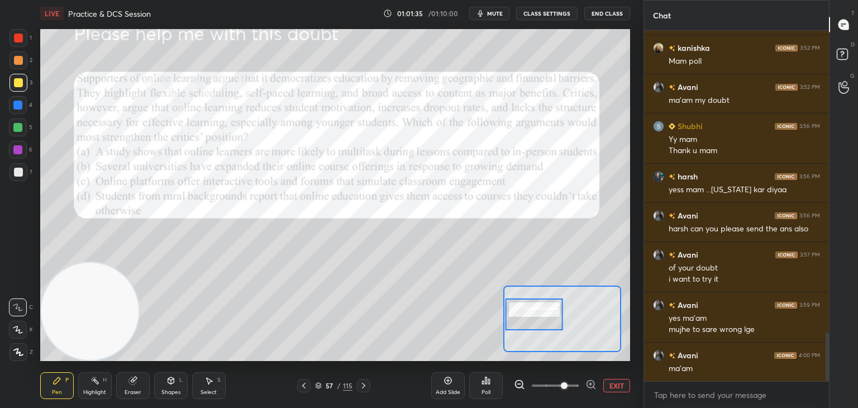
click at [496, 15] on span "mute" at bounding box center [495, 14] width 16 height 8
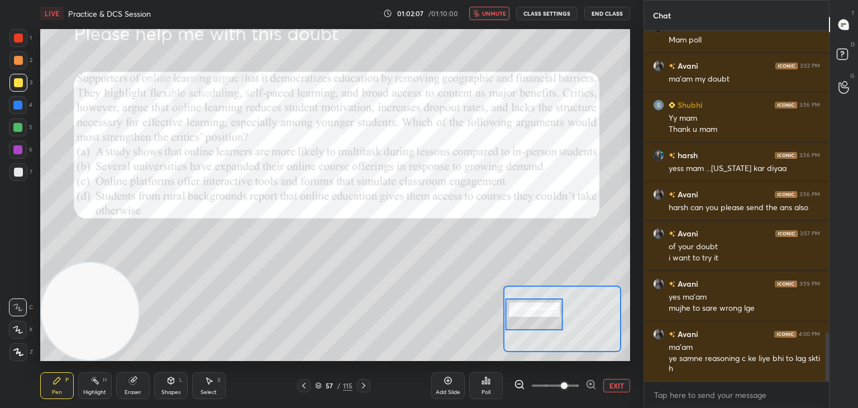
scroll to position [2232, 0]
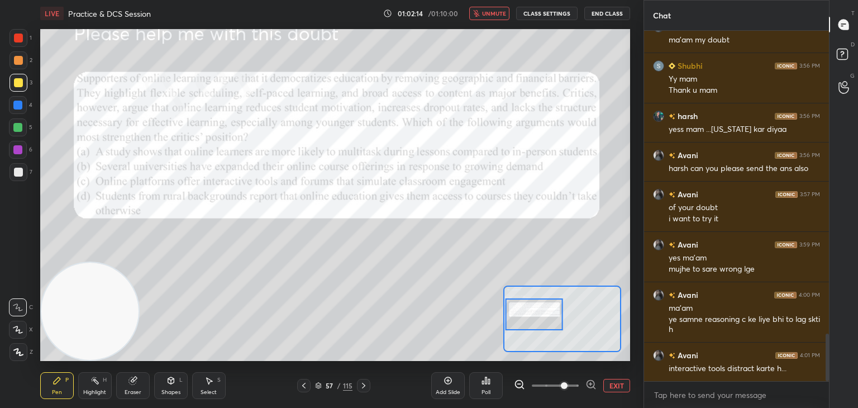
click at [500, 11] on span "unmute" at bounding box center [494, 14] width 24 height 8
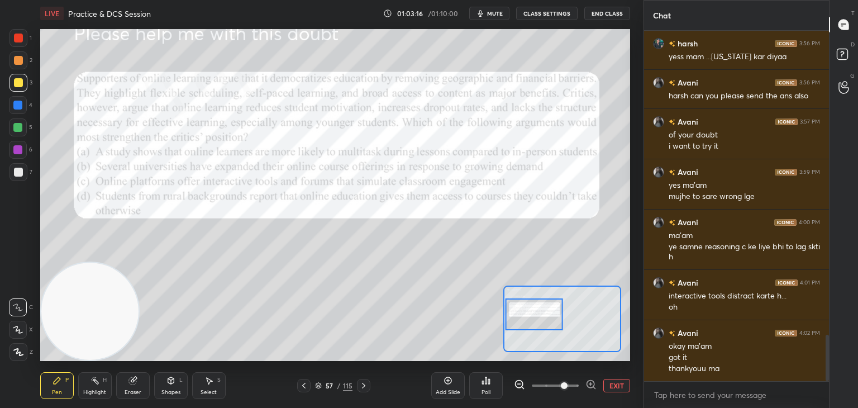
scroll to position [2316, 0]
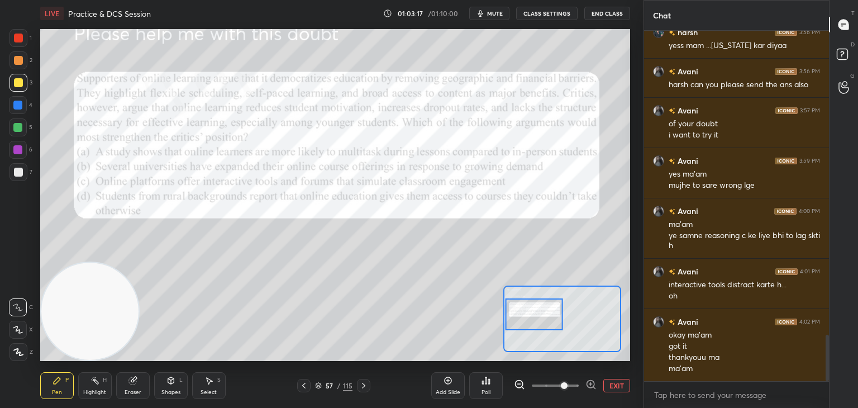
click at [606, 13] on button "End Class" at bounding box center [608, 13] width 46 height 13
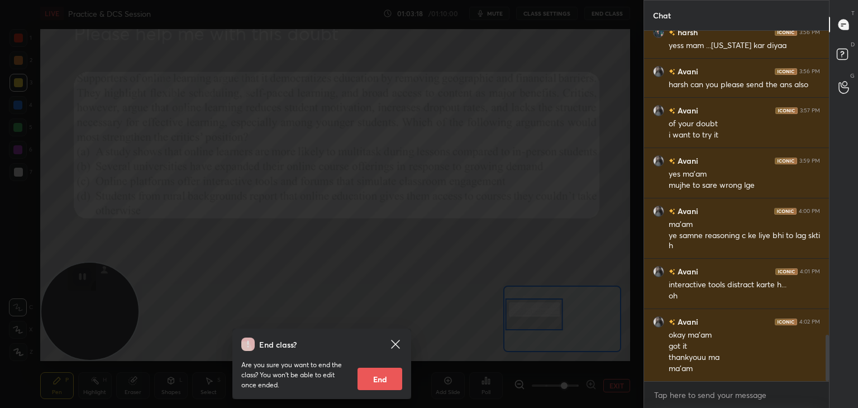
click at [382, 382] on button "End" at bounding box center [380, 379] width 45 height 22
type textarea "x"
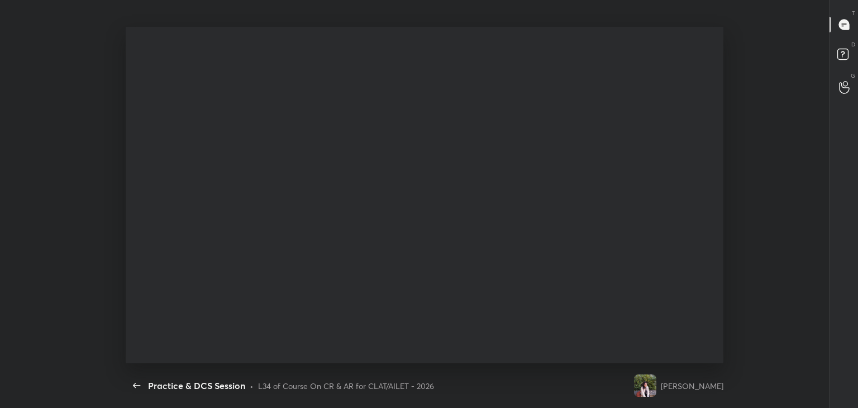
scroll to position [336, 718]
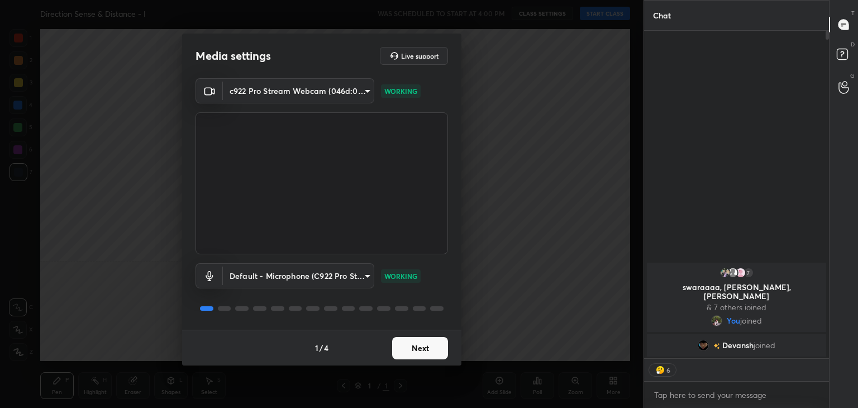
scroll to position [347, 182]
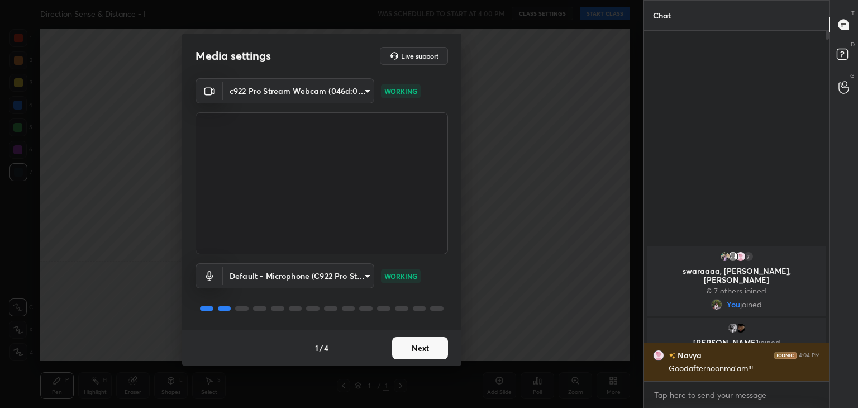
click at [419, 349] on button "Next" at bounding box center [420, 348] width 56 height 22
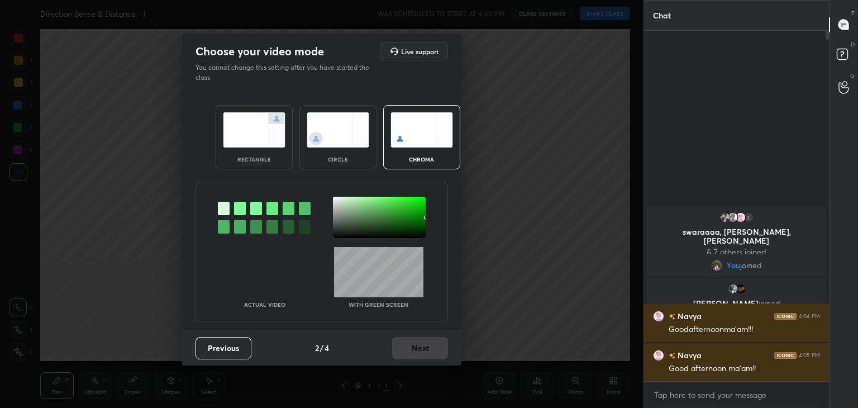
click at [326, 131] on img at bounding box center [338, 129] width 63 height 35
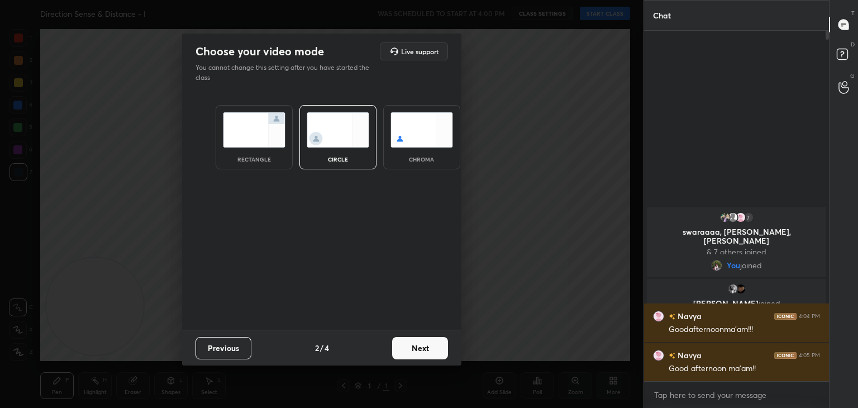
click at [437, 346] on button "Next" at bounding box center [420, 348] width 56 height 22
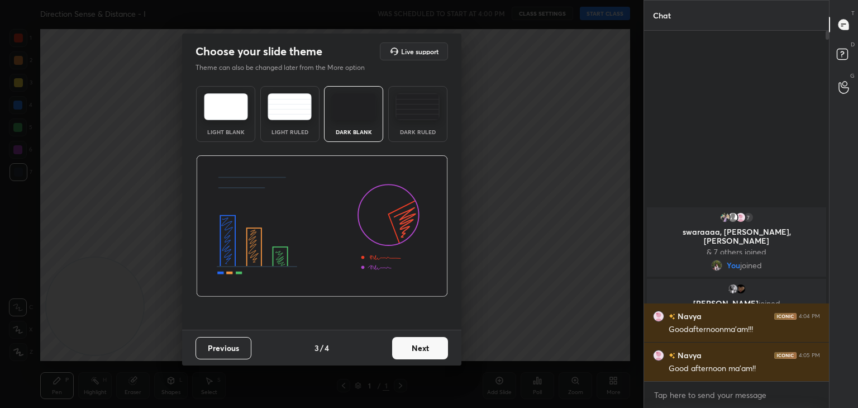
click at [437, 346] on button "Next" at bounding box center [420, 348] width 56 height 22
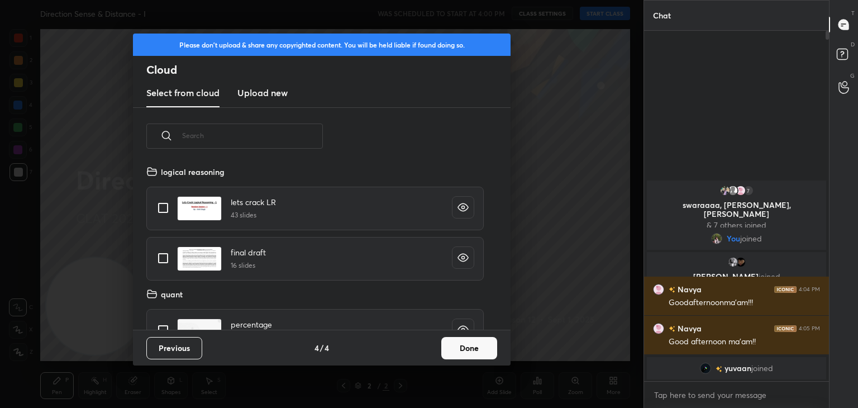
scroll to position [165, 359]
click at [478, 346] on button "Done" at bounding box center [470, 348] width 56 height 22
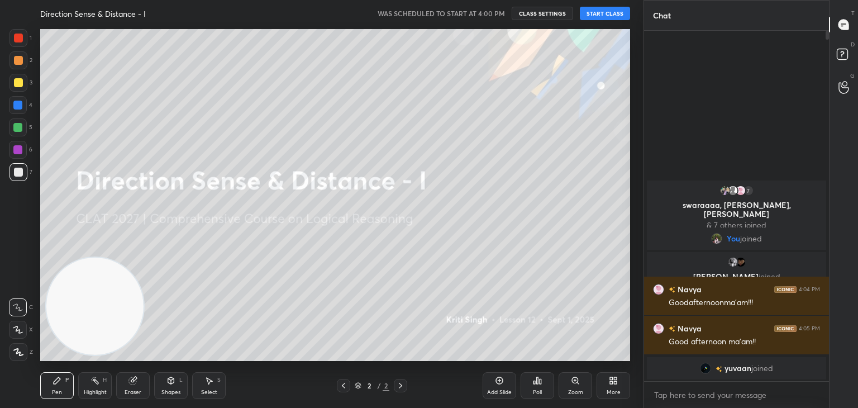
scroll to position [4, 3]
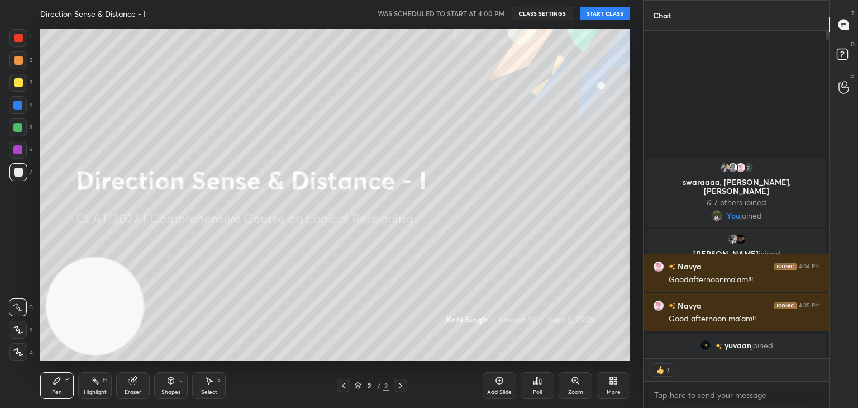
click at [604, 16] on button "START CLASS" at bounding box center [605, 13] width 50 height 13
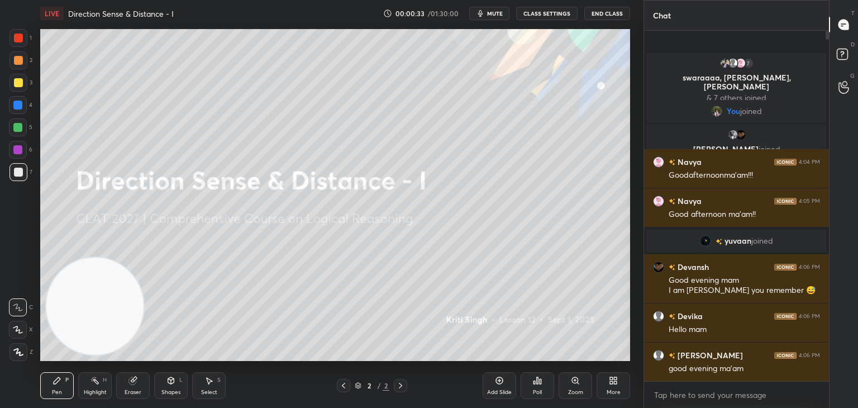
click at [606, 385] on div "More" at bounding box center [614, 385] width 34 height 27
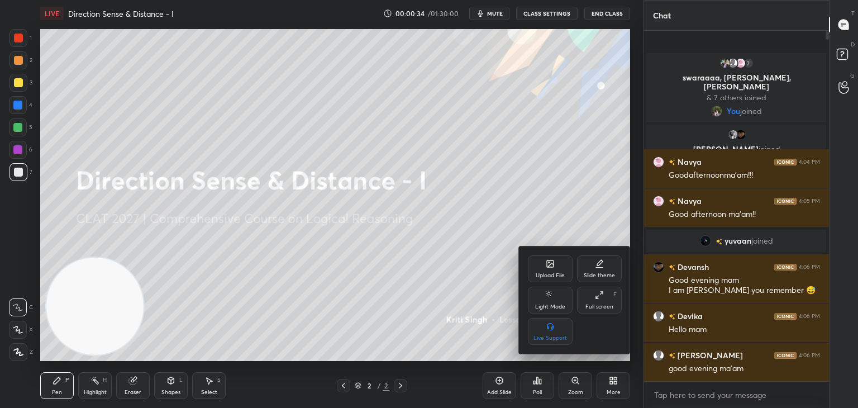
click at [480, 278] on div at bounding box center [429, 204] width 858 height 408
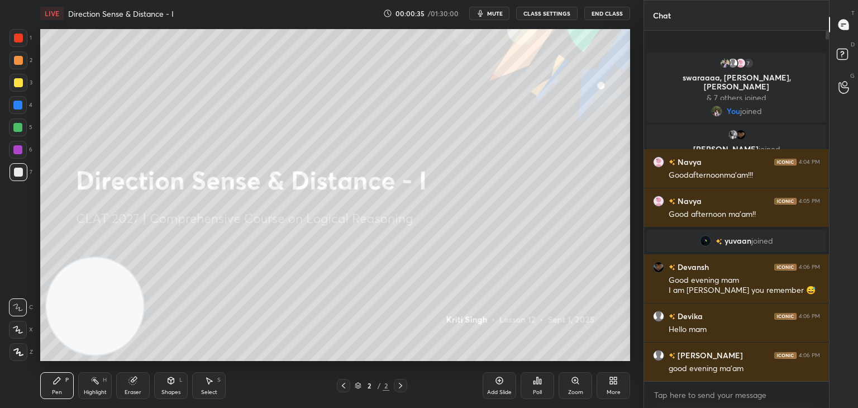
scroll to position [325, 182]
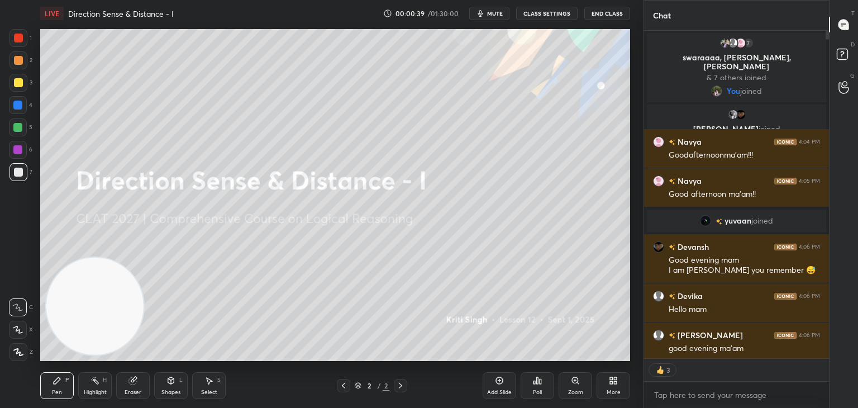
click at [499, 14] on span "mute" at bounding box center [495, 14] width 16 height 8
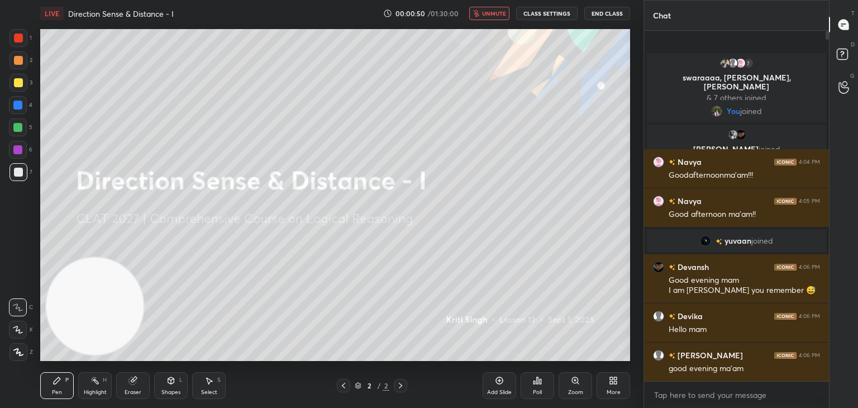
scroll to position [347, 182]
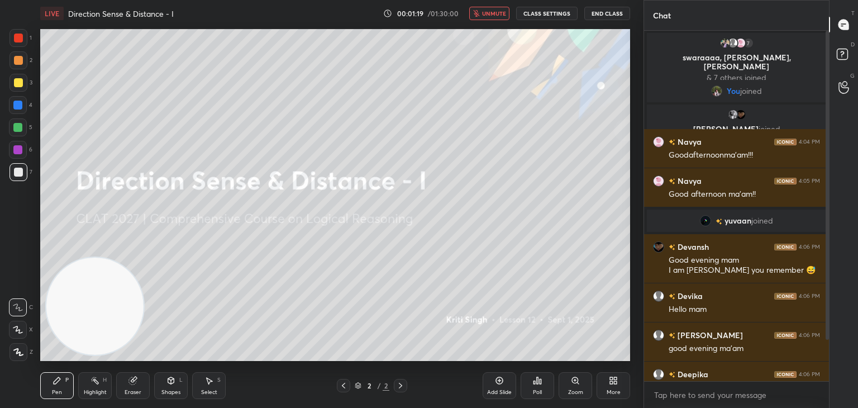
click at [494, 11] on span "unmute" at bounding box center [494, 14] width 24 height 8
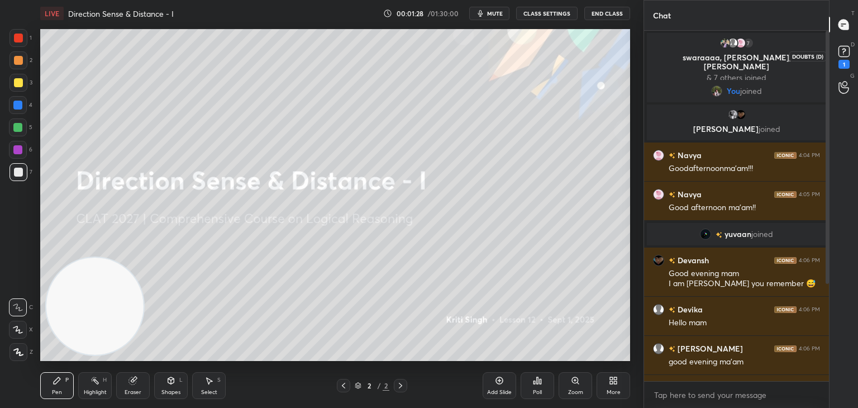
click at [843, 56] on rect at bounding box center [844, 51] width 11 height 11
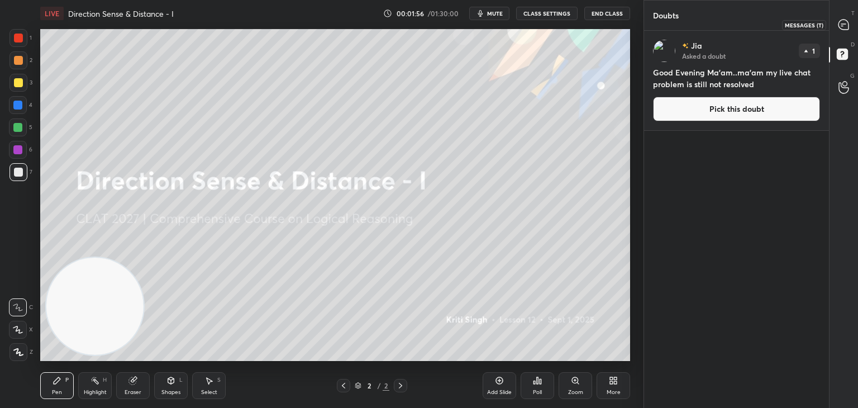
click at [844, 23] on icon at bounding box center [844, 25] width 10 height 10
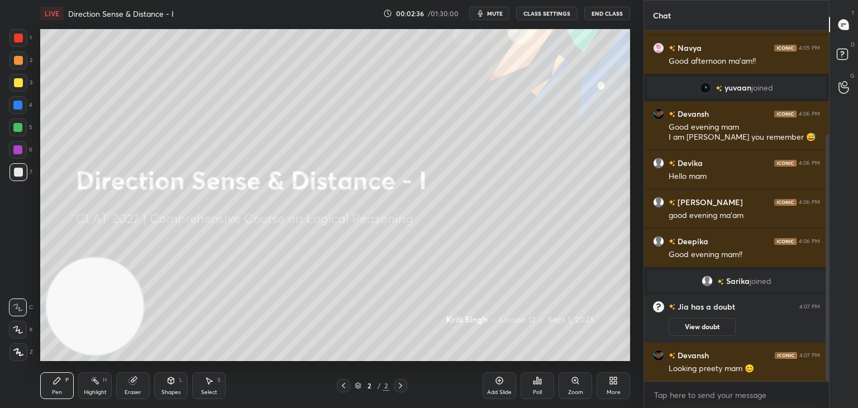
click at [610, 395] on div "More" at bounding box center [614, 393] width 14 height 6
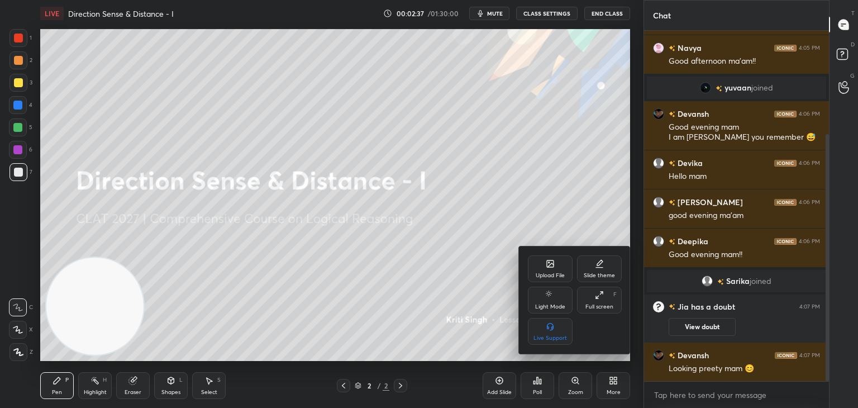
click at [545, 271] on div "Upload File" at bounding box center [550, 268] width 45 height 27
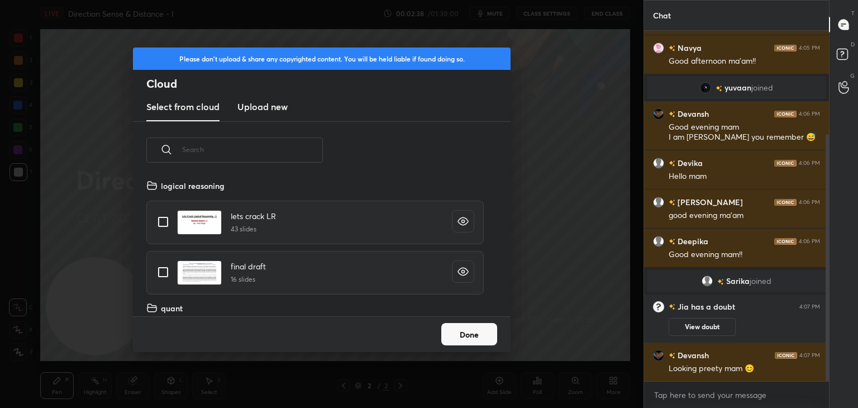
click at [266, 108] on h3 "Upload new" at bounding box center [263, 106] width 50 height 13
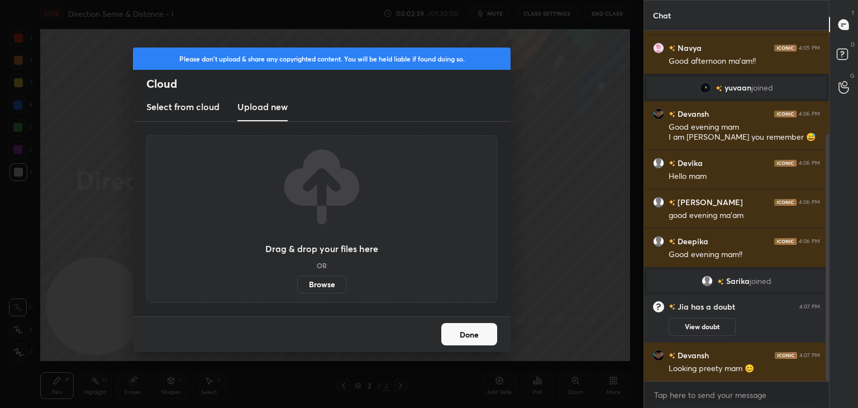
click at [324, 291] on label "Browse" at bounding box center [322, 285] width 50 height 18
click at [297, 291] on input "Browse" at bounding box center [297, 285] width 0 height 18
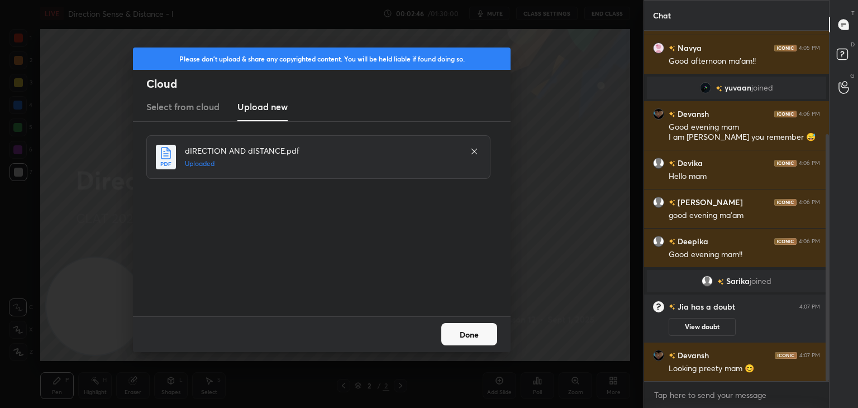
click at [463, 336] on button "Done" at bounding box center [470, 334] width 56 height 22
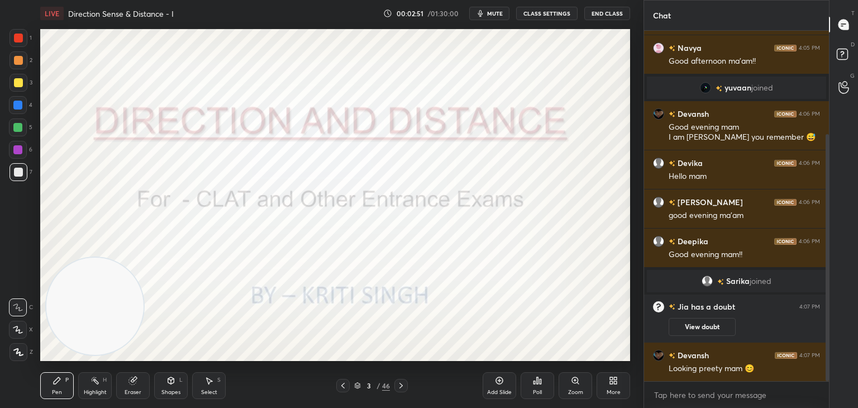
click at [401, 390] on icon at bounding box center [401, 385] width 9 height 9
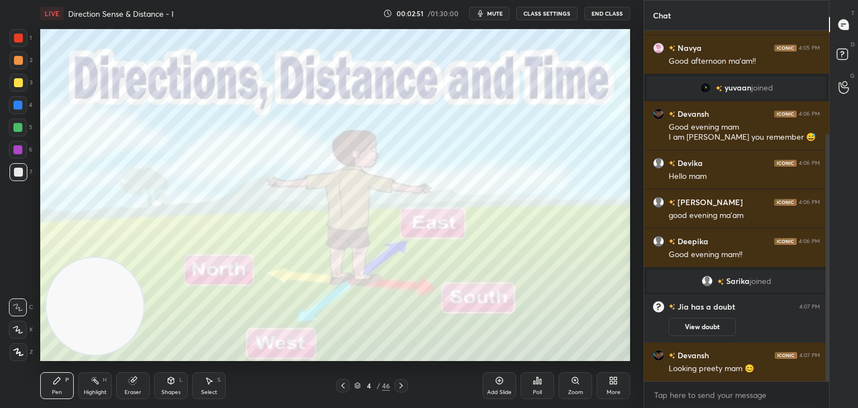
click at [404, 387] on icon at bounding box center [401, 385] width 9 height 9
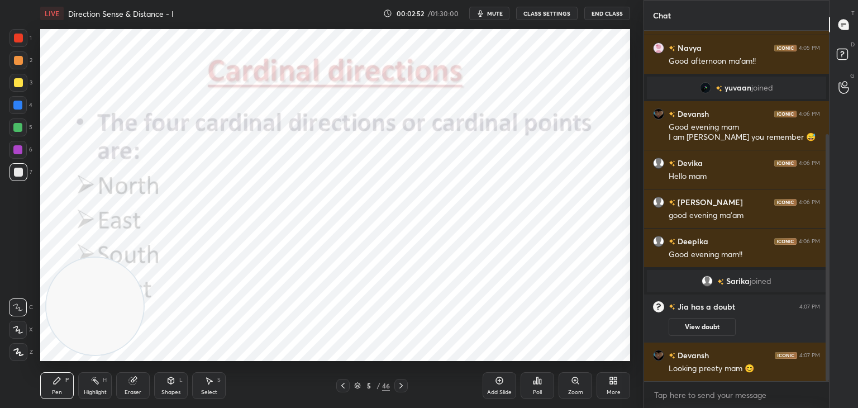
click at [344, 385] on icon at bounding box center [343, 385] width 9 height 9
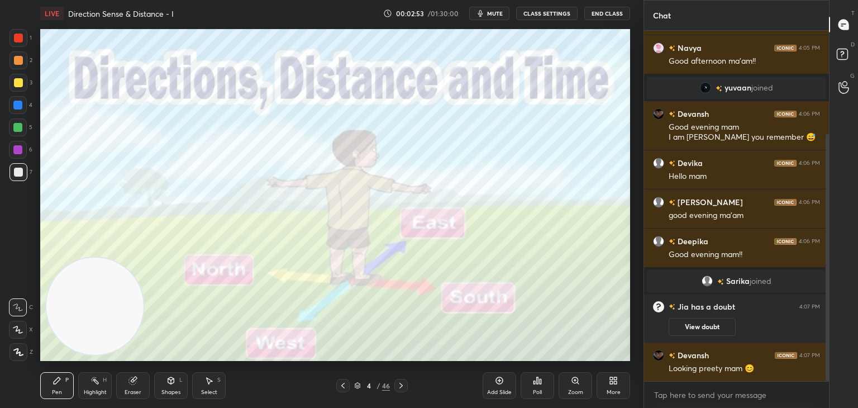
click at [343, 384] on icon at bounding box center [343, 385] width 9 height 9
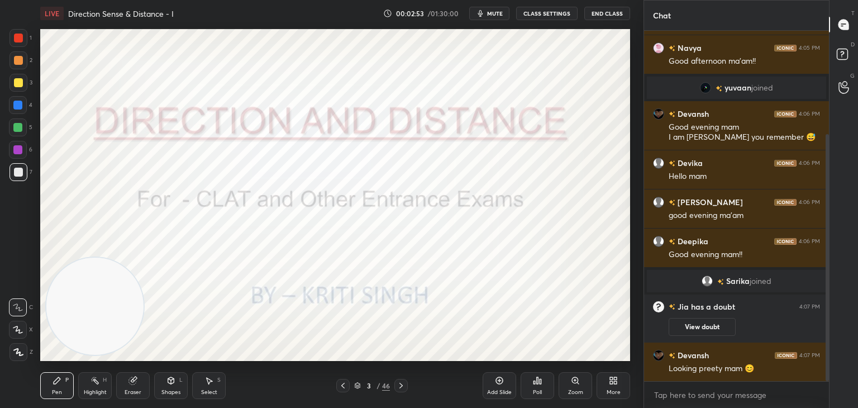
click at [343, 383] on icon at bounding box center [343, 385] width 9 height 9
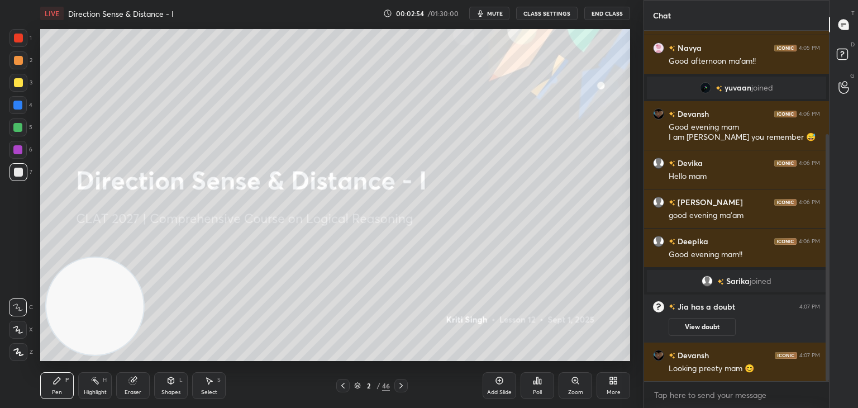
click at [501, 381] on icon at bounding box center [499, 380] width 3 height 3
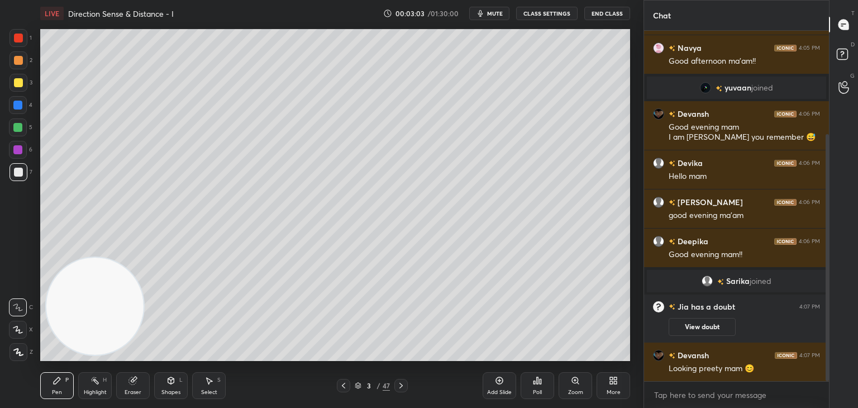
click at [169, 381] on icon at bounding box center [171, 380] width 6 height 7
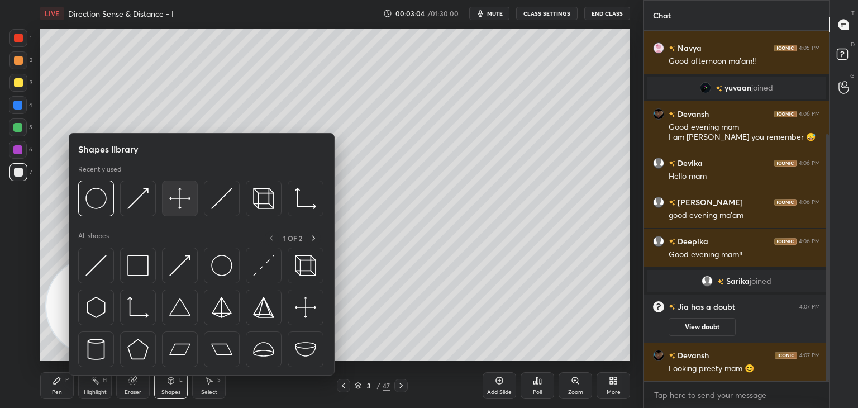
scroll to position [173, 0]
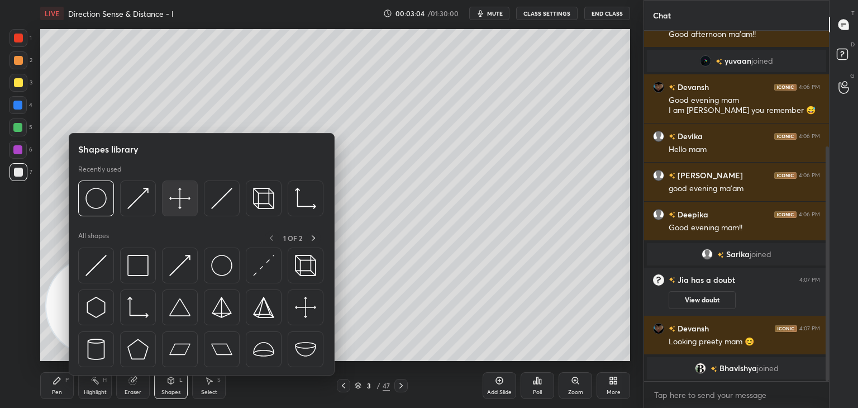
click at [181, 198] on img at bounding box center [179, 198] width 21 height 21
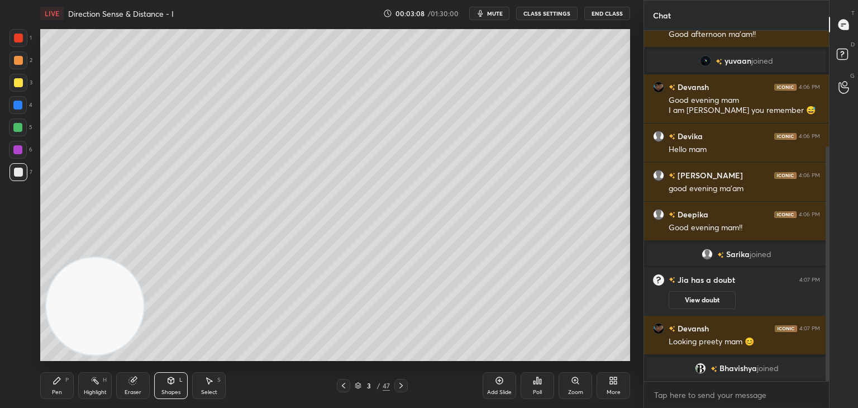
click at [58, 386] on div "Pen P" at bounding box center [57, 385] width 34 height 27
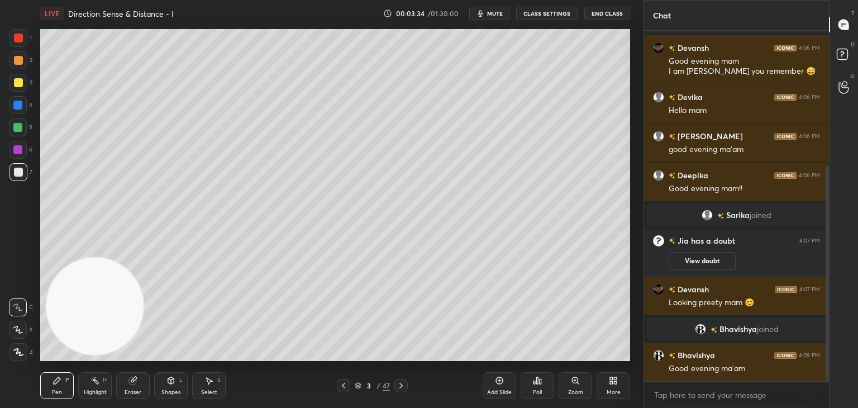
scroll to position [221, 0]
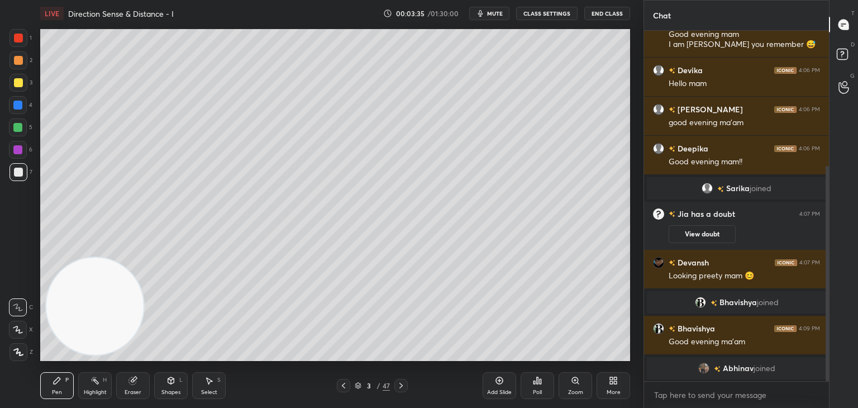
click at [131, 385] on div "Eraser" at bounding box center [133, 385] width 34 height 27
click at [178, 383] on div "Shapes L" at bounding box center [171, 385] width 34 height 27
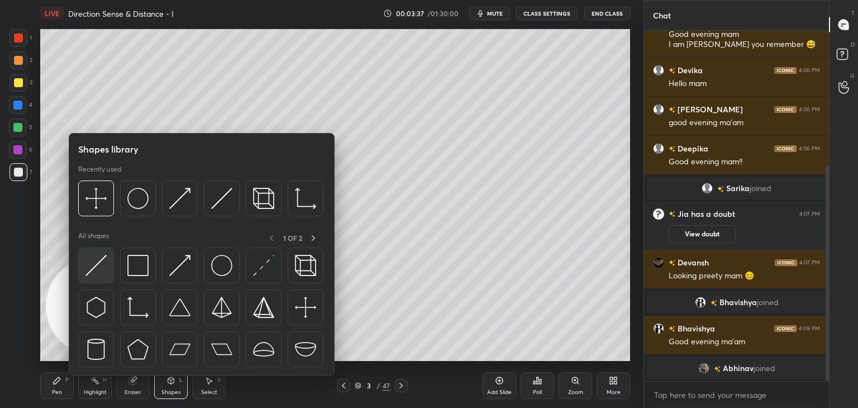
click at [102, 266] on img at bounding box center [96, 265] width 21 height 21
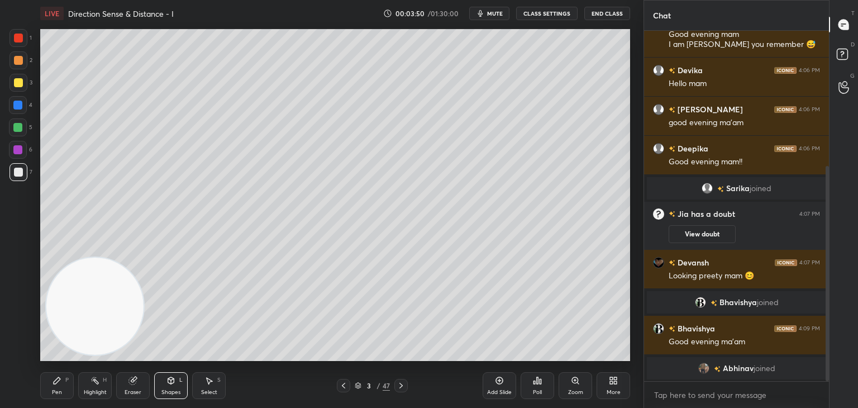
click at [54, 386] on div "Pen P" at bounding box center [57, 385] width 34 height 27
click at [21, 83] on div at bounding box center [18, 82] width 9 height 9
click at [136, 381] on icon at bounding box center [132, 380] width 7 height 7
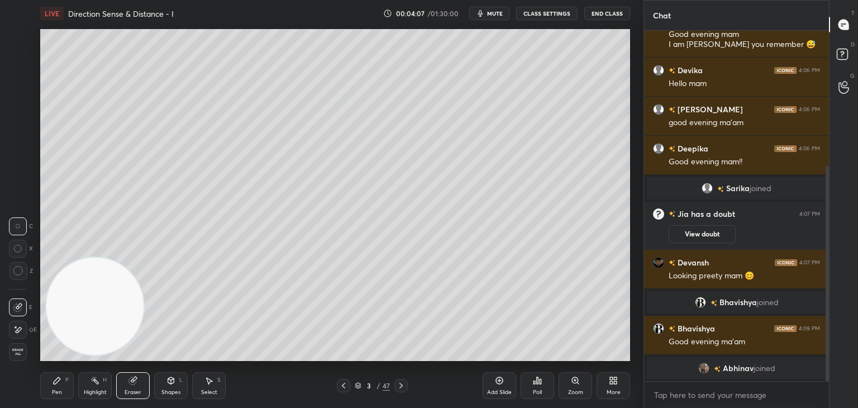
click at [61, 384] on div "Pen P" at bounding box center [57, 385] width 34 height 27
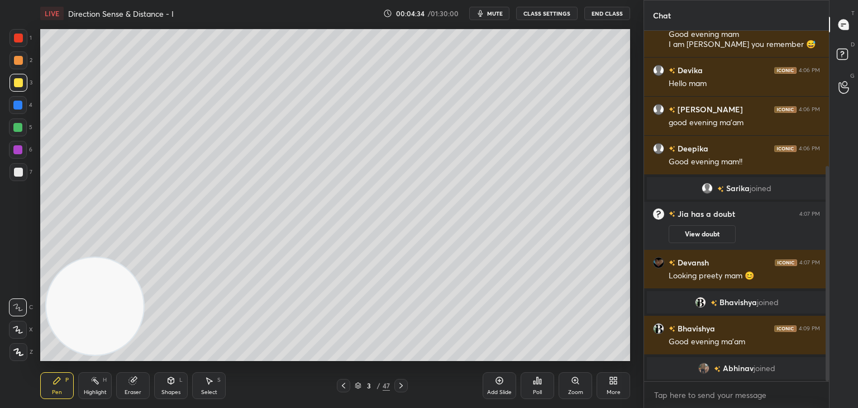
click at [400, 387] on icon at bounding box center [401, 386] width 3 height 6
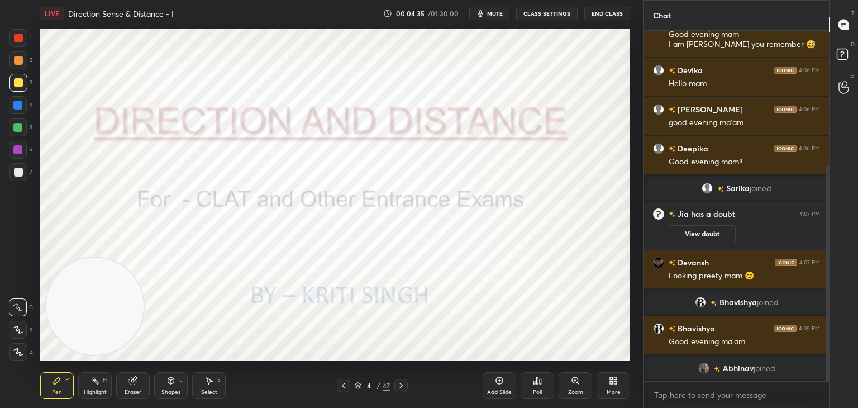
click at [342, 387] on icon at bounding box center [343, 385] width 9 height 9
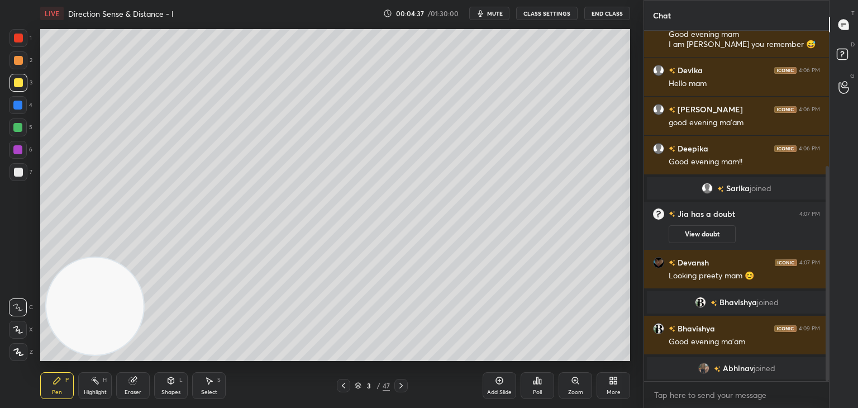
click at [496, 376] on icon at bounding box center [499, 380] width 9 height 9
click at [16, 170] on div at bounding box center [18, 172] width 9 height 9
click at [18, 86] on div at bounding box center [18, 82] width 9 height 9
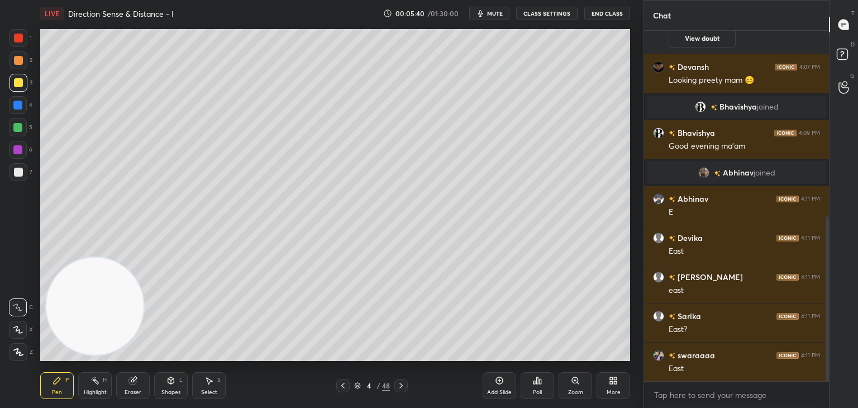
scroll to position [435, 0]
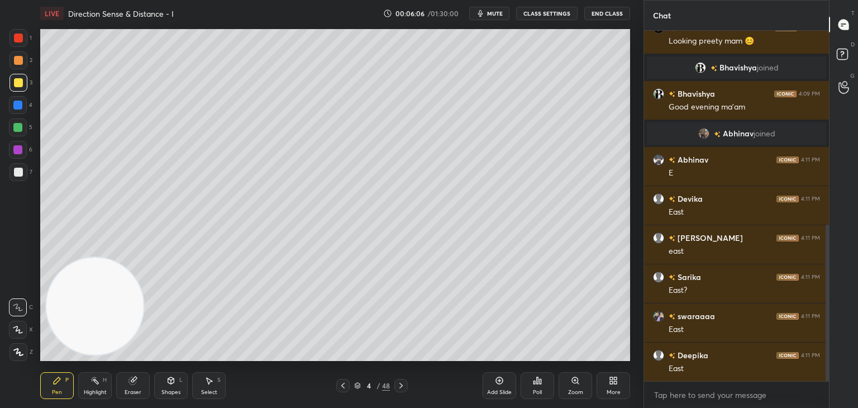
click at [501, 378] on icon at bounding box center [499, 380] width 7 height 7
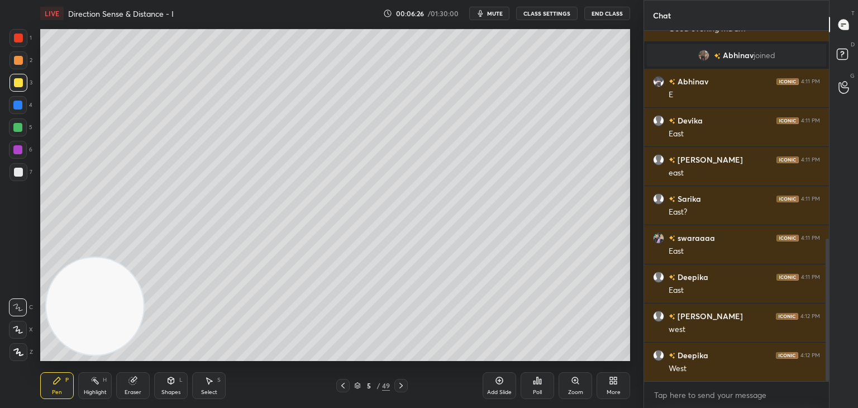
scroll to position [552, 0]
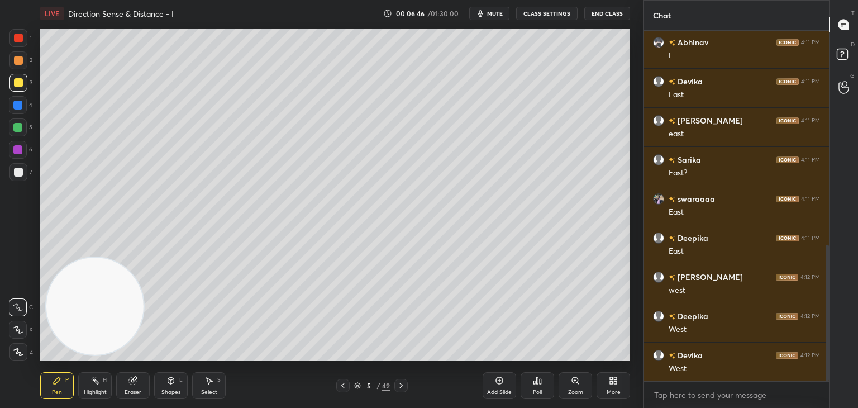
click at [401, 385] on icon at bounding box center [401, 385] width 9 height 9
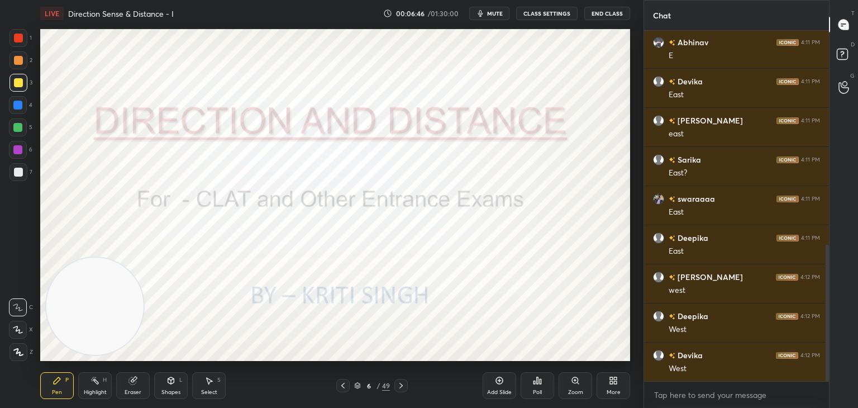
click at [401, 384] on icon at bounding box center [401, 386] width 3 height 6
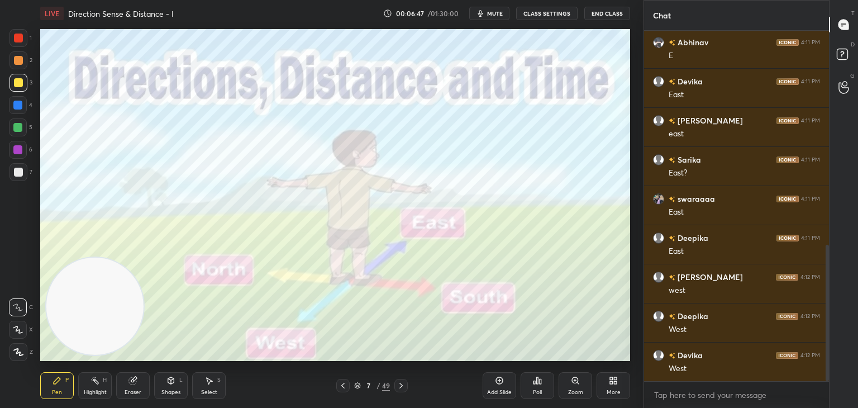
click at [402, 383] on icon at bounding box center [401, 385] width 9 height 9
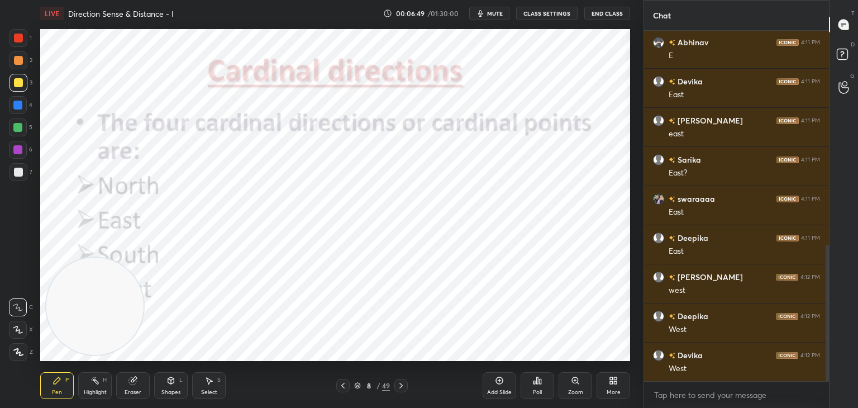
click at [398, 383] on icon at bounding box center [401, 385] width 9 height 9
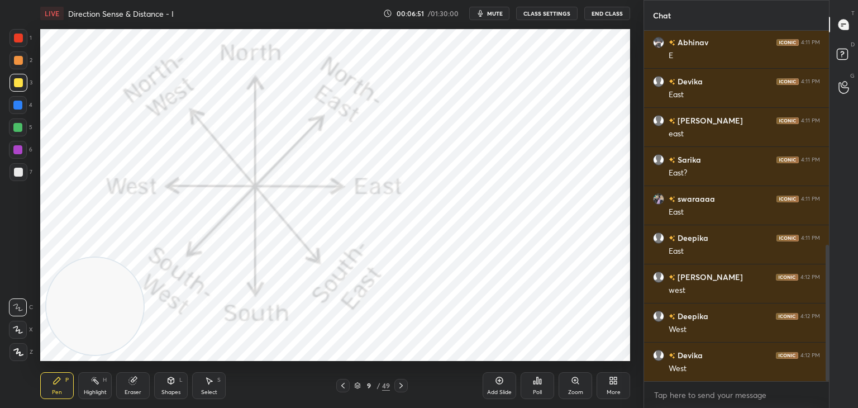
click at [405, 387] on icon at bounding box center [401, 385] width 9 height 9
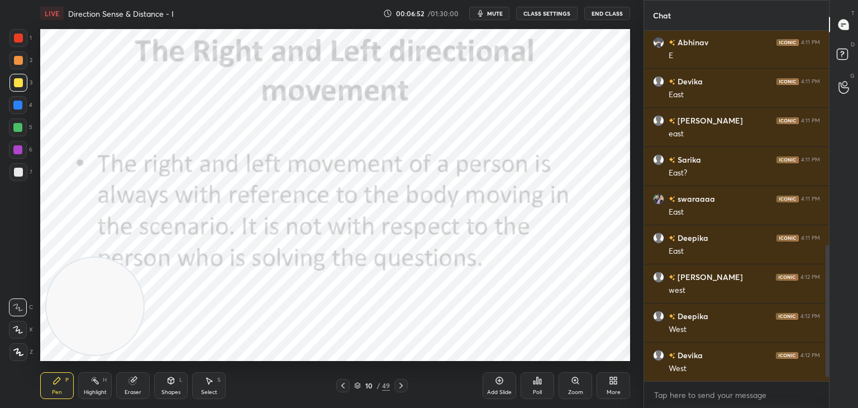
scroll to position [579, 0]
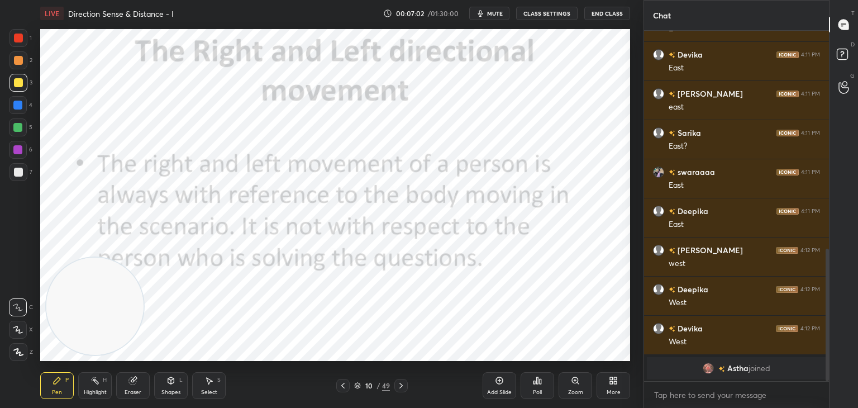
click at [22, 44] on div at bounding box center [19, 38] width 18 height 18
click at [405, 392] on div at bounding box center [401, 385] width 13 height 13
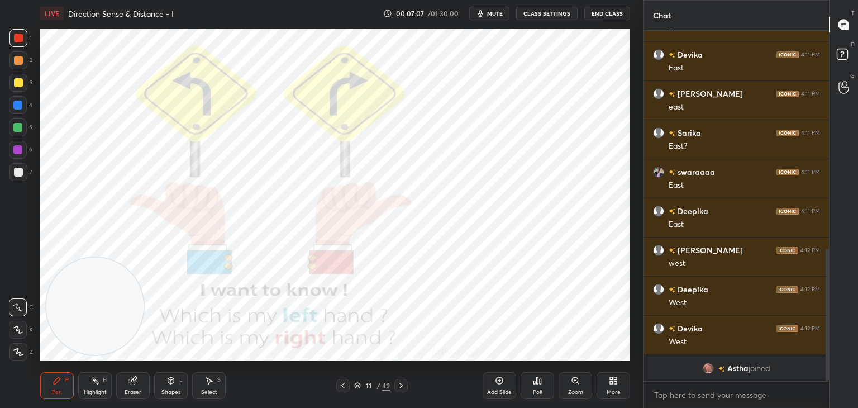
click at [402, 385] on icon at bounding box center [401, 385] width 9 height 9
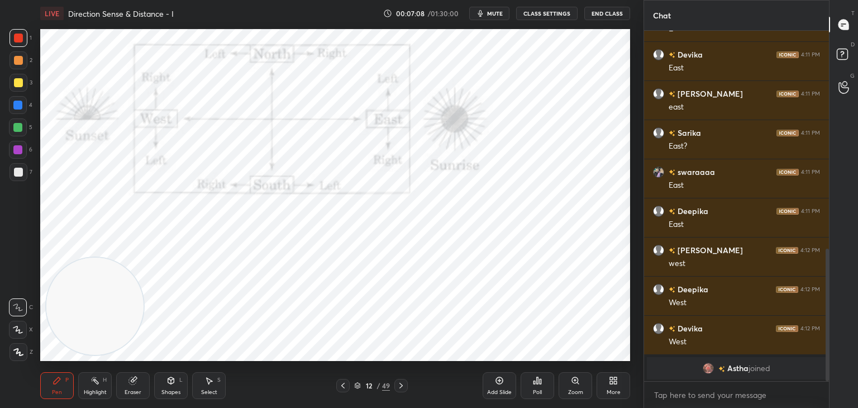
click at [401, 384] on icon at bounding box center [401, 386] width 3 height 6
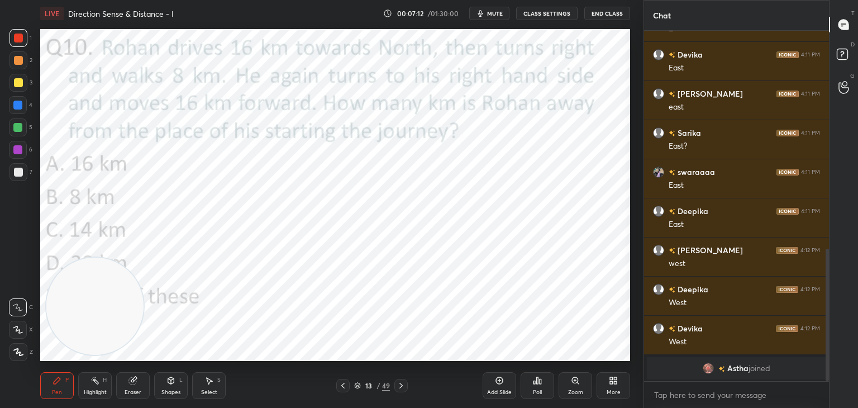
click at [347, 389] on icon at bounding box center [343, 385] width 9 height 9
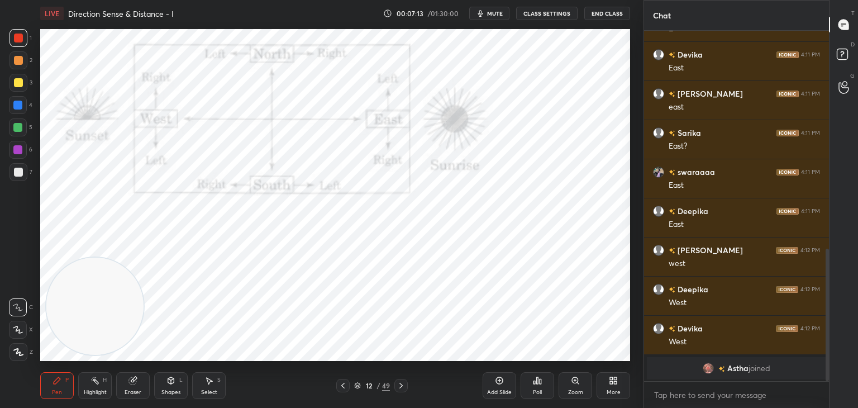
click at [505, 381] on div "Add Slide" at bounding box center [500, 385] width 34 height 27
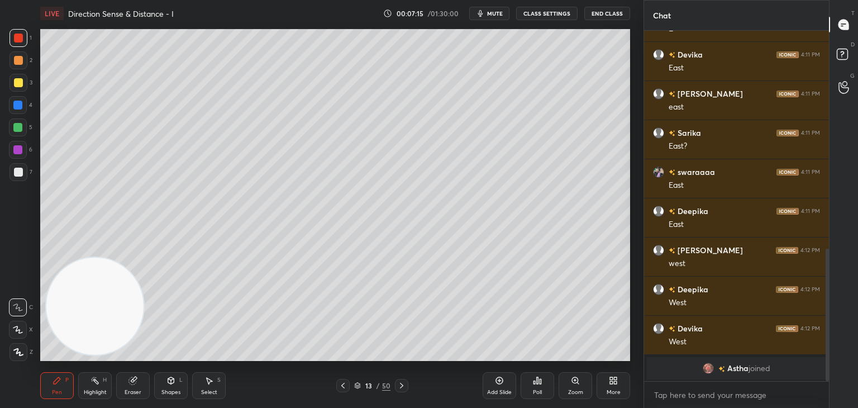
click at [16, 175] on div at bounding box center [18, 172] width 9 height 9
click at [357, 387] on icon at bounding box center [358, 387] width 6 height 2
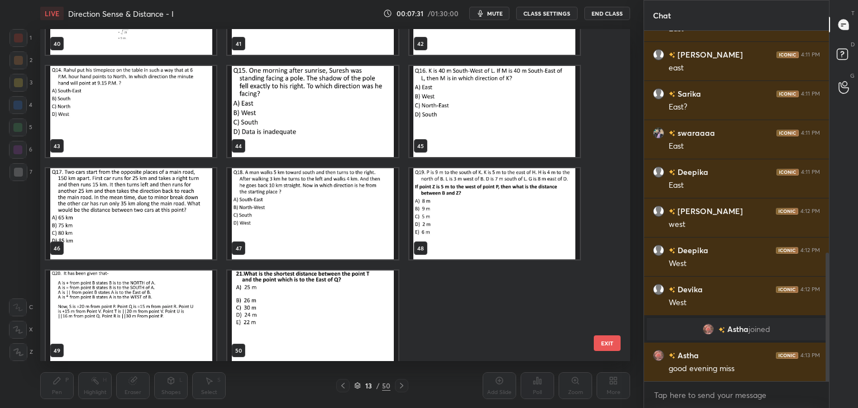
scroll to position [1406, 0]
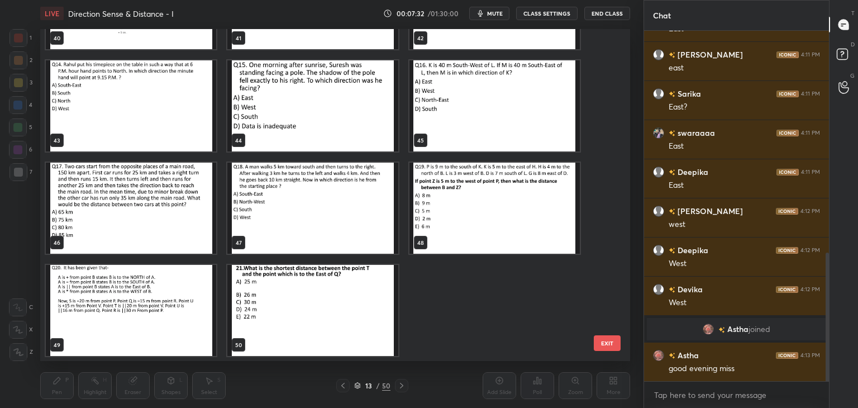
click at [352, 215] on img "grid" at bounding box center [312, 208] width 170 height 91
click at [353, 216] on img "grid" at bounding box center [312, 208] width 170 height 91
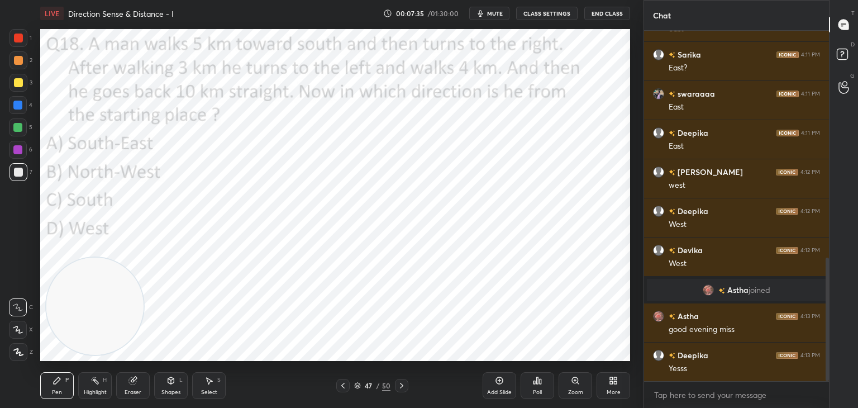
scroll to position [685, 0]
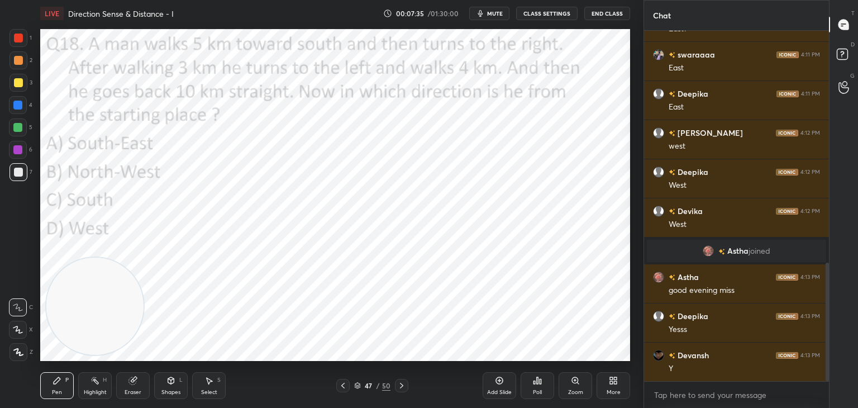
click at [360, 383] on icon at bounding box center [357, 385] width 7 height 7
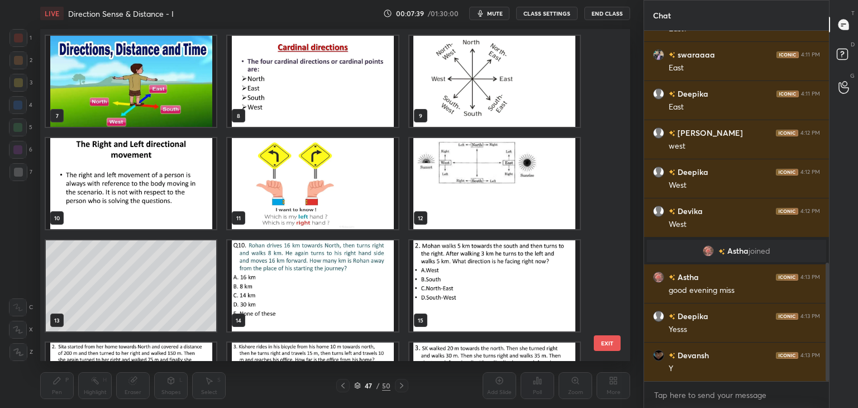
scroll to position [205, 0]
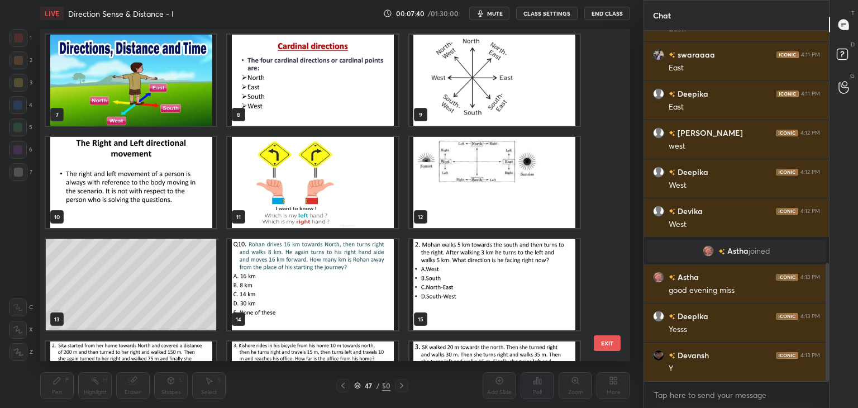
click at [358, 290] on img "grid" at bounding box center [312, 284] width 170 height 91
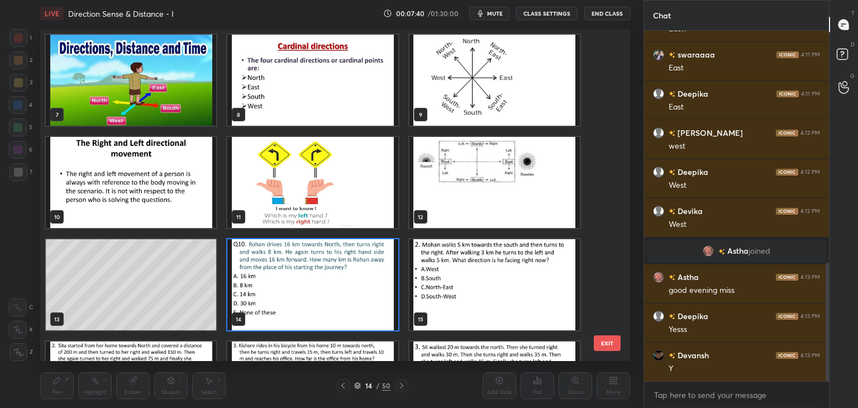
click at [355, 298] on img "grid" at bounding box center [312, 284] width 170 height 91
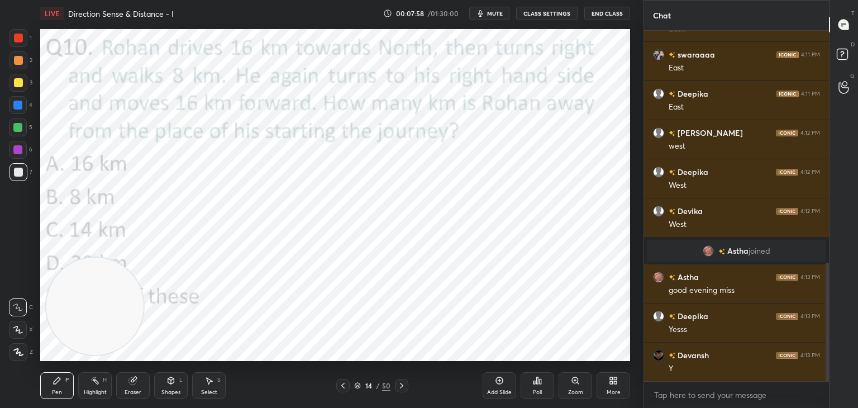
click at [16, 39] on div at bounding box center [18, 38] width 9 height 9
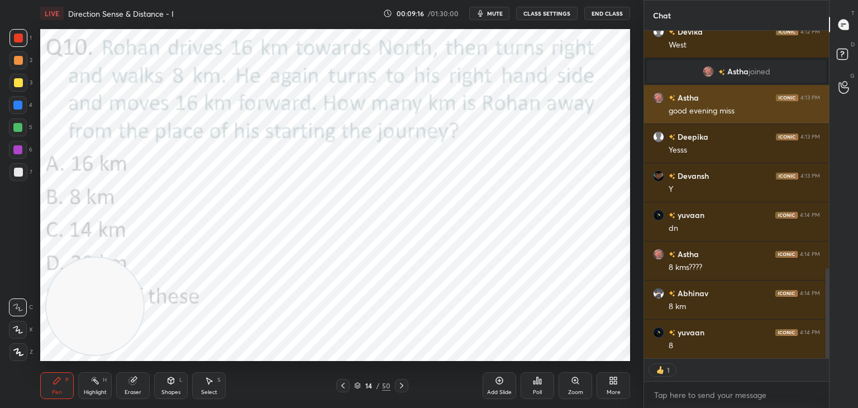
scroll to position [347, 182]
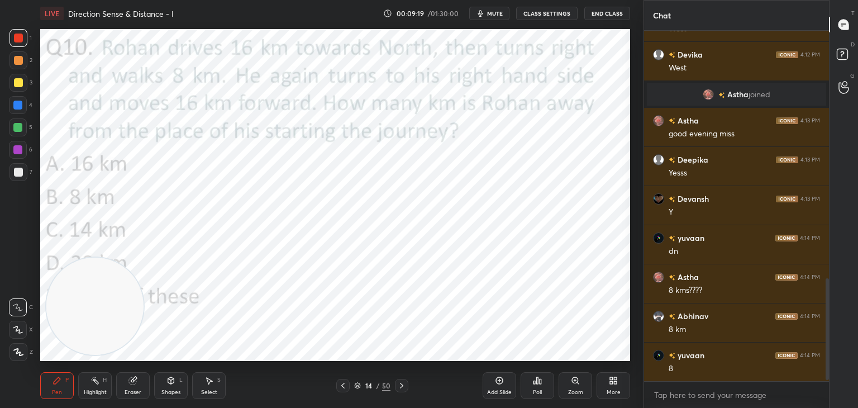
click at [177, 388] on div "Shapes L" at bounding box center [171, 385] width 34 height 27
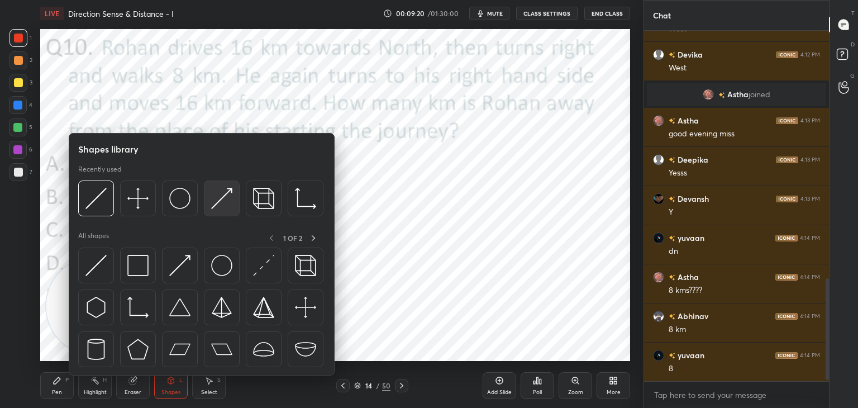
click at [208, 208] on div at bounding box center [222, 199] width 36 height 36
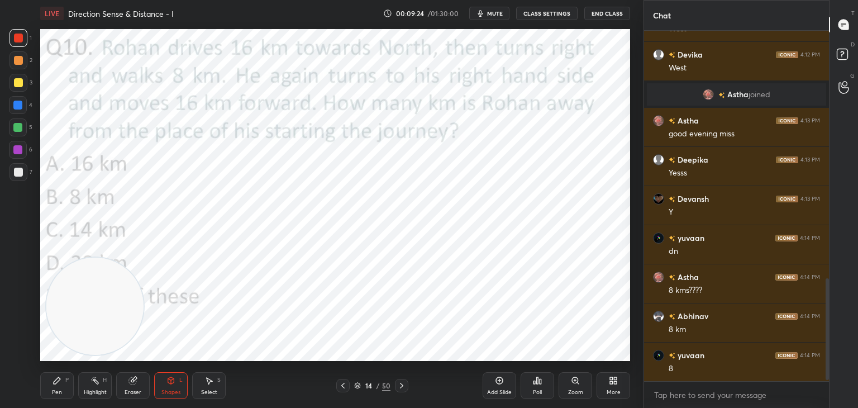
click at [50, 383] on div "Pen P" at bounding box center [57, 385] width 34 height 27
click at [175, 387] on div "Shapes L" at bounding box center [171, 385] width 34 height 27
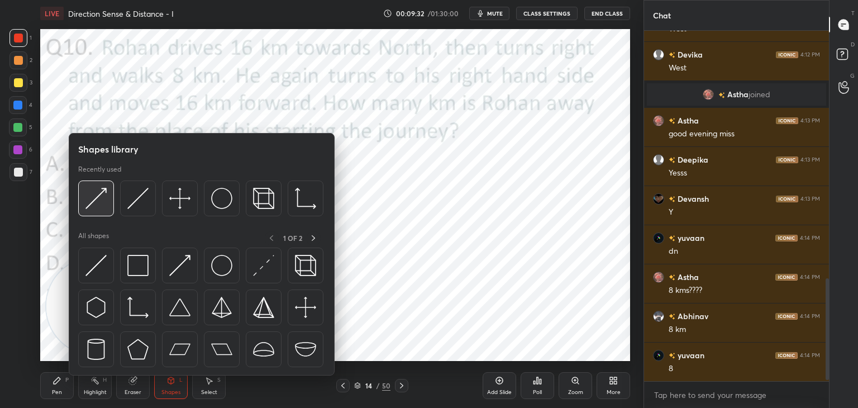
click at [103, 208] on img at bounding box center [96, 198] width 21 height 21
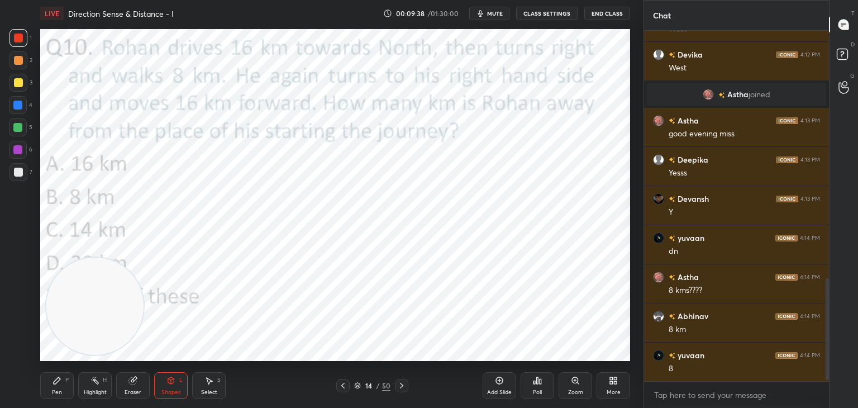
click at [65, 384] on div "Pen P" at bounding box center [57, 385] width 34 height 27
click at [142, 386] on div "Eraser" at bounding box center [133, 385] width 34 height 27
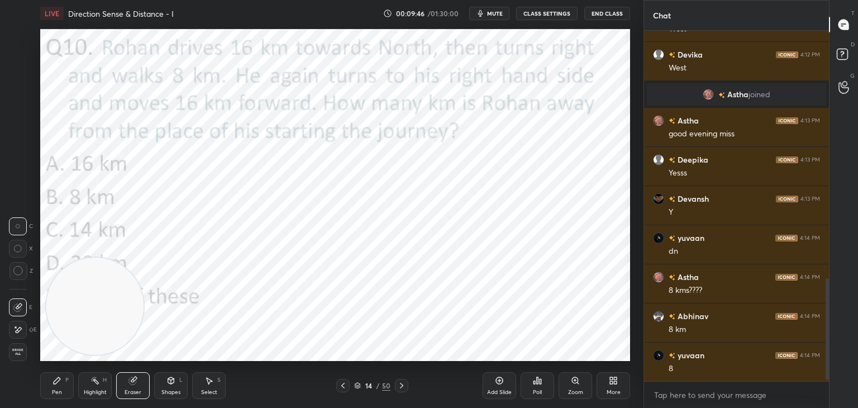
click at [140, 387] on div "Eraser" at bounding box center [133, 385] width 34 height 27
click at [96, 387] on div "Highlight H" at bounding box center [95, 385] width 34 height 27
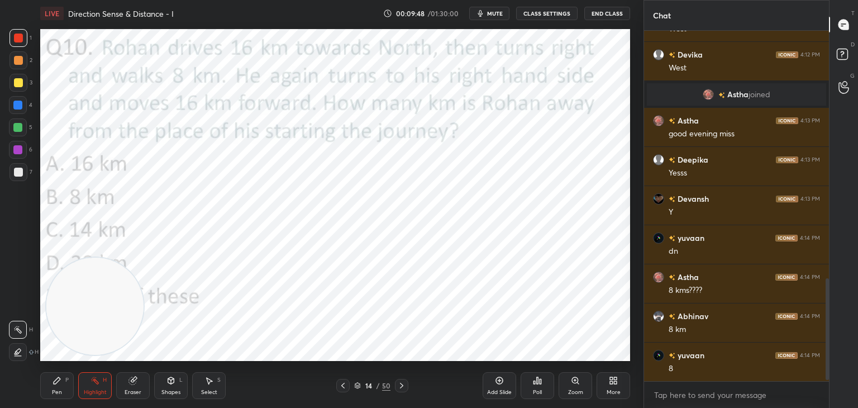
click at [188, 385] on div "Pen P Highlight H Eraser Shapes L Select S" at bounding box center [150, 385] width 221 height 27
click at [171, 388] on div "Shapes L" at bounding box center [171, 385] width 34 height 27
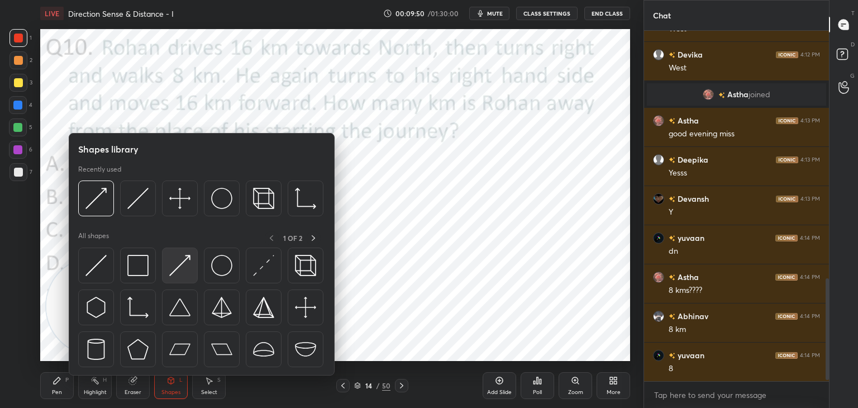
click at [184, 260] on img at bounding box center [179, 265] width 21 height 21
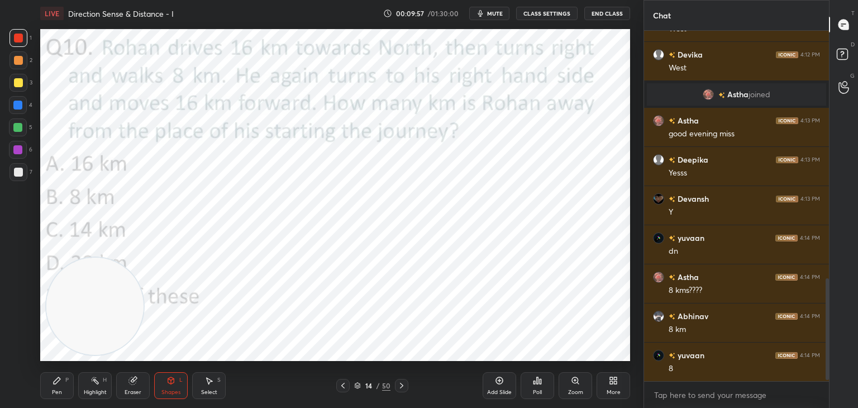
click at [60, 390] on div "Pen" at bounding box center [57, 393] width 10 height 6
click at [359, 387] on icon at bounding box center [358, 387] width 6 height 2
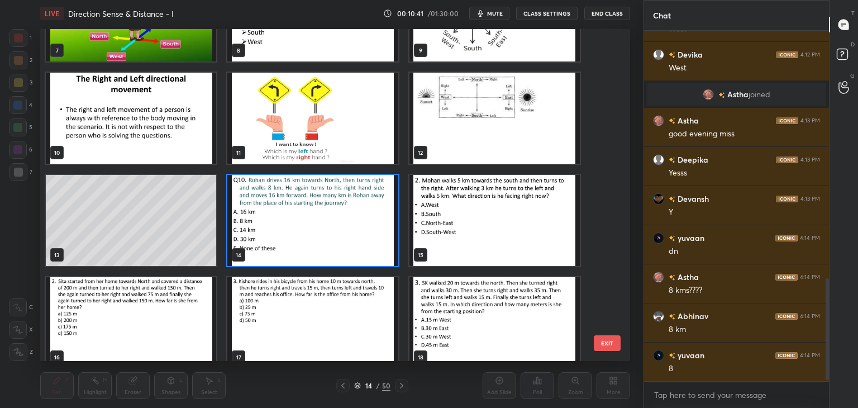
scroll to position [881, 0]
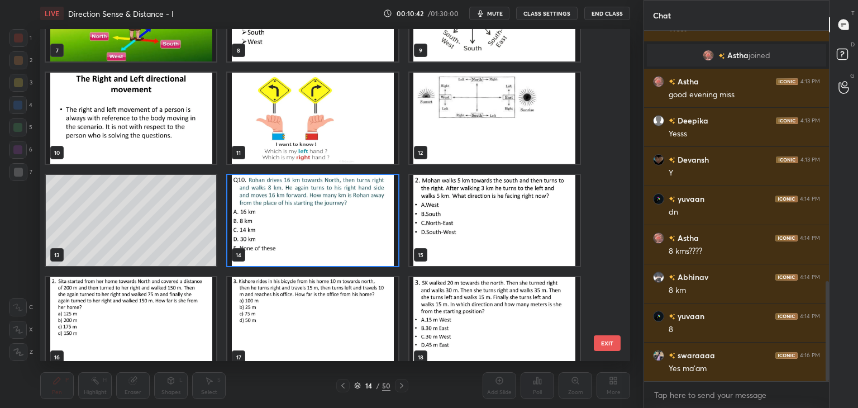
click at [497, 244] on img "grid" at bounding box center [495, 220] width 170 height 91
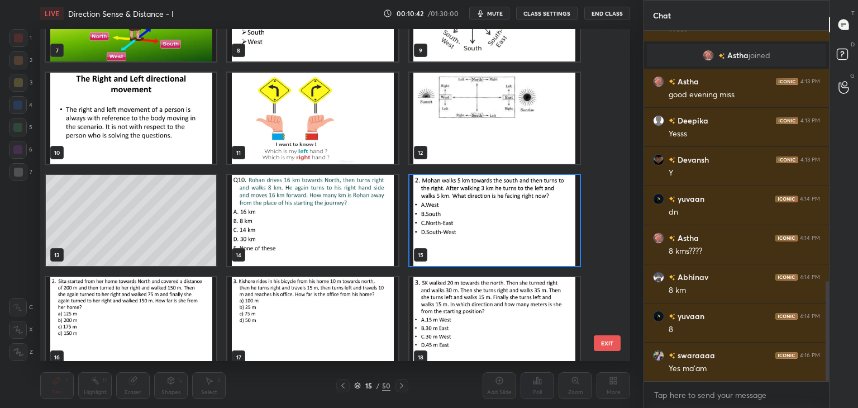
click at [497, 246] on img "grid" at bounding box center [495, 220] width 170 height 91
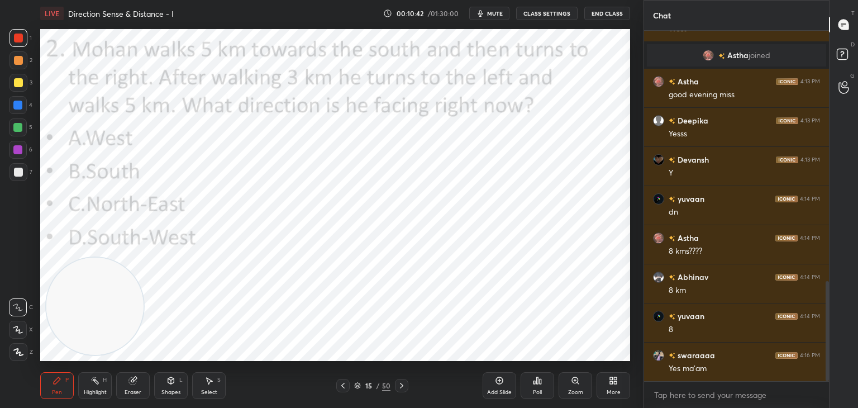
scroll to position [920, 0]
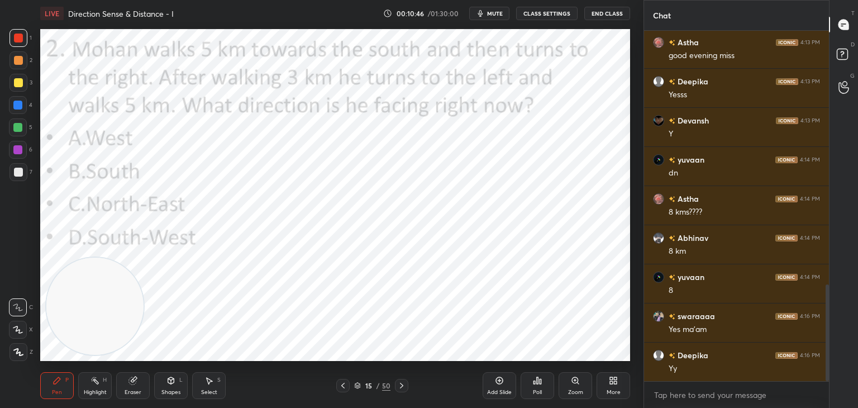
click at [501, 13] on span "mute" at bounding box center [495, 14] width 16 height 8
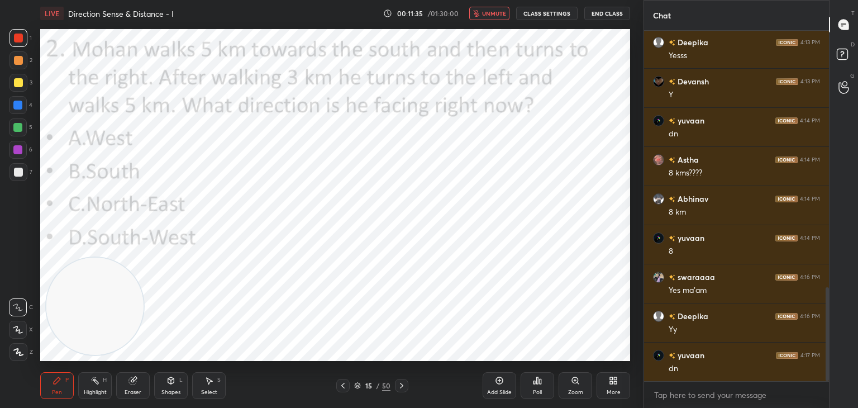
scroll to position [986, 0]
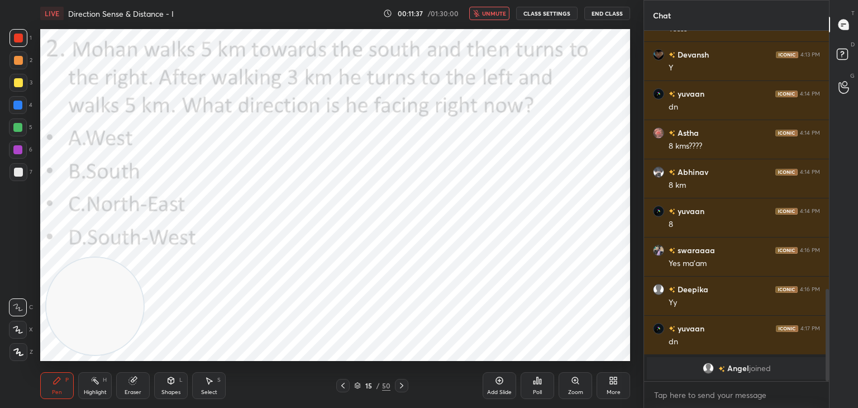
click at [493, 16] on span "unmute" at bounding box center [494, 14] width 24 height 8
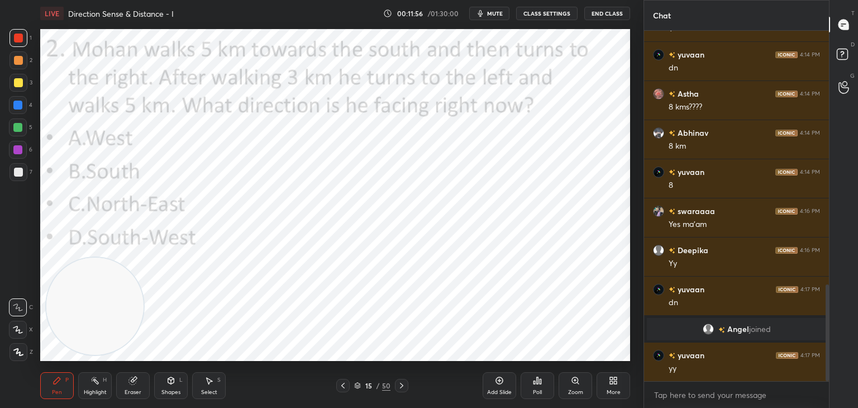
scroll to position [960, 0]
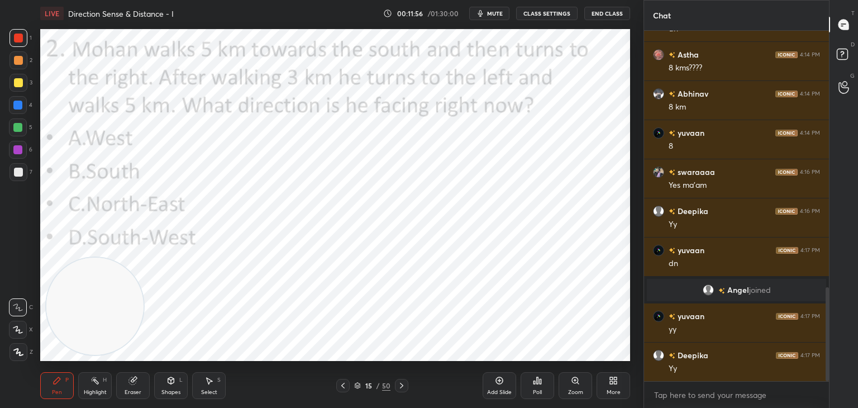
click at [543, 387] on div "Poll" at bounding box center [538, 385] width 34 height 27
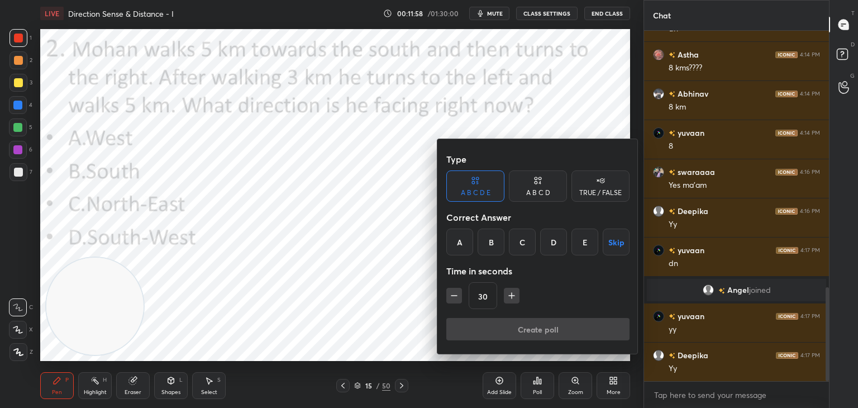
click at [547, 189] on div "A B C D" at bounding box center [538, 192] width 24 height 7
click at [502, 239] on div "B" at bounding box center [500, 242] width 33 height 27
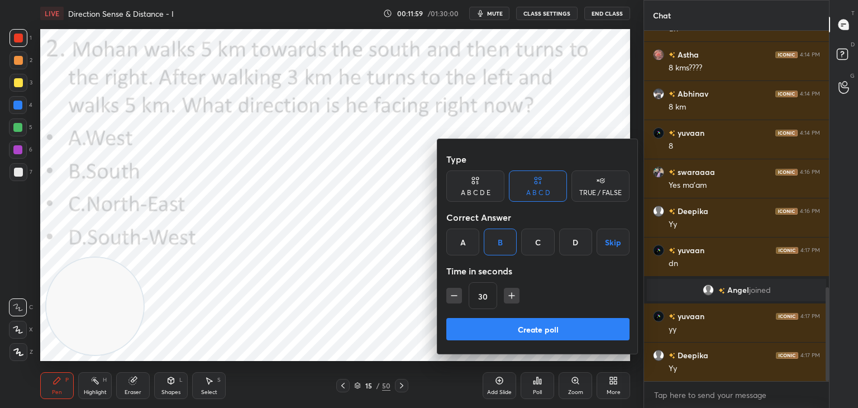
click at [504, 318] on button "Create poll" at bounding box center [538, 329] width 183 height 22
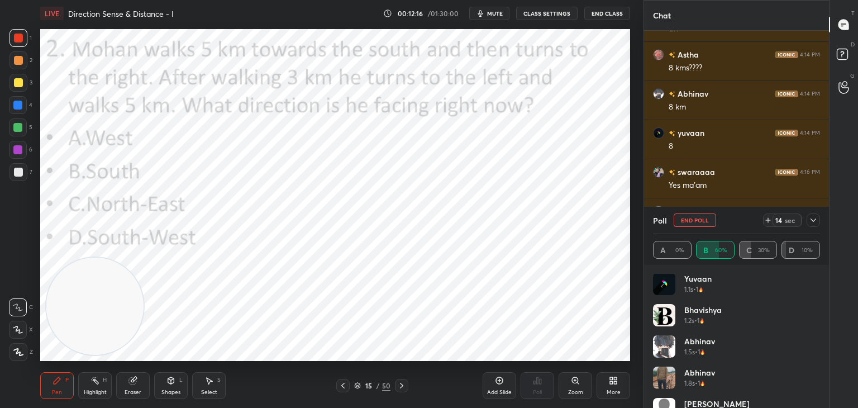
scroll to position [54, 0]
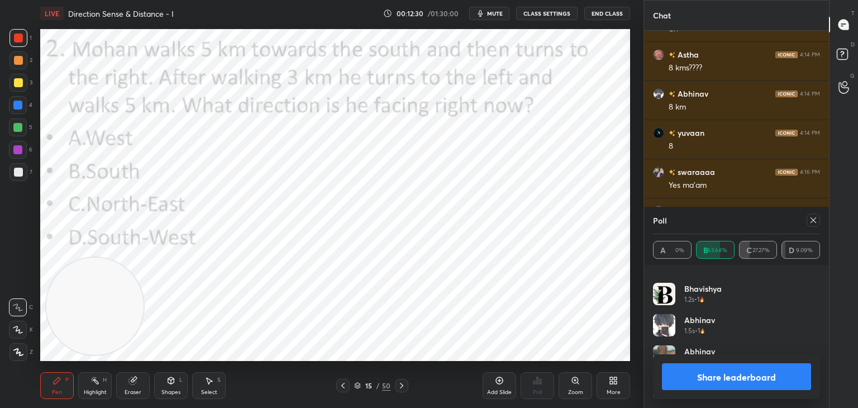
click at [812, 224] on icon at bounding box center [813, 220] width 9 height 9
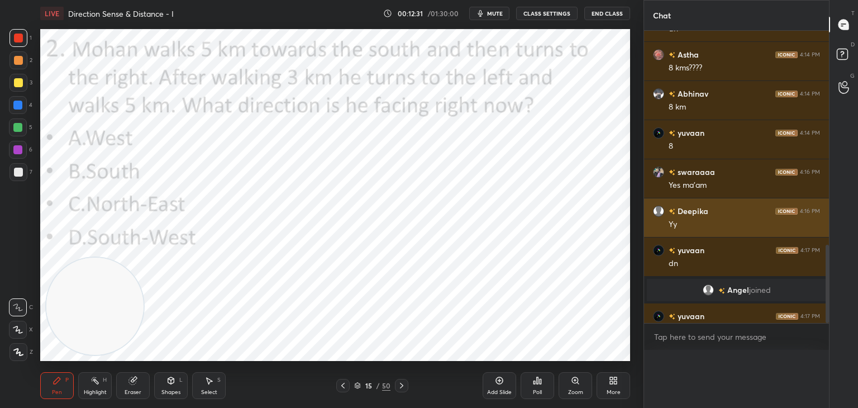
scroll to position [0, 0]
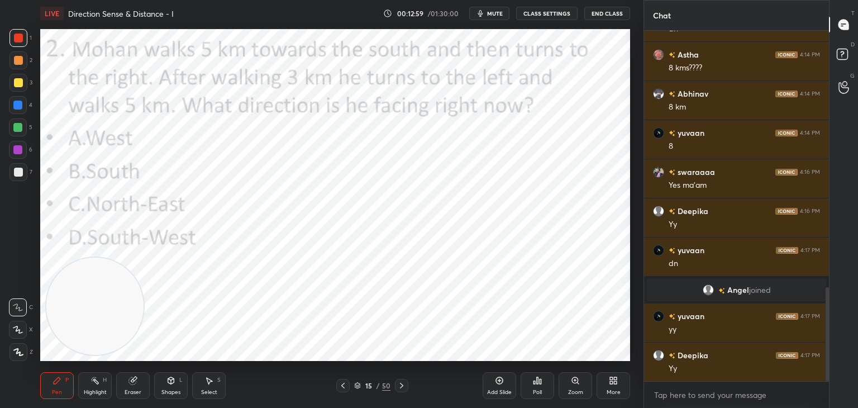
click at [358, 385] on icon at bounding box center [357, 385] width 7 height 7
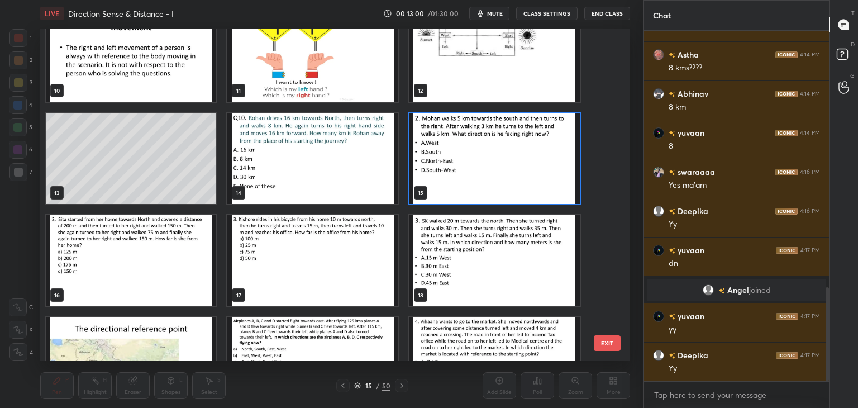
scroll to position [333, 0]
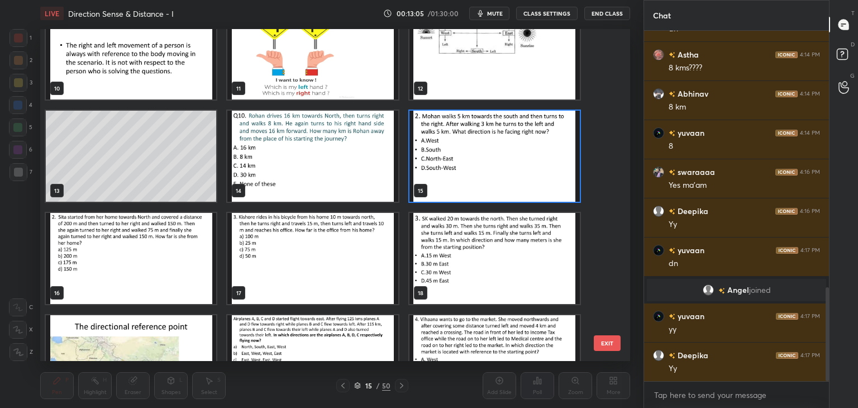
click at [160, 272] on img "grid" at bounding box center [131, 258] width 170 height 91
click at [161, 274] on img "grid" at bounding box center [131, 258] width 170 height 91
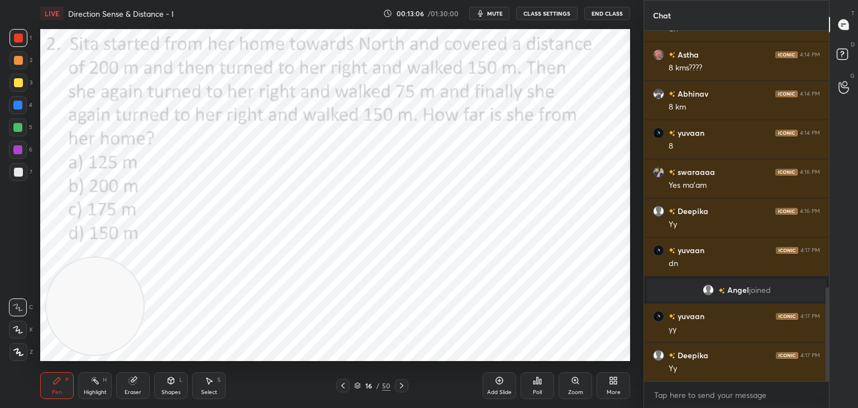
scroll to position [999, 0]
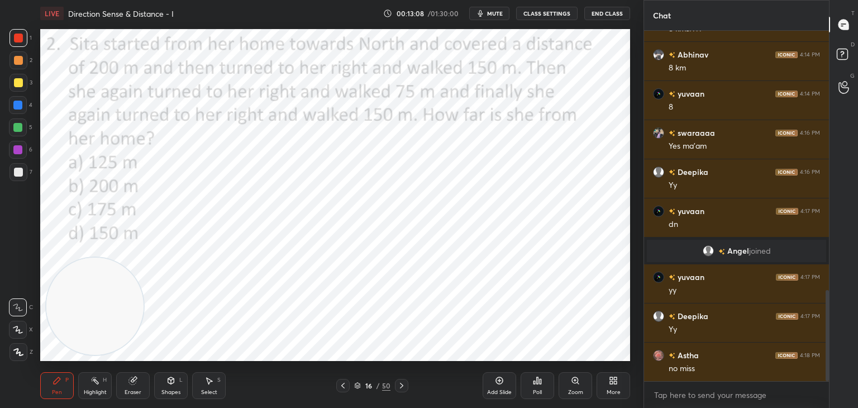
click at [403, 390] on icon at bounding box center [401, 385] width 9 height 9
click at [348, 385] on div at bounding box center [342, 385] width 13 height 13
click at [496, 13] on span "mute" at bounding box center [495, 14] width 16 height 8
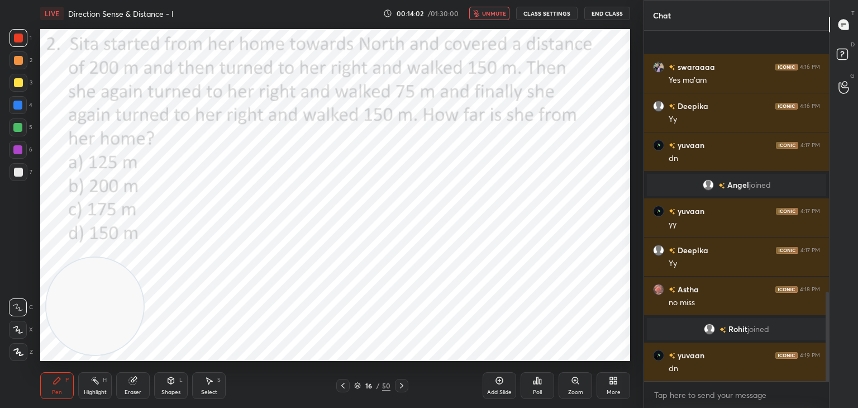
scroll to position [1032, 0]
click at [539, 383] on icon at bounding box center [537, 380] width 9 height 9
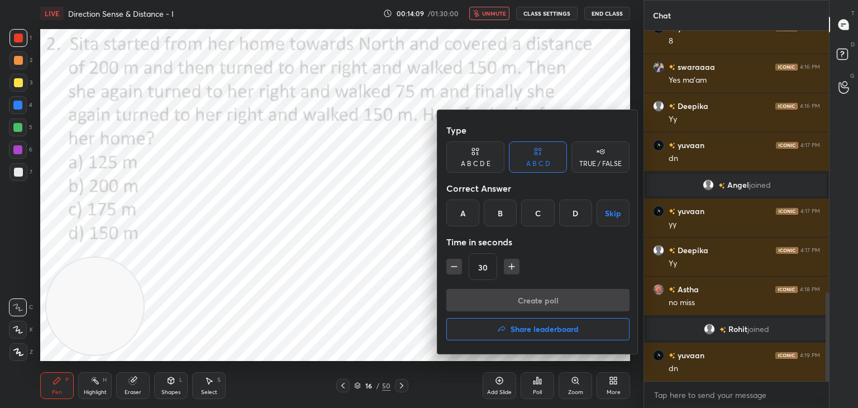
click at [458, 212] on div "A" at bounding box center [463, 213] width 33 height 27
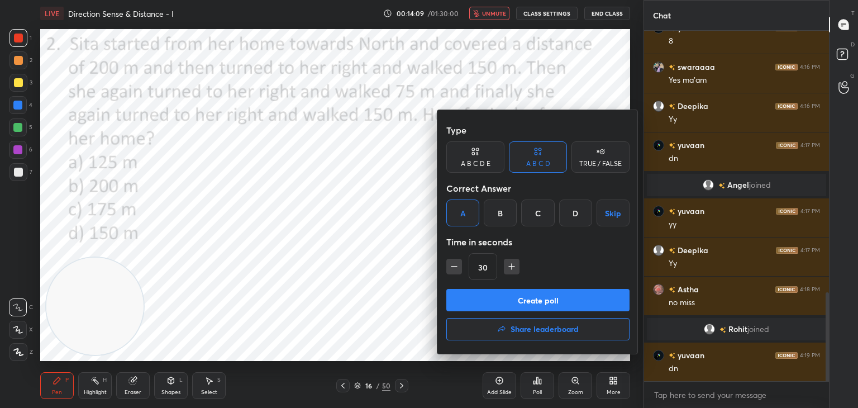
scroll to position [1071, 0]
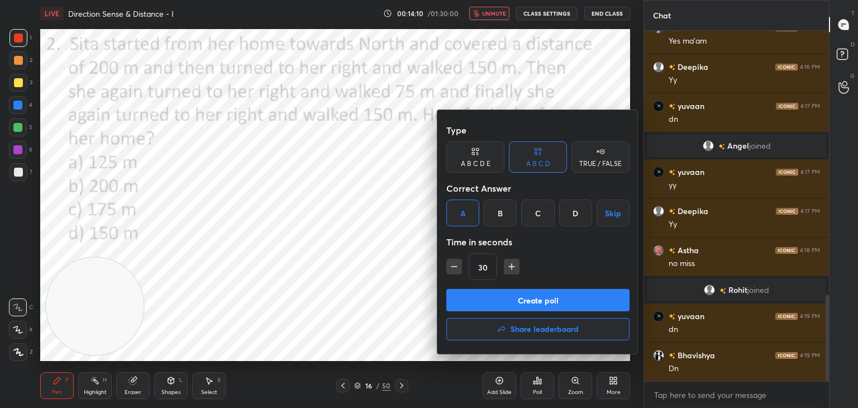
click at [495, 287] on div "Type A B C D E A B C D TRUE / FALSE Correct Answer A B C D Skip Time in seconds…" at bounding box center [538, 204] width 183 height 170
click at [502, 298] on button "Create poll" at bounding box center [538, 300] width 183 height 22
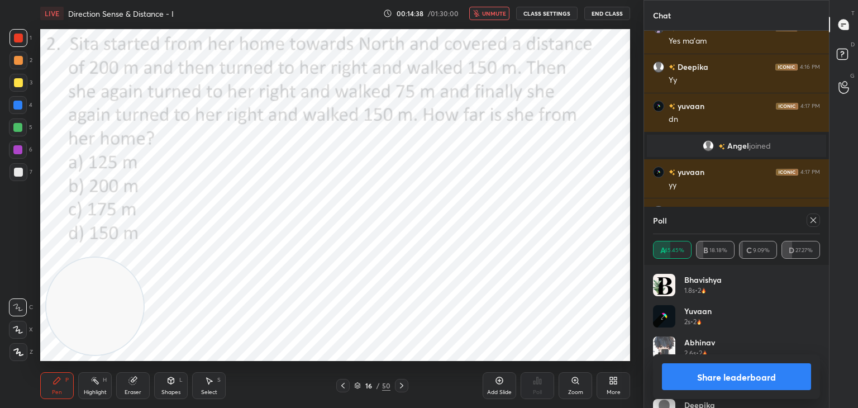
scroll to position [3, 3]
click at [487, 15] on span "unmute" at bounding box center [494, 14] width 24 height 8
click at [812, 221] on icon at bounding box center [813, 220] width 9 height 9
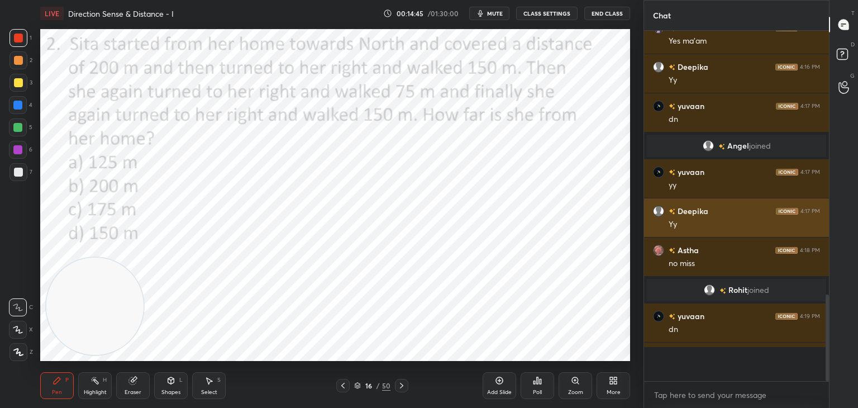
scroll to position [329, 182]
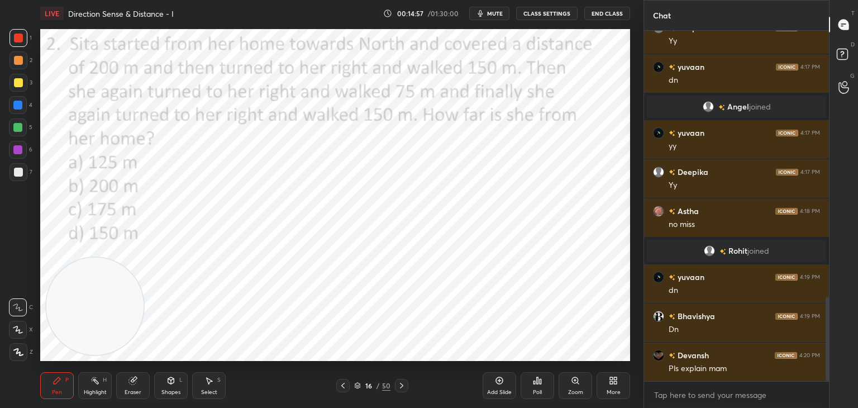
click at [136, 384] on icon at bounding box center [133, 380] width 9 height 9
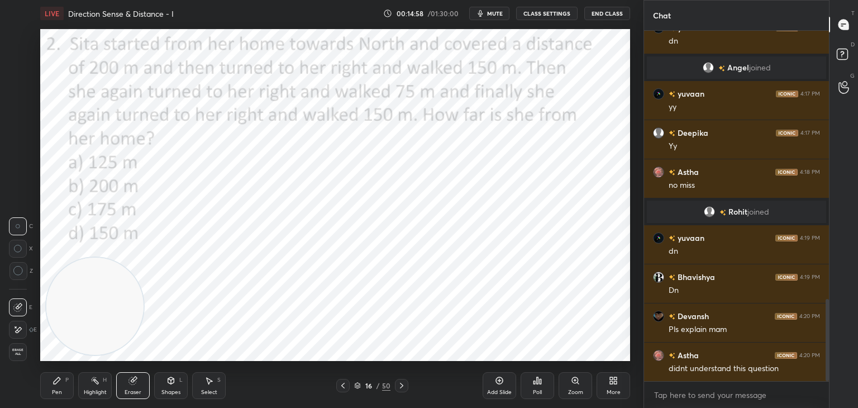
click at [187, 387] on div "Shapes L" at bounding box center [171, 385] width 34 height 27
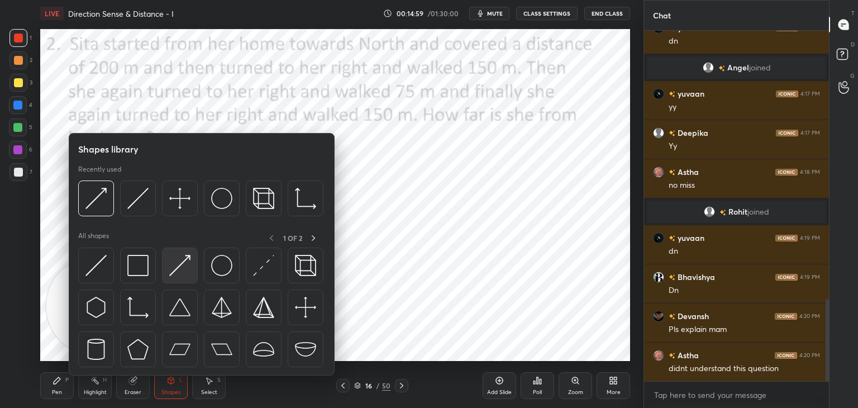
click at [180, 261] on img at bounding box center [179, 265] width 21 height 21
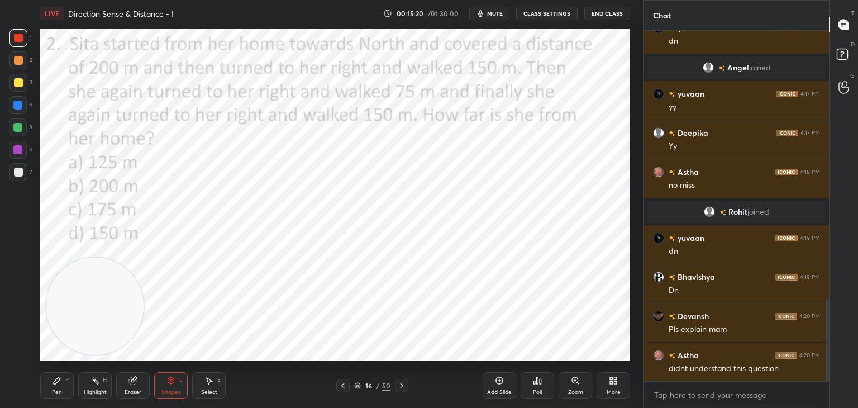
click at [55, 391] on div "Pen" at bounding box center [57, 393] width 10 height 6
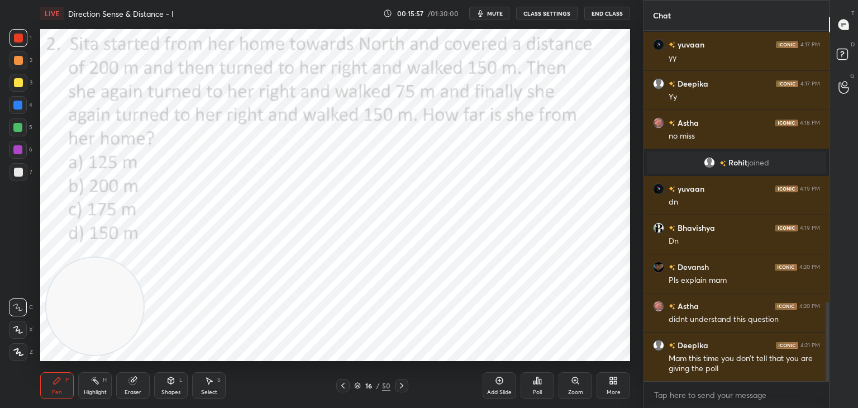
click at [21, 109] on div at bounding box center [17, 105] width 9 height 9
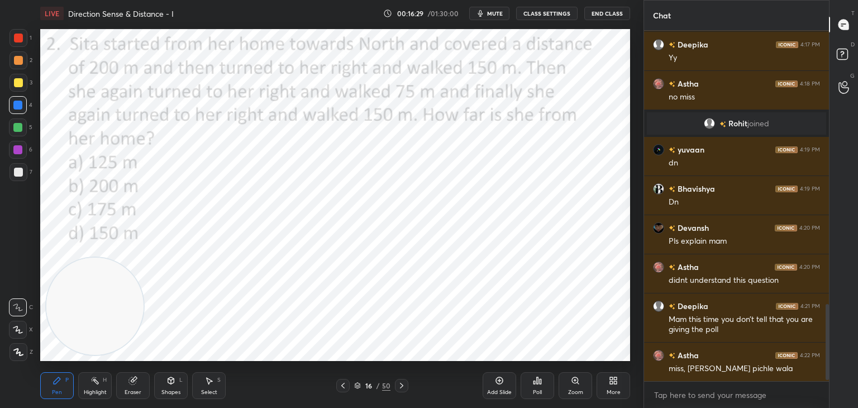
scroll to position [1264, 0]
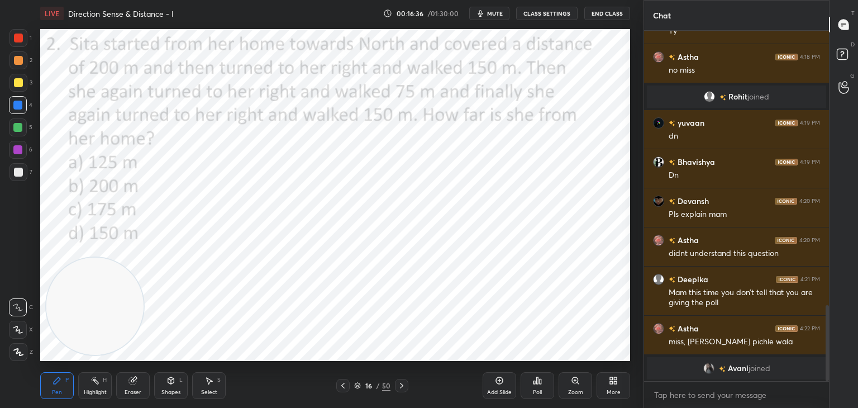
click at [346, 383] on icon at bounding box center [343, 385] width 9 height 9
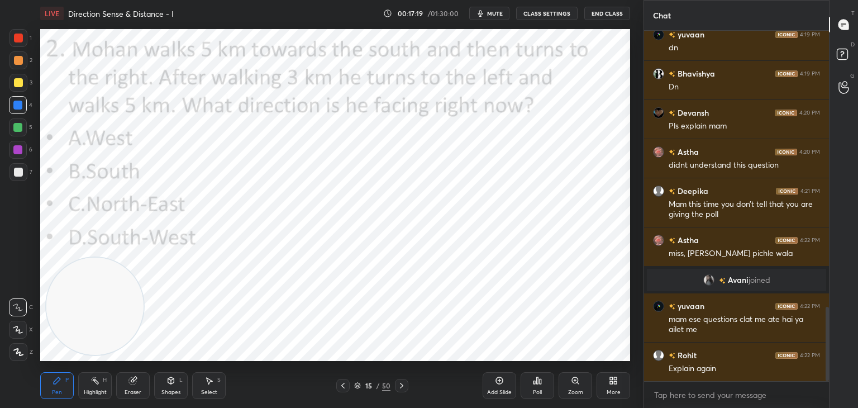
scroll to position [1337, 0]
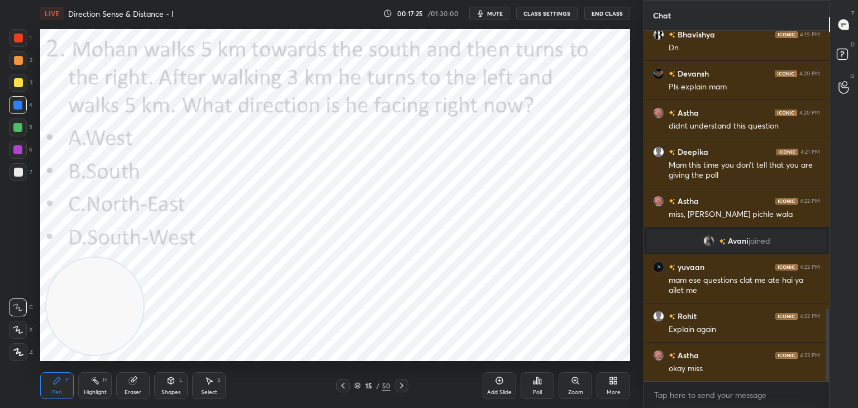
click at [397, 386] on icon at bounding box center [401, 385] width 9 height 9
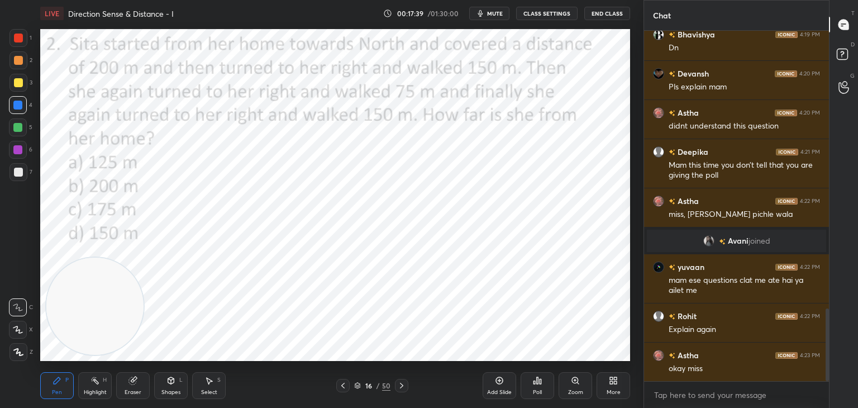
scroll to position [1376, 0]
click at [134, 383] on icon at bounding box center [132, 380] width 7 height 7
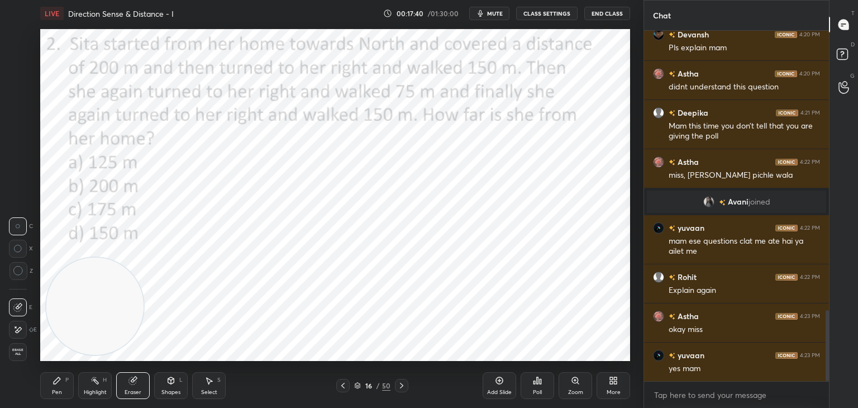
click at [18, 353] on span "Erase all" at bounding box center [18, 352] width 17 height 8
click at [172, 390] on div "Shapes" at bounding box center [171, 393] width 19 height 6
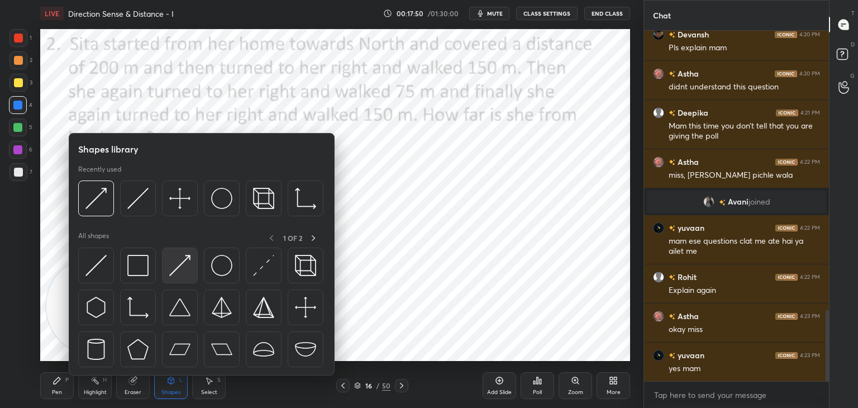
click at [172, 269] on img at bounding box center [179, 265] width 21 height 21
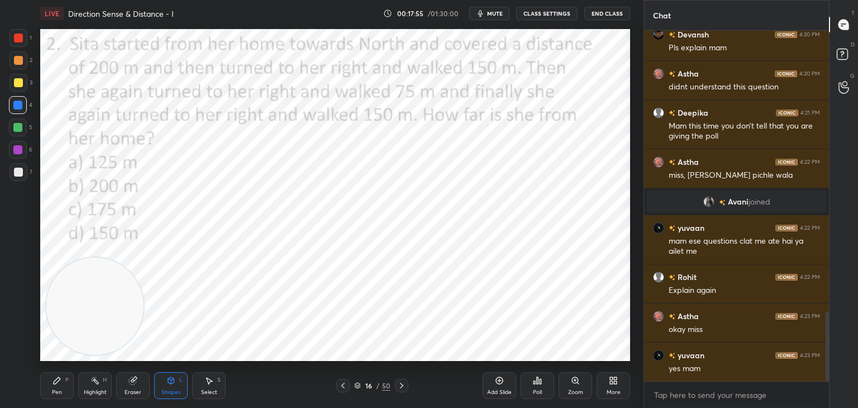
scroll to position [1425, 0]
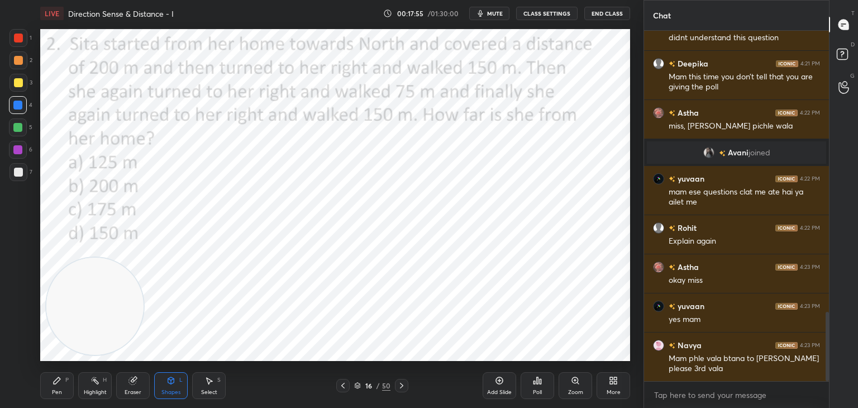
click at [58, 387] on div "Pen P" at bounding box center [57, 385] width 34 height 27
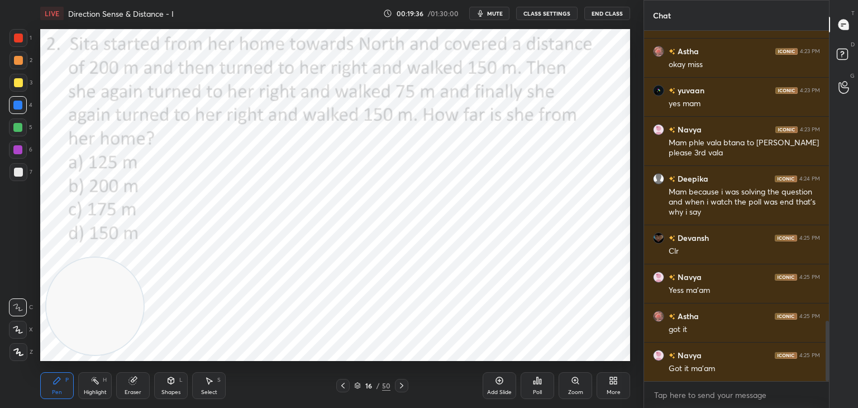
scroll to position [1680, 0]
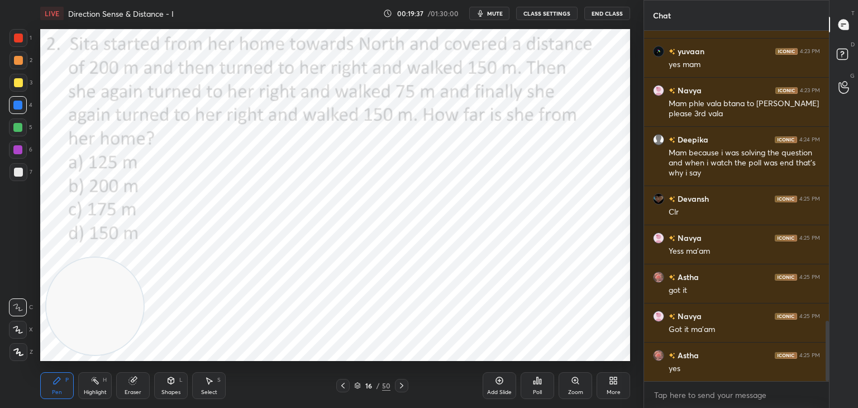
click at [360, 386] on icon at bounding box center [358, 387] width 6 height 2
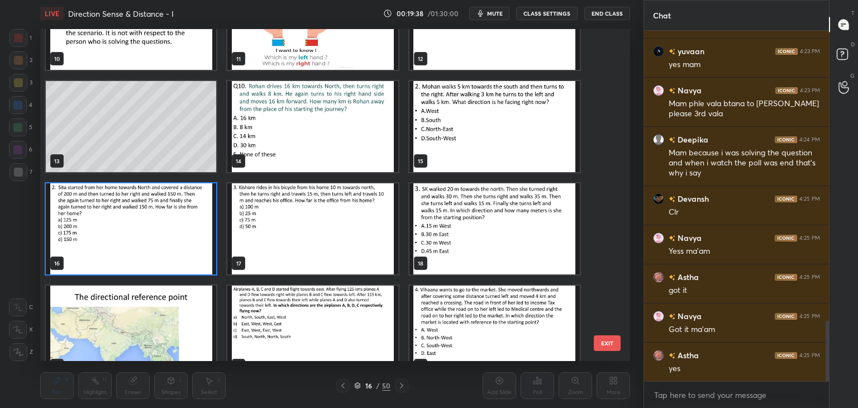
scroll to position [377, 0]
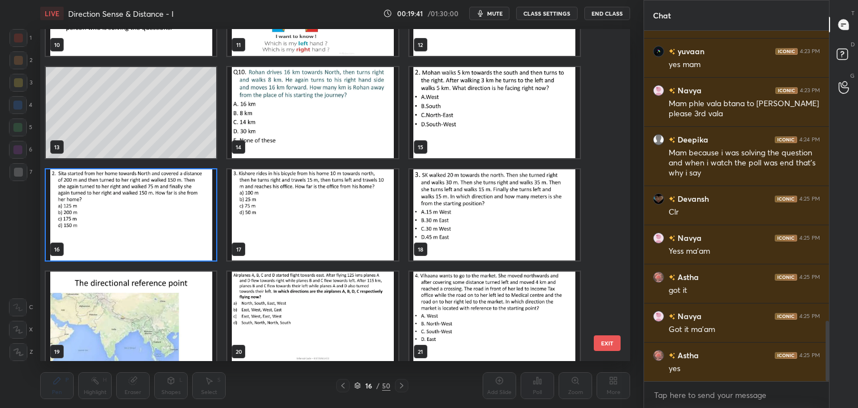
click at [538, 229] on img "grid" at bounding box center [495, 214] width 170 height 91
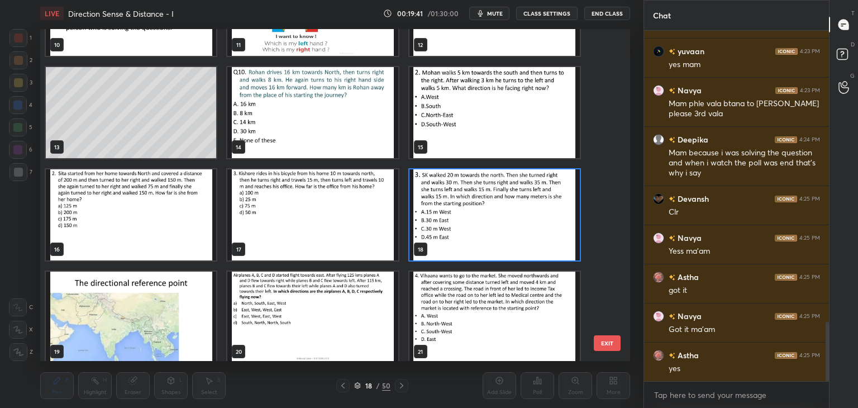
scroll to position [1719, 0]
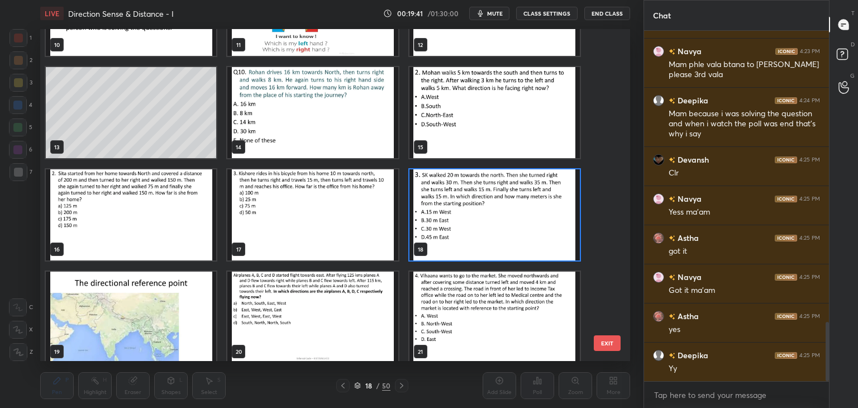
click at [533, 231] on img "grid" at bounding box center [495, 214] width 170 height 91
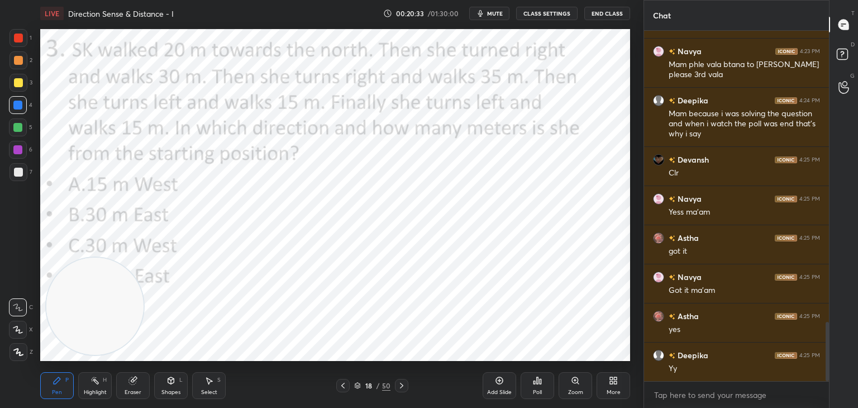
scroll to position [1758, 0]
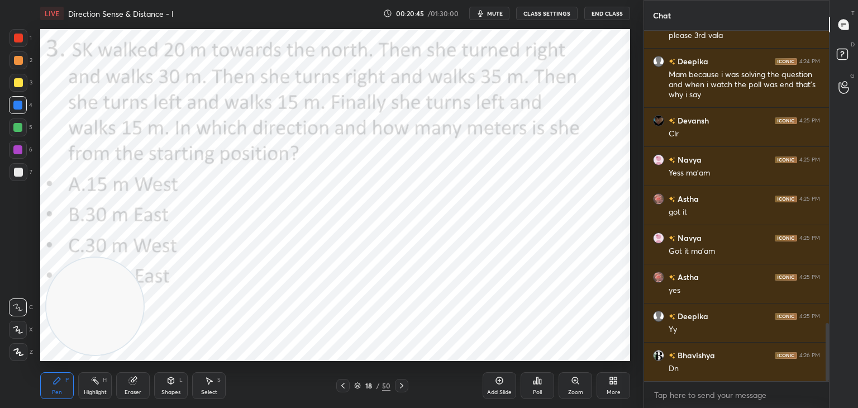
click at [521, 23] on div "LIVE Direction Sense & Distance - I 00:20:45 / 01:30:00 mute CLASS SETTINGS End…" at bounding box center [335, 13] width 590 height 27
click at [500, 11] on span "mute" at bounding box center [495, 14] width 16 height 8
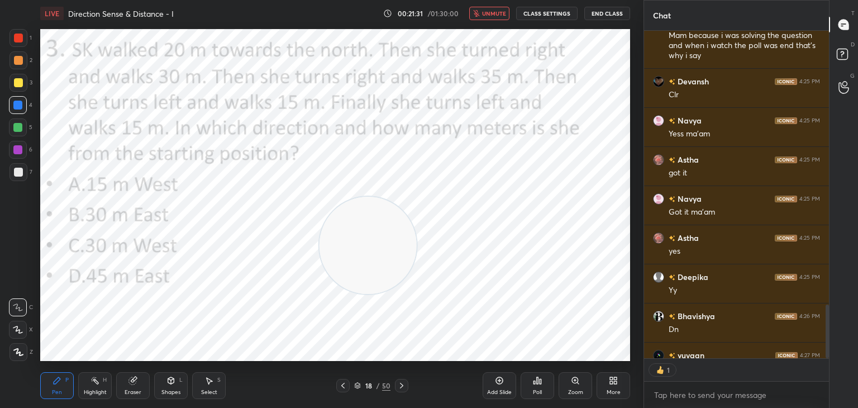
scroll to position [4, 3]
click at [540, 387] on div "Poll" at bounding box center [538, 385] width 34 height 27
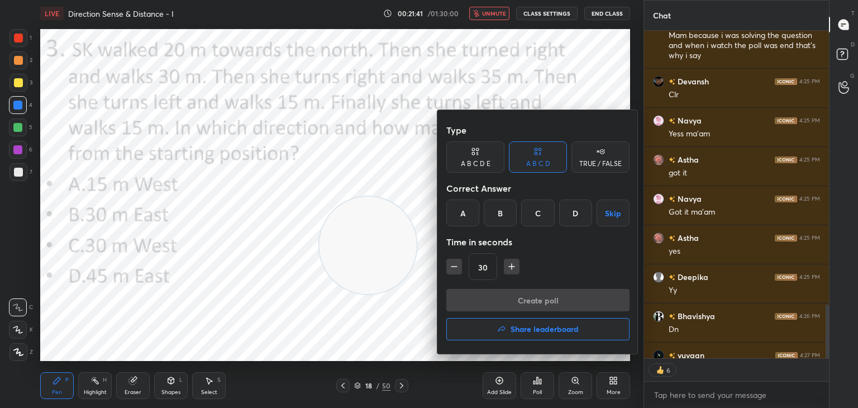
click at [570, 216] on div "D" at bounding box center [575, 213] width 33 height 27
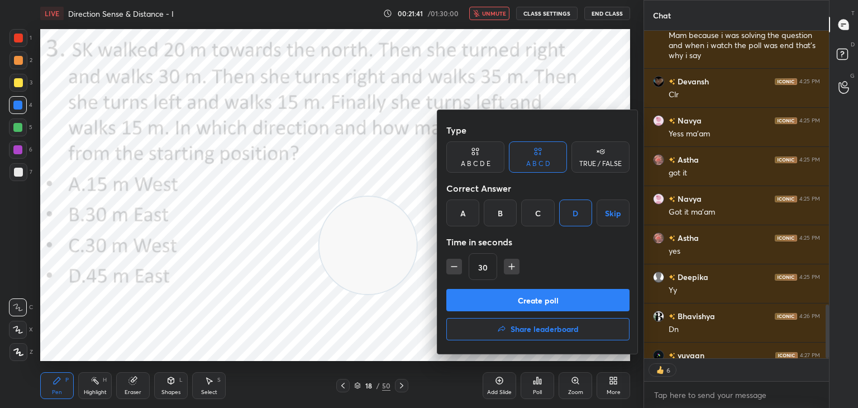
click at [488, 16] on div at bounding box center [429, 204] width 858 height 408
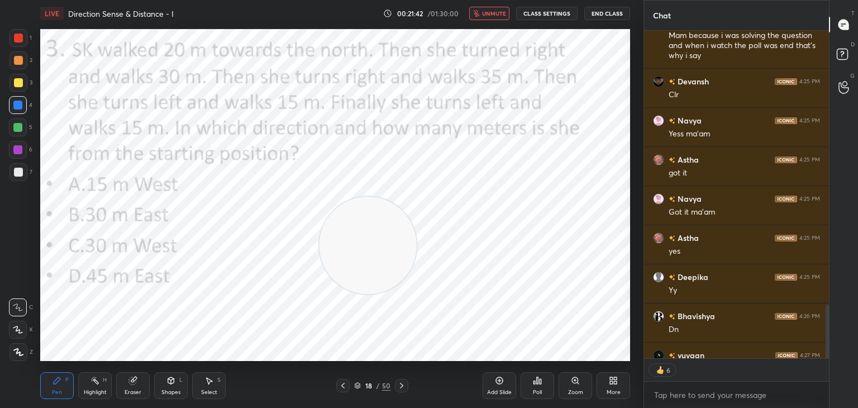
click at [494, 16] on div "Type A B C D E A B C D TRUE / FALSE Correct Answer A B C D Skip Time in seconds…" at bounding box center [429, 204] width 858 height 408
click at [505, 14] on span "unmute" at bounding box center [494, 14] width 24 height 8
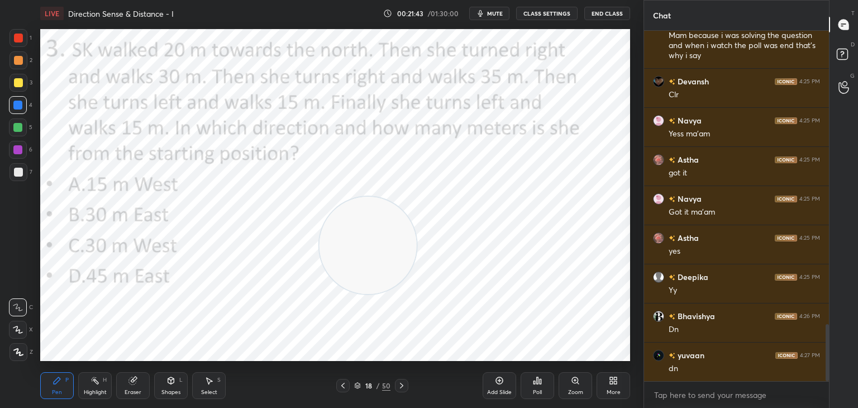
click at [544, 388] on div "Poll" at bounding box center [538, 385] width 34 height 27
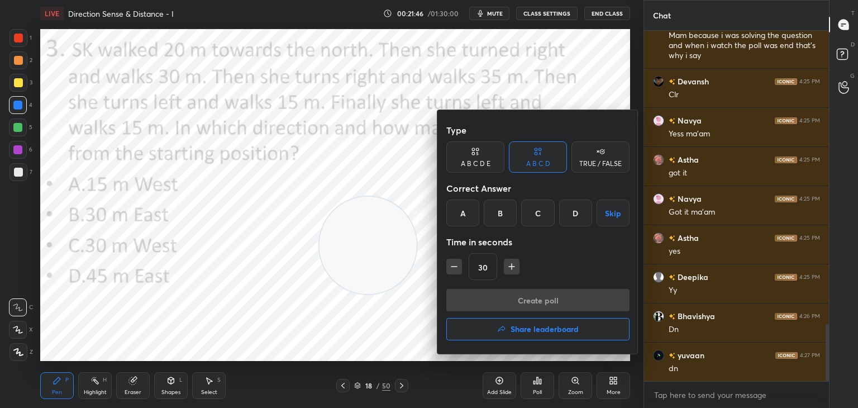
click at [504, 267] on button "button" at bounding box center [512, 267] width 16 height 16
type input "45"
click at [577, 211] on div "D" at bounding box center [575, 213] width 33 height 27
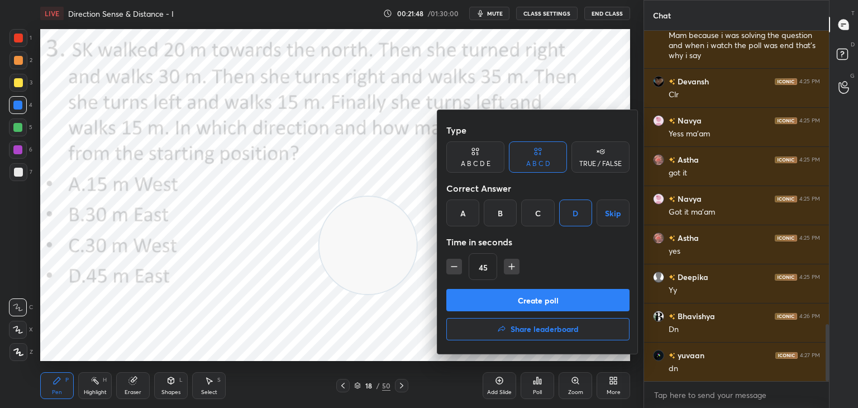
click at [519, 299] on button "Create poll" at bounding box center [538, 300] width 183 height 22
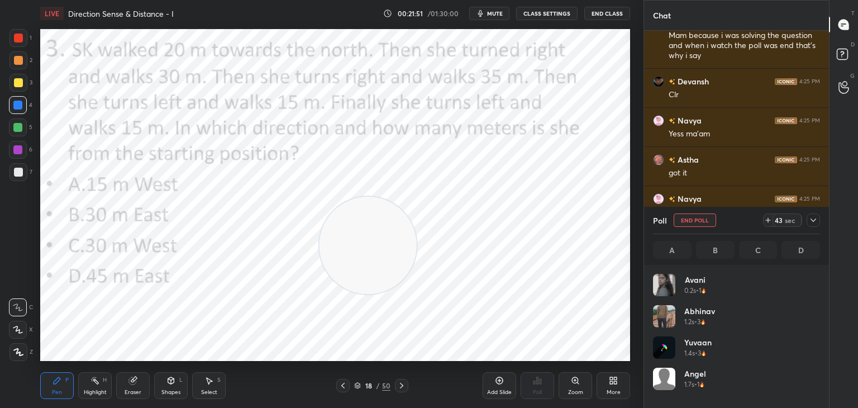
scroll to position [131, 164]
click at [496, 15] on span "mute" at bounding box center [495, 14] width 16 height 8
click at [493, 16] on span "unmute" at bounding box center [494, 14] width 24 height 8
click at [495, 13] on span "mute" at bounding box center [495, 14] width 16 height 8
click at [499, 13] on span "unmute" at bounding box center [494, 14] width 24 height 8
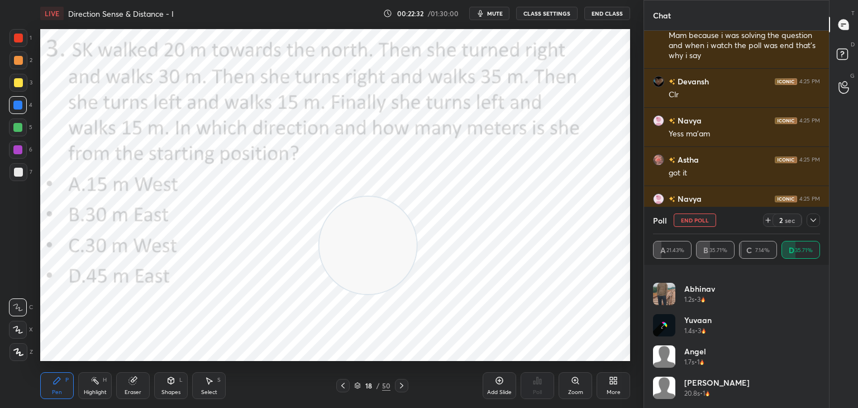
scroll to position [0, 0]
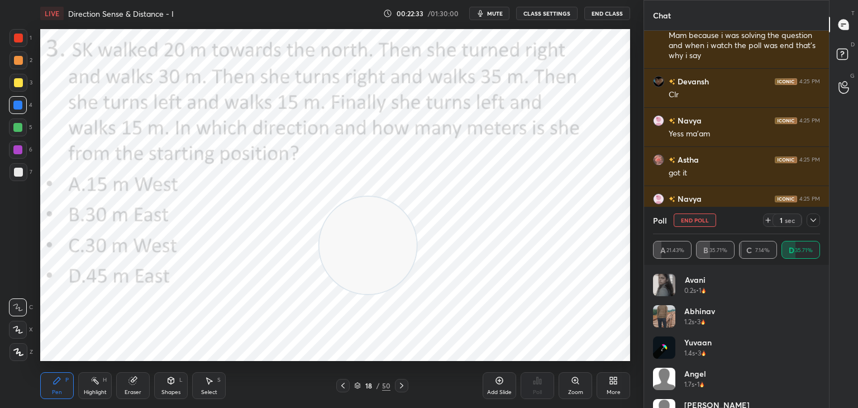
click at [701, 220] on button "End Poll" at bounding box center [695, 219] width 42 height 13
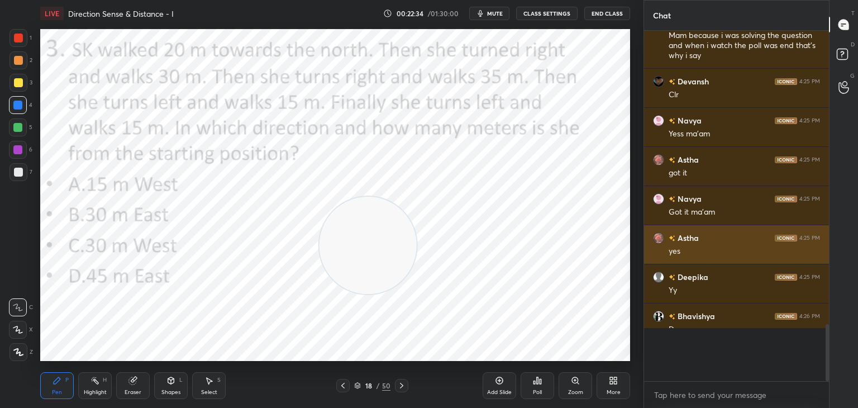
scroll to position [371, 182]
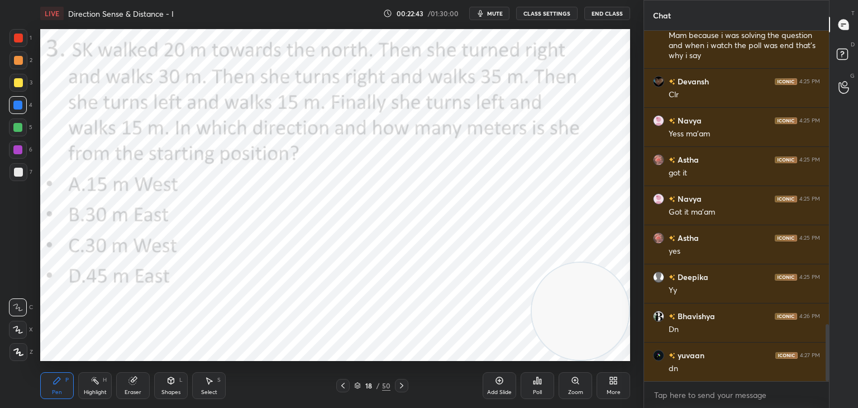
click at [139, 385] on div "Eraser" at bounding box center [133, 385] width 34 height 27
click at [187, 382] on div "Shapes L" at bounding box center [171, 385] width 34 height 27
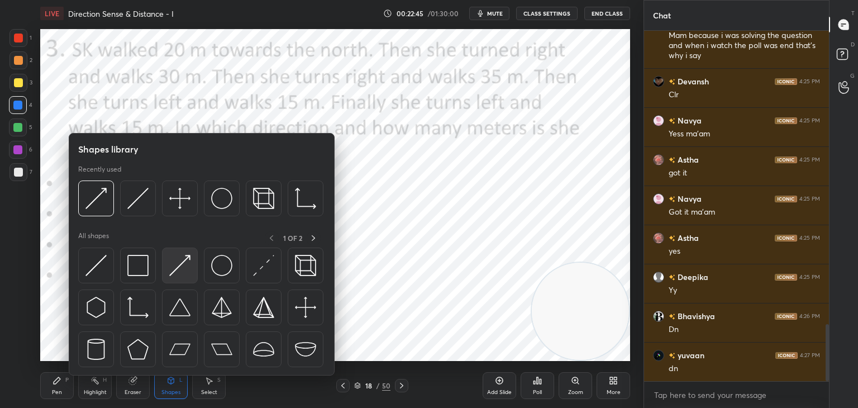
click at [172, 266] on img at bounding box center [179, 265] width 21 height 21
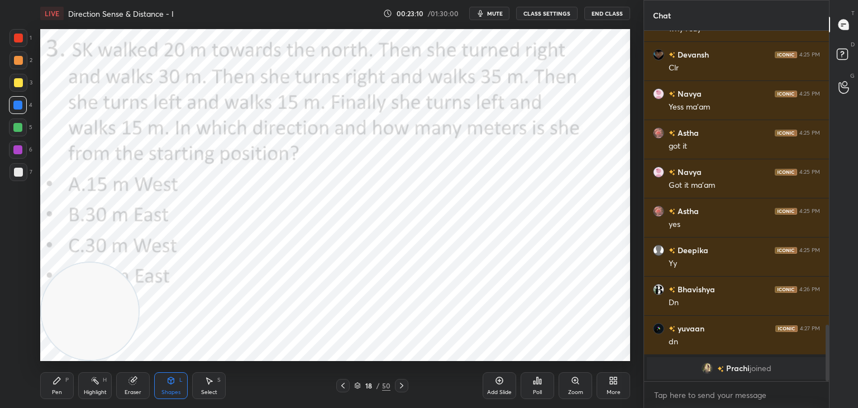
click at [61, 381] on icon at bounding box center [57, 380] width 9 height 9
click at [18, 35] on div at bounding box center [18, 38] width 9 height 9
click at [22, 333] on icon at bounding box center [18, 330] width 10 height 8
click at [175, 381] on icon at bounding box center [171, 380] width 9 height 9
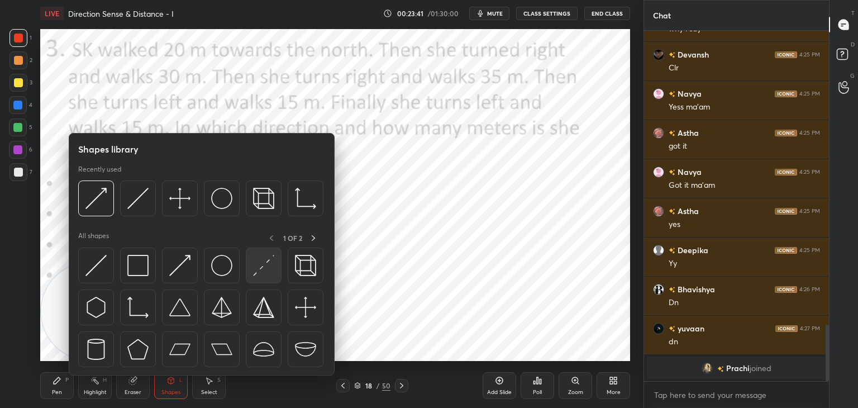
click at [257, 267] on img at bounding box center [263, 265] width 21 height 21
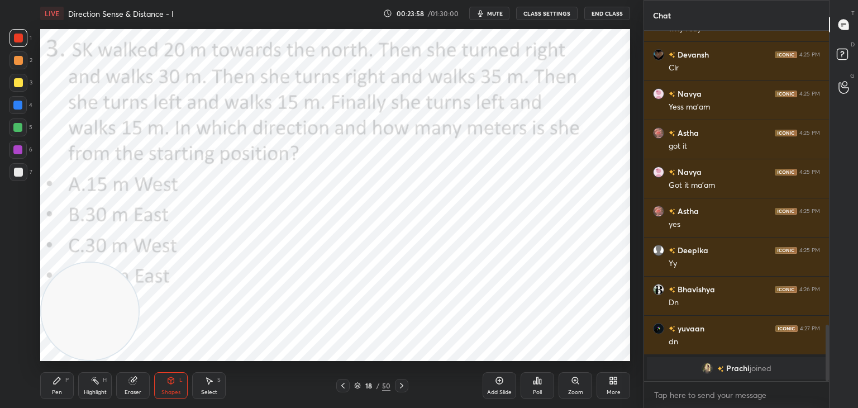
click at [176, 385] on div "Shapes L" at bounding box center [171, 385] width 34 height 27
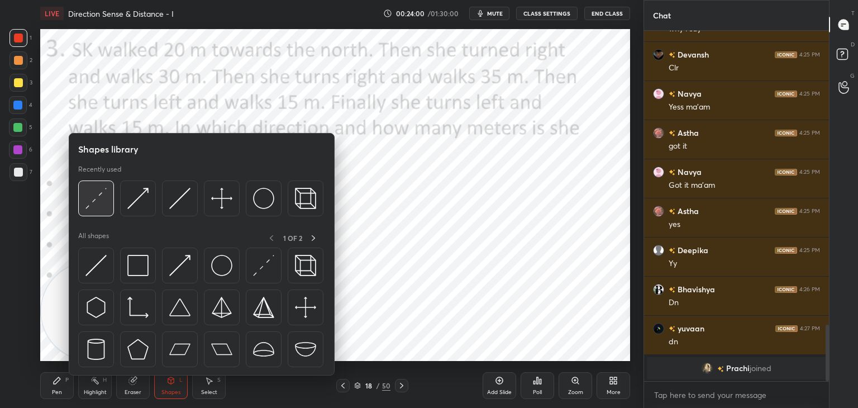
click at [106, 203] on img at bounding box center [96, 198] width 21 height 21
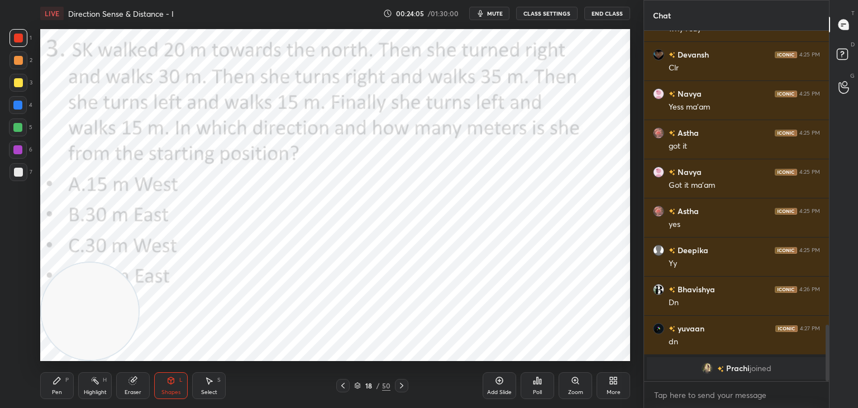
click at [56, 385] on div "Pen P" at bounding box center [57, 385] width 34 height 27
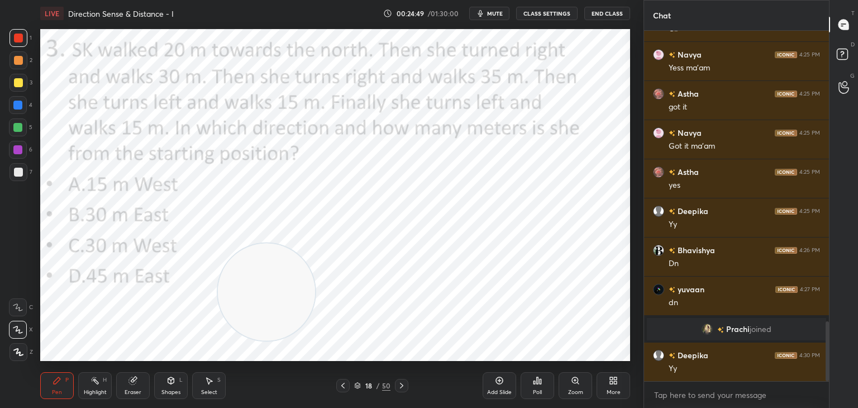
scroll to position [1698, 0]
click at [402, 391] on div at bounding box center [401, 385] width 13 height 13
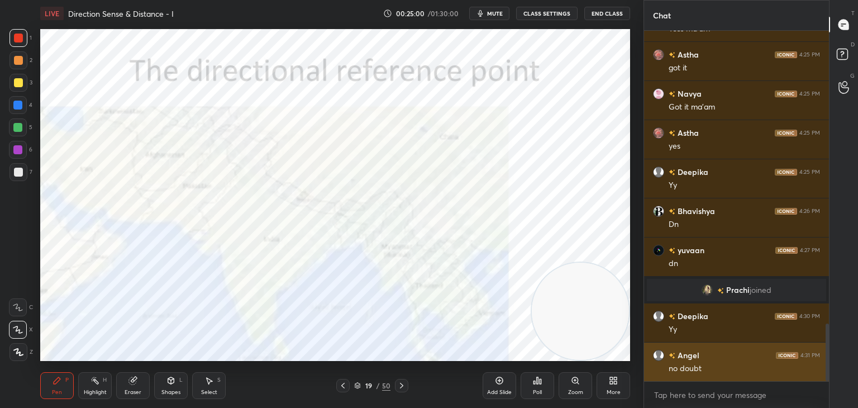
scroll to position [1776, 0]
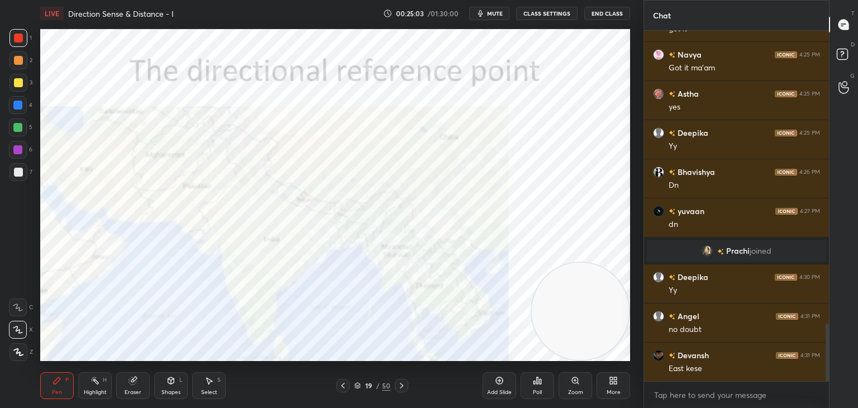
click at [346, 388] on icon at bounding box center [343, 385] width 9 height 9
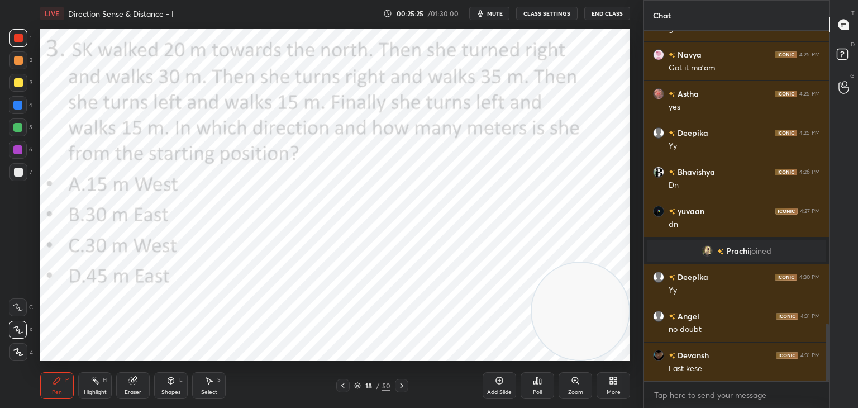
scroll to position [1787, 0]
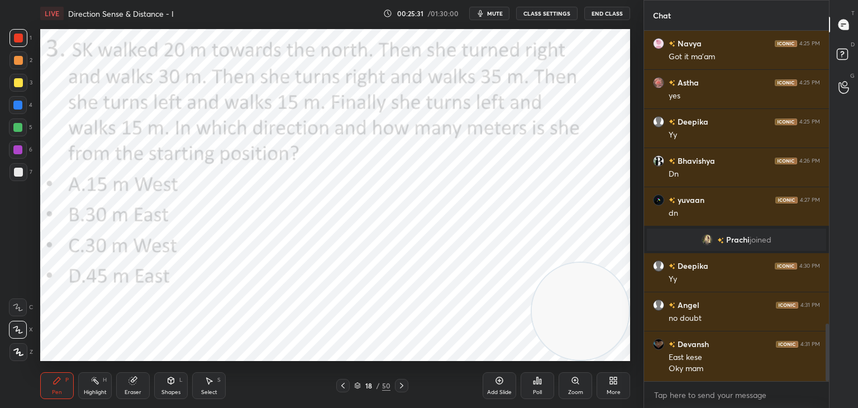
click at [359, 387] on icon at bounding box center [358, 387] width 6 height 2
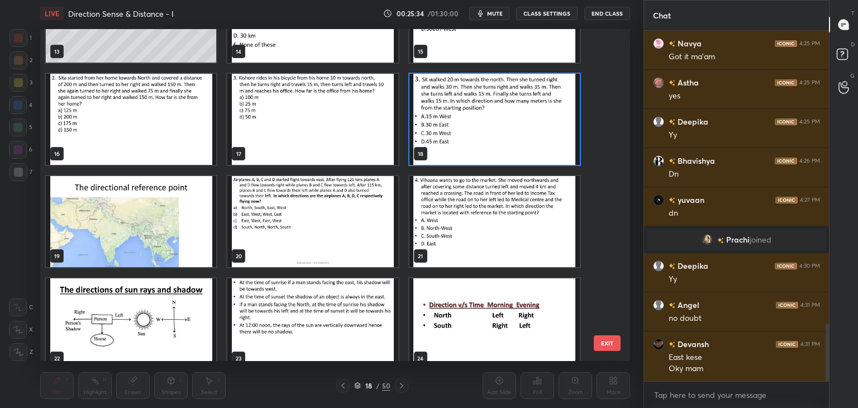
scroll to position [472, 0]
click at [181, 213] on img "grid" at bounding box center [131, 221] width 170 height 91
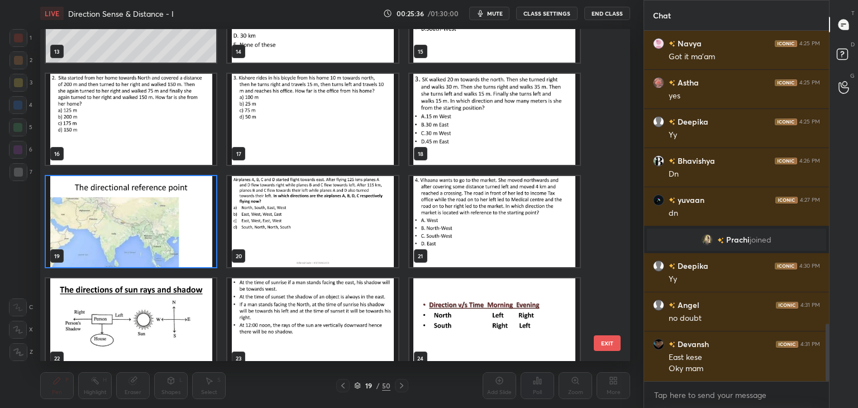
click at [189, 214] on img "grid" at bounding box center [131, 221] width 170 height 91
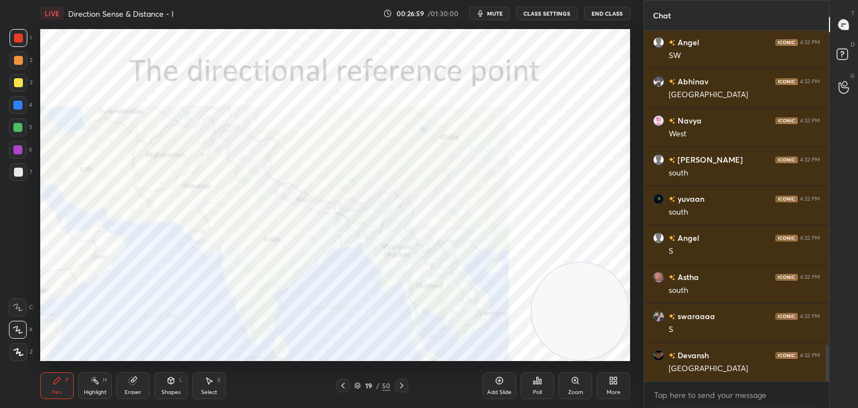
scroll to position [3078, 0]
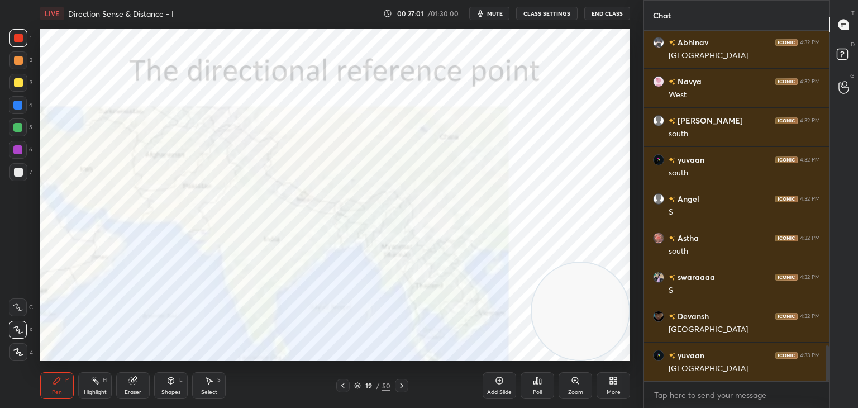
click at [133, 384] on icon at bounding box center [132, 380] width 7 height 7
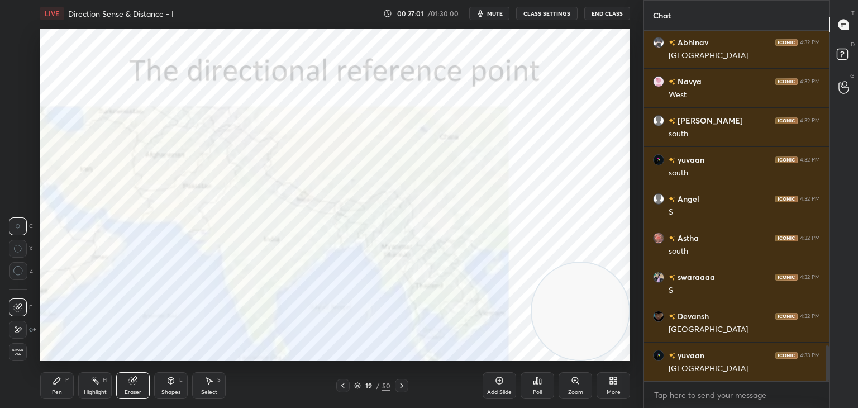
click at [16, 353] on span "Erase all" at bounding box center [18, 352] width 17 height 8
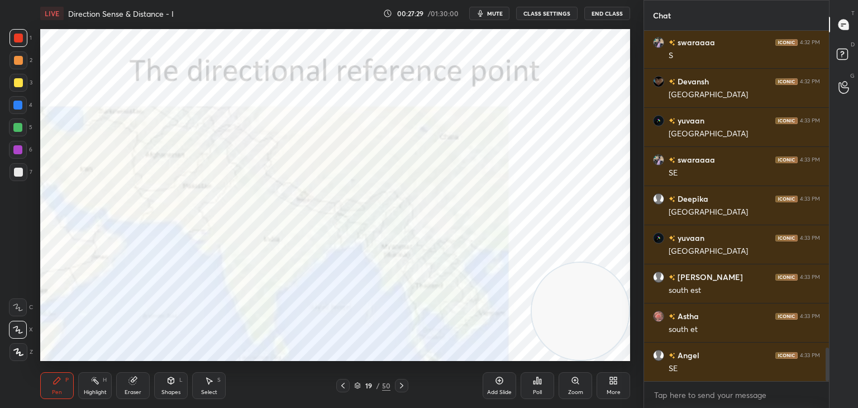
scroll to position [3352, 0]
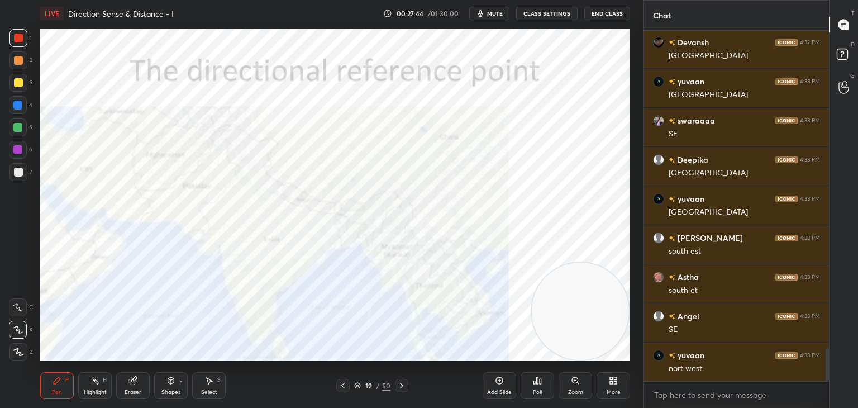
click at [398, 386] on icon at bounding box center [401, 385] width 9 height 9
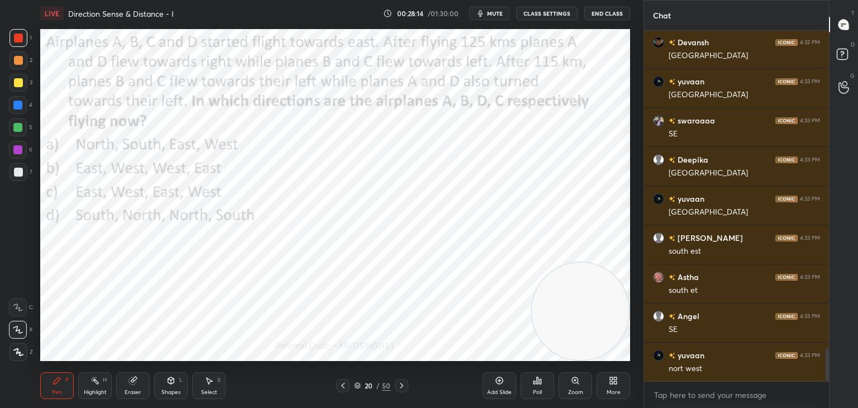
click at [490, 11] on span "mute" at bounding box center [495, 14] width 16 height 8
click at [496, 13] on span "unmute" at bounding box center [494, 14] width 24 height 8
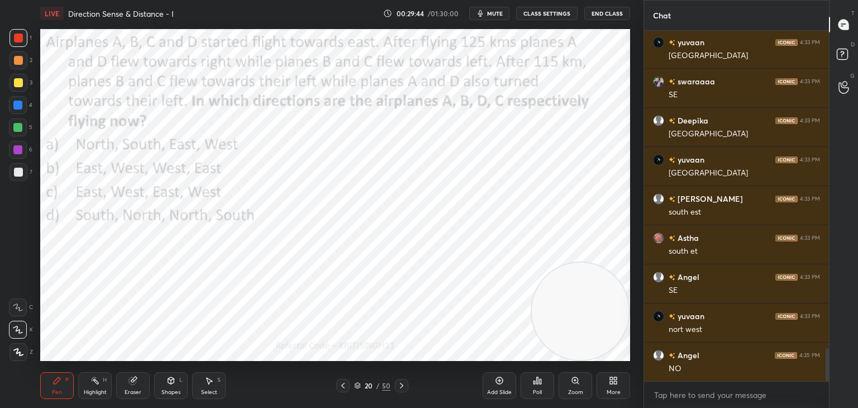
click at [497, 13] on span "mute" at bounding box center [495, 14] width 16 height 8
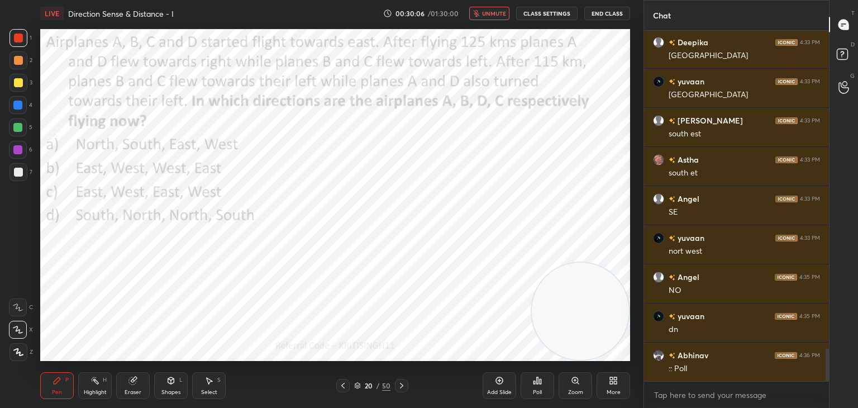
scroll to position [3509, 0]
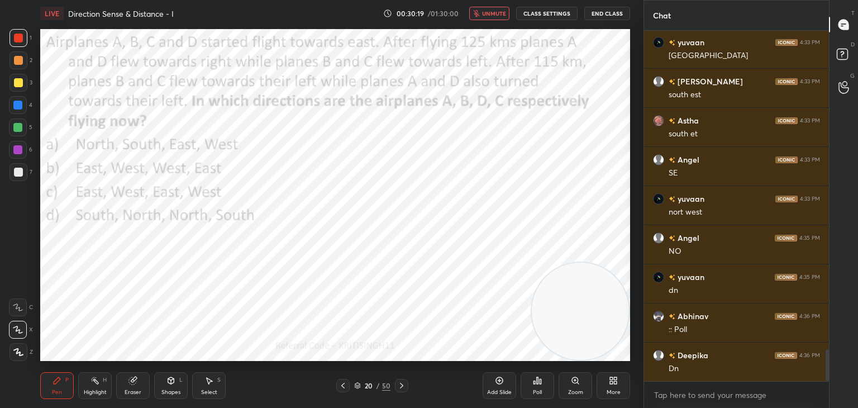
click at [490, 9] on button "unmute" at bounding box center [489, 13] width 40 height 13
click at [528, 390] on div "Poll" at bounding box center [538, 385] width 34 height 27
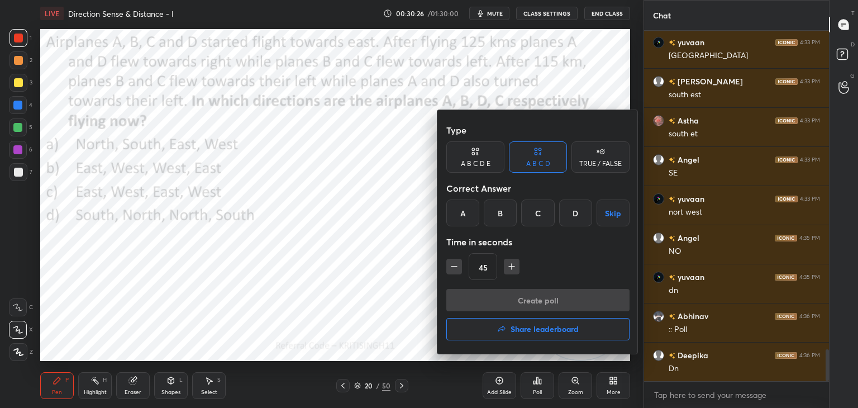
click at [539, 211] on div "C" at bounding box center [537, 213] width 33 height 27
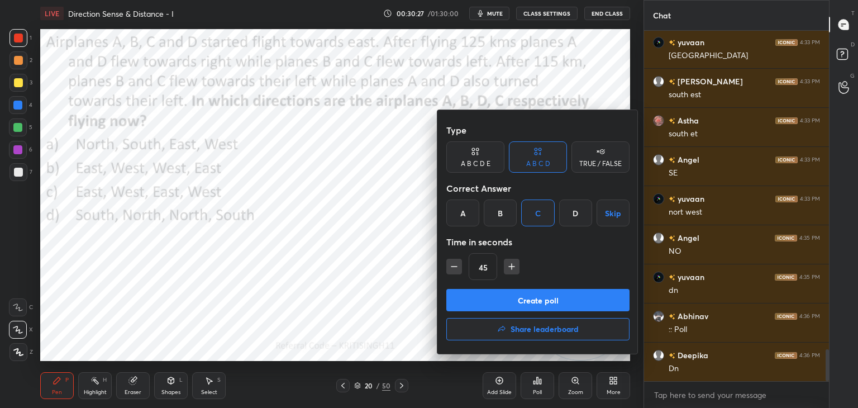
click at [519, 302] on button "Create poll" at bounding box center [538, 300] width 183 height 22
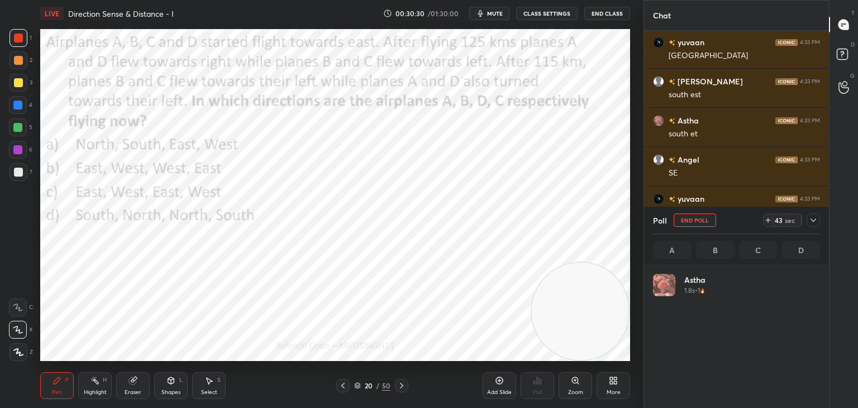
scroll to position [131, 164]
click at [502, 13] on span "mute" at bounding box center [495, 14] width 16 height 8
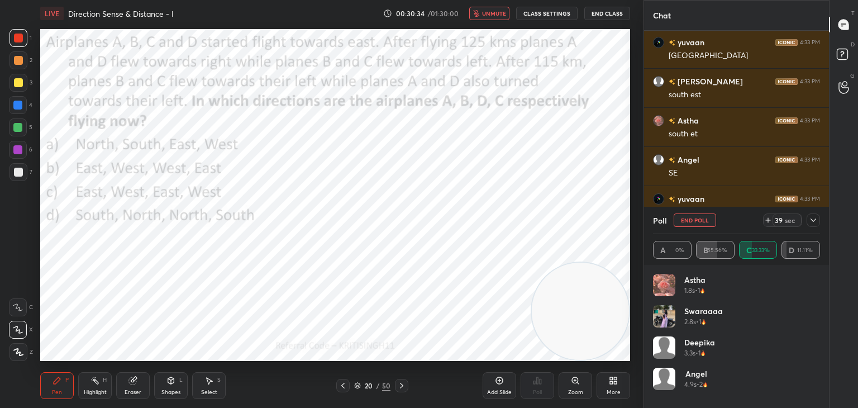
click at [500, 12] on span "unmute" at bounding box center [494, 14] width 24 height 8
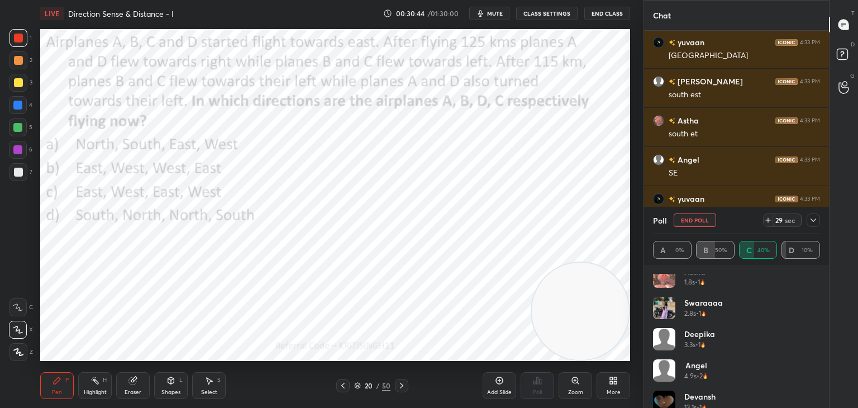
scroll to position [22, 0]
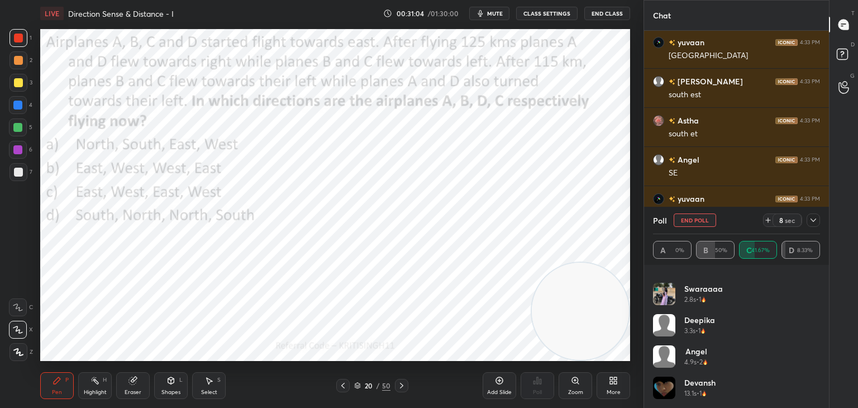
click at [688, 225] on button "End Poll" at bounding box center [695, 219] width 42 height 13
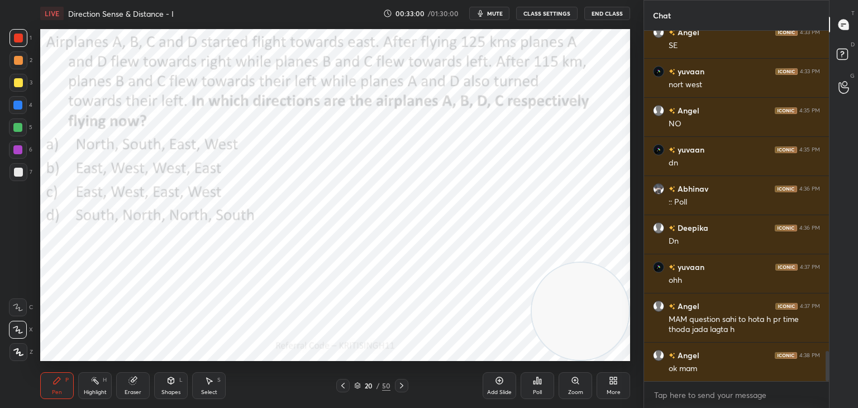
scroll to position [3685, 0]
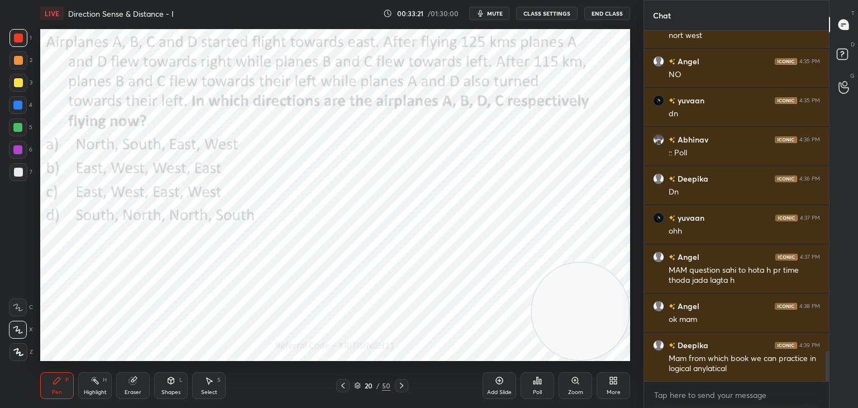
click at [499, 381] on icon at bounding box center [499, 380] width 3 height 3
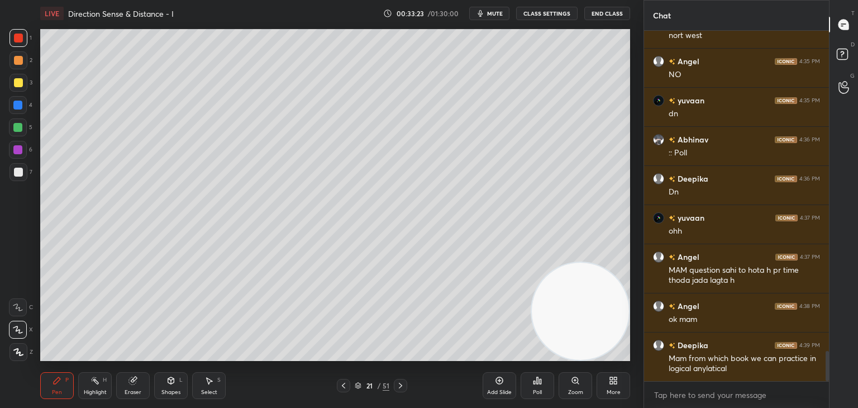
click at [348, 388] on div at bounding box center [343, 385] width 13 height 13
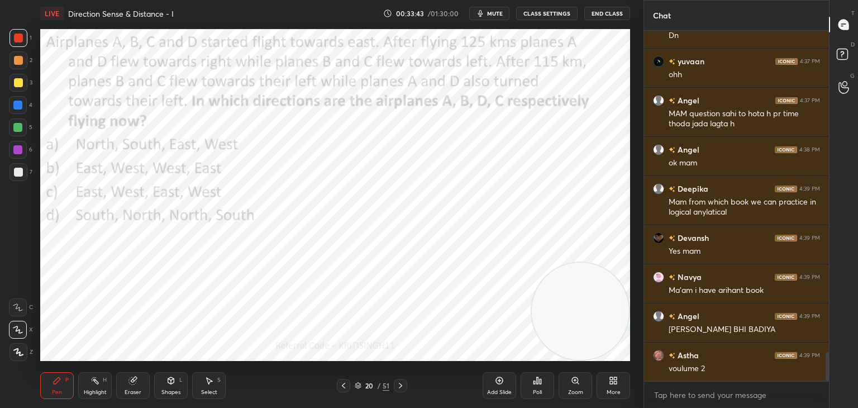
scroll to position [3881, 0]
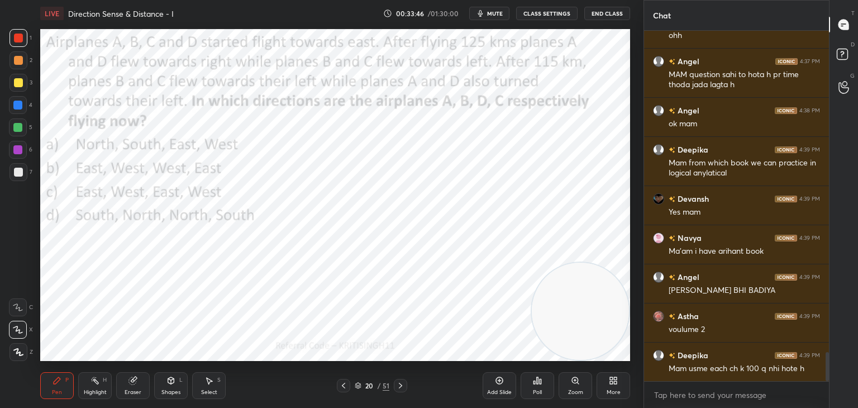
click at [500, 8] on button "mute" at bounding box center [489, 13] width 40 height 13
click at [613, 16] on button "End Class" at bounding box center [608, 13] width 46 height 13
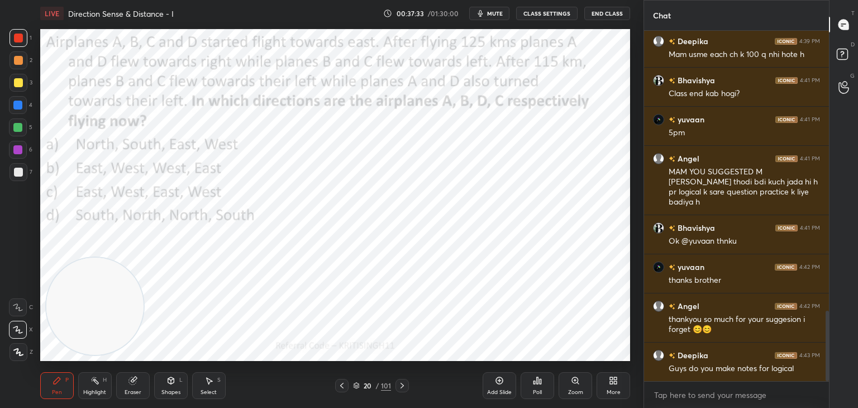
scroll to position [1392, 0]
drag, startPoint x: 828, startPoint y: 334, endPoint x: 828, endPoint y: 327, distance: 7.3
click at [828, 327] on div at bounding box center [827, 346] width 3 height 70
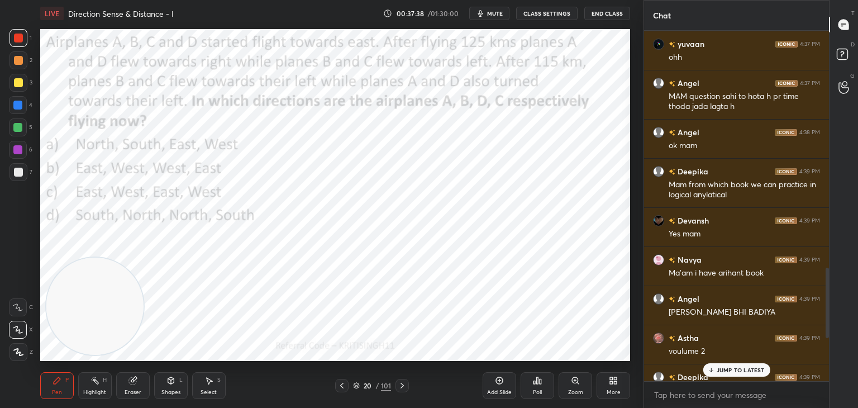
scroll to position [1086, 0]
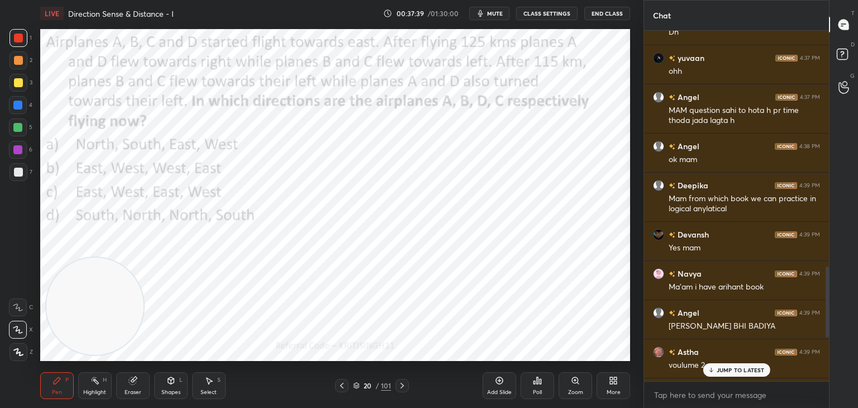
drag, startPoint x: 828, startPoint y: 327, endPoint x: 838, endPoint y: 265, distance: 62.3
click at [838, 265] on div "Chat swaraaaa 4:33 PM SE Deepika 4:33 PM South east devanshi 4:33 PM south est …" at bounding box center [751, 204] width 215 height 408
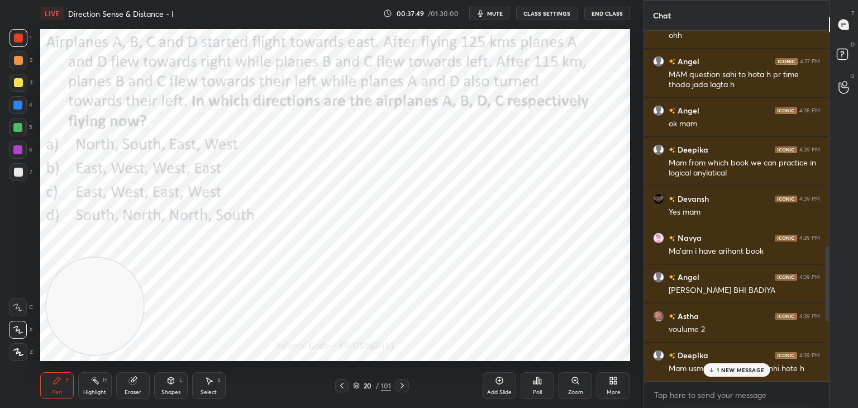
scroll to position [1120, 0]
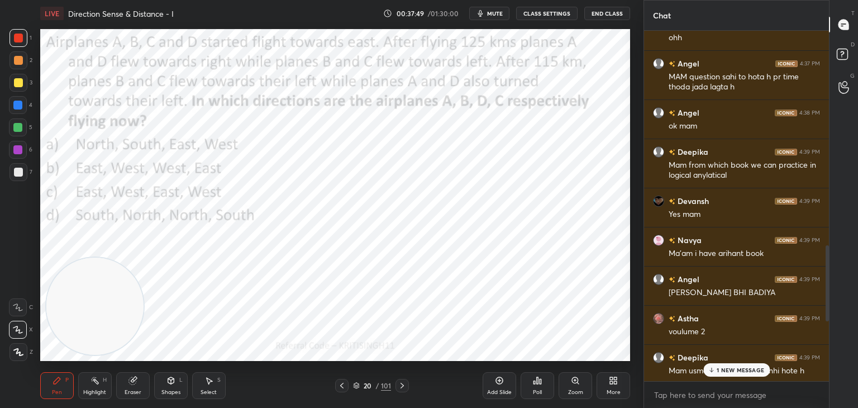
drag, startPoint x: 828, startPoint y: 280, endPoint x: 829, endPoint y: 287, distance: 7.4
click at [829, 287] on div at bounding box center [827, 282] width 3 height 75
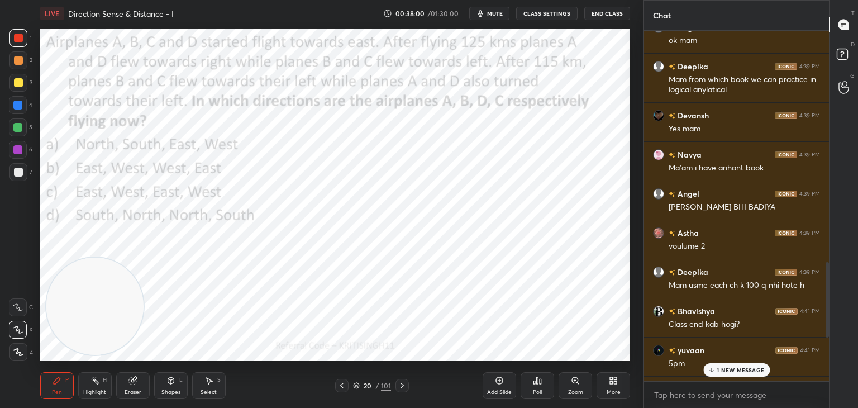
scroll to position [1211, 0]
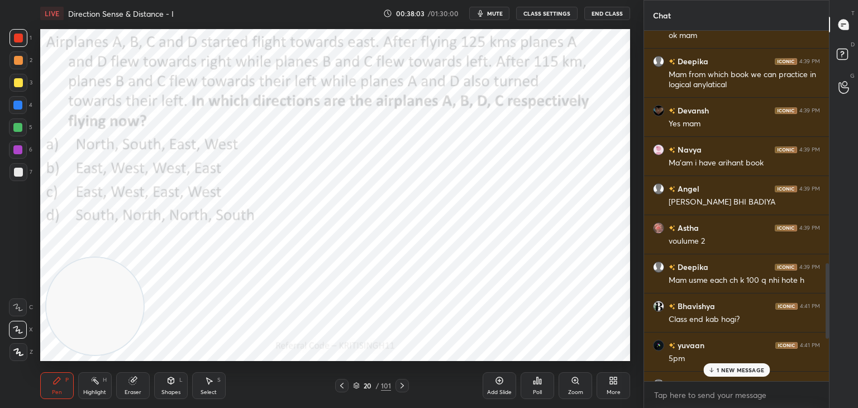
drag, startPoint x: 828, startPoint y: 280, endPoint x: 828, endPoint y: 299, distance: 19.0
click at [828, 299] on div at bounding box center [827, 300] width 3 height 75
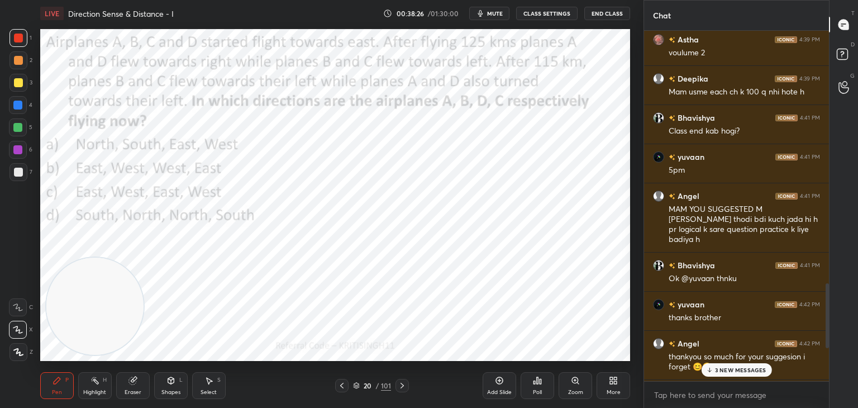
scroll to position [1402, 0]
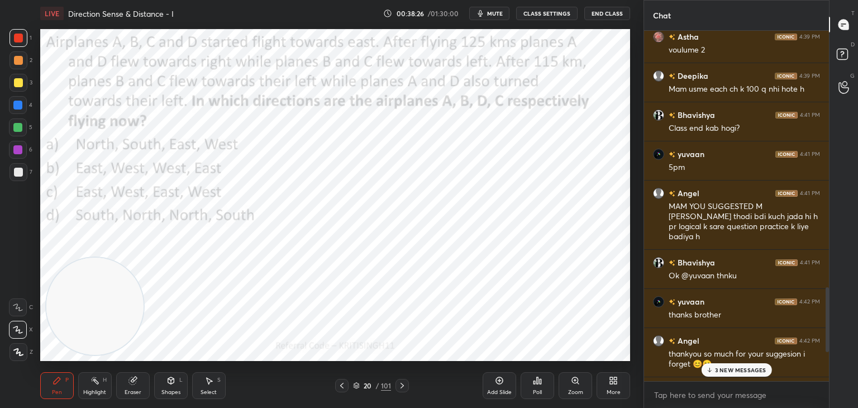
drag, startPoint x: 827, startPoint y: 275, endPoint x: 829, endPoint y: 311, distance: 35.8
click at [829, 311] on div "Chat Angel 4:39 PM DR RS AGGARWAL BHI BADIYA Astha 4:39 PM voulume 2 Deepika 4:…" at bounding box center [751, 204] width 215 height 408
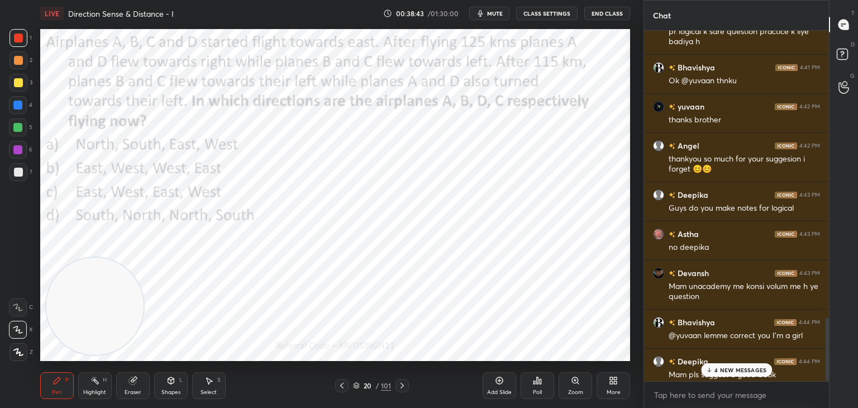
scroll to position [1603, 0]
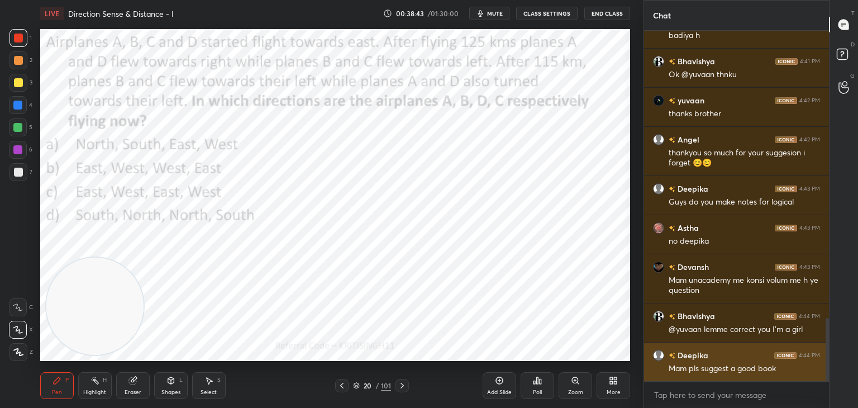
drag, startPoint x: 829, startPoint y: 309, endPoint x: 821, endPoint y: 357, distance: 48.7
click at [821, 357] on div "yuvaan 4:41 PM 5pm Angel 4:41 PM MAM YOU SUGGESTED M RS AGGARWAL thodi bdi kuch…" at bounding box center [736, 206] width 185 height 350
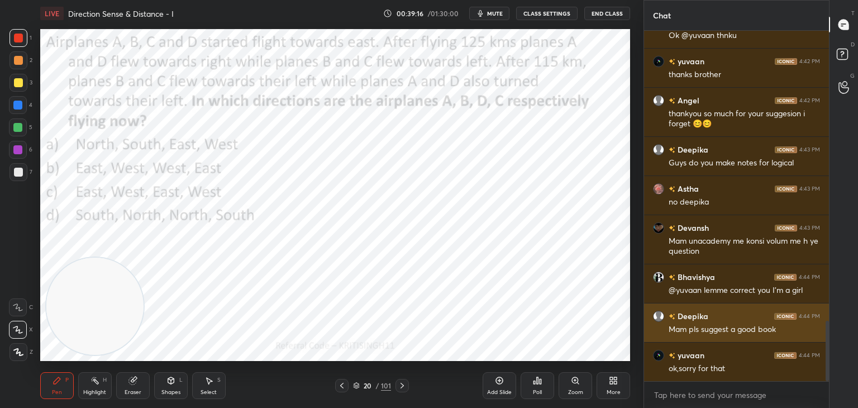
scroll to position [1681, 0]
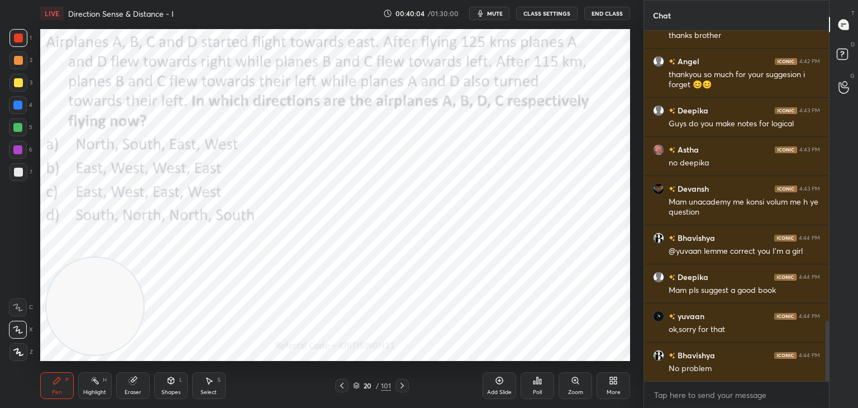
click at [502, 381] on icon at bounding box center [499, 380] width 9 height 9
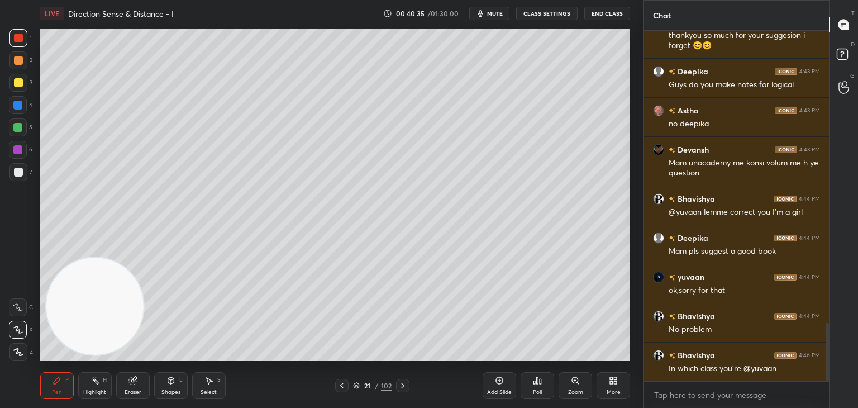
scroll to position [1759, 0]
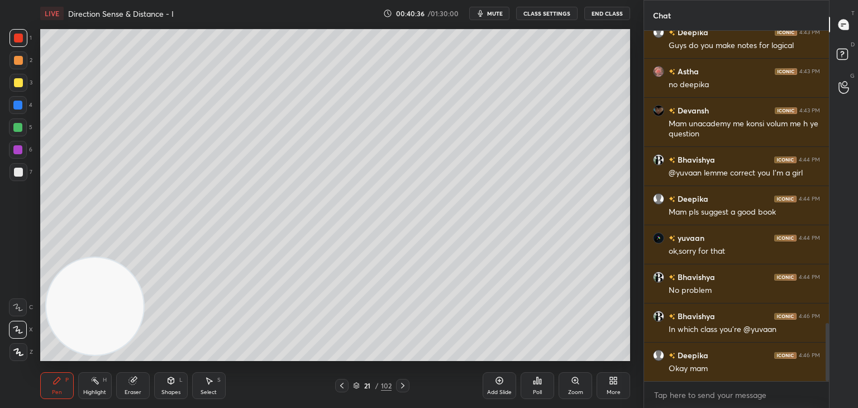
click at [345, 387] on icon at bounding box center [342, 385] width 9 height 9
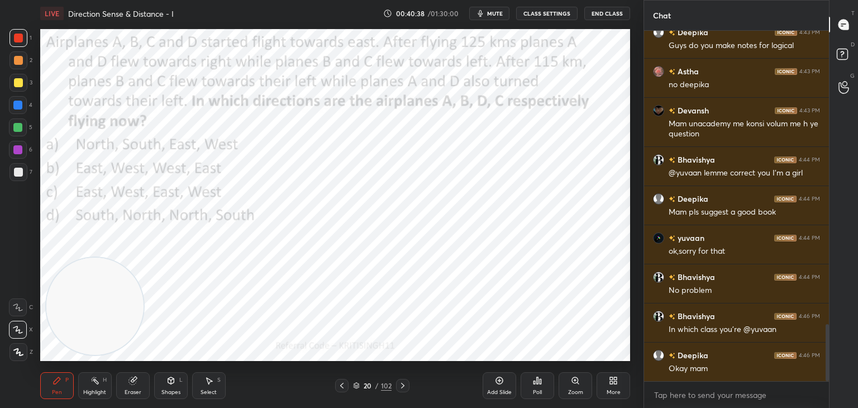
scroll to position [1809, 0]
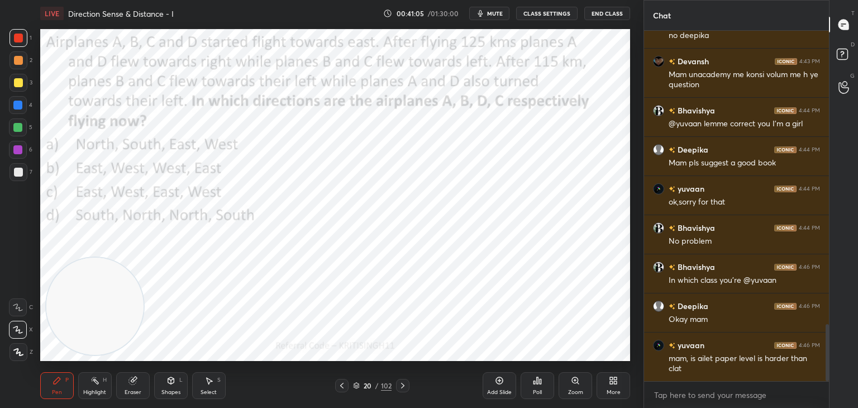
click at [358, 385] on icon at bounding box center [357, 384] width 6 height 3
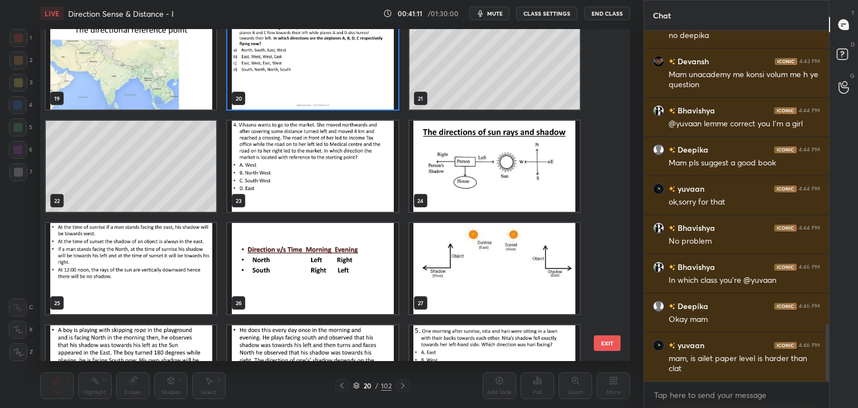
scroll to position [639, 0]
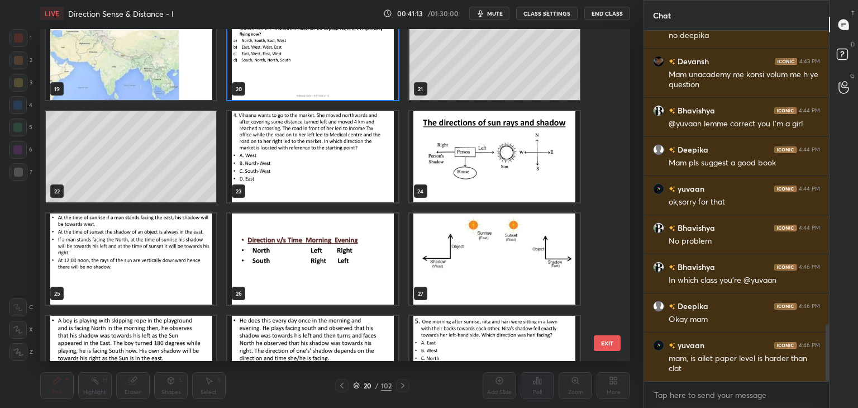
click at [356, 190] on img "grid" at bounding box center [312, 156] width 170 height 91
click at [358, 190] on img "grid" at bounding box center [312, 156] width 170 height 91
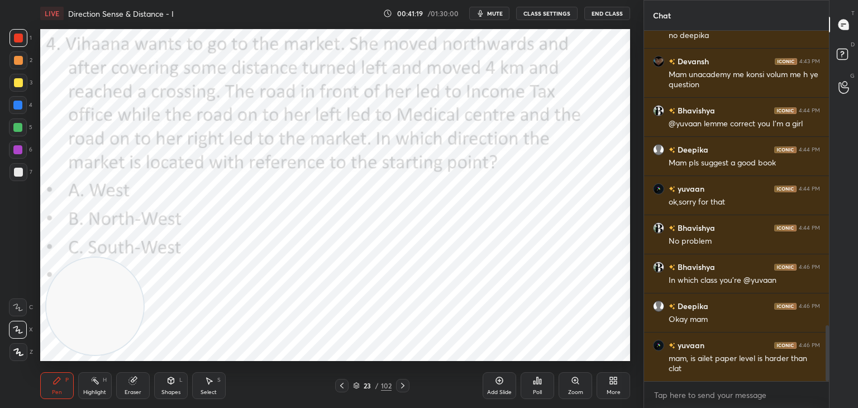
scroll to position [1848, 0]
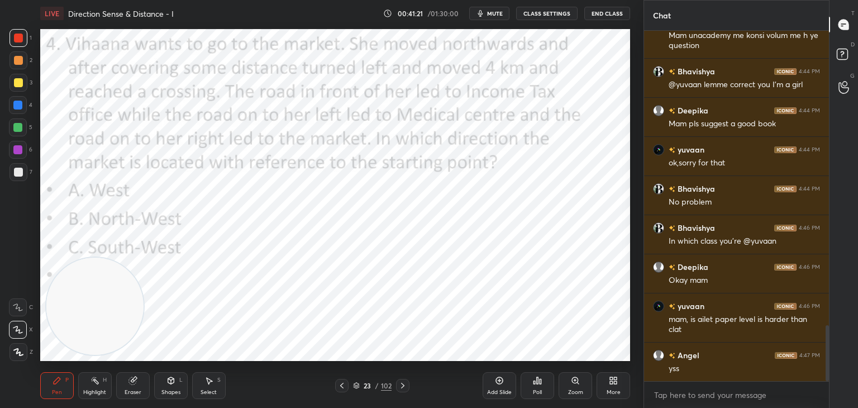
click at [496, 17] on button "mute" at bounding box center [489, 13] width 40 height 13
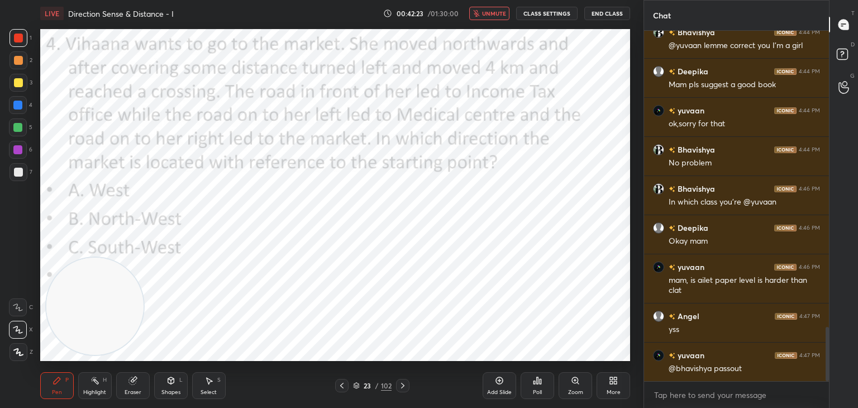
scroll to position [1926, 0]
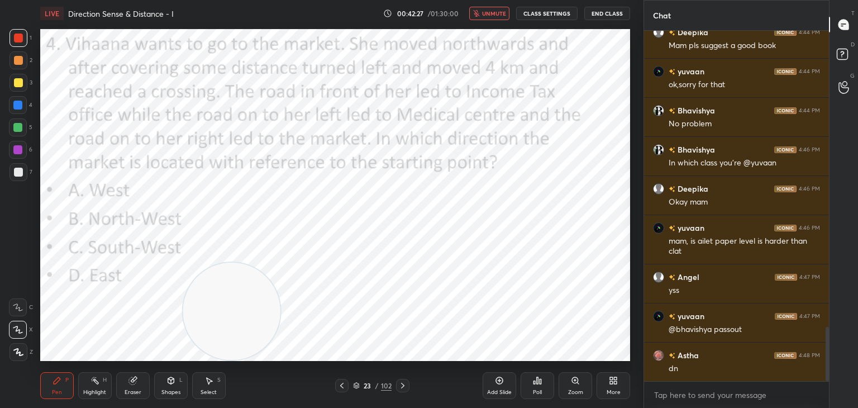
click at [541, 388] on div "Poll" at bounding box center [538, 385] width 34 height 27
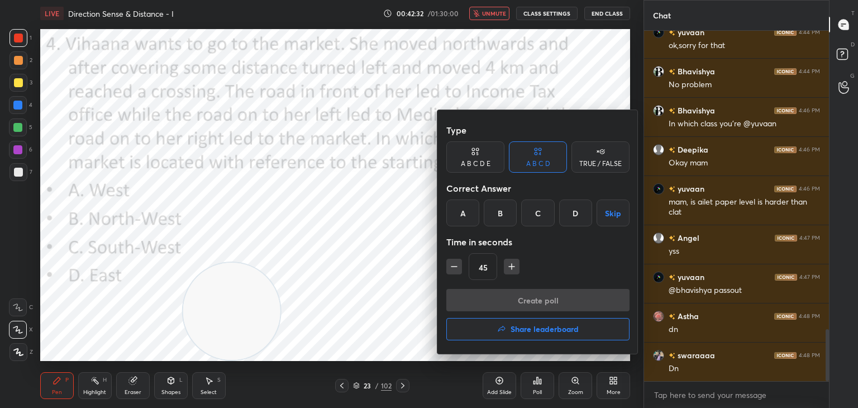
scroll to position [2004, 0]
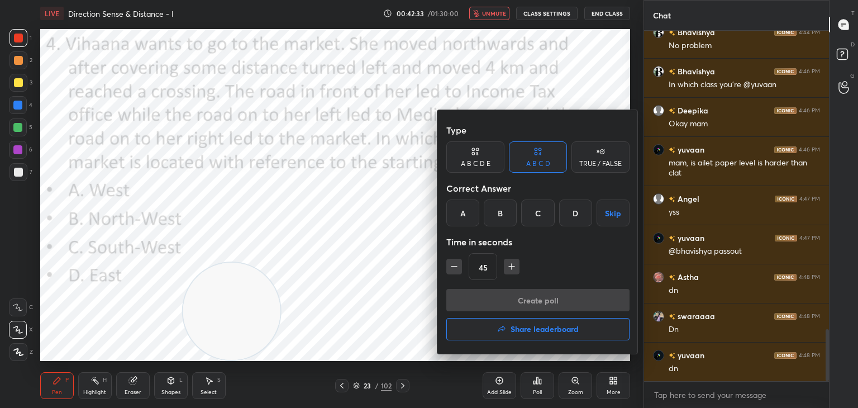
click at [488, 15] on div at bounding box center [429, 204] width 858 height 408
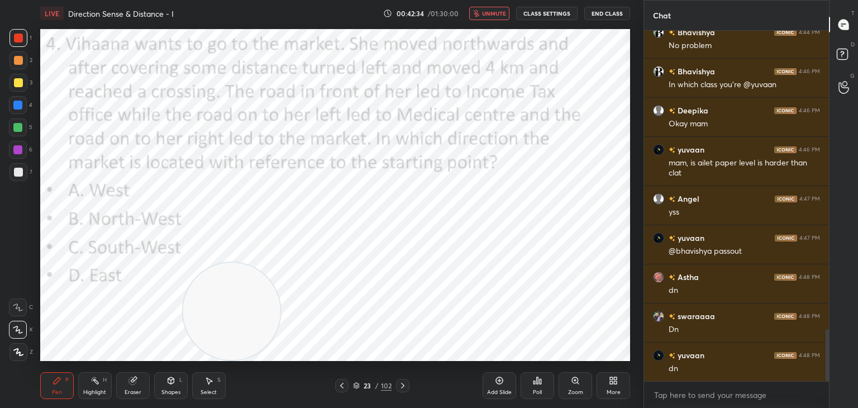
click at [492, 13] on span "unmute" at bounding box center [494, 14] width 24 height 8
click at [542, 391] on div "Poll" at bounding box center [537, 393] width 9 height 6
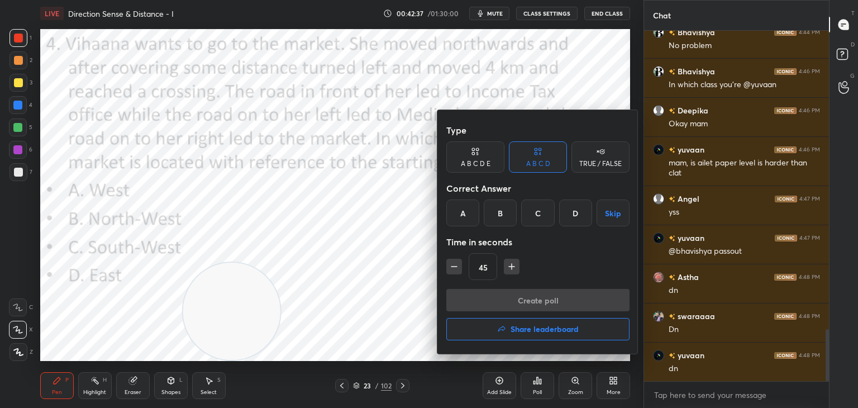
click at [496, 221] on div "B" at bounding box center [500, 213] width 33 height 27
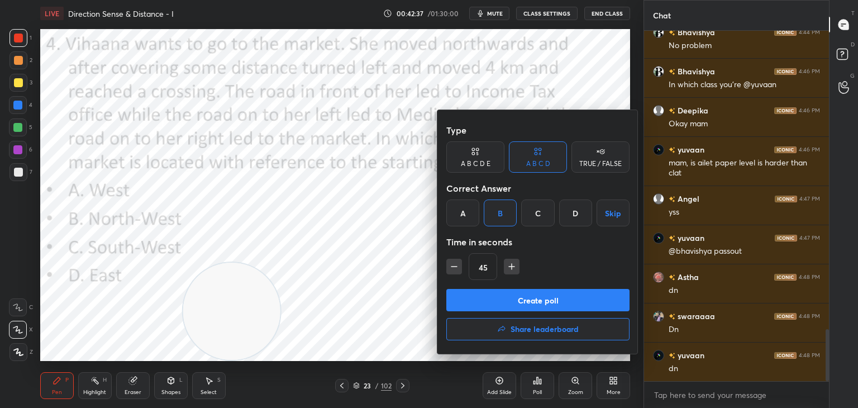
click at [504, 296] on button "Create poll" at bounding box center [538, 300] width 183 height 22
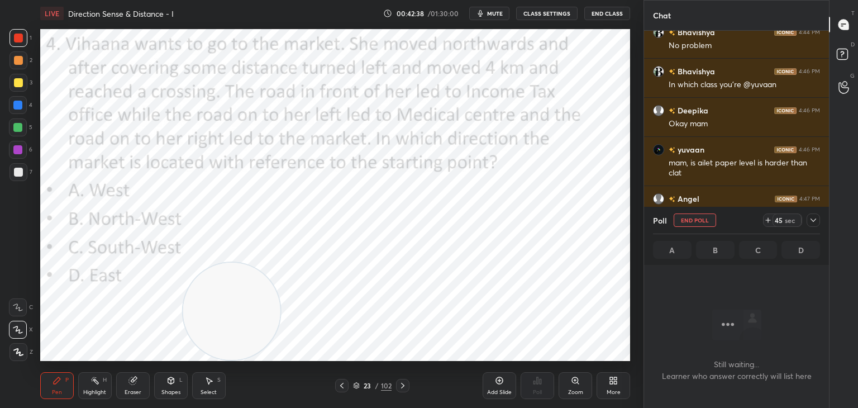
scroll to position [316, 182]
click at [497, 15] on span "mute" at bounding box center [495, 14] width 16 height 8
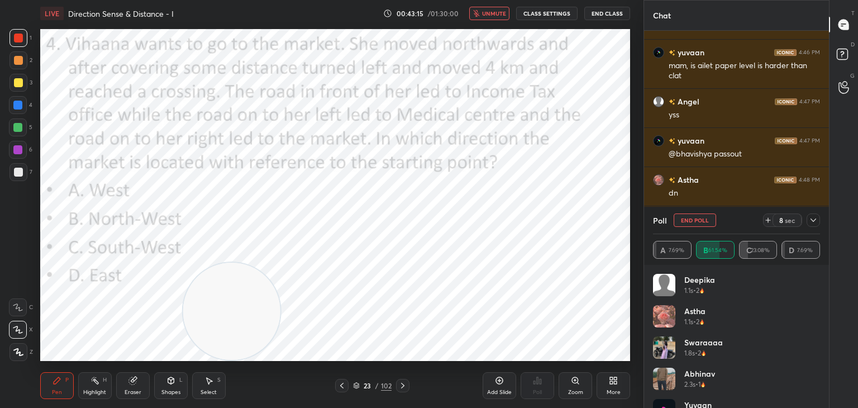
scroll to position [289, 182]
click at [813, 221] on icon at bounding box center [814, 220] width 6 height 3
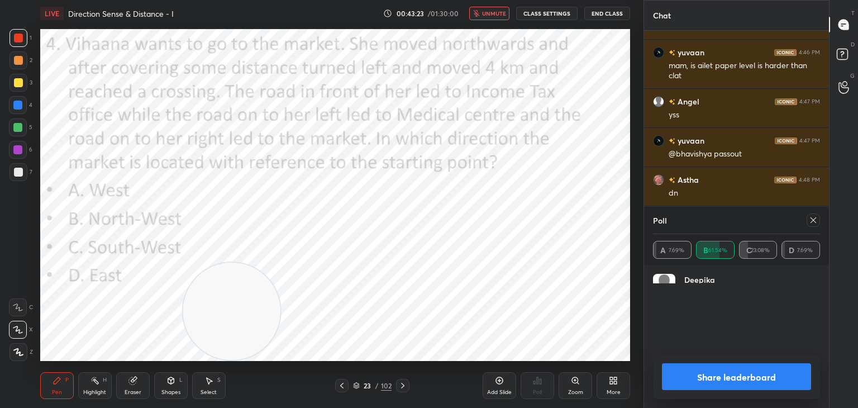
scroll to position [0, 0]
click at [493, 10] on button "unmute" at bounding box center [489, 13] width 40 height 13
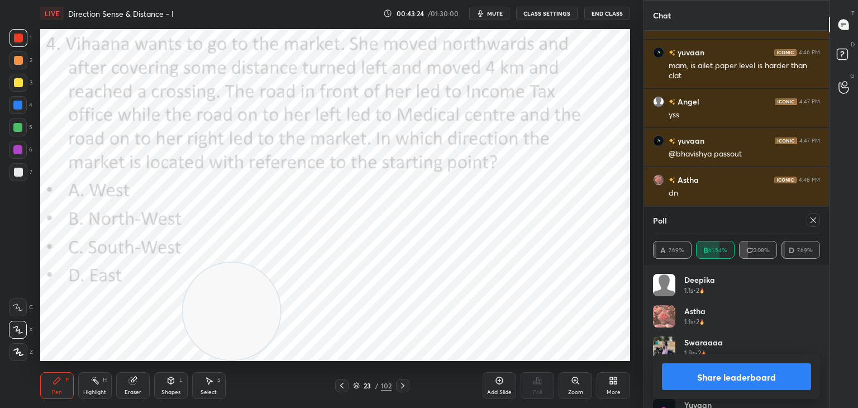
click at [809, 222] on icon at bounding box center [813, 220] width 9 height 9
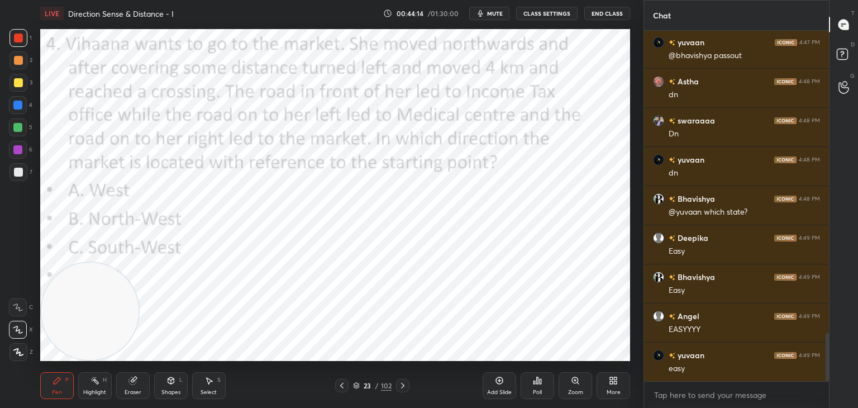
click at [28, 150] on div "6" at bounding box center [20, 150] width 23 height 18
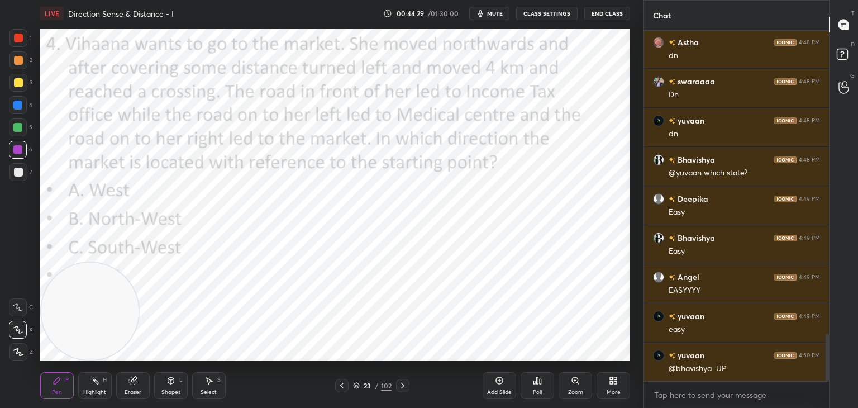
click at [500, 381] on icon at bounding box center [499, 380] width 3 height 3
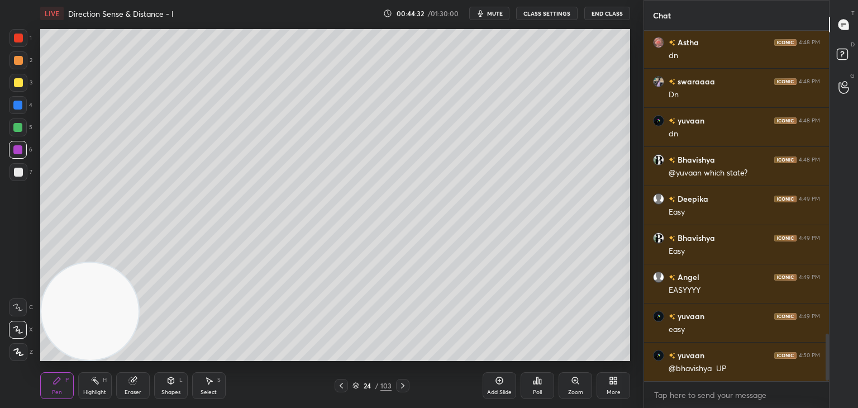
scroll to position [2278, 0]
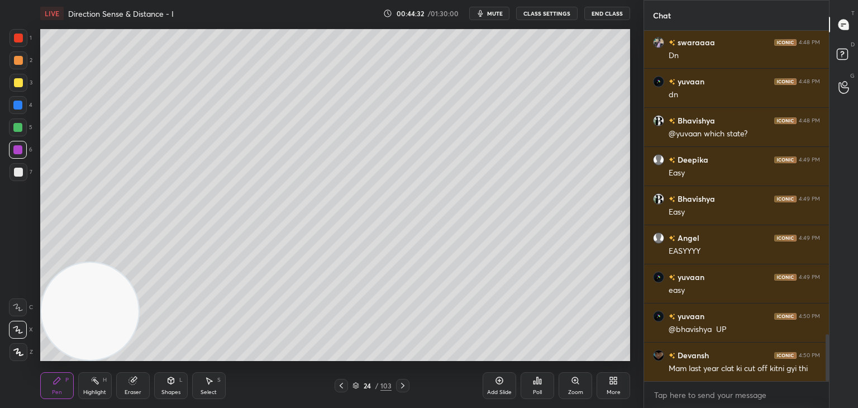
click at [16, 83] on div at bounding box center [18, 82] width 9 height 9
click at [355, 387] on icon at bounding box center [356, 385] width 7 height 7
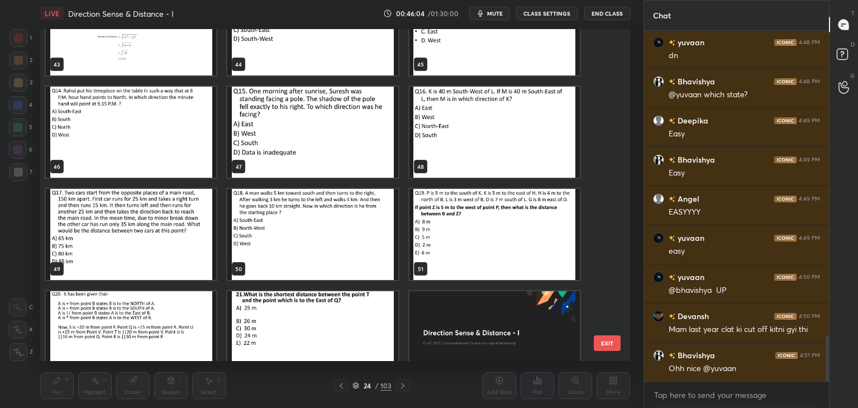
scroll to position [1484, 0]
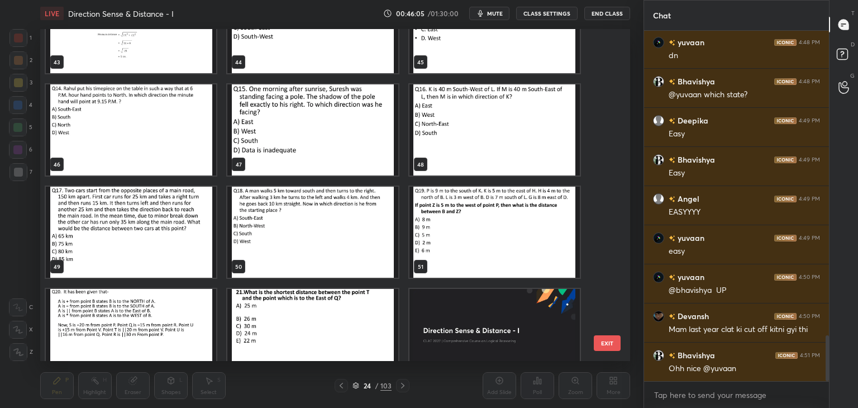
click at [184, 225] on img "grid" at bounding box center [131, 232] width 170 height 91
click at [186, 227] on img "grid" at bounding box center [131, 232] width 170 height 91
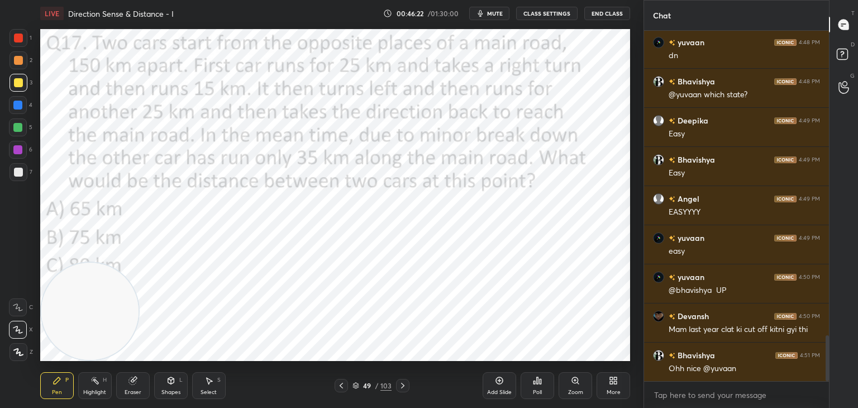
click at [496, 14] on span "mute" at bounding box center [495, 14] width 16 height 8
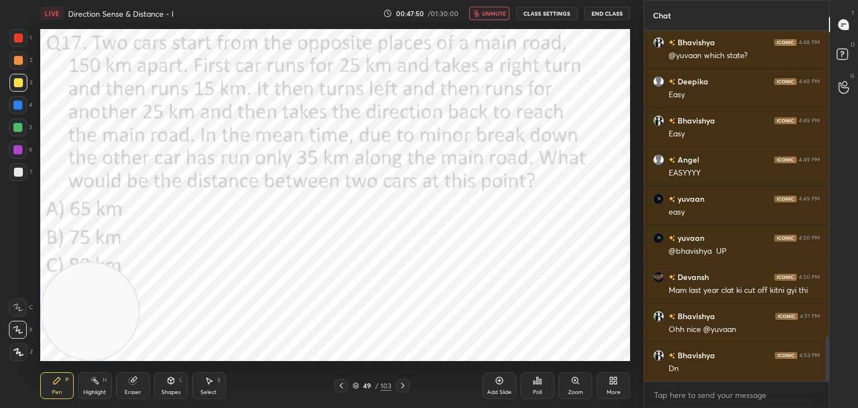
scroll to position [2395, 0]
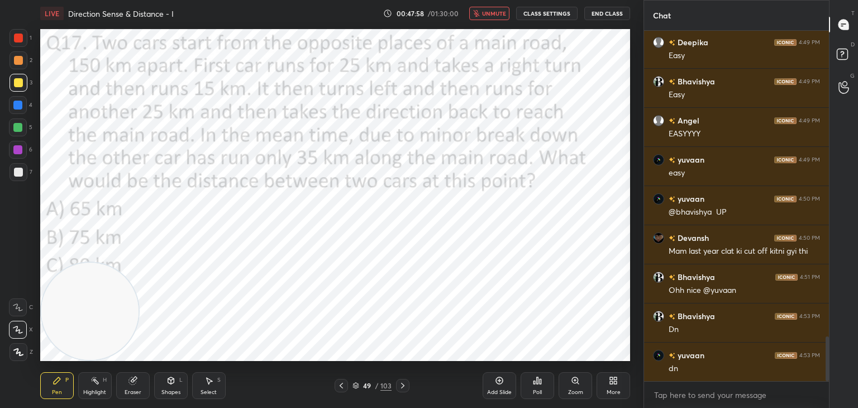
click at [494, 14] on span "unmute" at bounding box center [494, 14] width 24 height 8
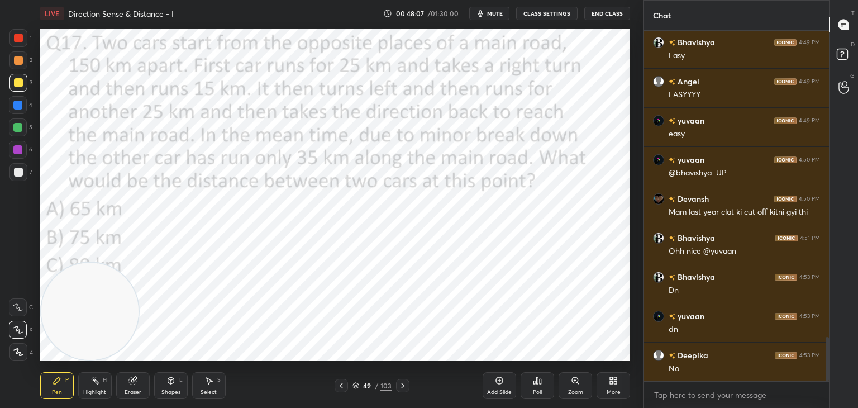
click at [502, 10] on span "mute" at bounding box center [495, 14] width 16 height 8
click at [494, 18] on button "unmute" at bounding box center [489, 13] width 40 height 13
click at [540, 390] on div "Poll" at bounding box center [537, 393] width 9 height 6
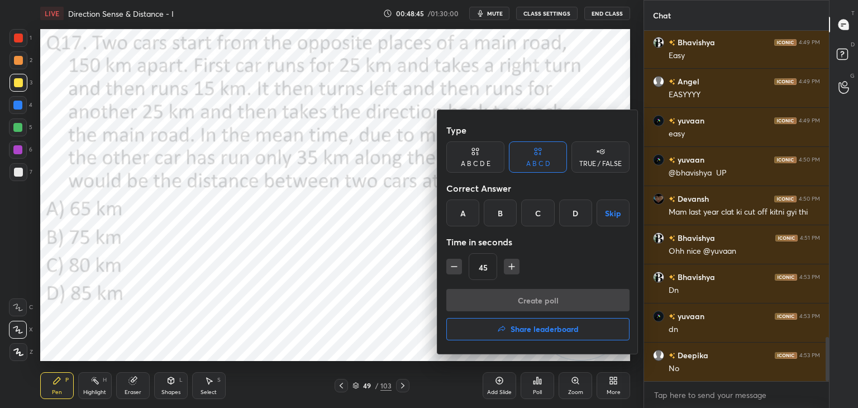
click at [454, 217] on div "A" at bounding box center [463, 213] width 33 height 27
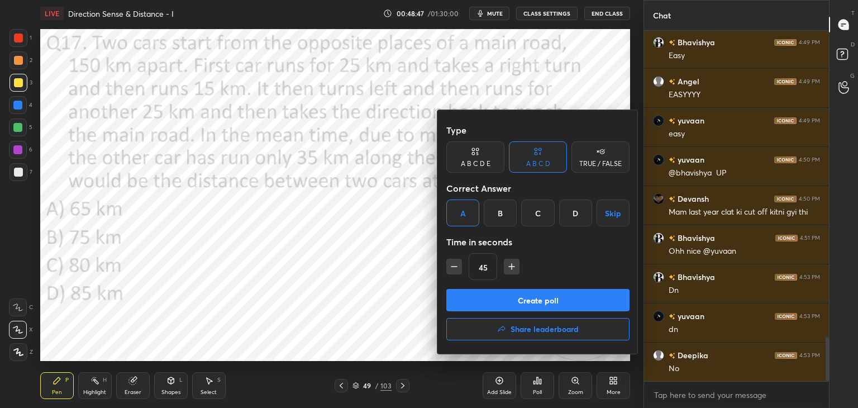
click at [507, 302] on button "Create poll" at bounding box center [538, 300] width 183 height 22
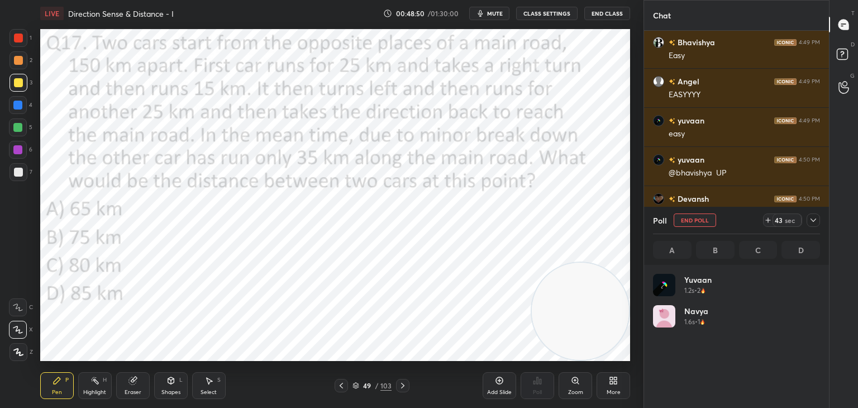
scroll to position [131, 164]
click at [812, 221] on icon at bounding box center [813, 220] width 9 height 9
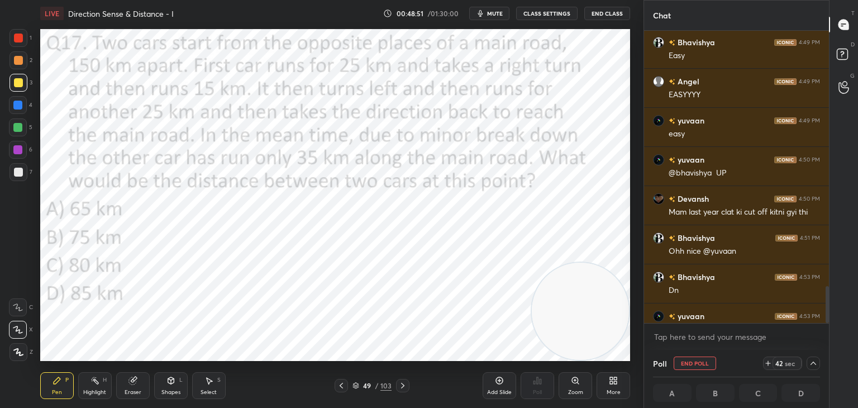
scroll to position [2493, 0]
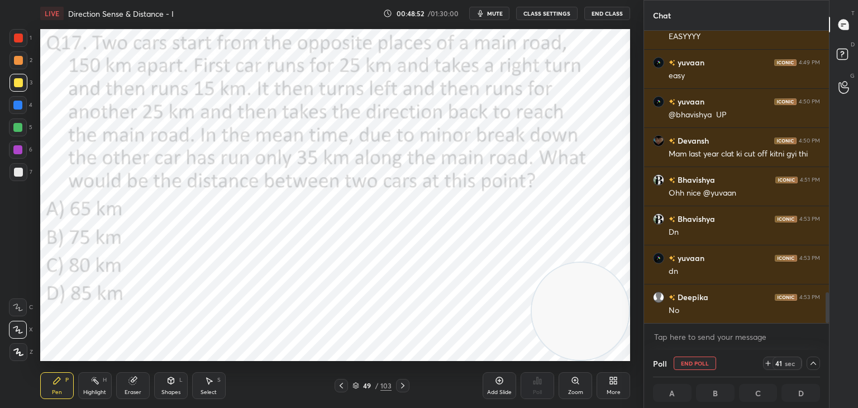
click at [814, 362] on icon at bounding box center [813, 363] width 9 height 9
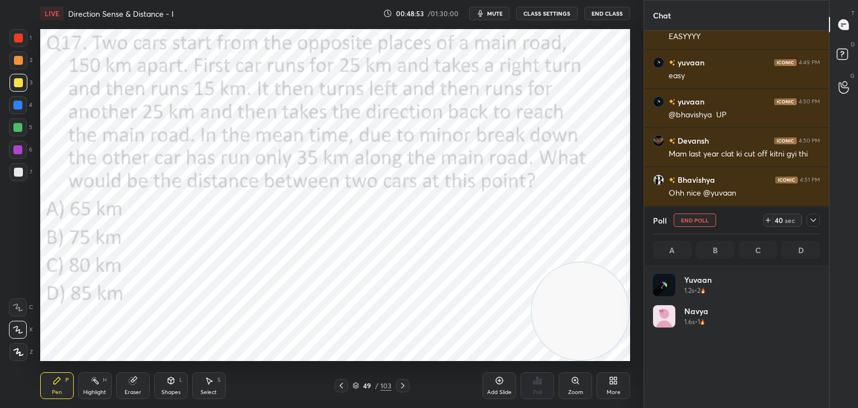
scroll to position [131, 164]
click at [767, 222] on icon at bounding box center [768, 220] width 9 height 9
click at [501, 11] on span "mute" at bounding box center [495, 14] width 16 height 8
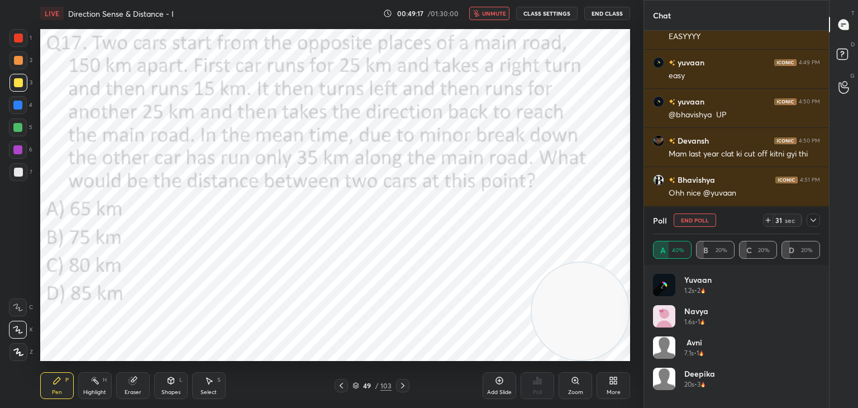
scroll to position [2532, 0]
click at [497, 13] on span "unmute" at bounding box center [494, 14] width 24 height 8
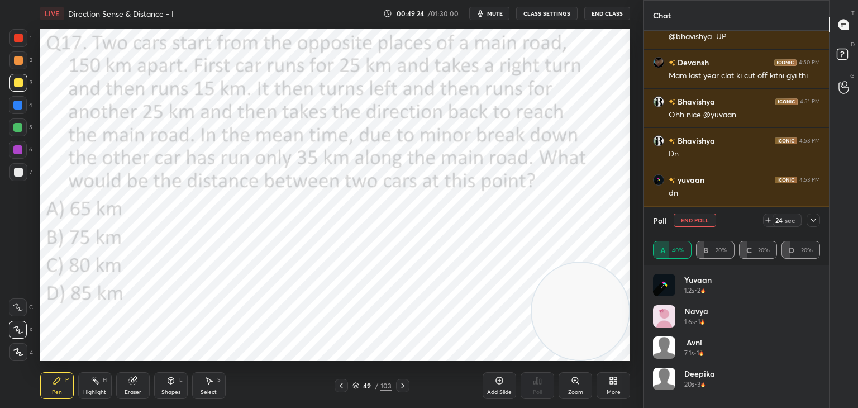
click at [808, 221] on div at bounding box center [813, 219] width 13 height 13
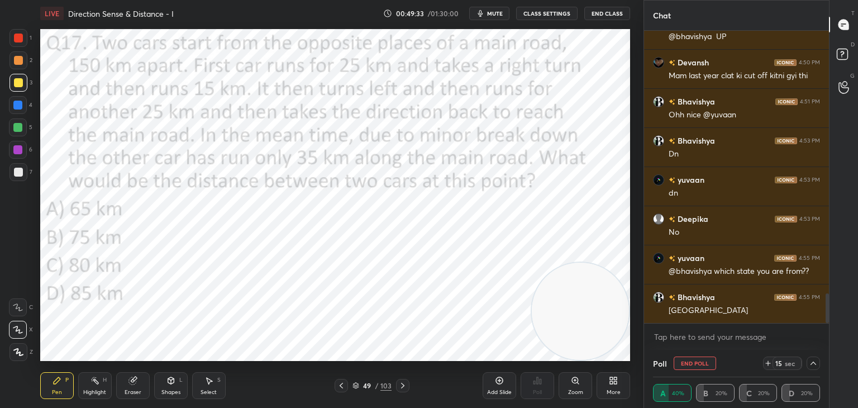
click at [812, 363] on icon at bounding box center [813, 363] width 9 height 9
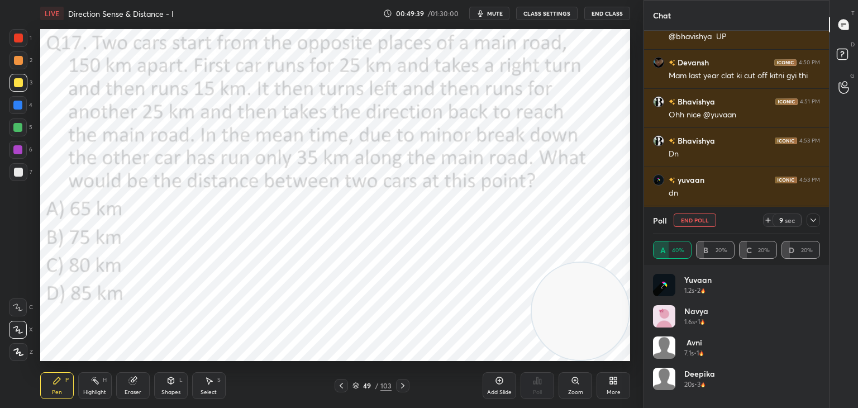
click at [703, 221] on button "End Poll" at bounding box center [695, 219] width 42 height 13
type textarea "x"
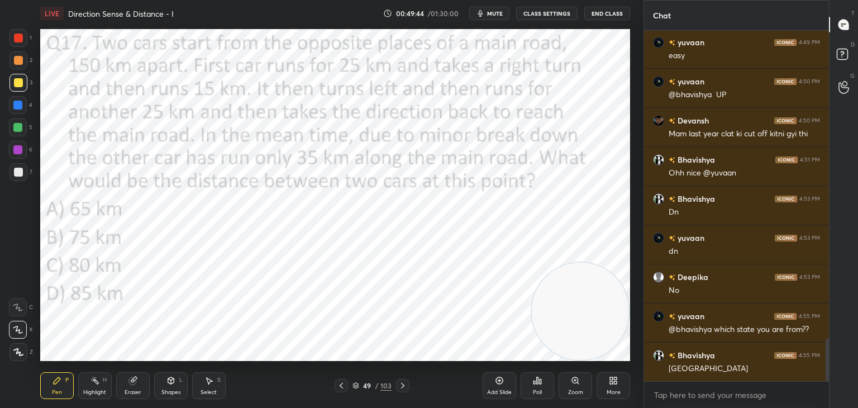
click at [181, 376] on div "Shapes L" at bounding box center [171, 385] width 34 height 27
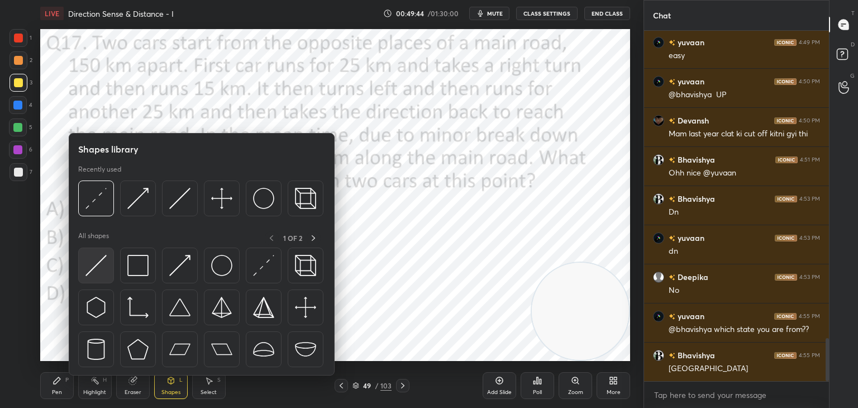
click at [108, 263] on div at bounding box center [96, 266] width 36 height 36
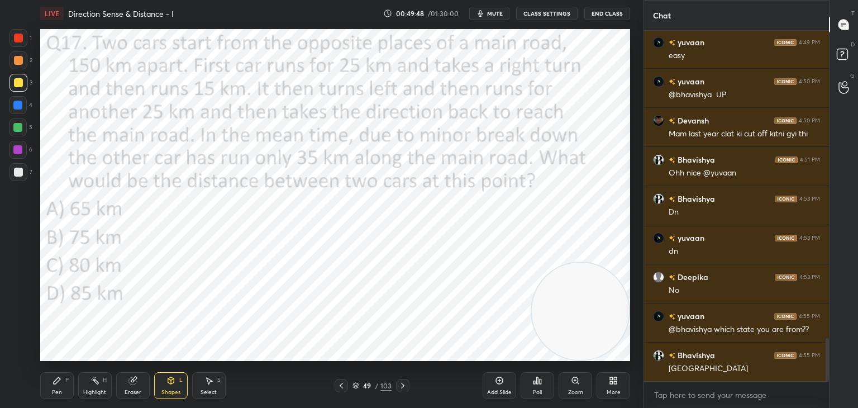
click at [20, 39] on div at bounding box center [18, 38] width 9 height 9
click at [59, 381] on icon at bounding box center [57, 380] width 9 height 9
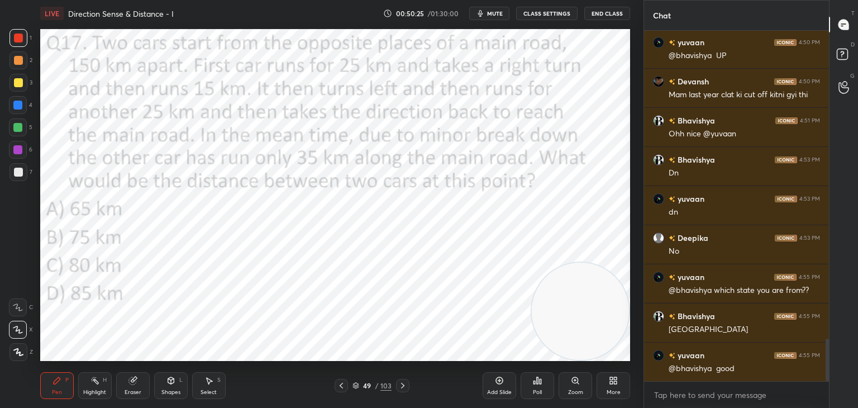
click at [21, 112] on div at bounding box center [18, 105] width 18 height 18
click at [175, 382] on icon at bounding box center [171, 380] width 9 height 9
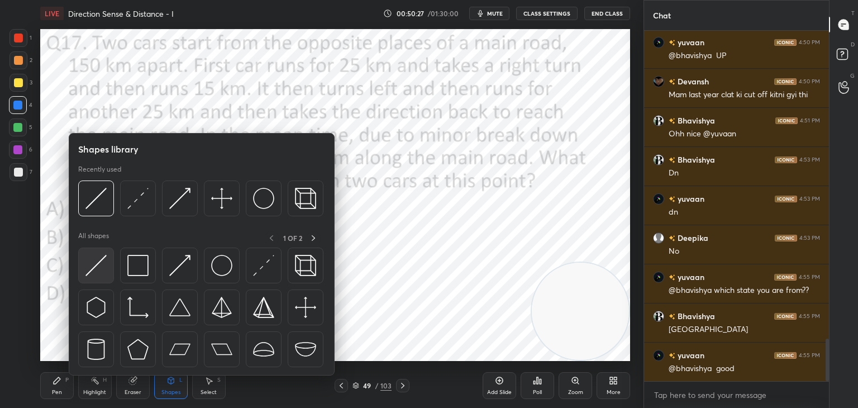
click at [105, 258] on img at bounding box center [96, 265] width 21 height 21
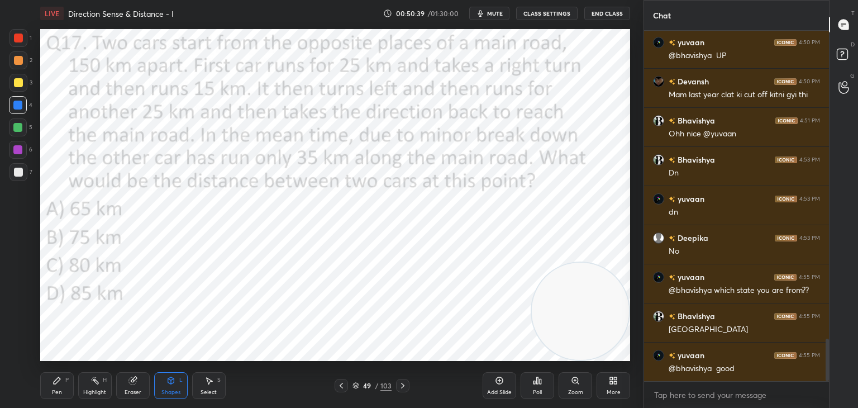
click at [56, 382] on icon at bounding box center [57, 380] width 7 height 7
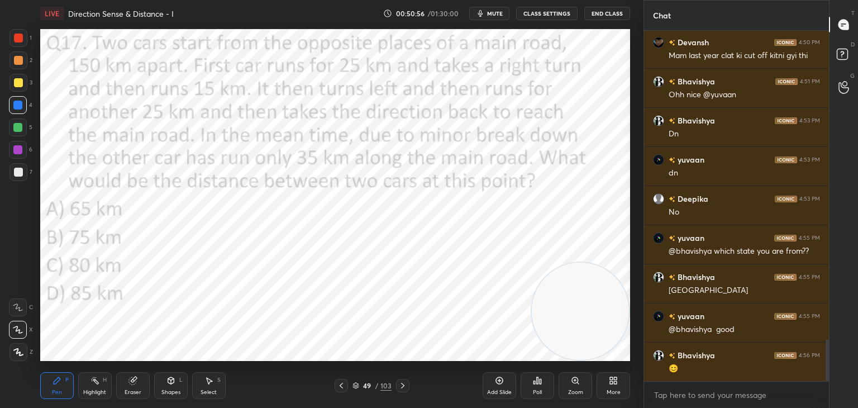
click at [358, 385] on icon at bounding box center [356, 384] width 6 height 3
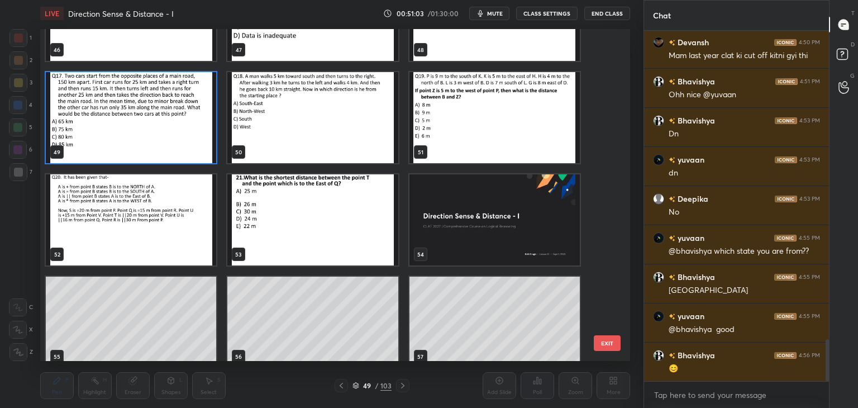
scroll to position [2630, 0]
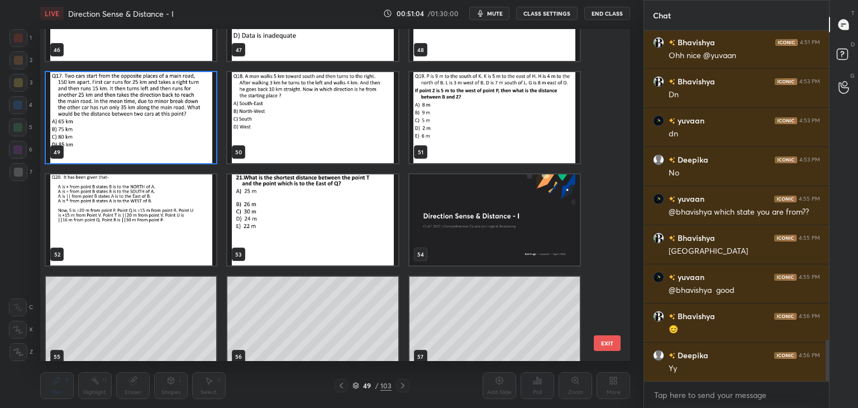
click at [535, 141] on img "grid" at bounding box center [495, 117] width 170 height 91
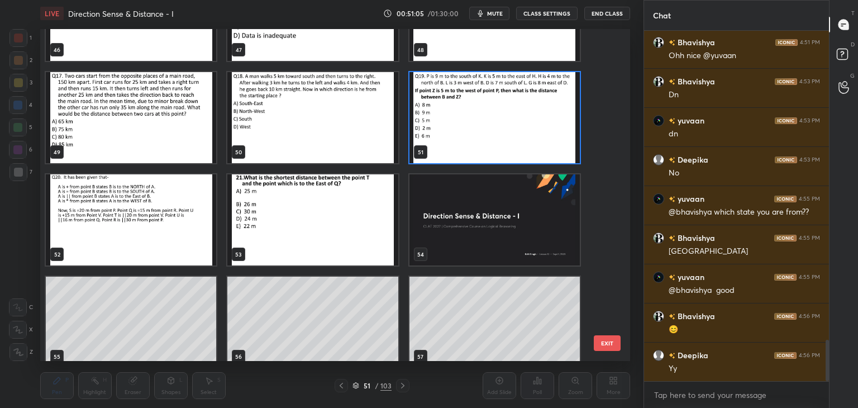
click at [537, 144] on img "grid" at bounding box center [495, 117] width 170 height 91
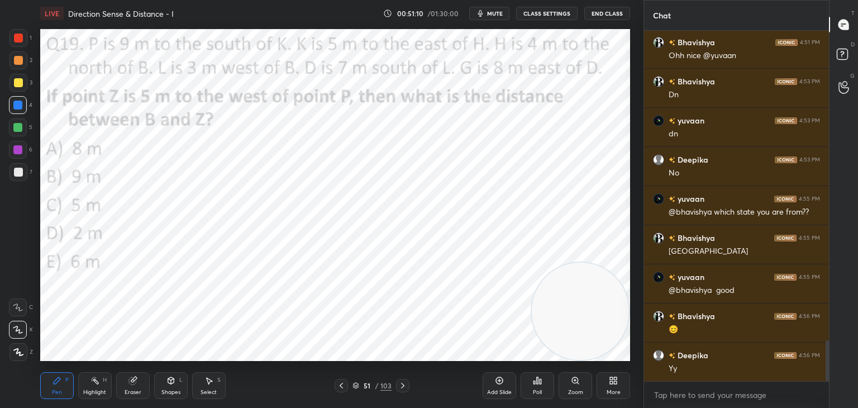
scroll to position [2669, 0]
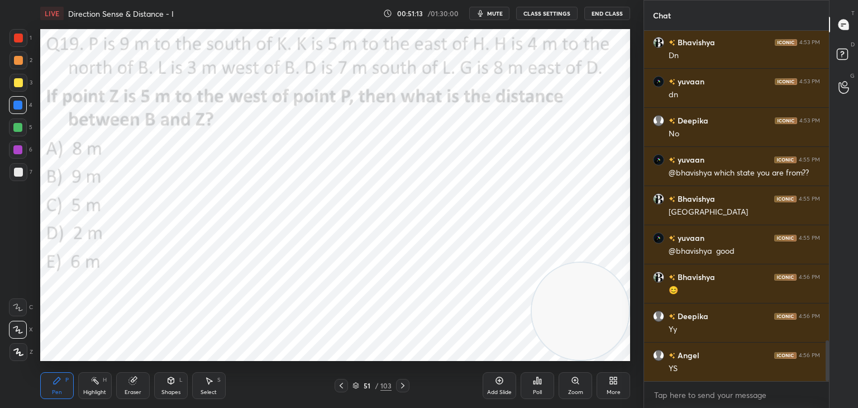
click at [501, 16] on span "mute" at bounding box center [495, 14] width 16 height 8
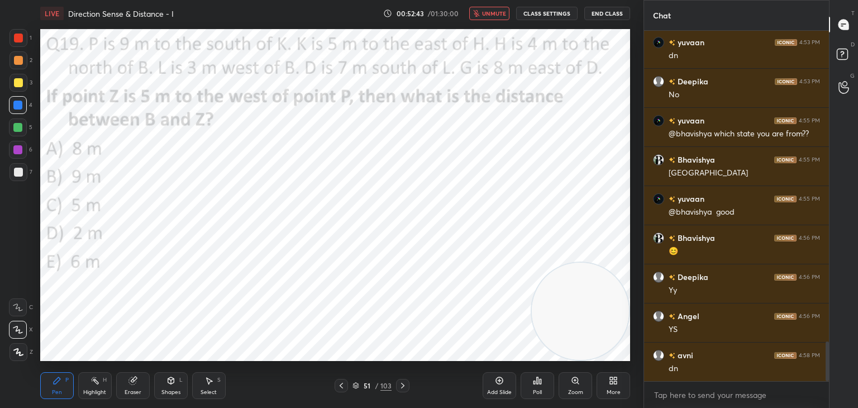
scroll to position [2747, 0]
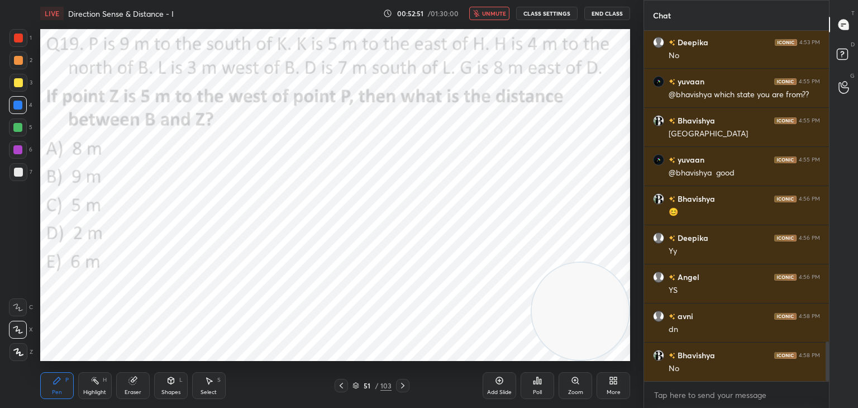
click at [503, 13] on span "unmute" at bounding box center [494, 14] width 24 height 8
click at [493, 11] on span "mute" at bounding box center [495, 14] width 16 height 8
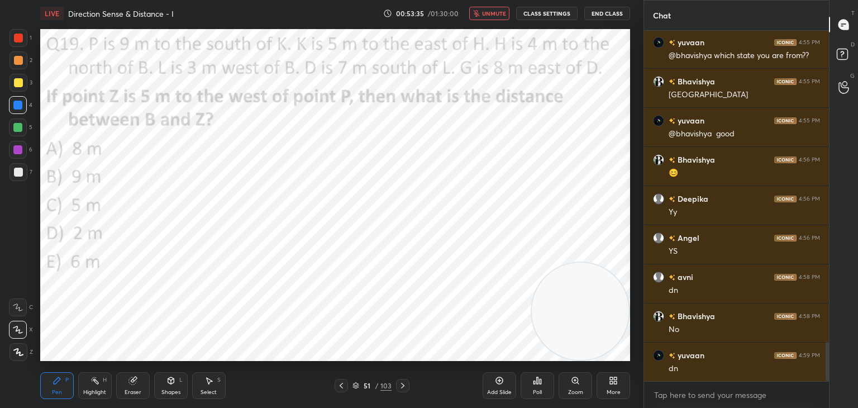
click at [537, 388] on div "Poll" at bounding box center [538, 385] width 34 height 27
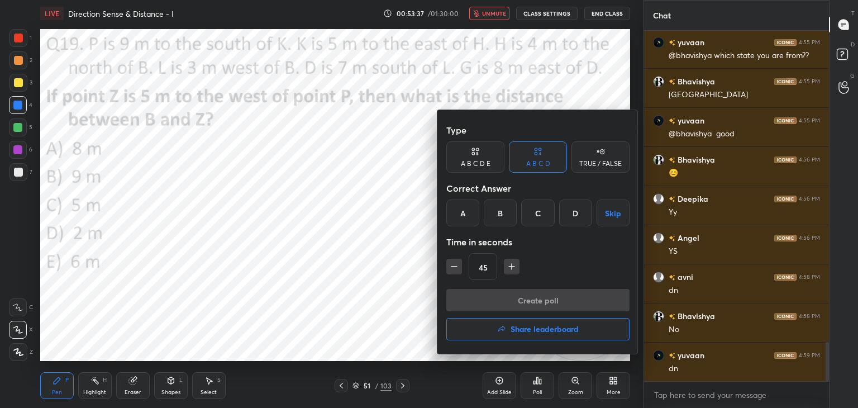
click at [480, 158] on div "A B C D E" at bounding box center [476, 156] width 58 height 31
click at [525, 215] on div "C" at bounding box center [522, 213] width 27 height 27
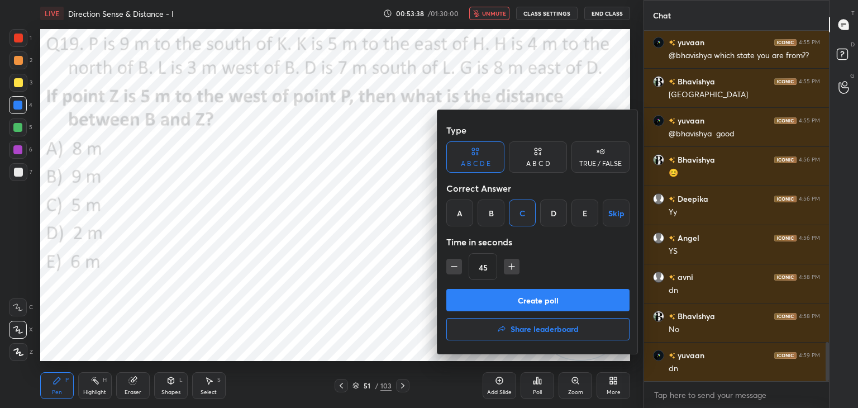
click at [513, 265] on icon "button" at bounding box center [511, 266] width 11 height 11
type input "60"
click at [511, 295] on button "Create poll" at bounding box center [538, 300] width 183 height 22
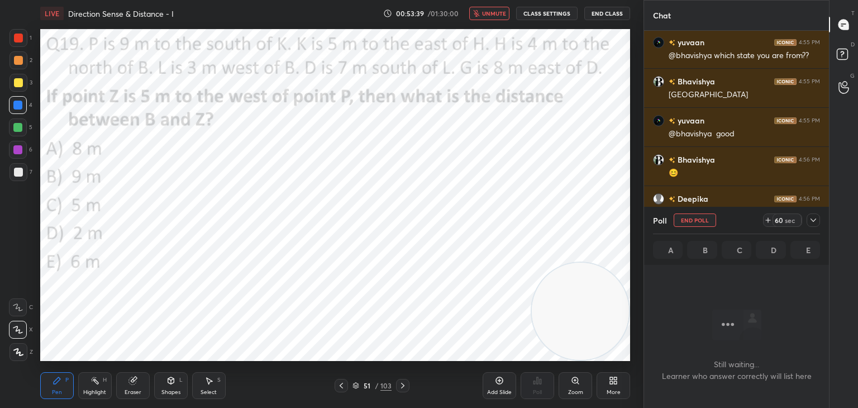
scroll to position [316, 182]
click at [491, 19] on button "unmute" at bounding box center [489, 13] width 40 height 13
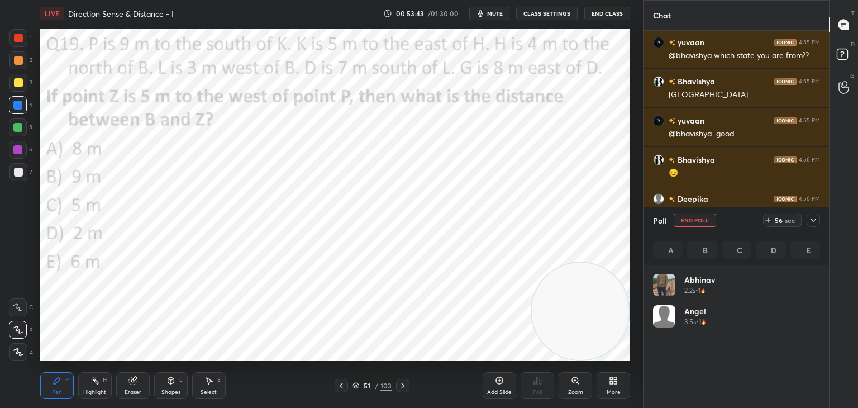
scroll to position [131, 164]
click at [503, 12] on span "mute" at bounding box center [495, 14] width 16 height 8
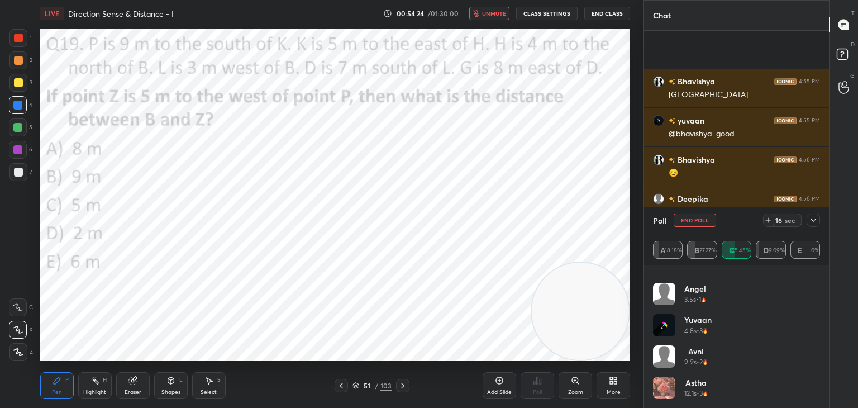
scroll to position [2884, 0]
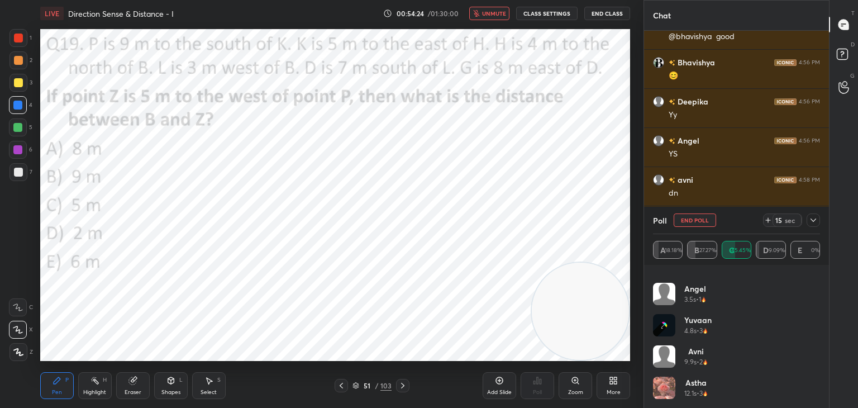
click at [492, 10] on span "unmute" at bounding box center [494, 14] width 24 height 8
click at [809, 220] on div at bounding box center [813, 219] width 13 height 13
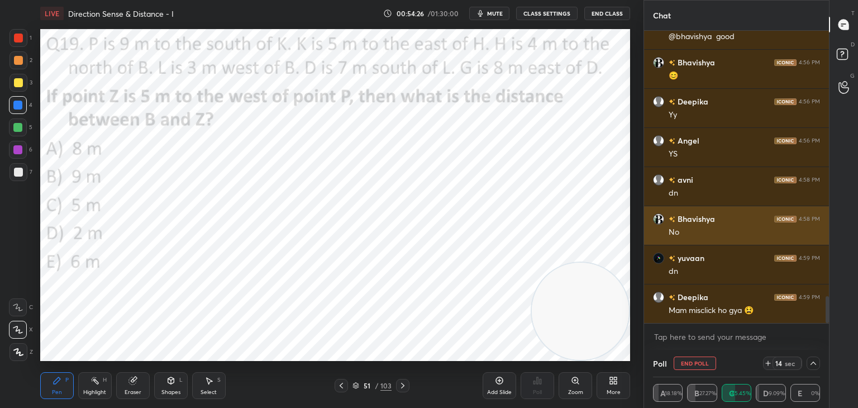
scroll to position [0, 0]
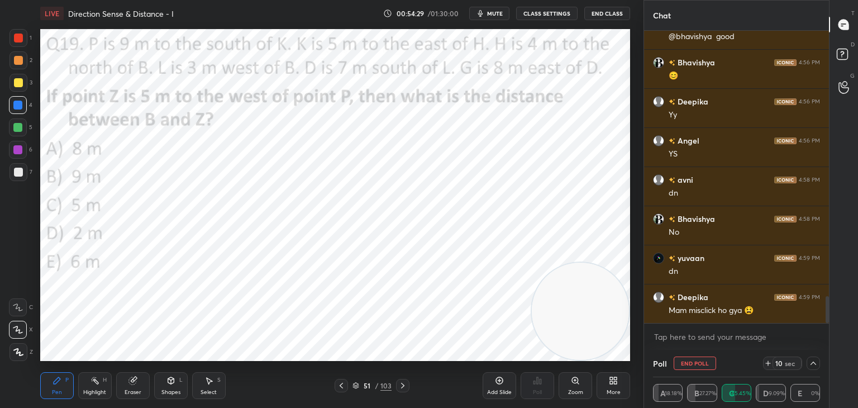
click at [705, 361] on button "End Poll" at bounding box center [695, 363] width 42 height 13
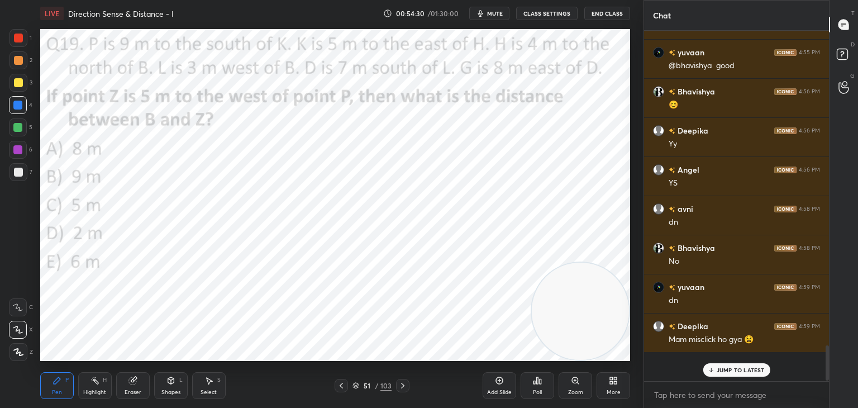
scroll to position [2827, 0]
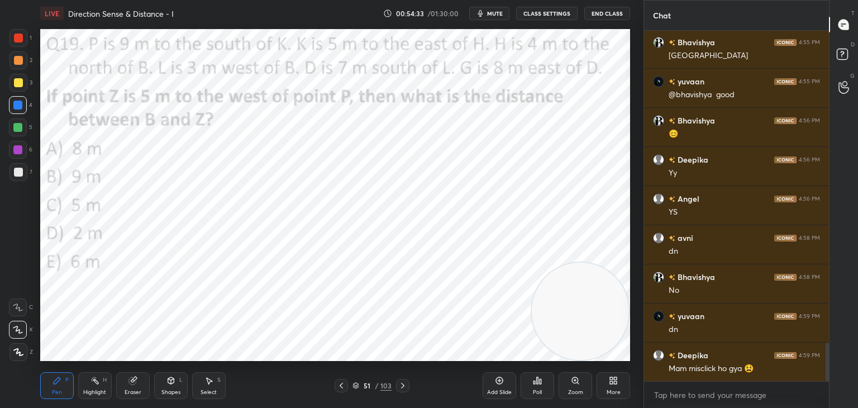
click at [133, 384] on icon at bounding box center [132, 380] width 7 height 7
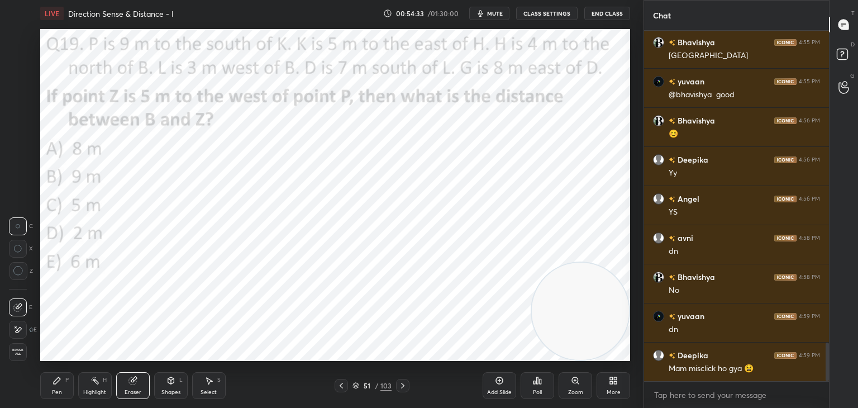
click at [27, 351] on div "Erase all" at bounding box center [19, 352] width 20 height 18
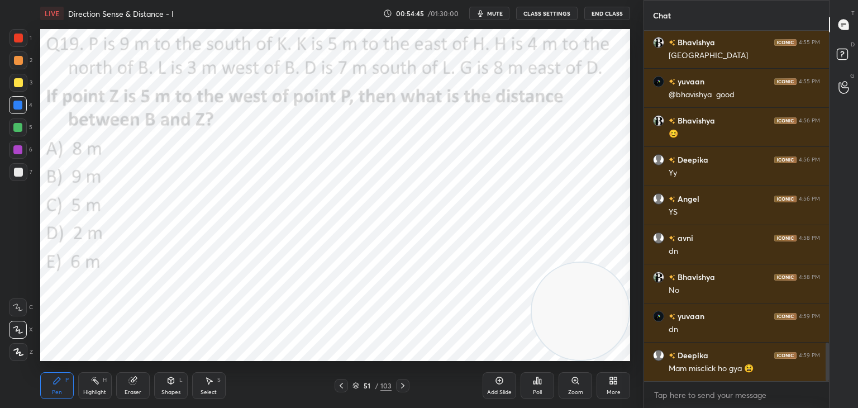
scroll to position [2865, 0]
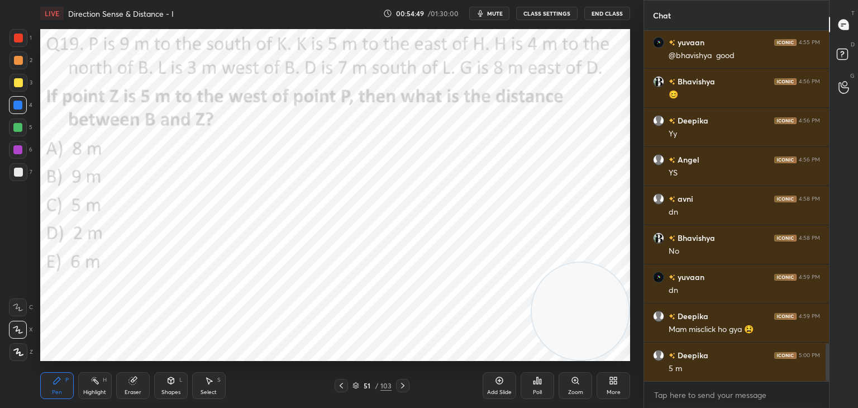
click at [178, 377] on div "Shapes L" at bounding box center [171, 385] width 34 height 27
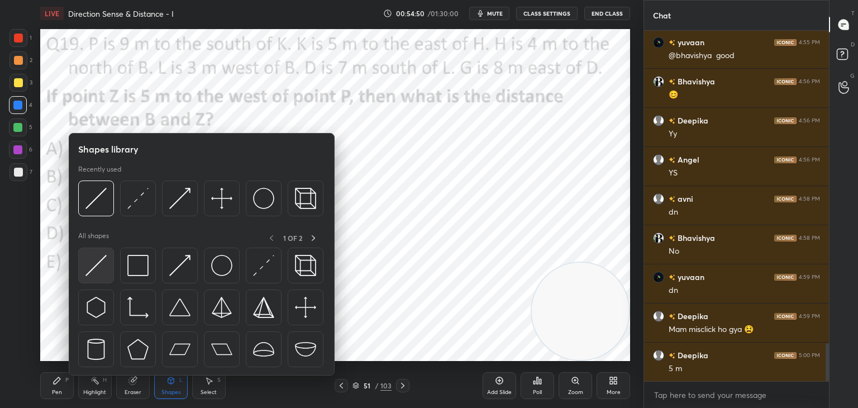
click at [96, 258] on img at bounding box center [96, 265] width 21 height 21
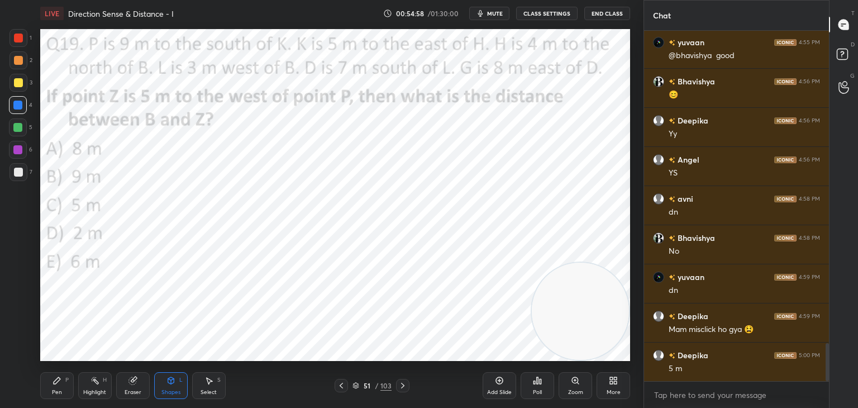
click at [56, 382] on icon at bounding box center [57, 380] width 7 height 7
click at [177, 383] on div "Shapes L" at bounding box center [171, 385] width 34 height 27
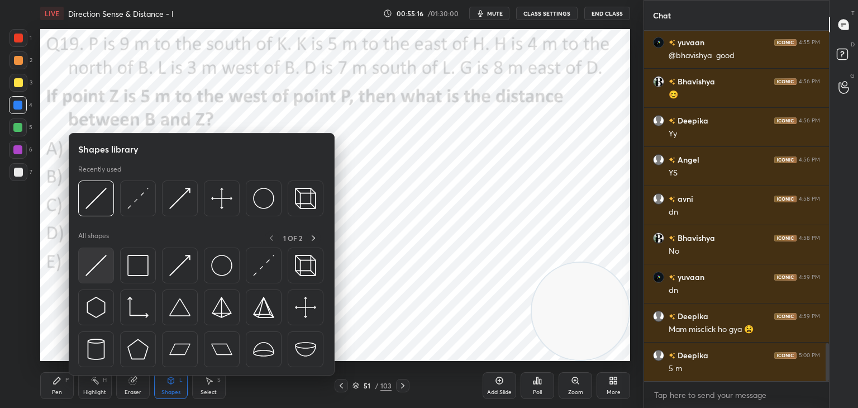
click at [101, 264] on img at bounding box center [96, 265] width 21 height 21
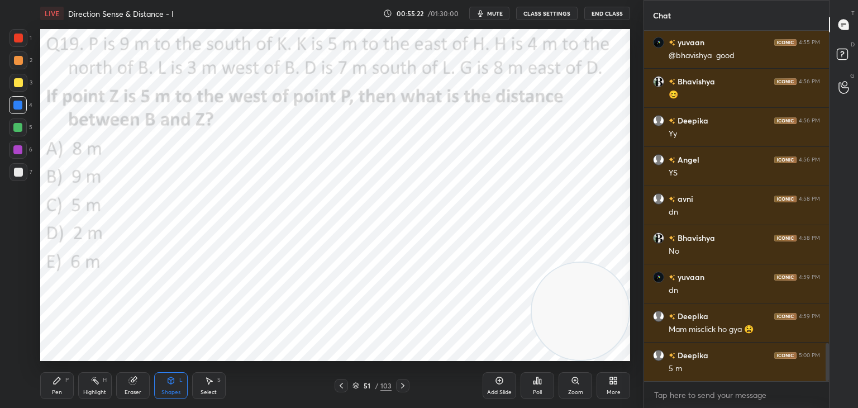
click at [60, 381] on icon at bounding box center [57, 380] width 9 height 9
click at [172, 381] on icon at bounding box center [171, 380] width 6 height 7
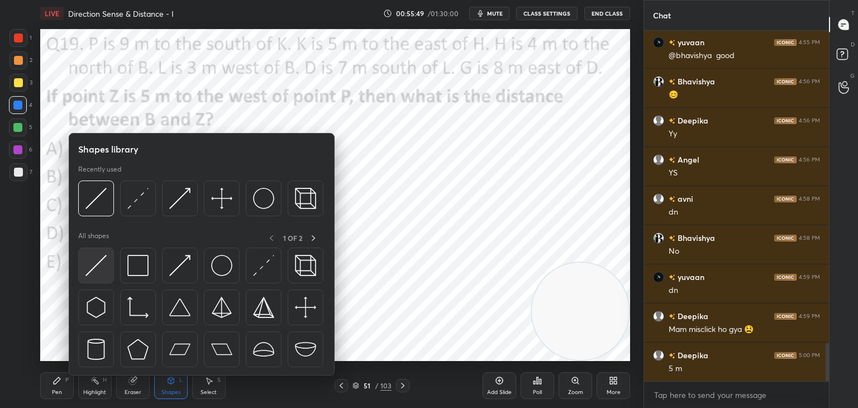
click at [103, 264] on img at bounding box center [96, 265] width 21 height 21
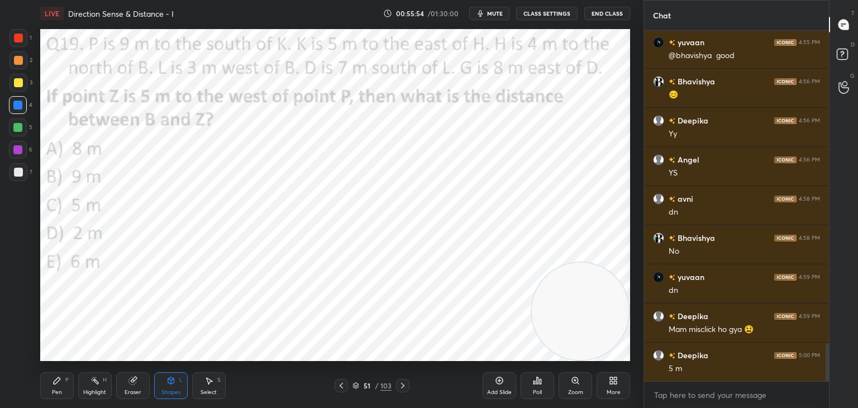
click at [63, 381] on div "Pen P" at bounding box center [57, 385] width 34 height 27
click at [136, 384] on icon at bounding box center [133, 380] width 9 height 9
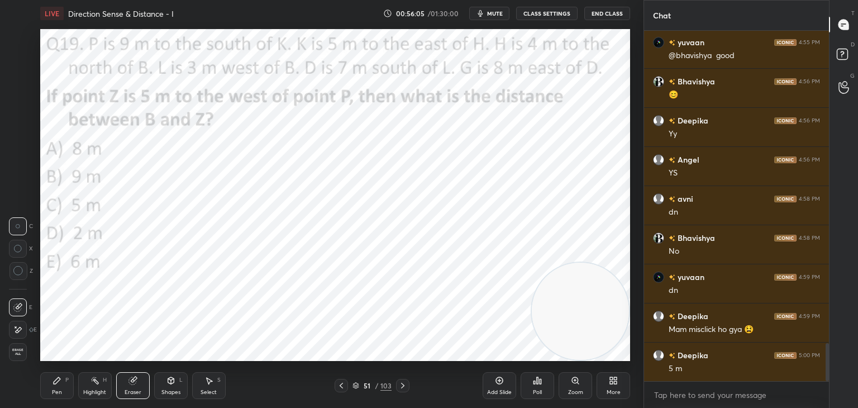
click at [178, 377] on div "Shapes L" at bounding box center [171, 385] width 34 height 27
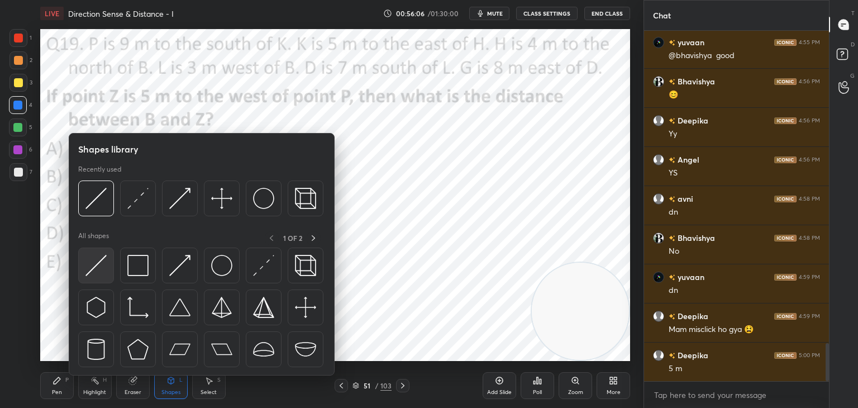
click at [101, 259] on img at bounding box center [96, 265] width 21 height 21
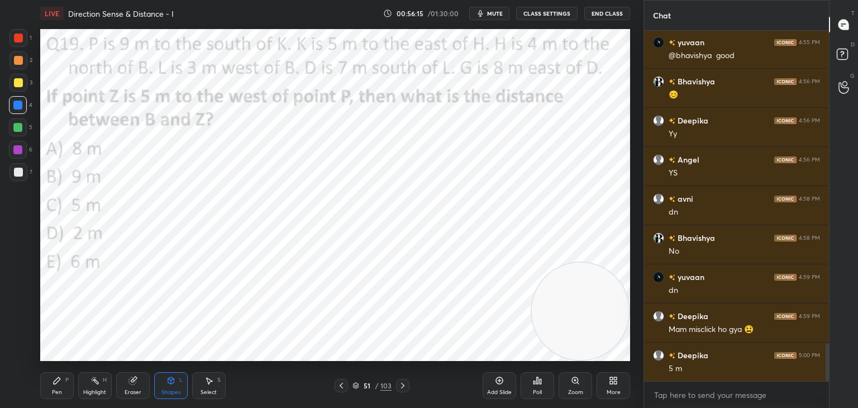
click at [50, 383] on div "Pen P" at bounding box center [57, 385] width 34 height 27
click at [136, 390] on div "Eraser" at bounding box center [133, 393] width 17 height 6
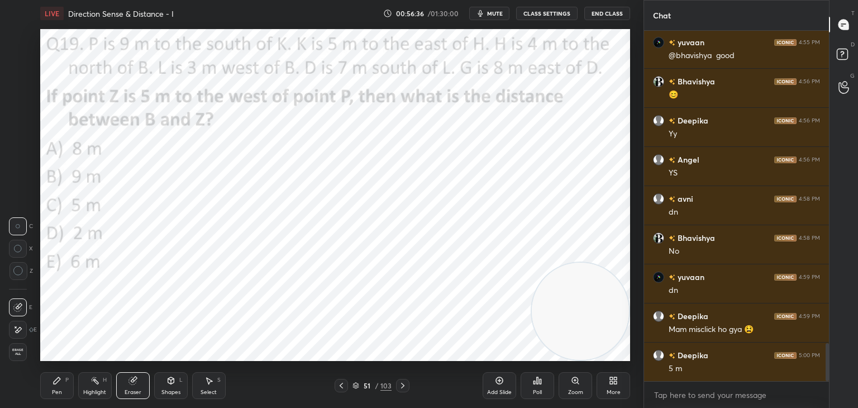
click at [174, 382] on icon at bounding box center [171, 380] width 9 height 9
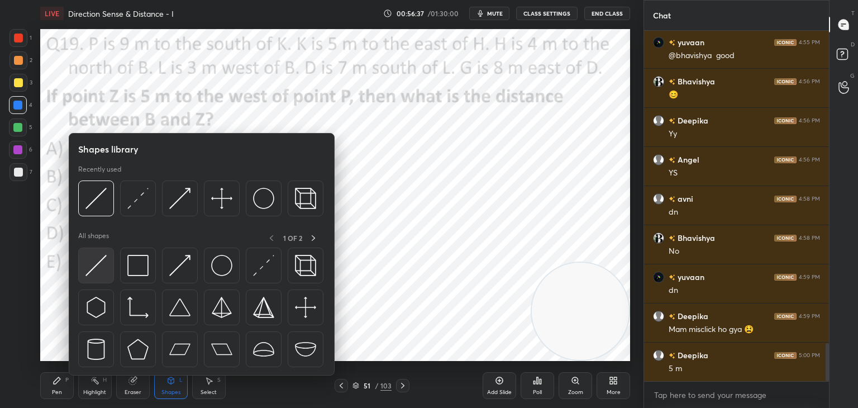
click at [97, 267] on img at bounding box center [96, 265] width 21 height 21
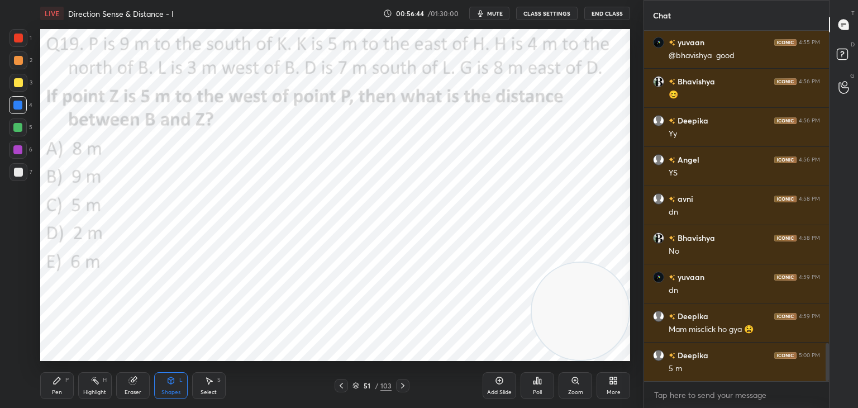
click at [58, 392] on div "Pen" at bounding box center [57, 393] width 10 height 6
click at [19, 41] on div at bounding box center [18, 38] width 9 height 9
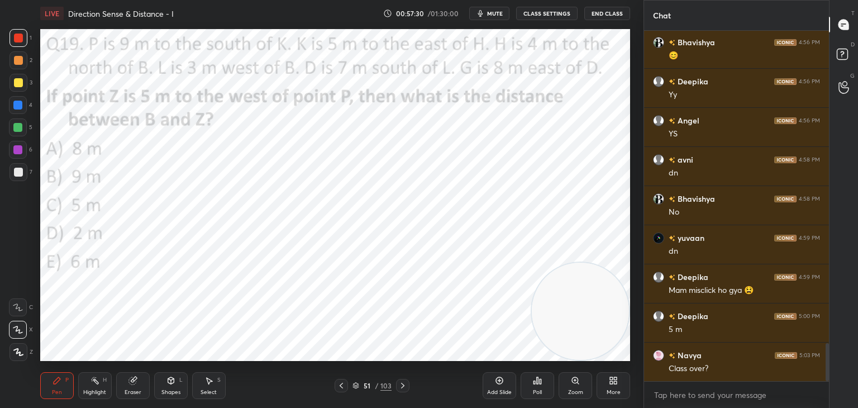
scroll to position [2943, 0]
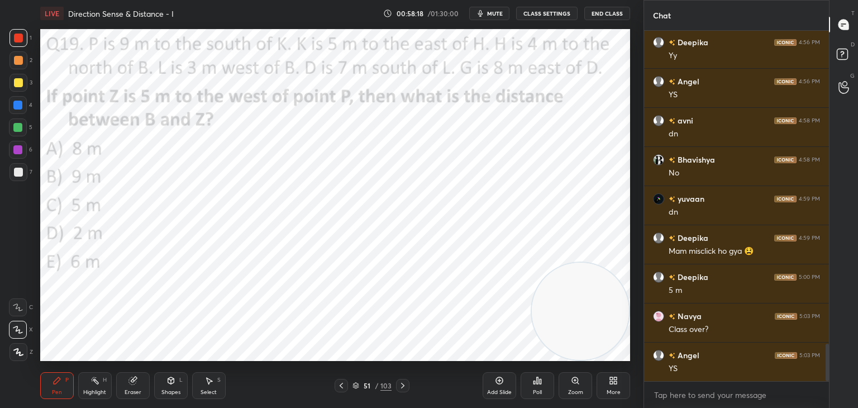
click at [402, 388] on icon at bounding box center [402, 385] width 9 height 9
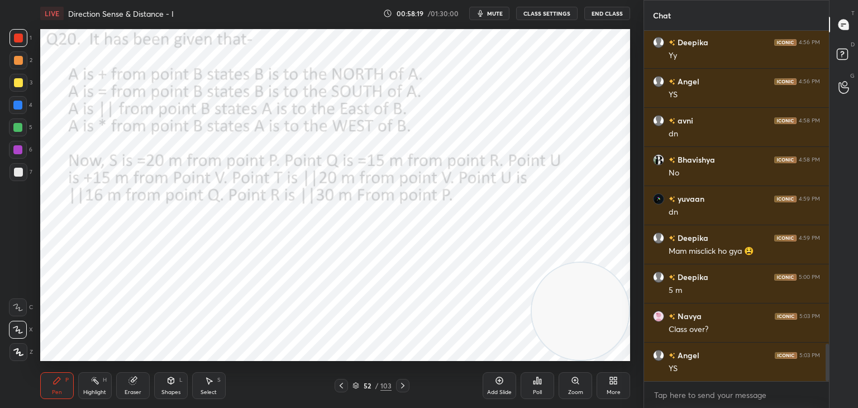
click at [402, 387] on icon at bounding box center [402, 386] width 3 height 6
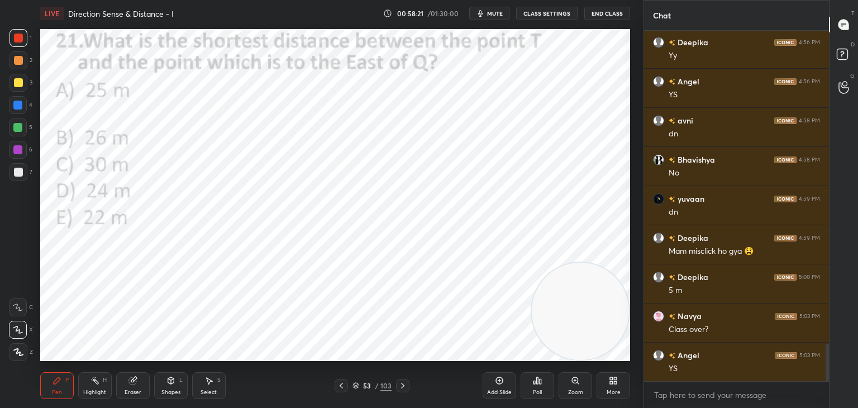
click at [400, 384] on icon at bounding box center [402, 385] width 9 height 9
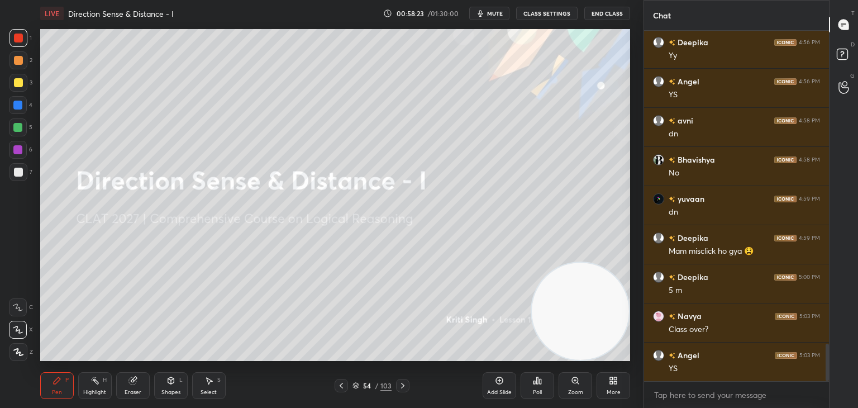
click at [344, 386] on icon at bounding box center [341, 385] width 9 height 9
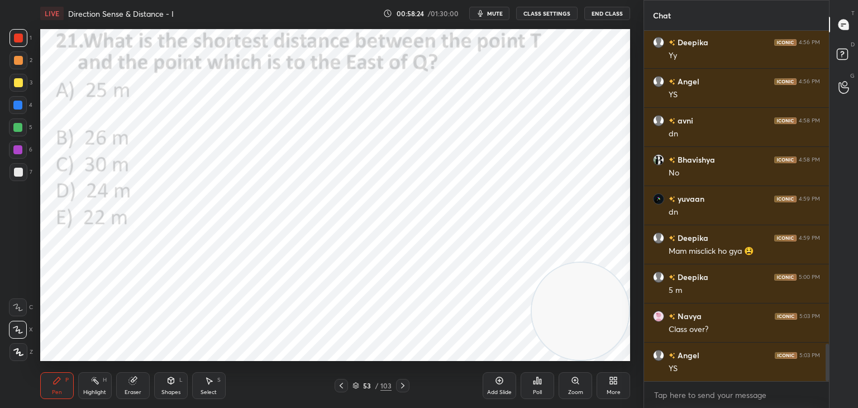
click at [496, 376] on icon at bounding box center [499, 380] width 9 height 9
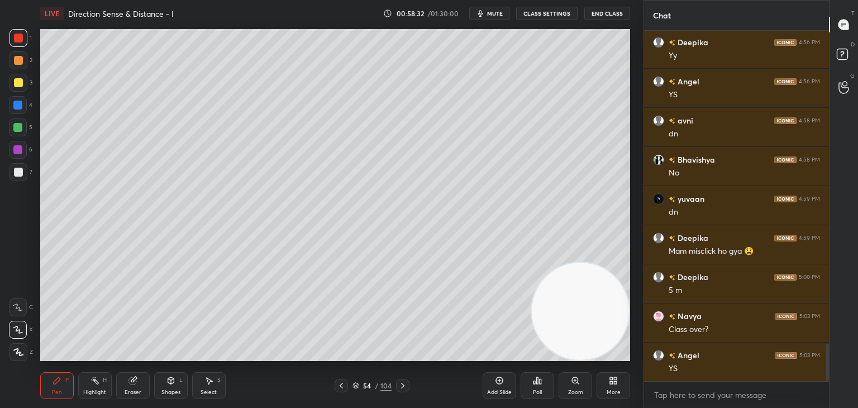
click at [14, 85] on div at bounding box center [18, 82] width 9 height 9
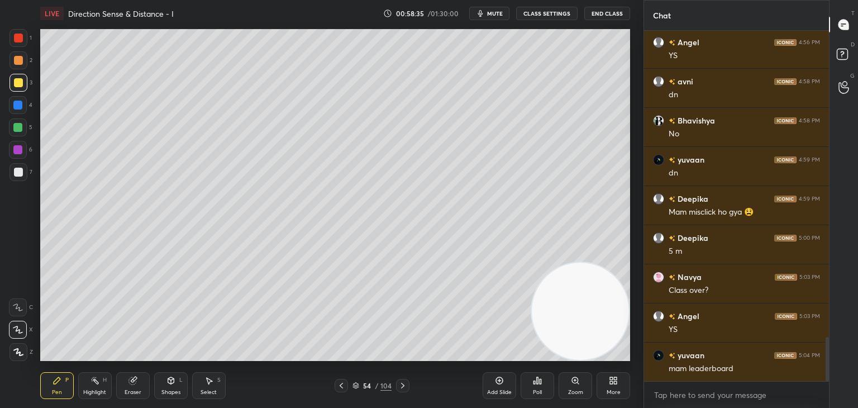
scroll to position [2421, 0]
click at [540, 379] on icon at bounding box center [541, 381] width 2 height 5
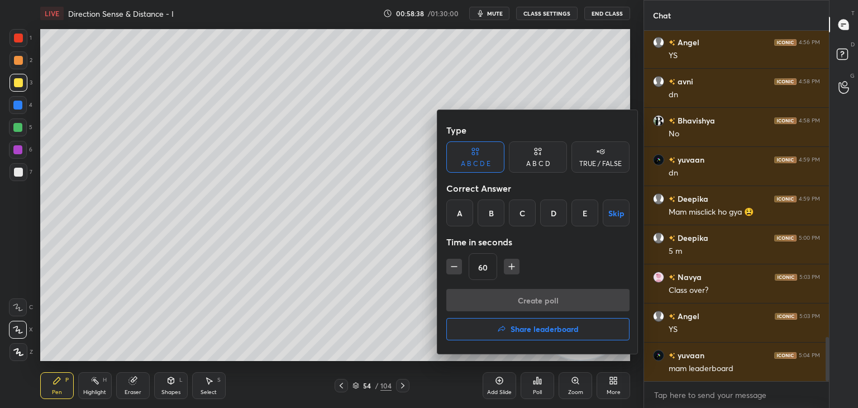
click at [515, 325] on h4 "Share leaderboard" at bounding box center [545, 329] width 68 height 8
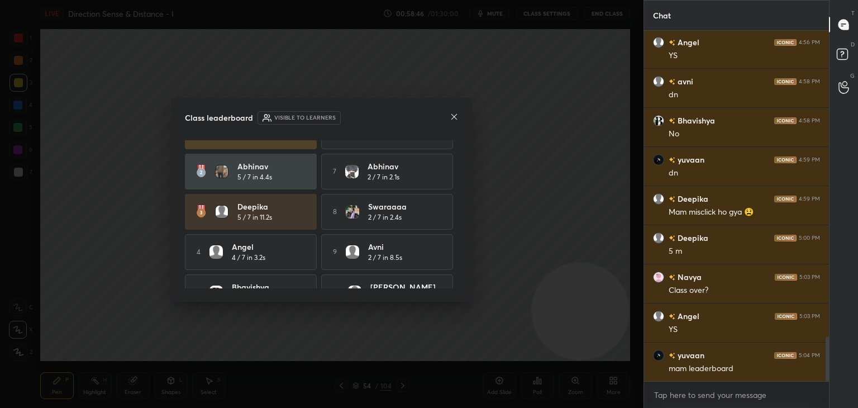
scroll to position [0, 0]
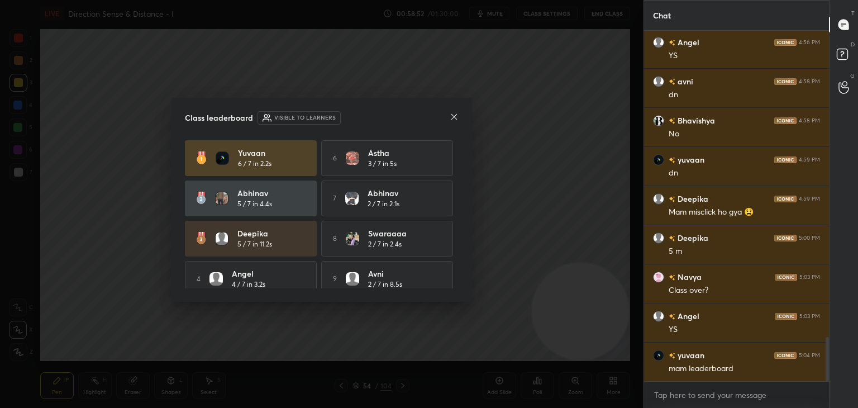
click at [454, 116] on icon at bounding box center [455, 117] width 6 height 6
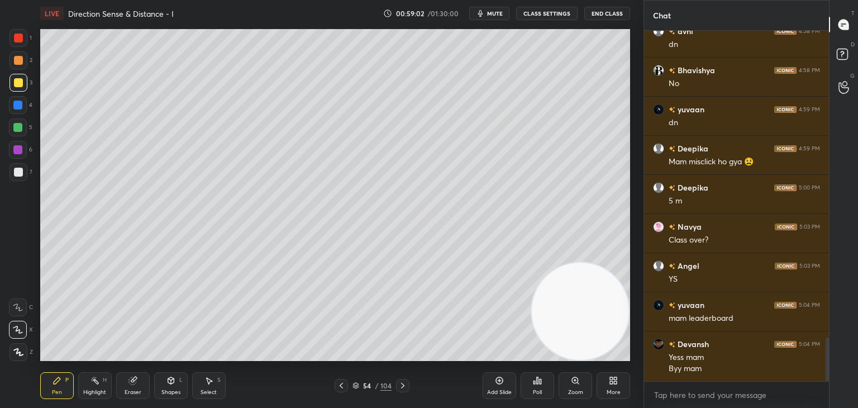
scroll to position [2511, 0]
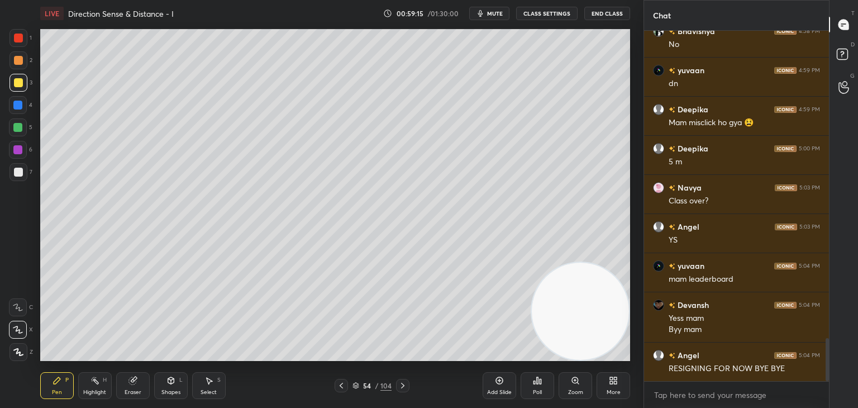
click at [605, 14] on button "End Class" at bounding box center [608, 13] width 46 height 13
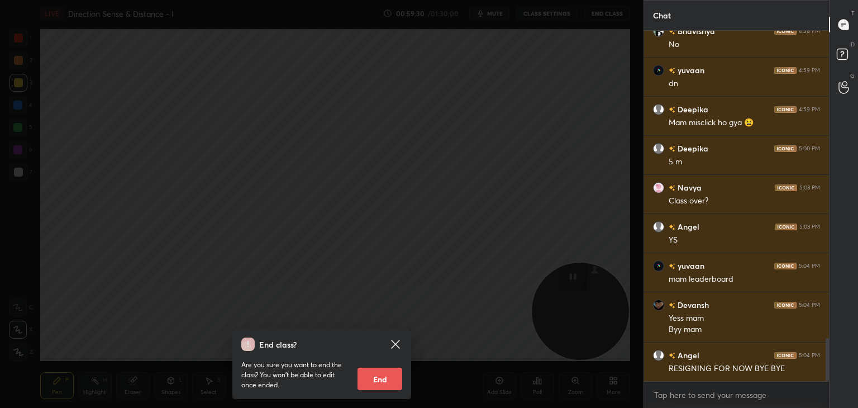
click at [391, 376] on button "End" at bounding box center [380, 379] width 45 height 22
type textarea "x"
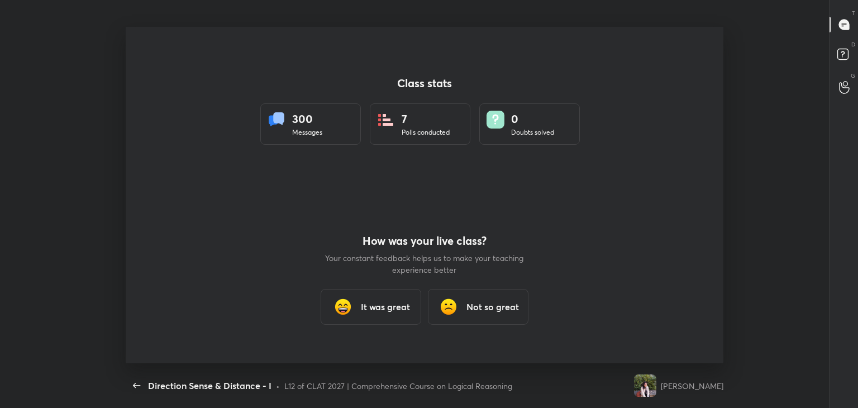
scroll to position [55552, 55051]
